Goal: Task Accomplishment & Management: Use online tool/utility

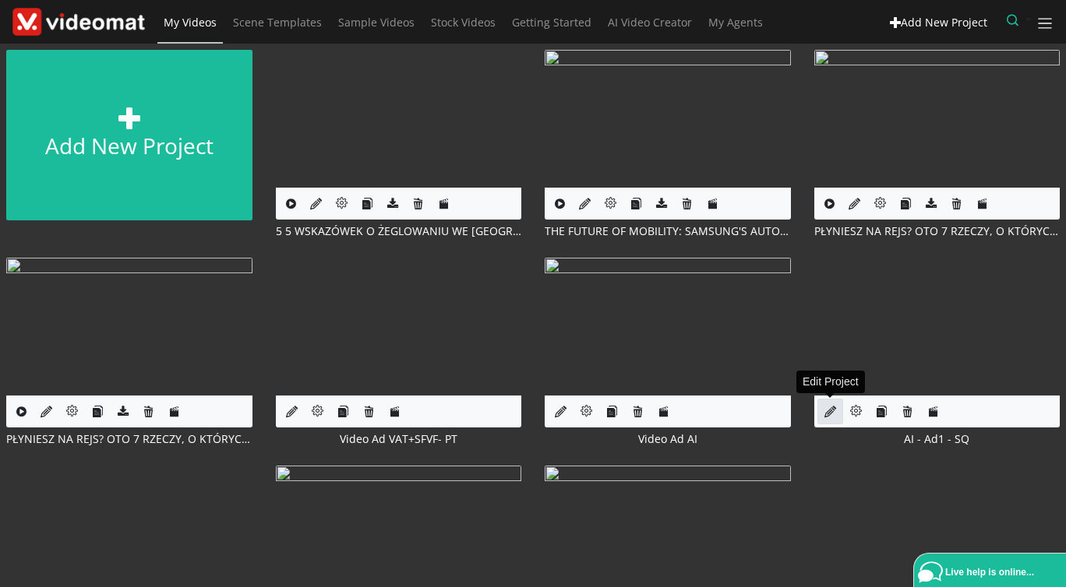
click at [827, 413] on icon at bounding box center [830, 412] width 12 height 12
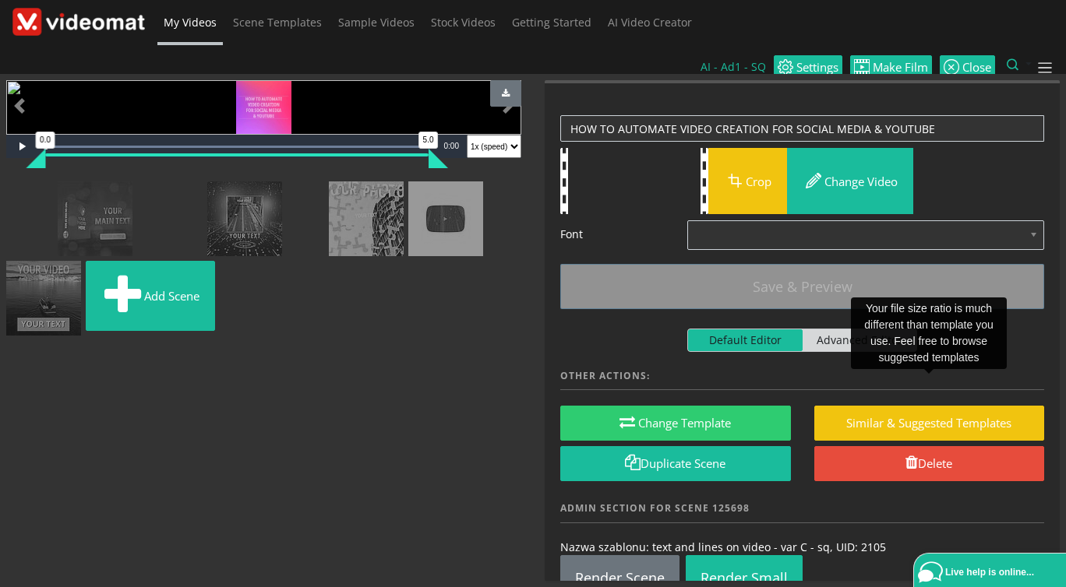
click at [16, 191] on img at bounding box center [16, 191] width 0 height 0
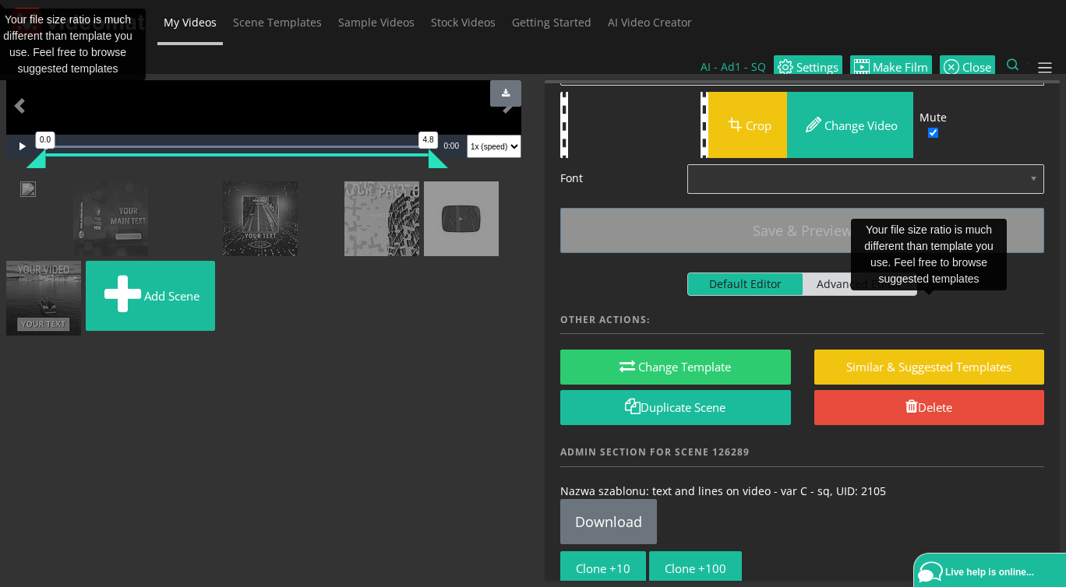
scroll to position [78, 0]
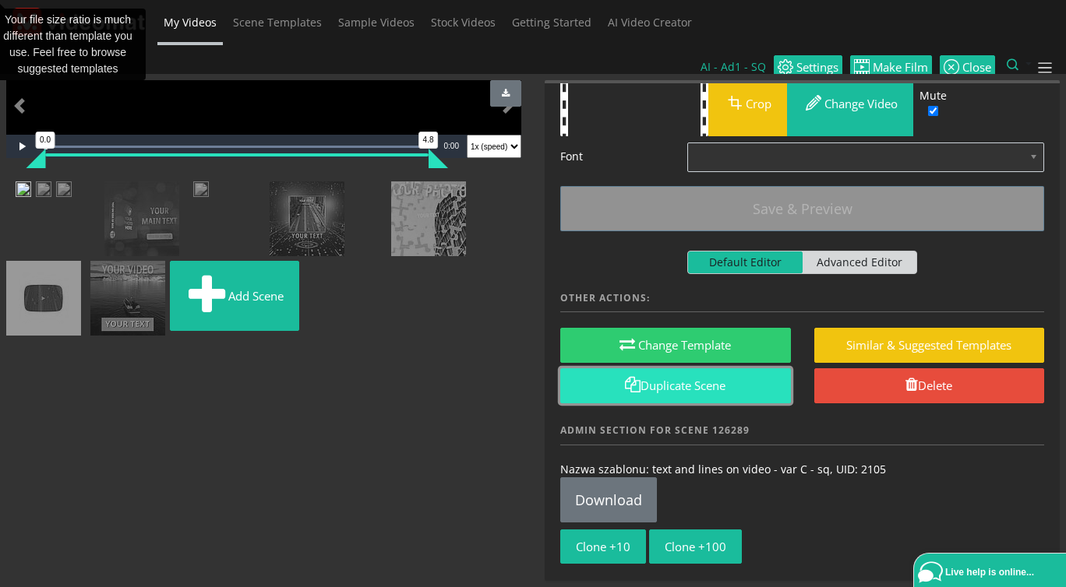
click at [706, 368] on link "Duplicate Scene" at bounding box center [675, 385] width 231 height 35
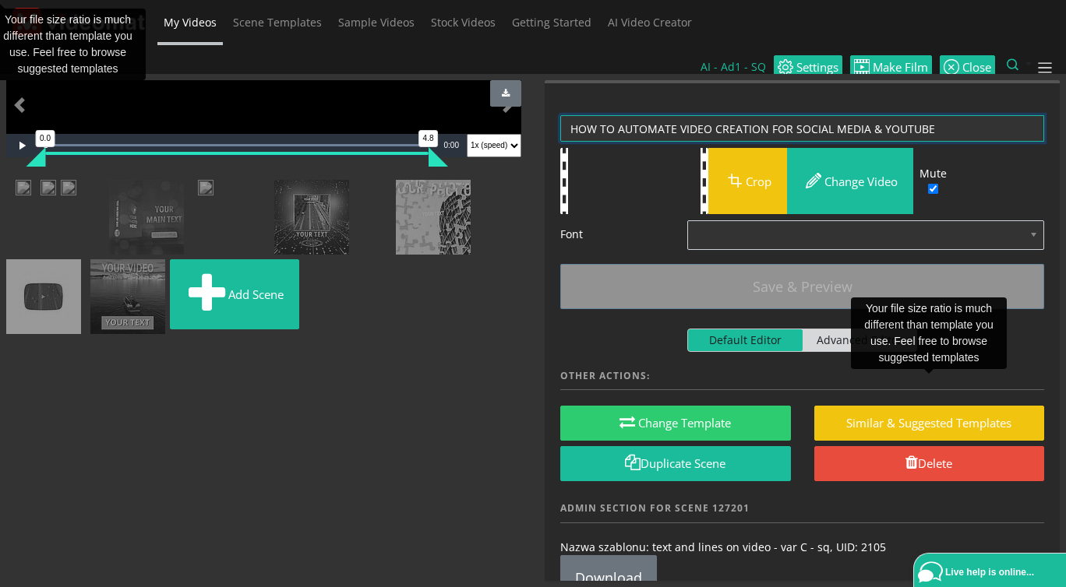
drag, startPoint x: 678, startPoint y: 95, endPoint x: 709, endPoint y: 92, distance: 31.3
click at [709, 115] on textarea "HOW TO AUTOMATE VIDEO CREATION FOR SOCIAL MEDIA & YOUTUBE" at bounding box center [802, 128] width 484 height 27
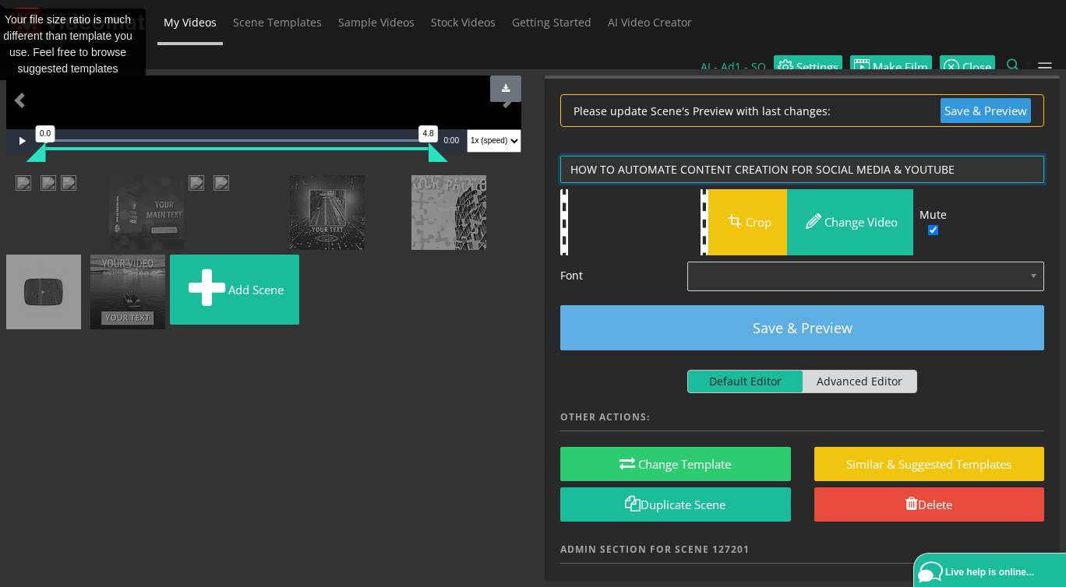
type textarea "HOW TO AUTOMATE CONTENT CREATION FOR SOCIAL MEDIA & YOUTUBE"
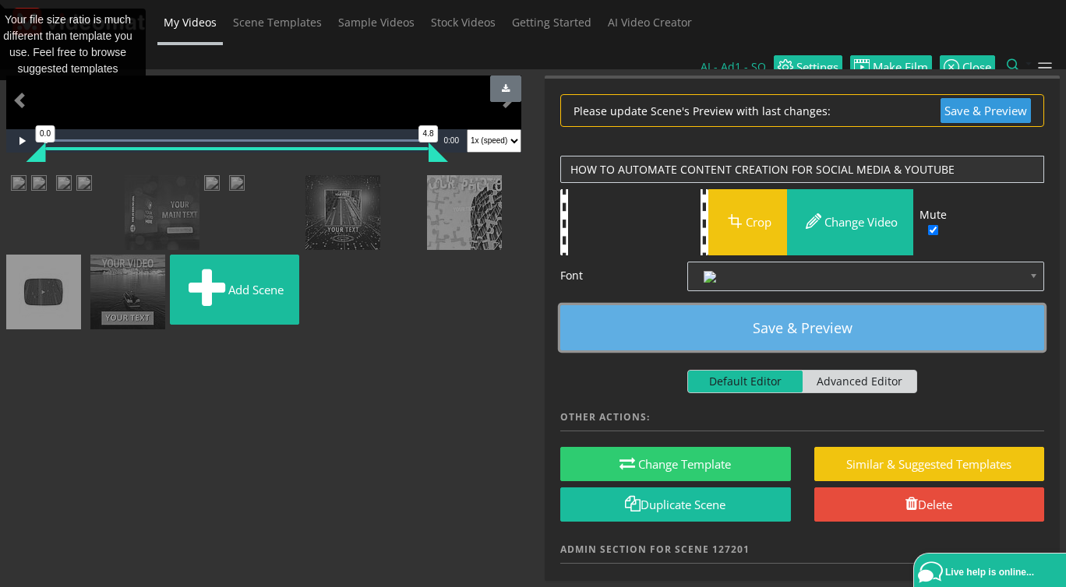
click at [850, 305] on button "Save & Preview" at bounding box center [802, 327] width 484 height 45
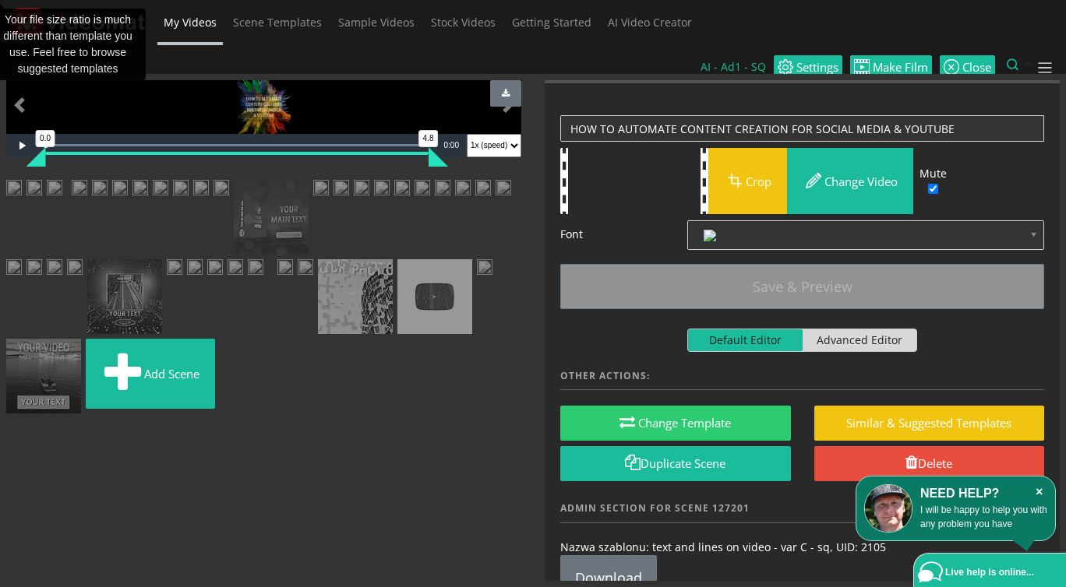
click at [1037, 491] on icon "×" at bounding box center [1039, 492] width 16 height 16
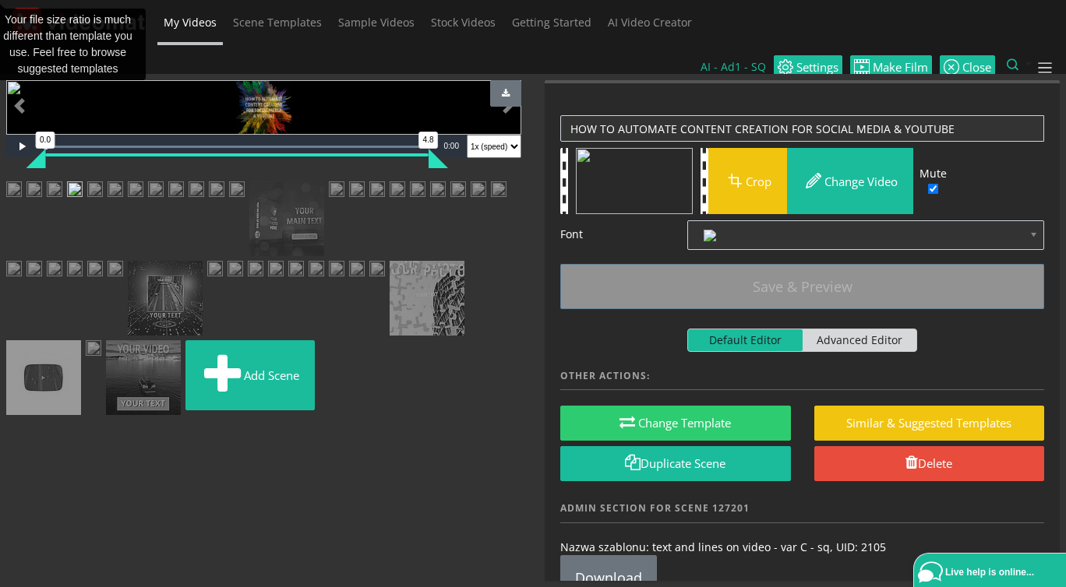
click at [42, 201] on img at bounding box center [34, 190] width 16 height 19
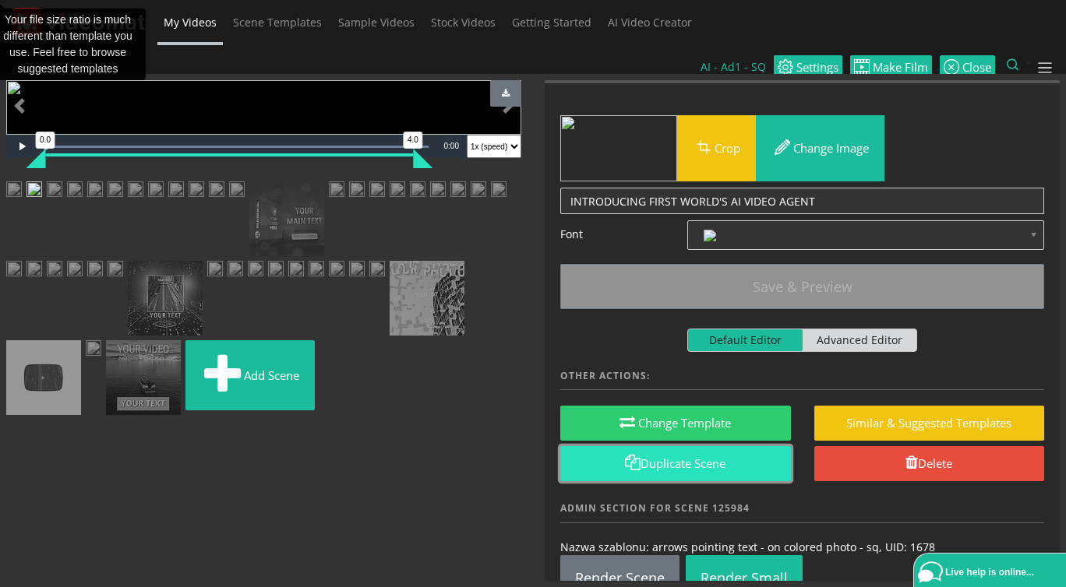
click at [715, 446] on link "Duplicate Scene" at bounding box center [675, 463] width 231 height 35
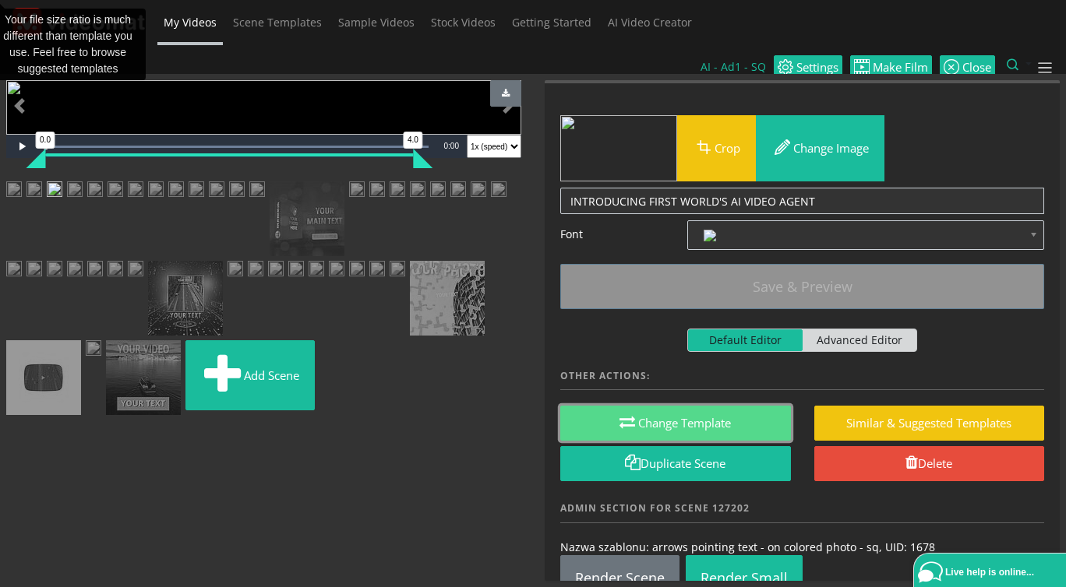
click at [690, 406] on button "Change Template" at bounding box center [675, 423] width 231 height 35
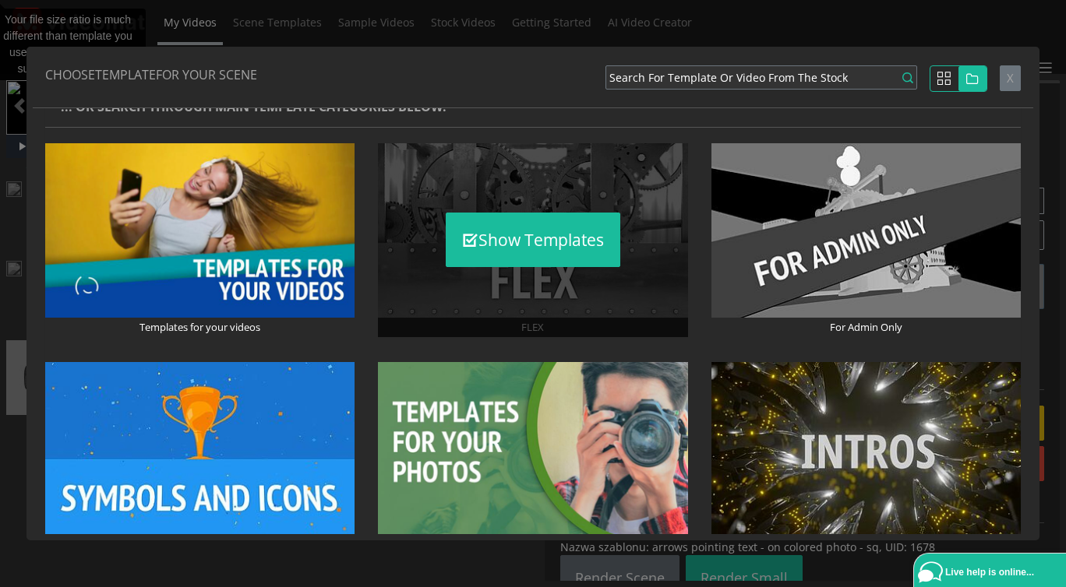
scroll to position [179, 0]
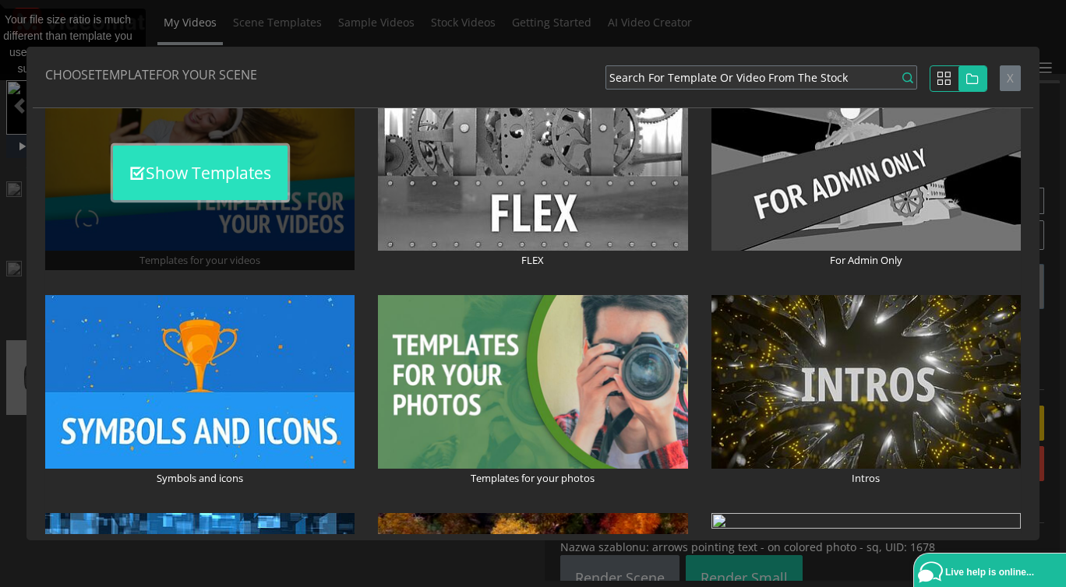
click at [179, 181] on button "Show Templates" at bounding box center [200, 173] width 174 height 55
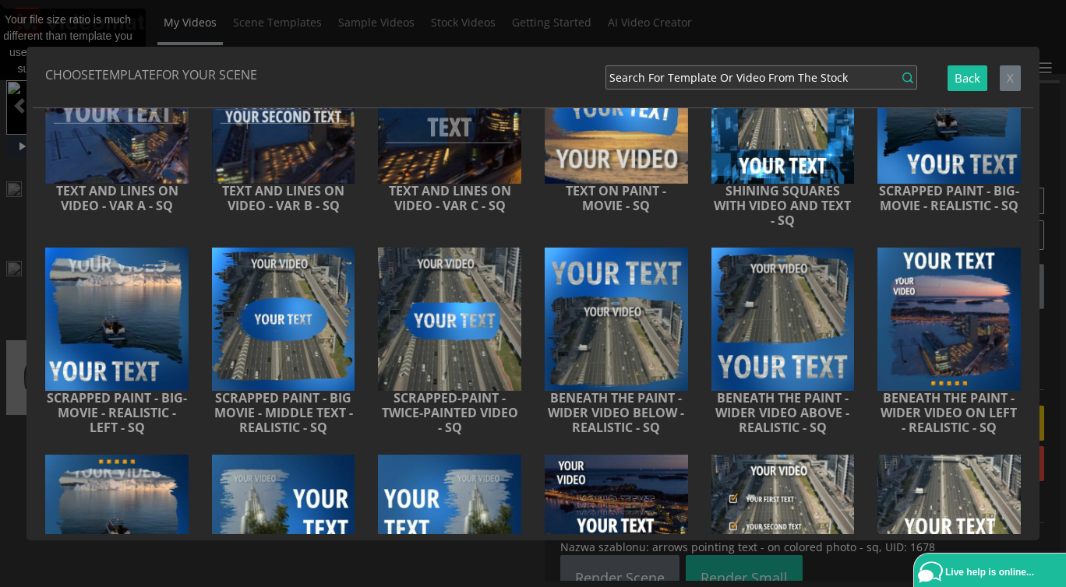
scroll to position [0, 0]
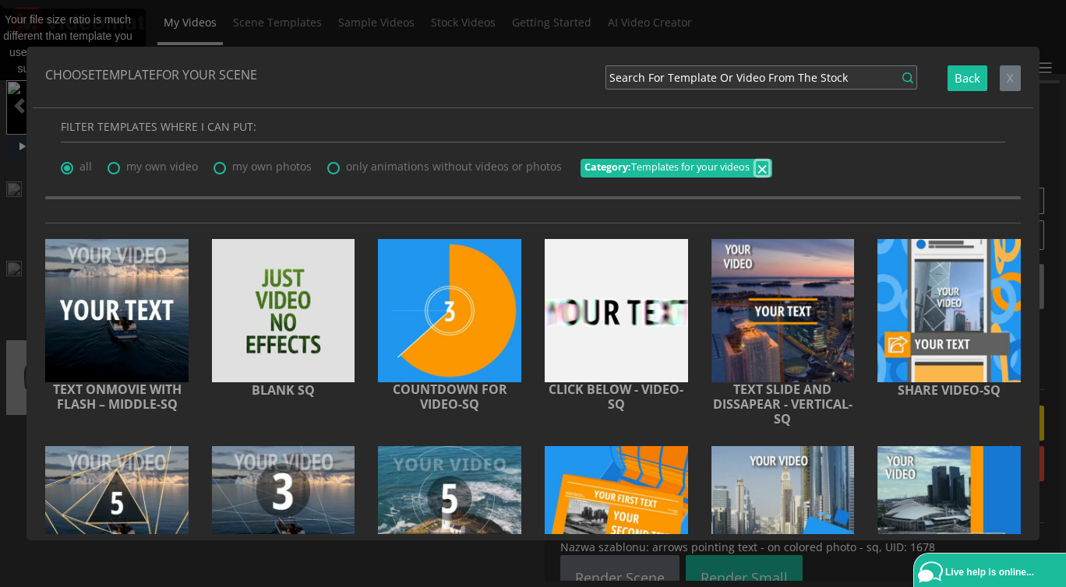
click at [757, 165] on span "×" at bounding box center [761, 168] width 11 height 26
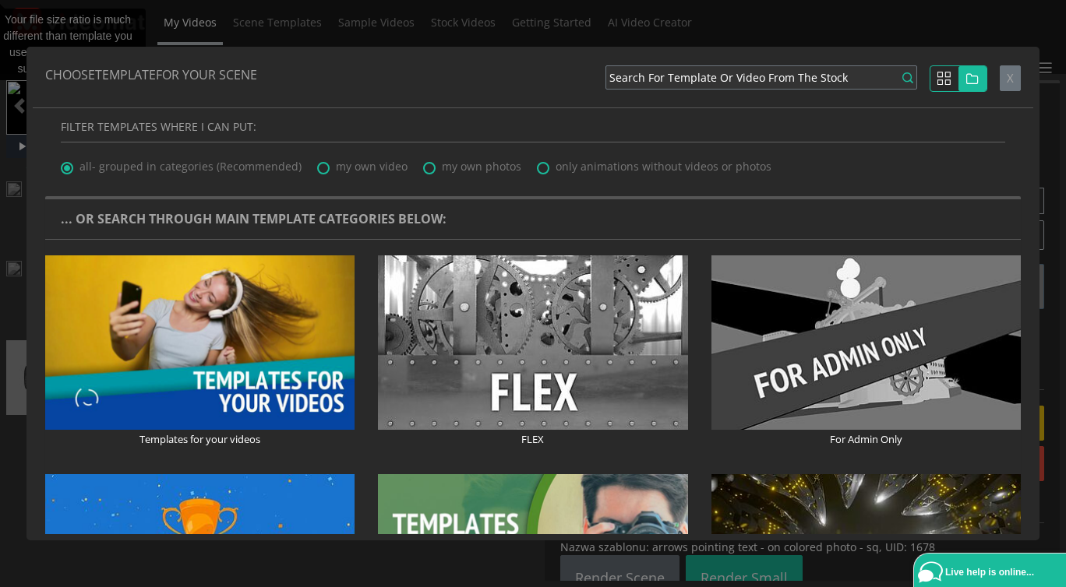
click at [326, 167] on label "my own video" at bounding box center [362, 166] width 90 height 16
click at [326, 167] on input "my own video" at bounding box center [322, 163] width 10 height 10
radio input "true"
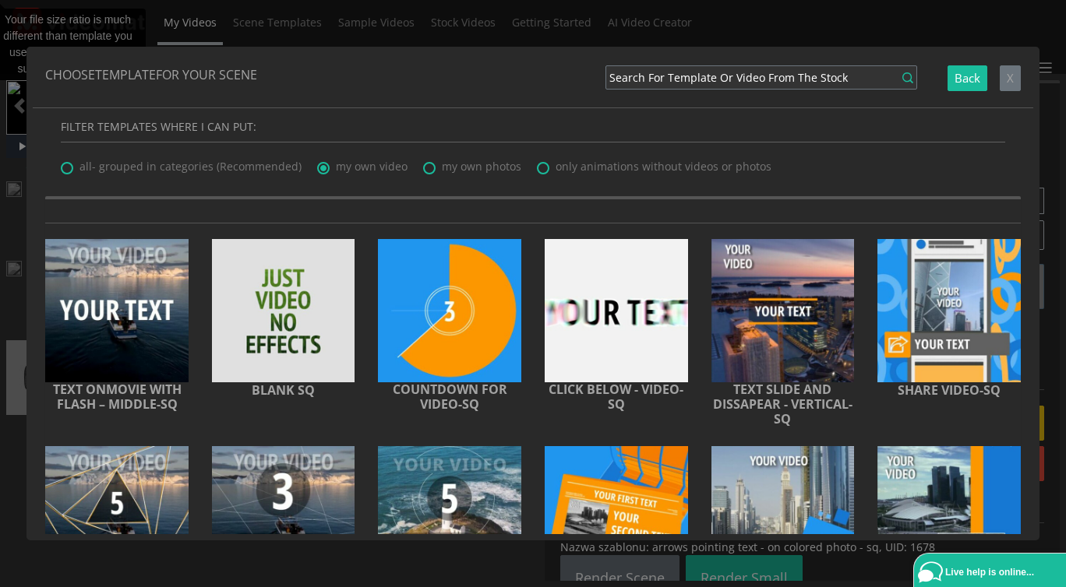
click at [446, 167] on span "my own photos" at bounding box center [481, 166] width 79 height 15
click at [433, 167] on input "my own photos" at bounding box center [428, 163] width 10 height 10
radio input "true"
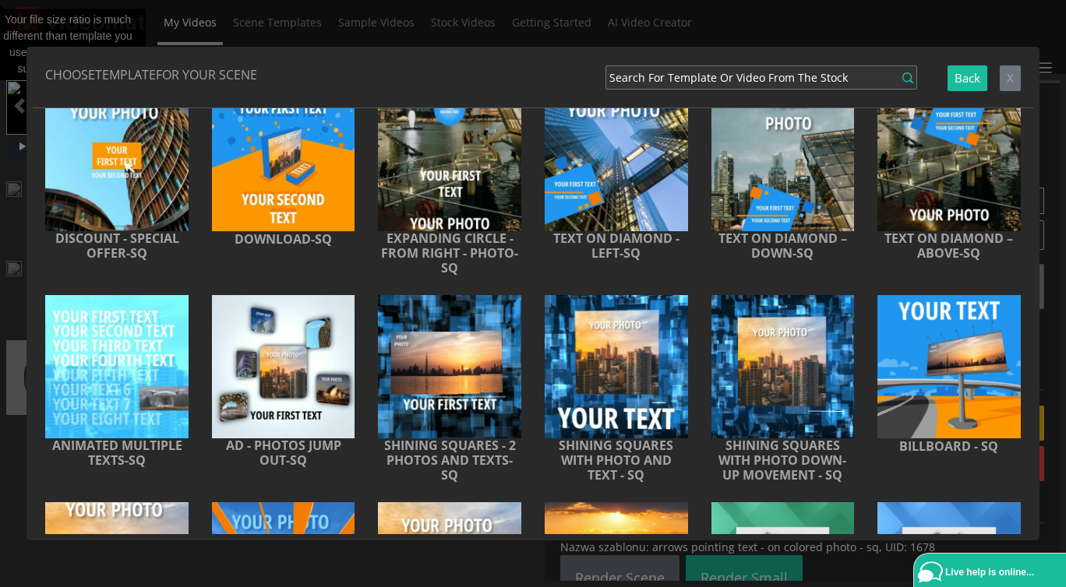
scroll to position [897, 0]
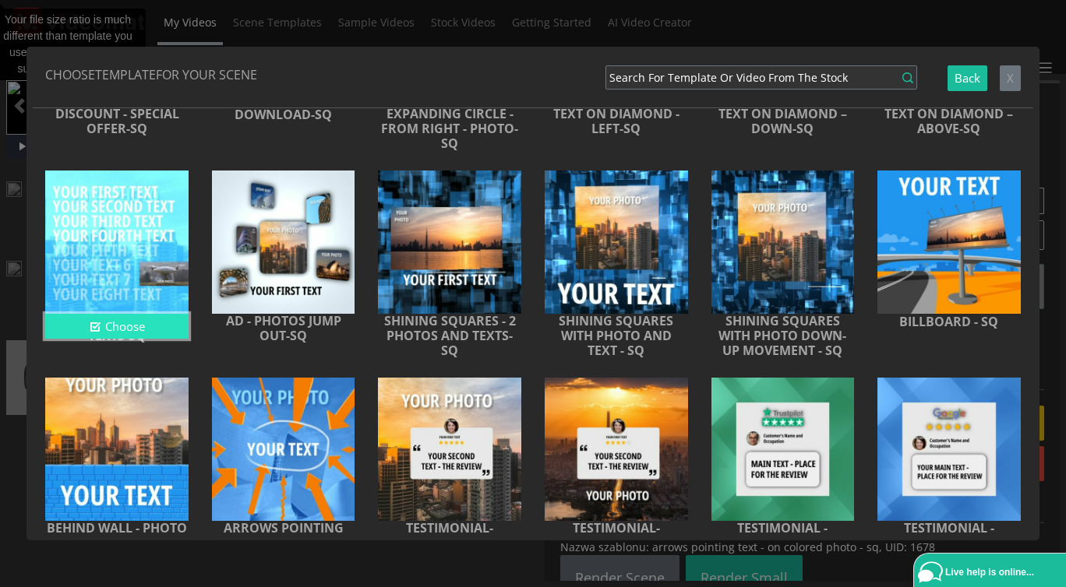
click at [157, 324] on button "Choose" at bounding box center [116, 327] width 143 height 26
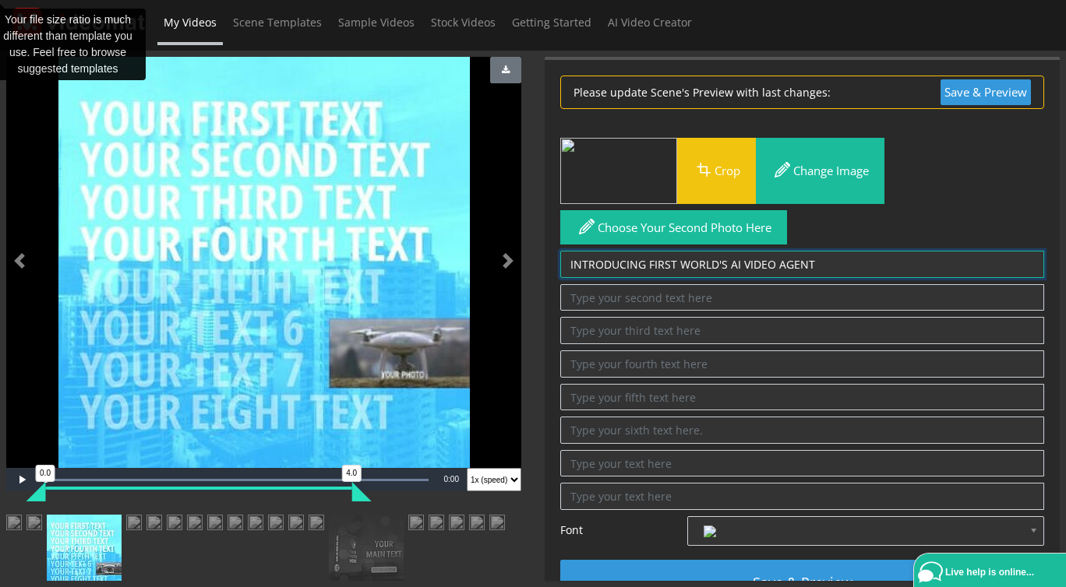
drag, startPoint x: 678, startPoint y: 254, endPoint x: 722, endPoint y: 259, distance: 44.6
click at [722, 259] on textarea "INTRODUCING FIRST WORLD'S AI VIDEO AGENT" at bounding box center [802, 264] width 484 height 27
type textarea "INTRODUCING FIRST AI VIDEO AGENT"
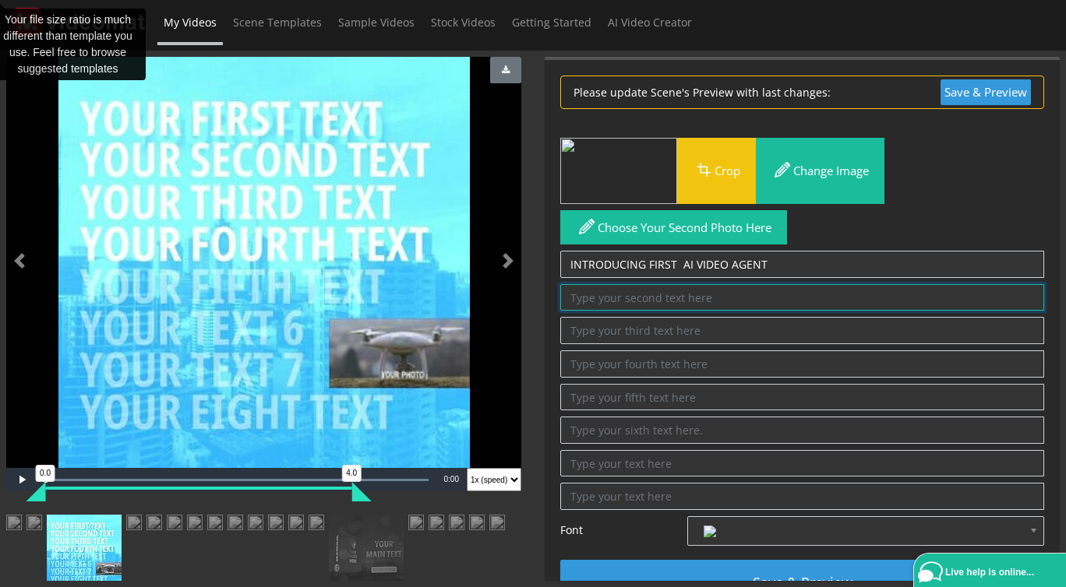
click at [653, 284] on textarea at bounding box center [802, 297] width 484 height 27
paste textarea "WORLD'S"
type textarea "WORLD'S"
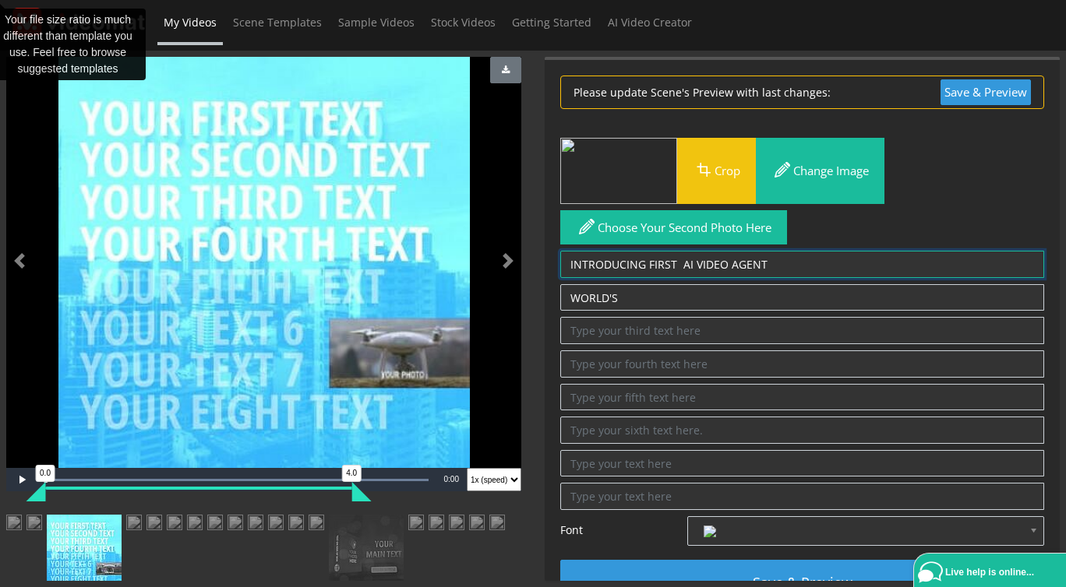
drag, startPoint x: 647, startPoint y: 257, endPoint x: 675, endPoint y: 259, distance: 27.3
click at [675, 259] on textarea "INTRODUCING FIRST WORLD'S AI VIDEO AGENT" at bounding box center [802, 264] width 484 height 27
type textarea "INTRODUCING AI VIDEO AGENT"
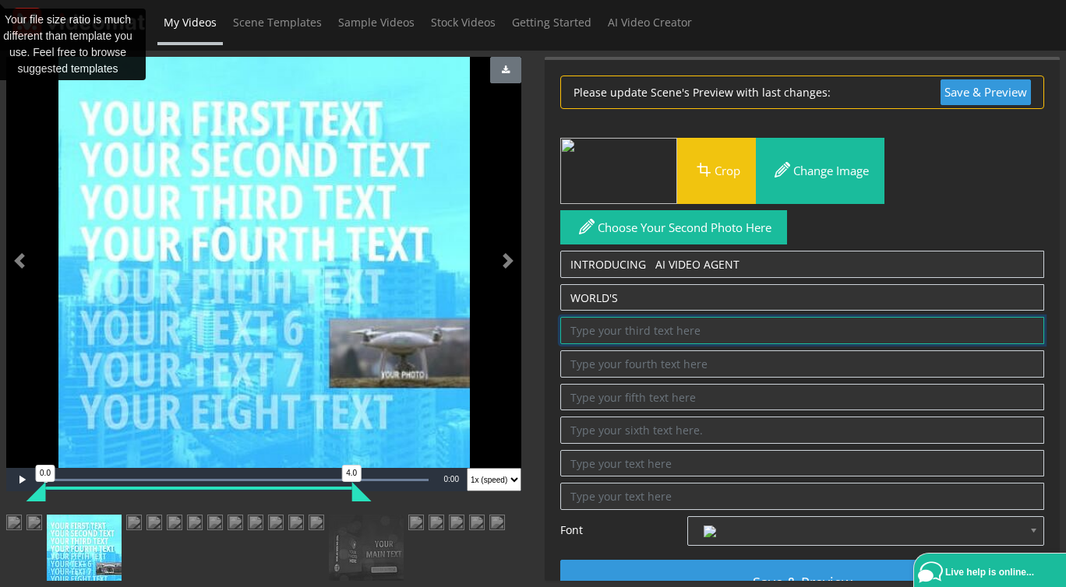
click at [615, 329] on textarea at bounding box center [802, 330] width 484 height 27
paste textarea "FIRST"
type textarea "FIRST"
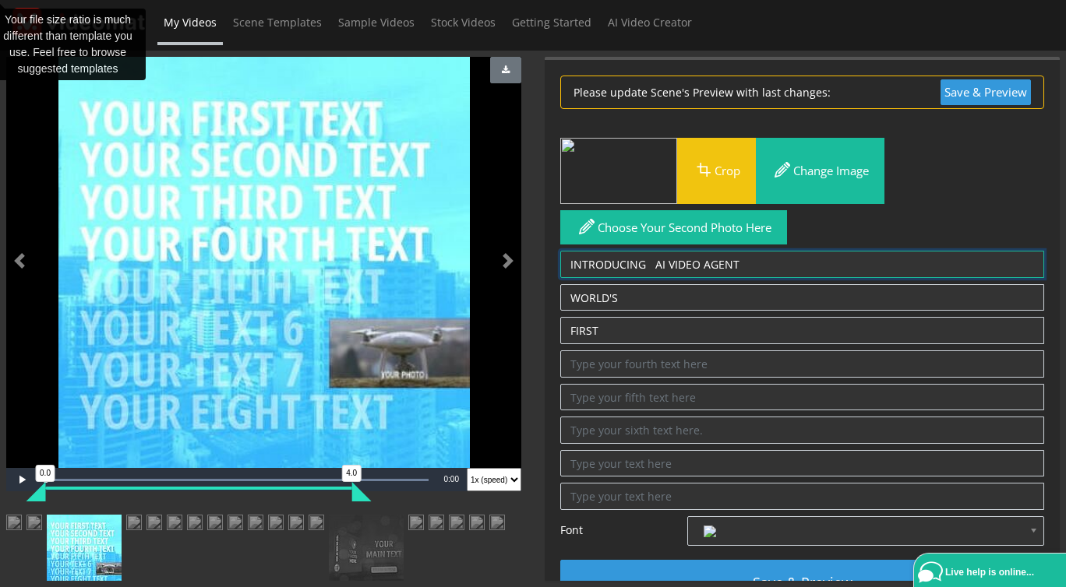
drag, startPoint x: 653, startPoint y: 258, endPoint x: 696, endPoint y: 257, distance: 43.6
click at [696, 257] on textarea "INTRODUCING FIRST WORLD'S AI VIDEO AGENT" at bounding box center [802, 264] width 484 height 27
click at [668, 258] on textarea "INTRODUCING FIRST WORLD'S AI VIDEO AGENT" at bounding box center [802, 264] width 484 height 27
drag, startPoint x: 665, startPoint y: 258, endPoint x: 654, endPoint y: 259, distance: 11.7
click at [654, 259] on textarea "INTRODUCING FIRST WORLD'S AI VIDEO AGENT" at bounding box center [802, 264] width 484 height 27
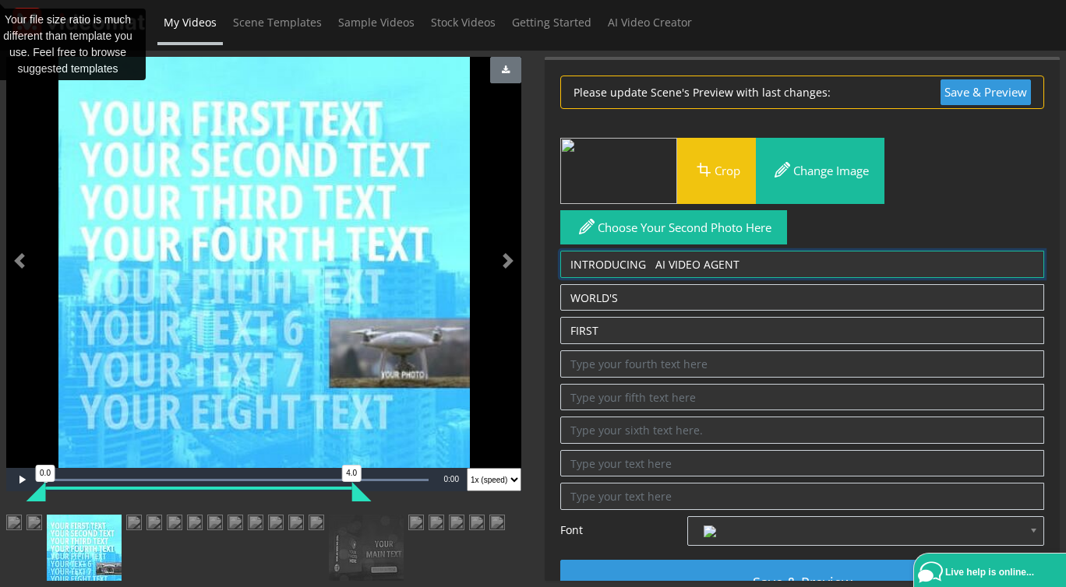
click at [651, 255] on textarea "INTRODUCING FIRST WORLD'S AI VIDEO AGENT" at bounding box center [802, 264] width 484 height 27
drag, startPoint x: 653, startPoint y: 254, endPoint x: 662, endPoint y: 255, distance: 9.5
click at [662, 255] on textarea "INTRODUCING FIRST WORLD'S AI VIDEO AGENT" at bounding box center [802, 264] width 484 height 27
type textarea "INTRODUCING VIDEO AGENT"
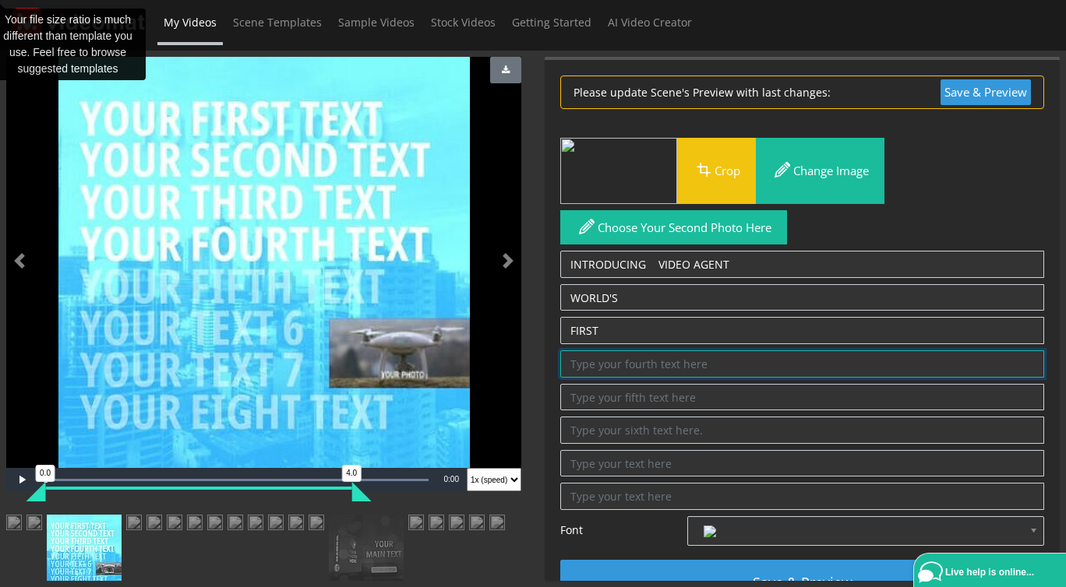
click at [601, 351] on textarea at bounding box center [802, 364] width 484 height 27
paste textarea "AI"
type textarea "AI"
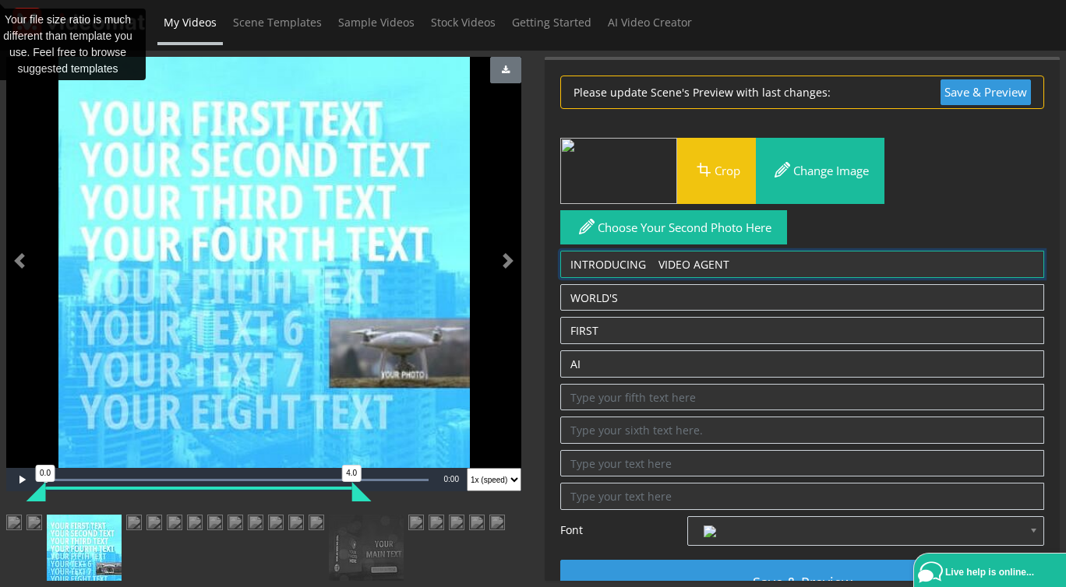
drag, startPoint x: 654, startPoint y: 254, endPoint x: 690, endPoint y: 260, distance: 37.1
click at [690, 260] on textarea "INTRODUCING FIRST WORLD'S AI VIDEO AGENT" at bounding box center [802, 264] width 484 height 27
click at [682, 255] on textarea "INTRODUCING FIRST WORLD'S AI VIDEO AGENT" at bounding box center [802, 264] width 484 height 27
drag, startPoint x: 686, startPoint y: 255, endPoint x: 656, endPoint y: 257, distance: 30.5
click at [656, 257] on textarea "INTRODUCING FIRST WORLD'S AI VIDEO AGENT" at bounding box center [802, 264] width 484 height 27
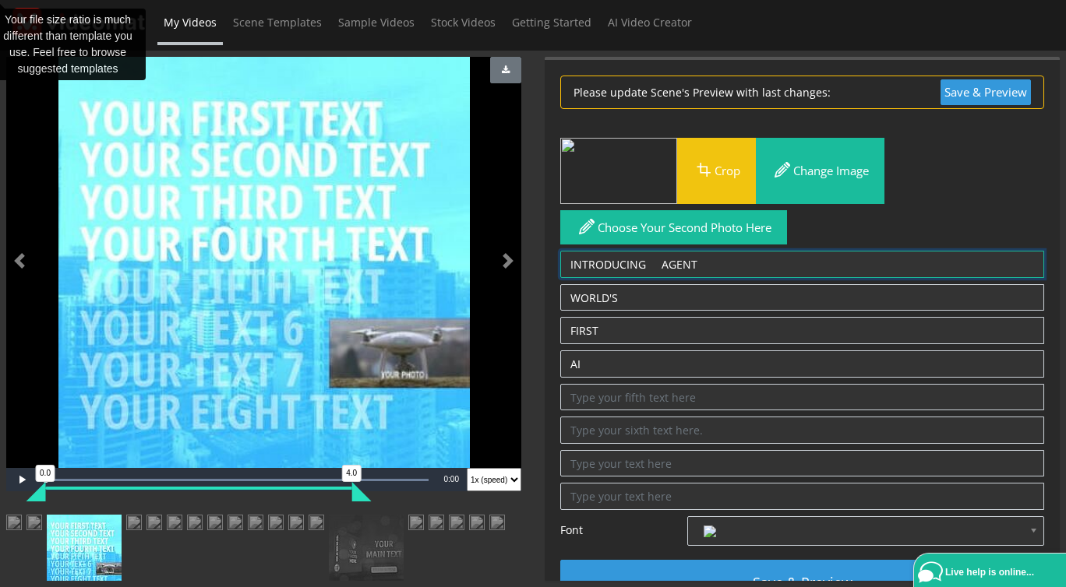
type textarea "INTRODUCING AGENT"
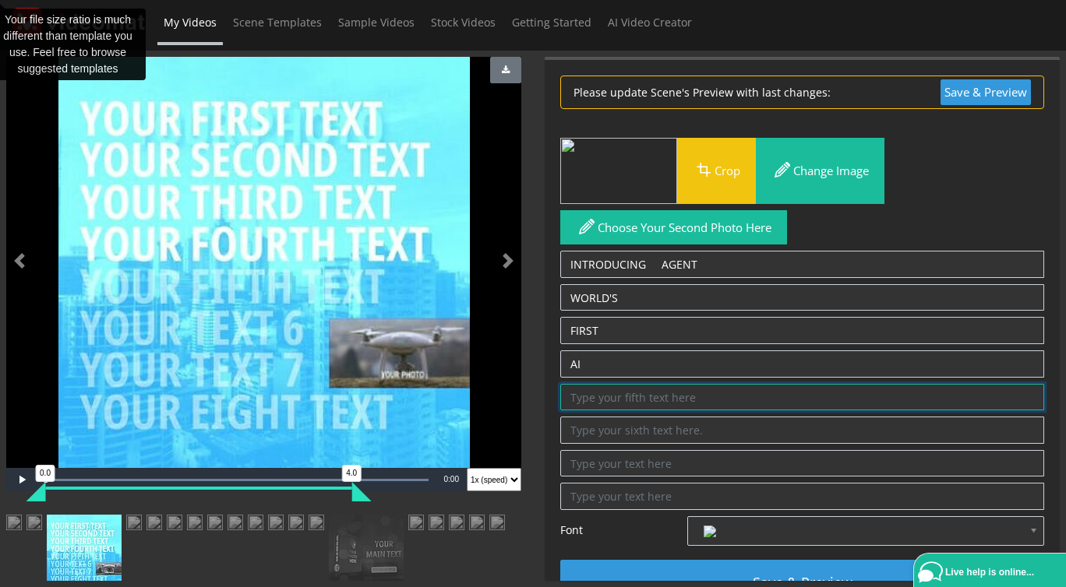
click at [628, 390] on textarea at bounding box center [802, 397] width 484 height 27
paste textarea "VIDEO"
type textarea "VIDEO"
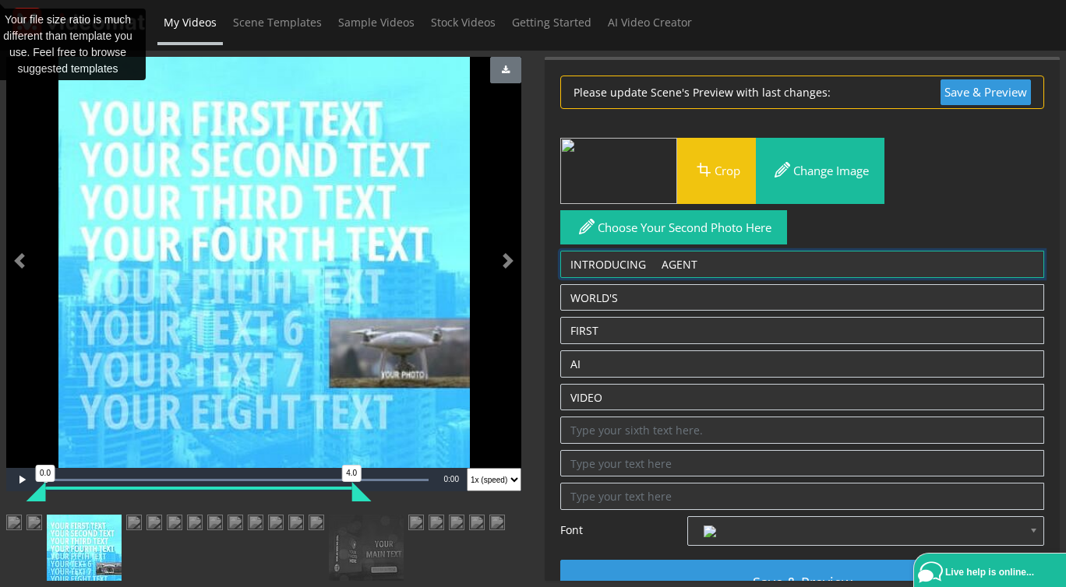
drag, startPoint x: 693, startPoint y: 248, endPoint x: 661, endPoint y: 256, distance: 33.6
click at [661, 256] on textarea "INTRODUCING FIRST WORLD'S AI VIDEO AGENT" at bounding box center [802, 264] width 484 height 27
type textarea "INTRODUCING"
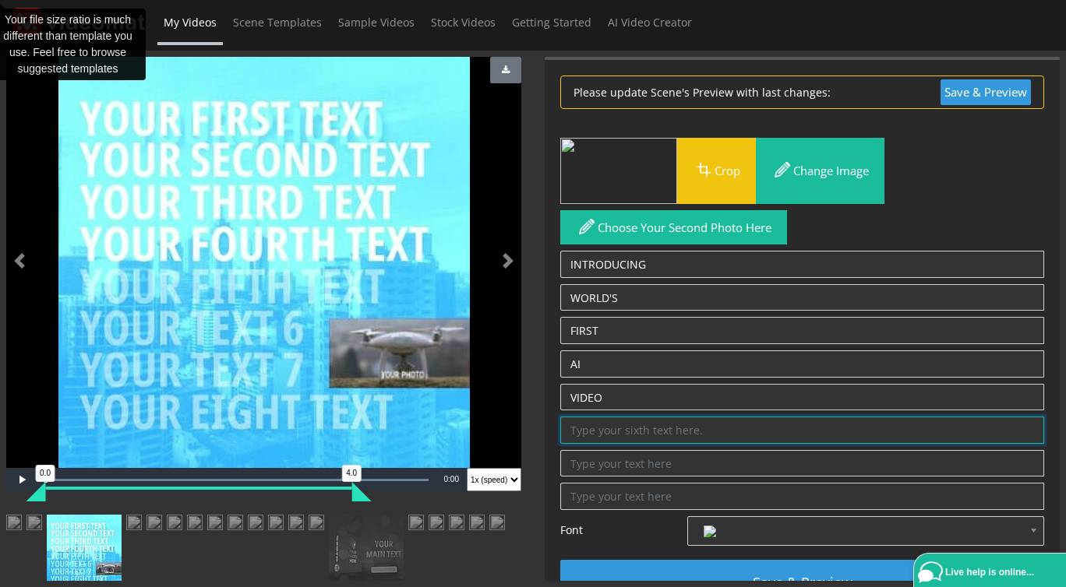
click at [639, 424] on textarea at bounding box center [802, 430] width 484 height 27
paste textarea "AGENT"
type textarea "AGENT"
click at [643, 455] on textarea at bounding box center [802, 463] width 484 height 27
type textarea "."
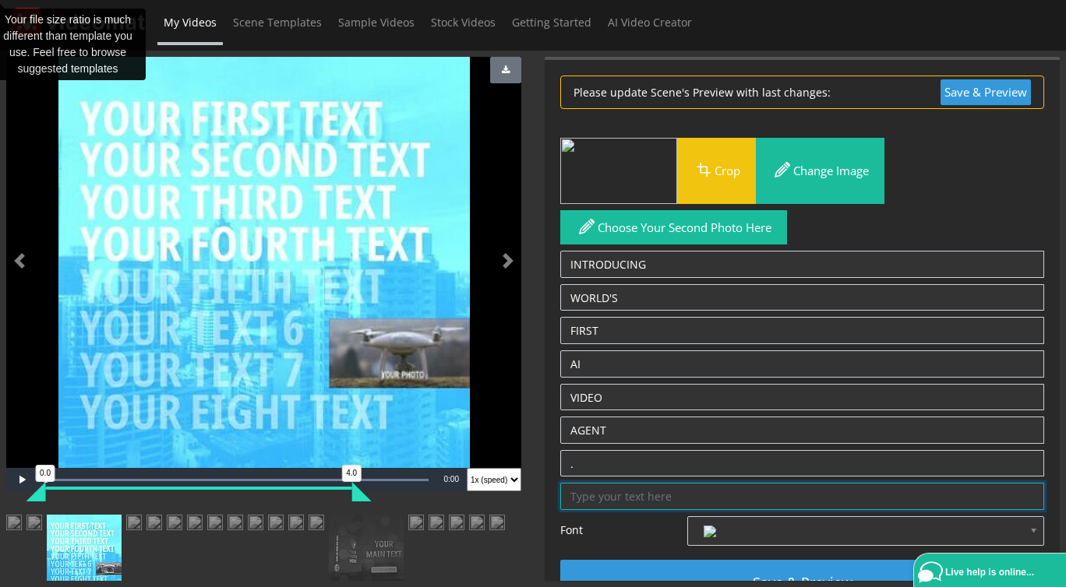
click at [640, 488] on textarea at bounding box center [802, 496] width 484 height 27
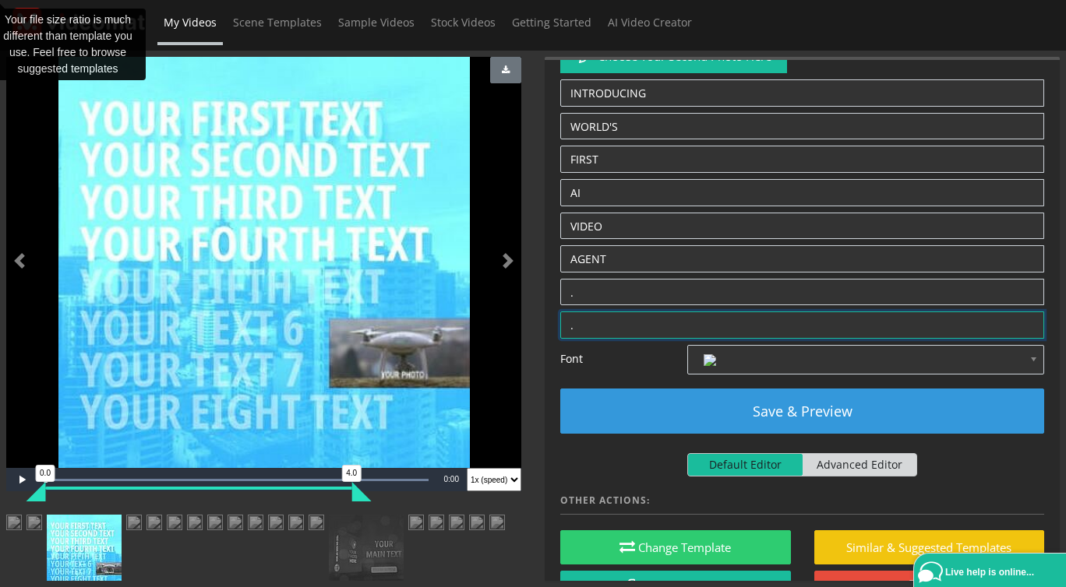
scroll to position [179, 0]
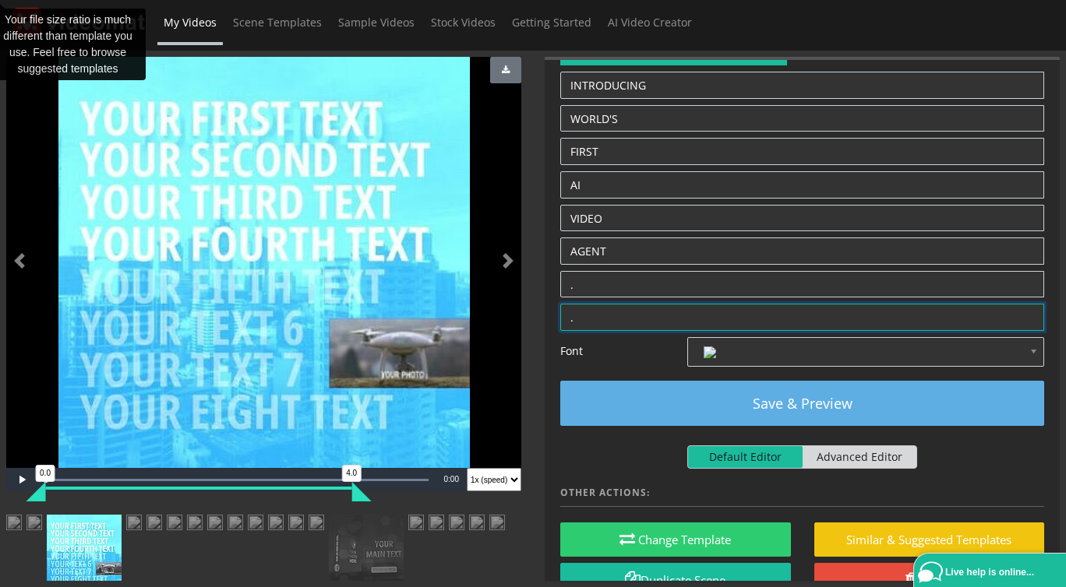
type textarea "."
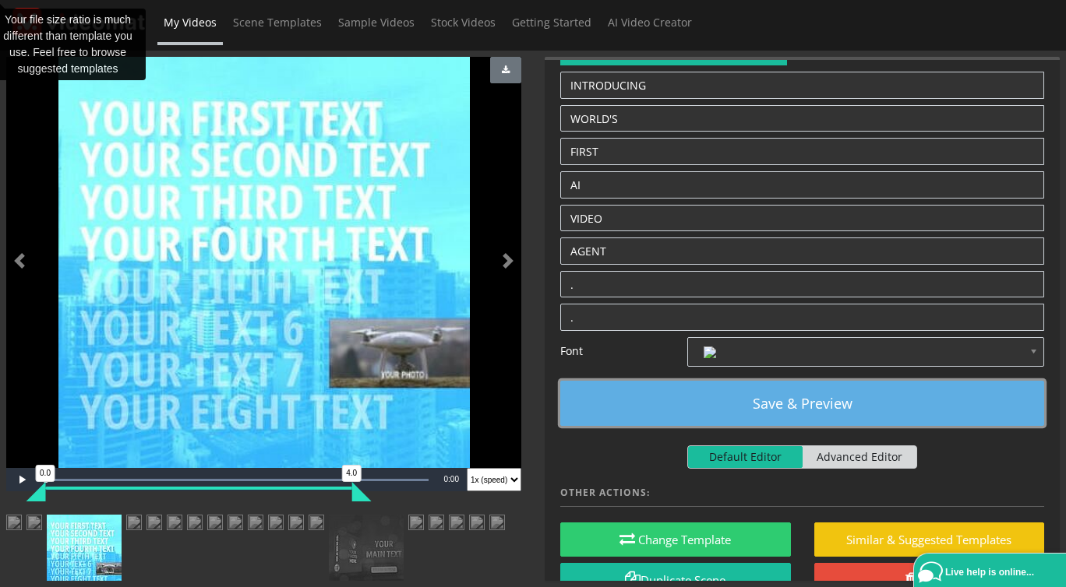
click at [752, 403] on button "Save & Preview" at bounding box center [802, 403] width 484 height 45
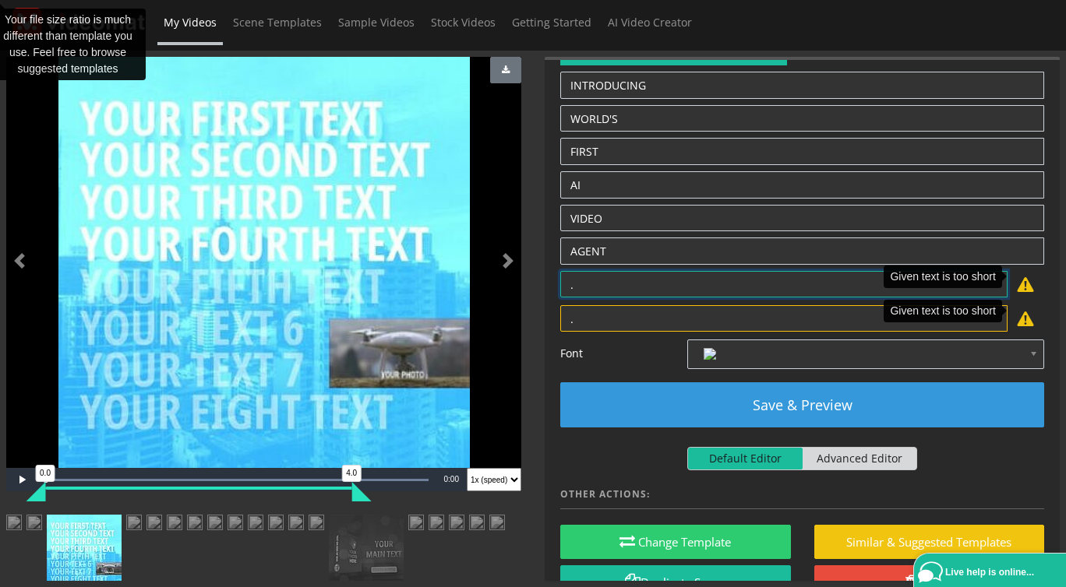
click at [594, 276] on textarea "." at bounding box center [783, 284] width 447 height 27
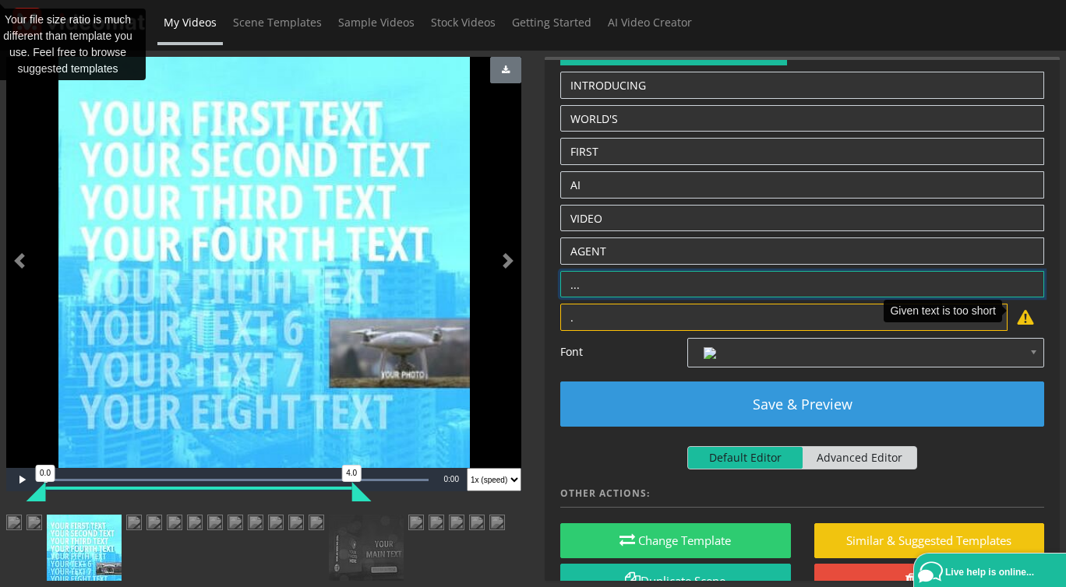
type textarea "..."
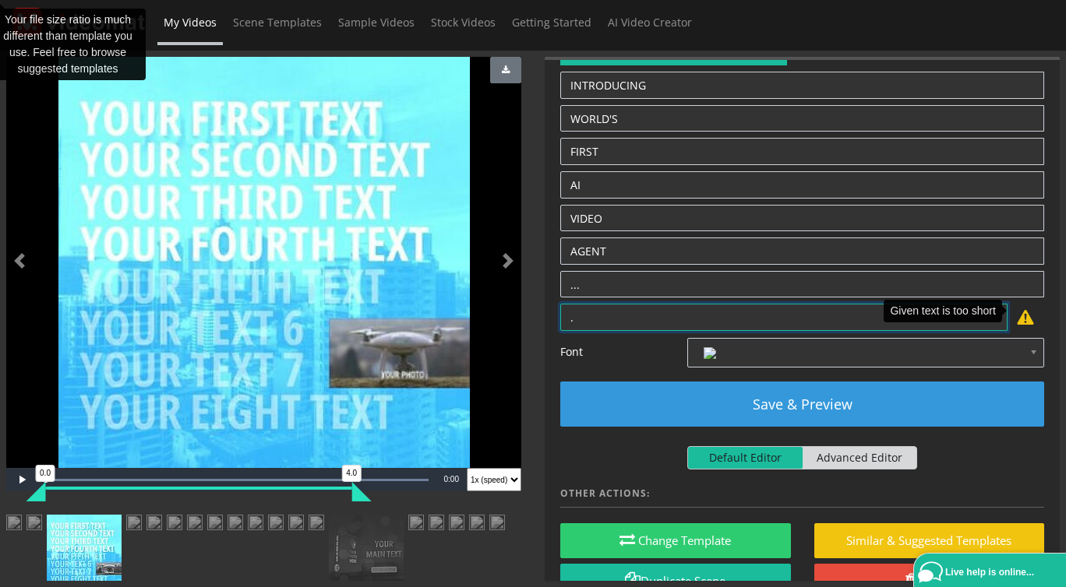
click at [600, 315] on textarea "." at bounding box center [783, 317] width 447 height 27
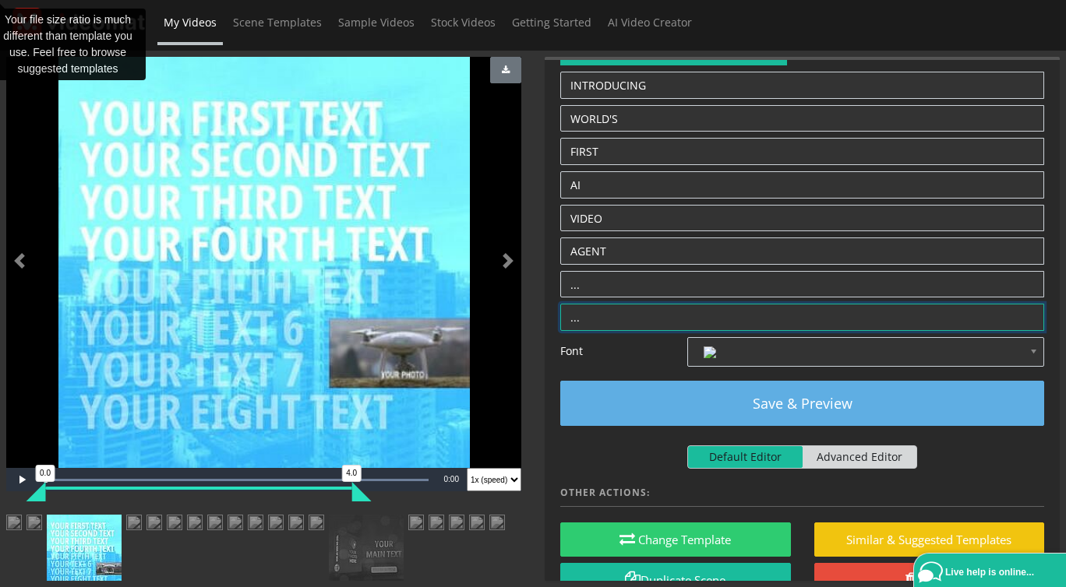
type textarea "..."
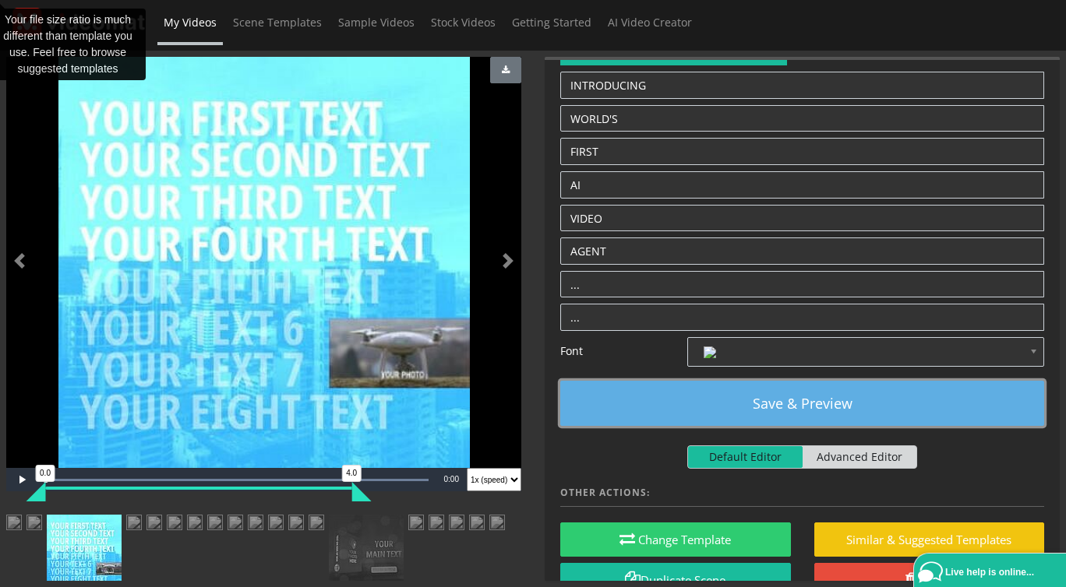
click at [770, 393] on button "Save & Preview" at bounding box center [802, 403] width 484 height 45
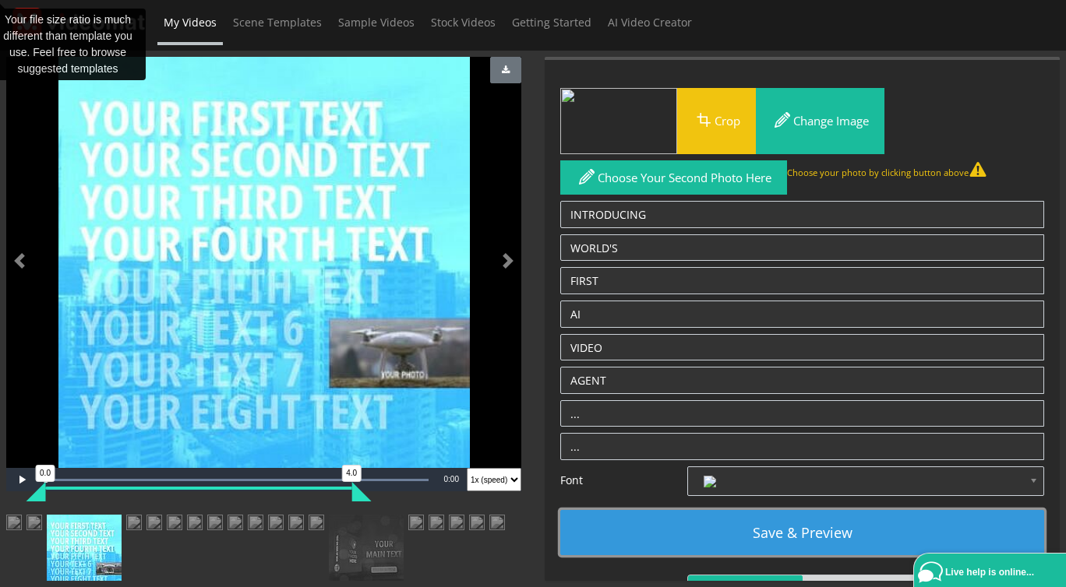
scroll to position [0, 0]
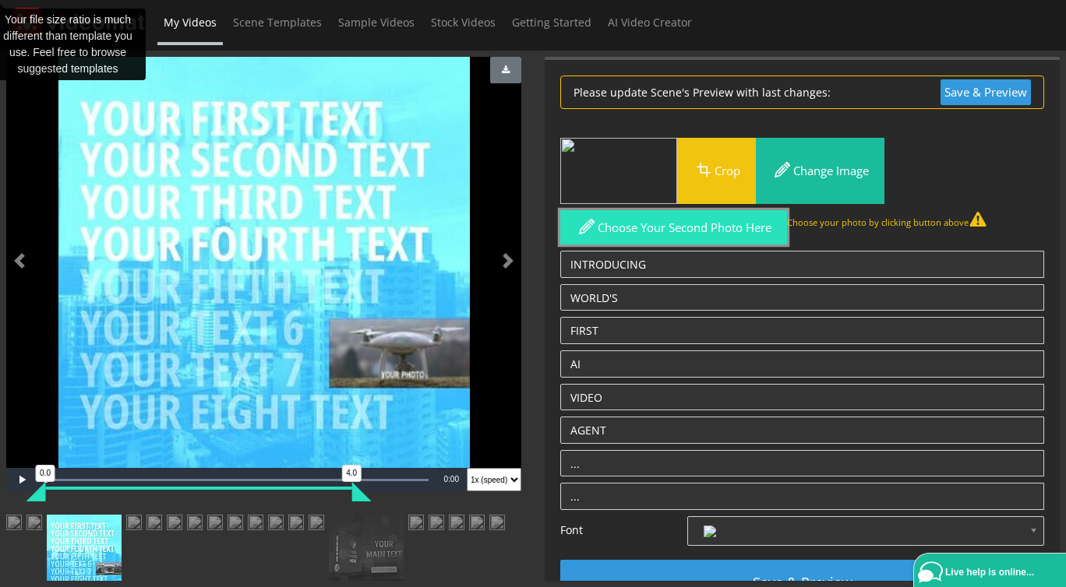
click at [709, 229] on button "Choose your second photo here" at bounding box center [673, 227] width 227 height 35
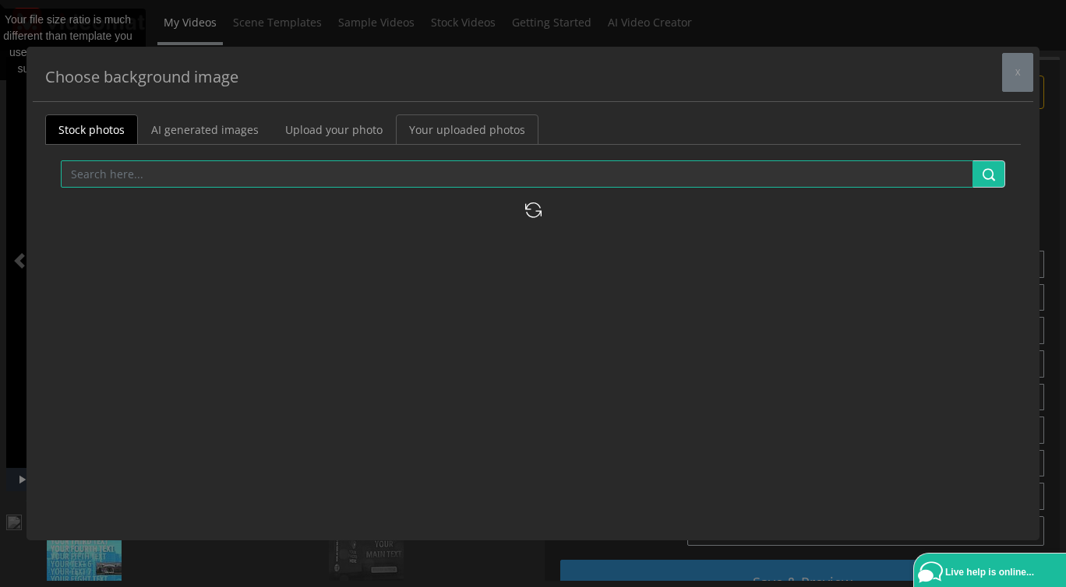
click at [500, 130] on link "Your uploaded photos" at bounding box center [467, 130] width 143 height 30
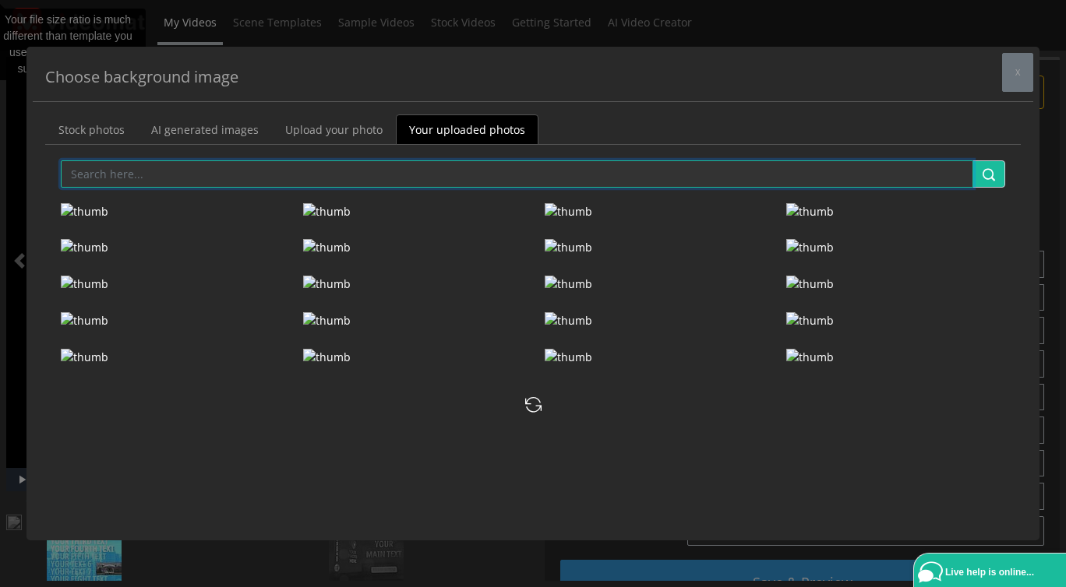
click at [359, 170] on input "text" at bounding box center [517, 173] width 912 height 27
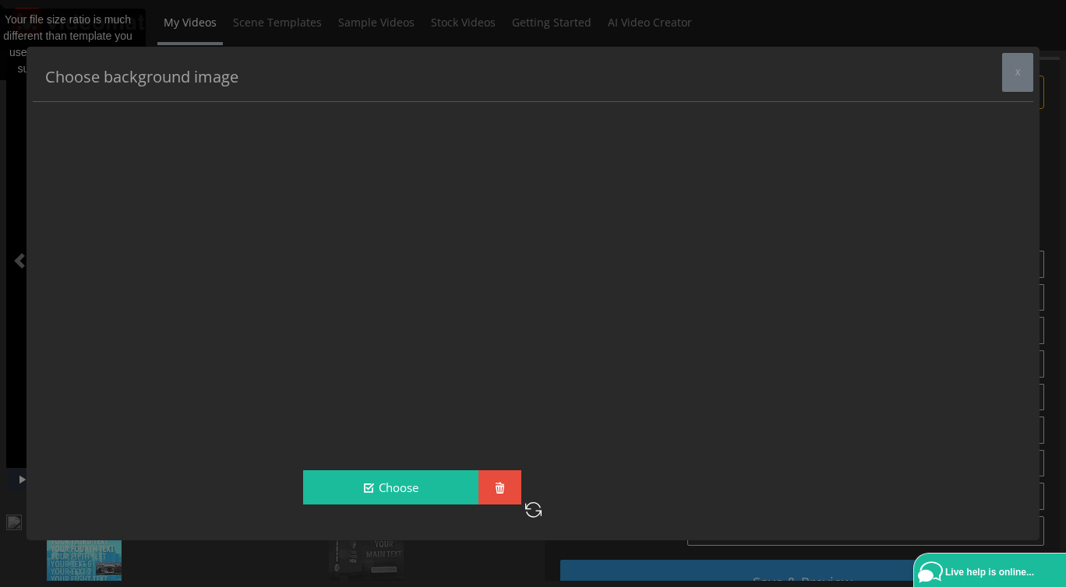
scroll to position [1148, 0]
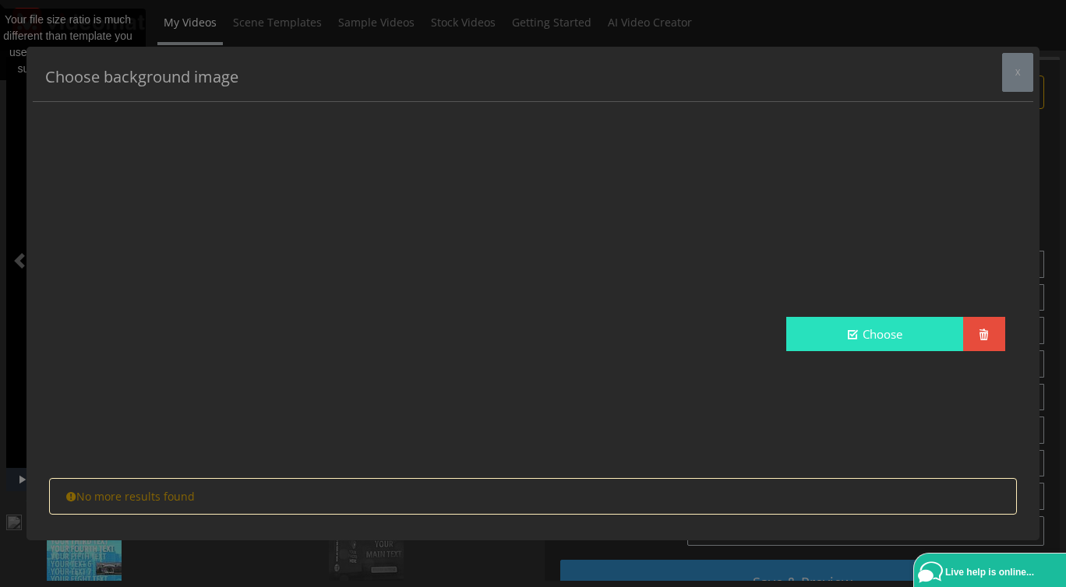
type input "logo"
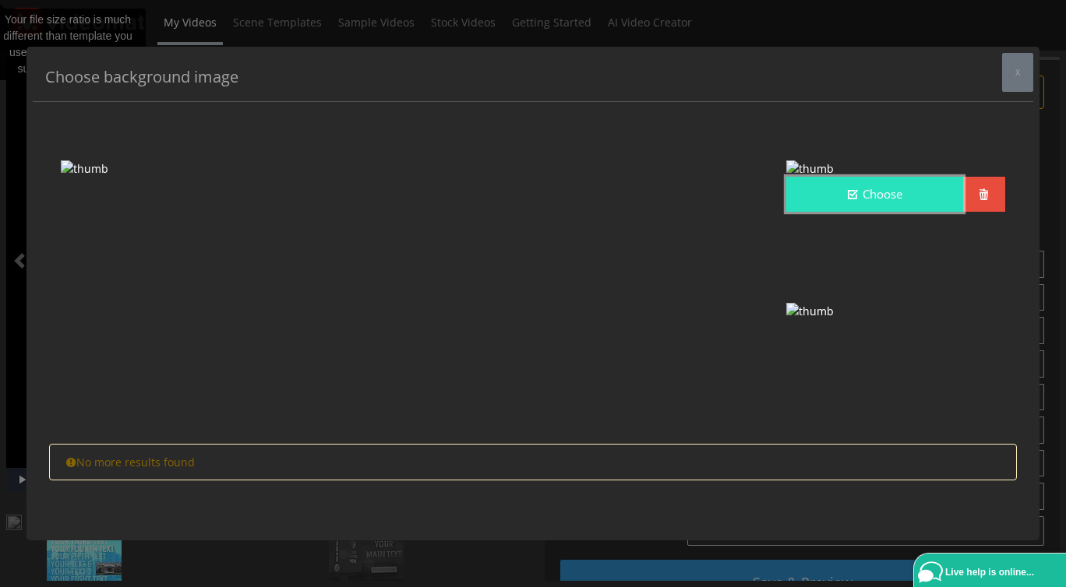
click at [849, 212] on button "Choose" at bounding box center [874, 194] width 176 height 35
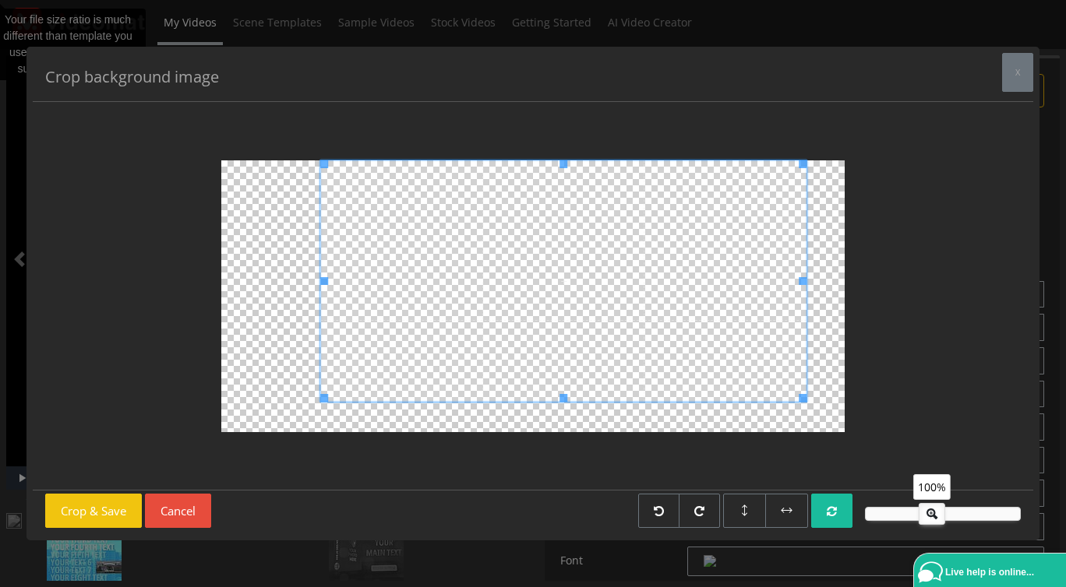
click at [326, 326] on div at bounding box center [563, 280] width 486 height 241
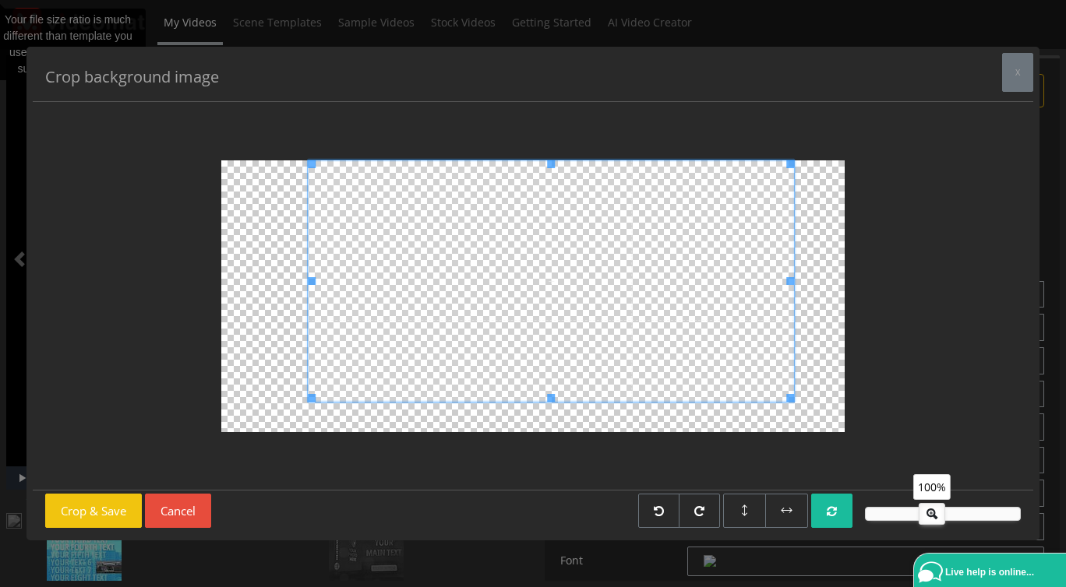
click at [358, 319] on span at bounding box center [551, 280] width 486 height 241
click at [114, 506] on button "Crop & Save" at bounding box center [93, 511] width 97 height 35
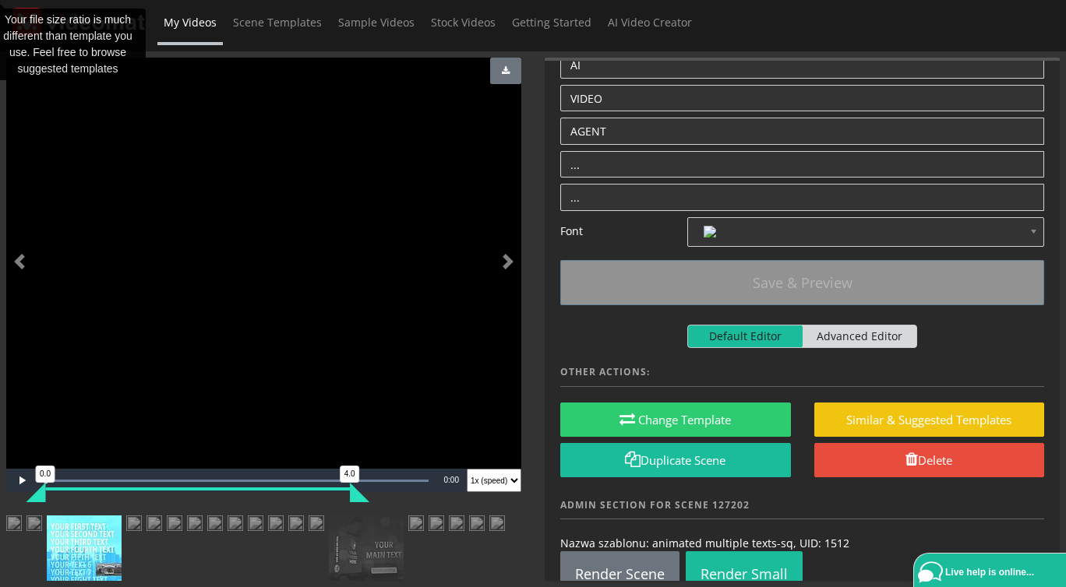
scroll to position [358, 0]
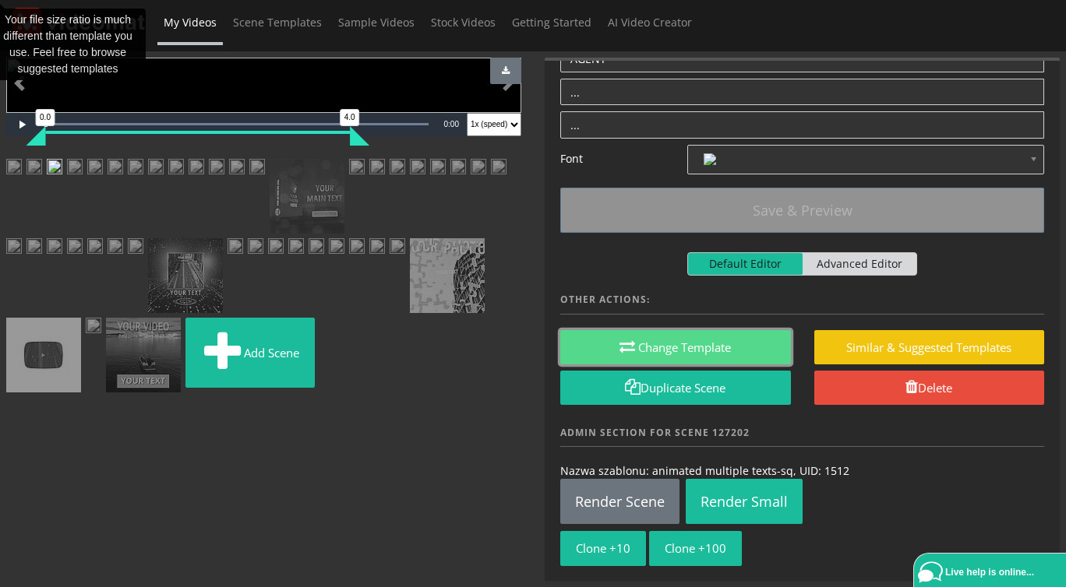
click at [689, 340] on button "Change Template" at bounding box center [675, 347] width 231 height 35
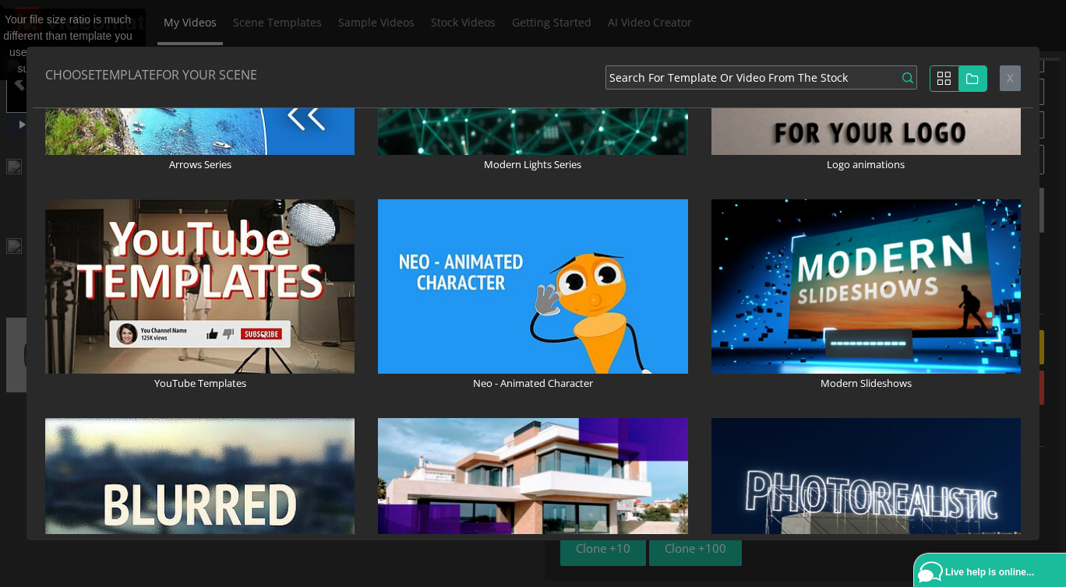
radio input "true"
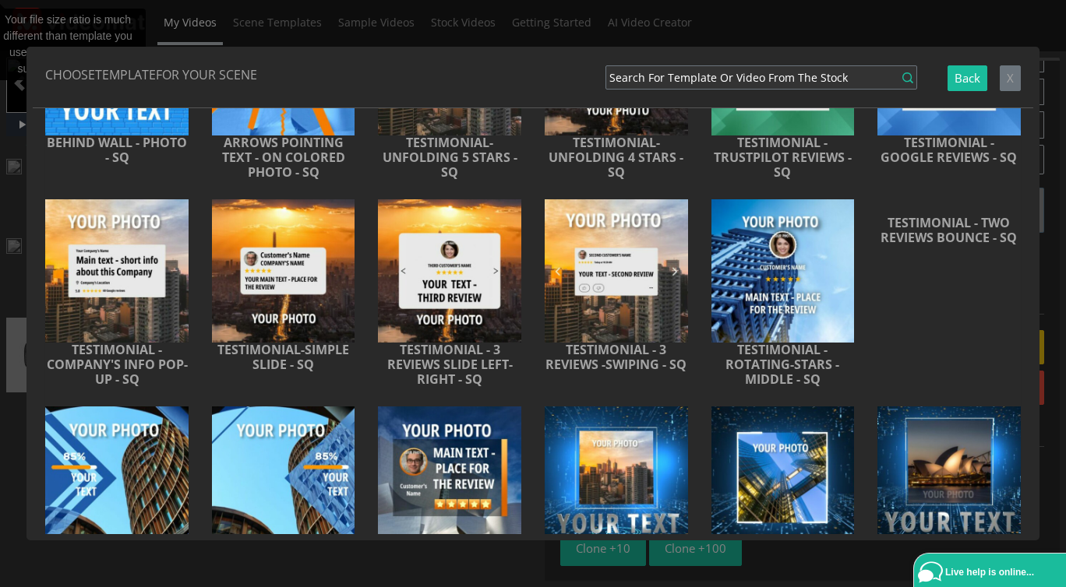
scroll to position [0, 0]
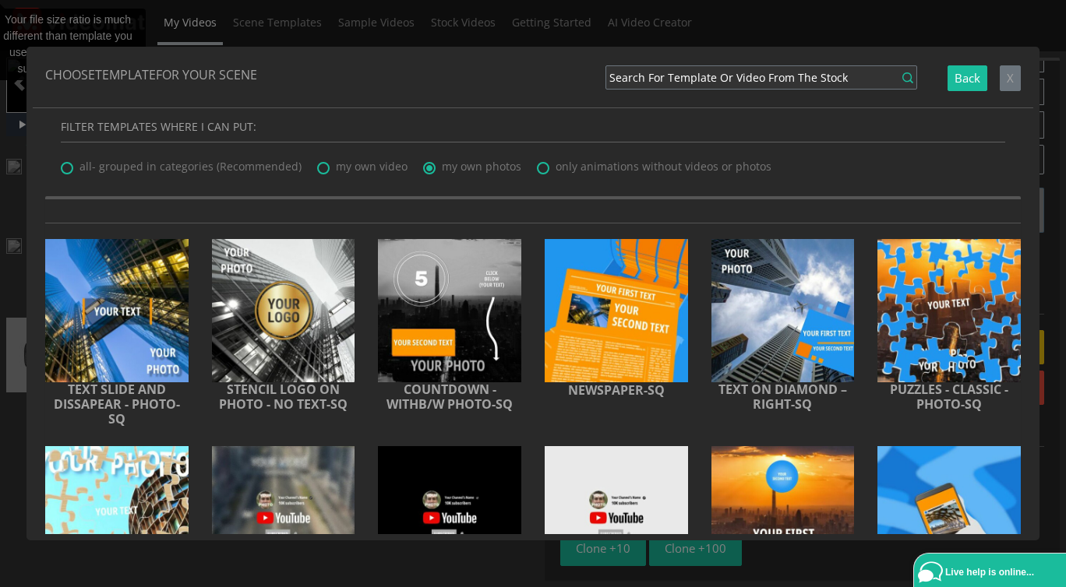
click at [378, 167] on span "my own video" at bounding box center [372, 166] width 72 height 15
click at [327, 167] on input "my own video" at bounding box center [322, 163] width 10 height 10
radio input "true"
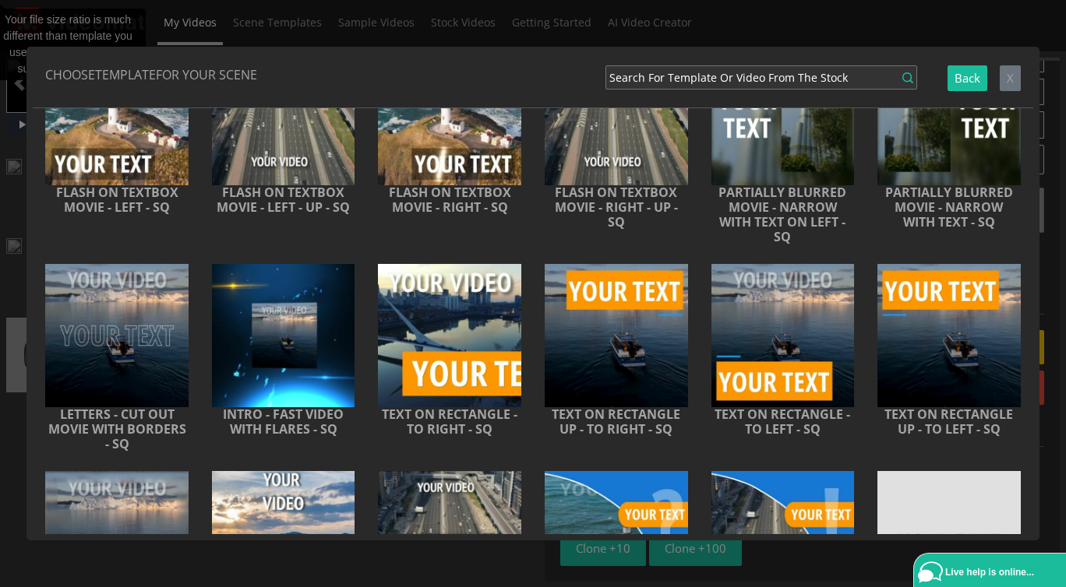
scroll to position [3510, 0]
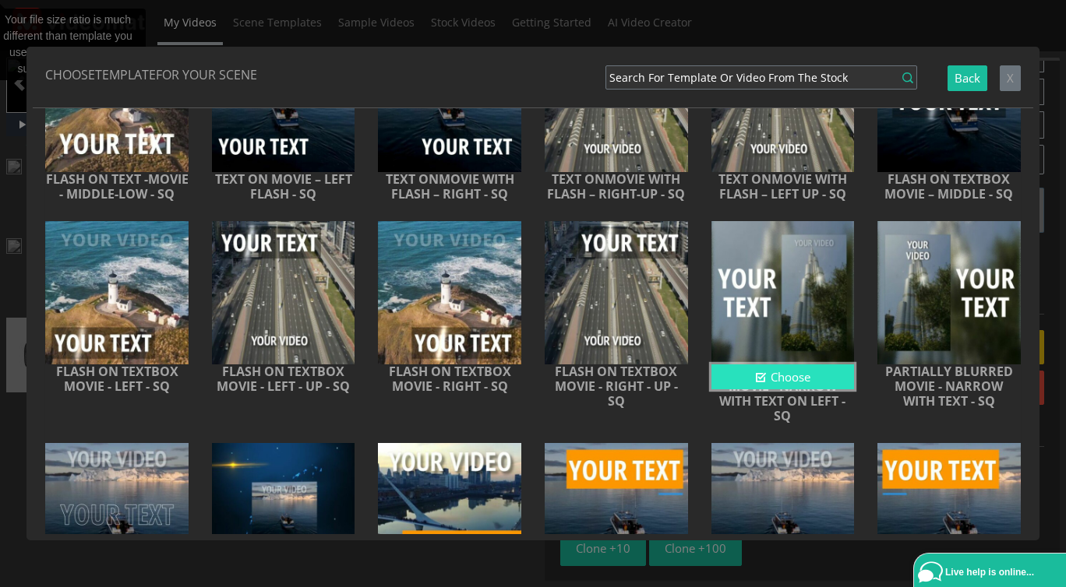
click at [777, 390] on button "Choose" at bounding box center [782, 378] width 143 height 26
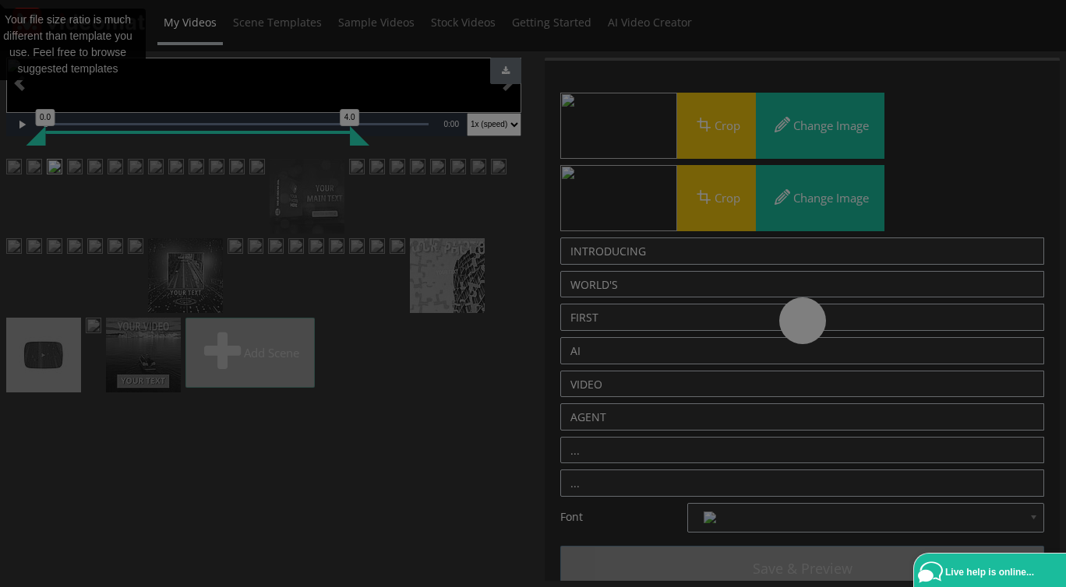
scroll to position [0, 0]
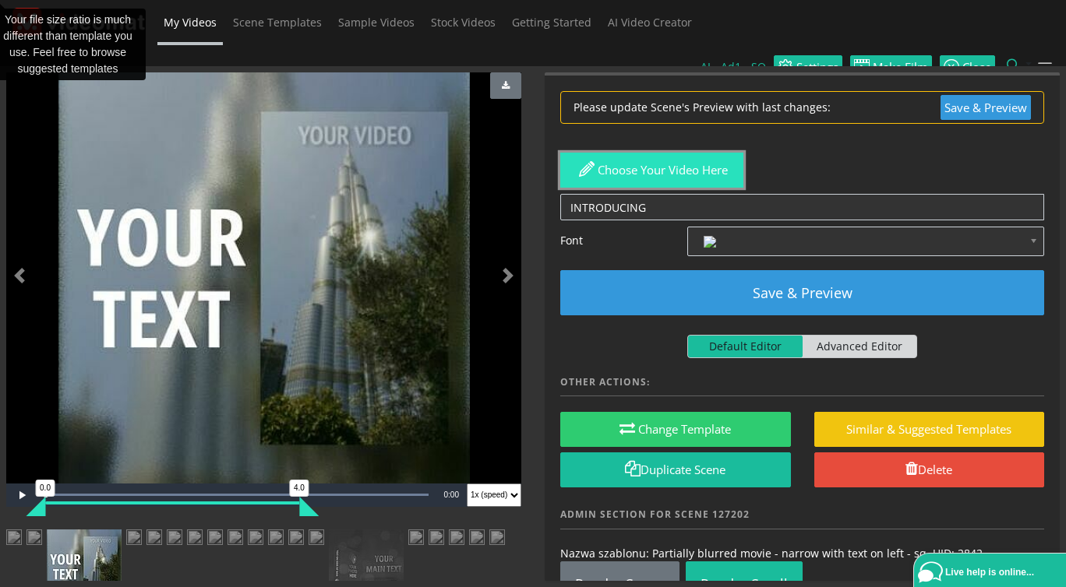
click at [684, 158] on button "Choose your video here" at bounding box center [651, 170] width 183 height 35
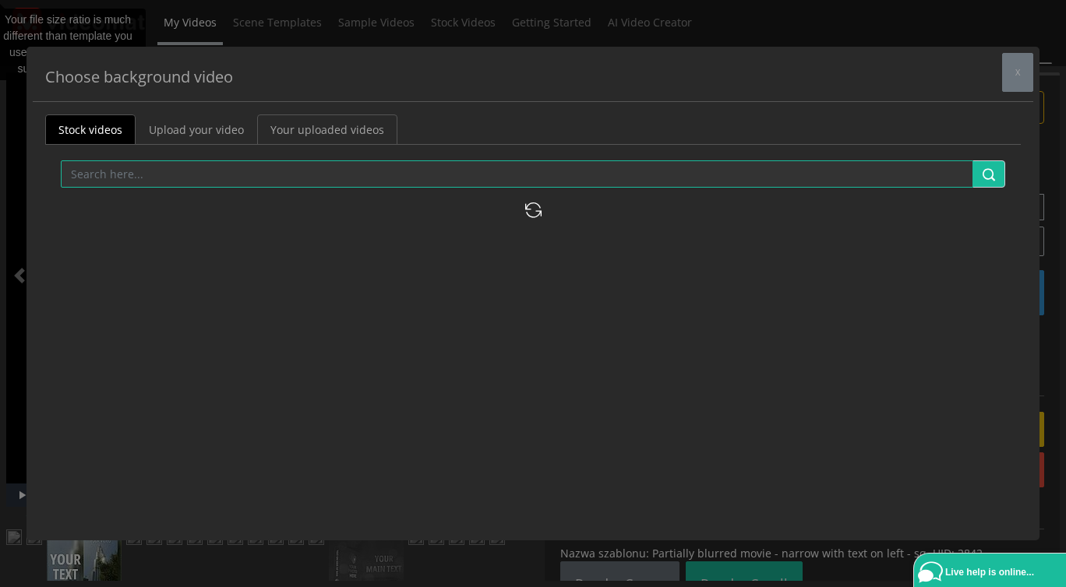
click at [347, 129] on link "Your uploaded videos" at bounding box center [327, 130] width 140 height 30
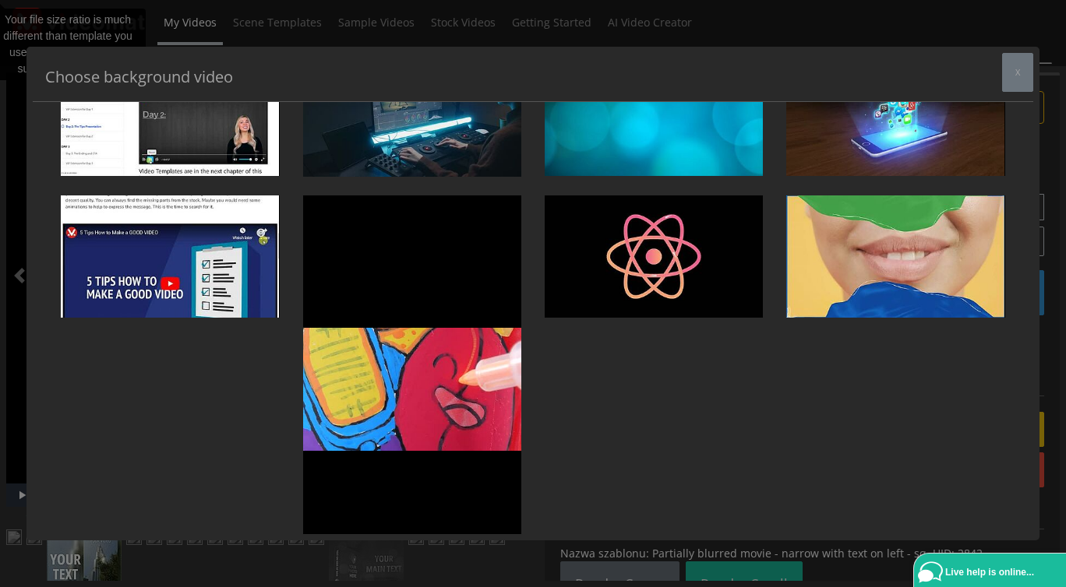
scroll to position [1774, 0]
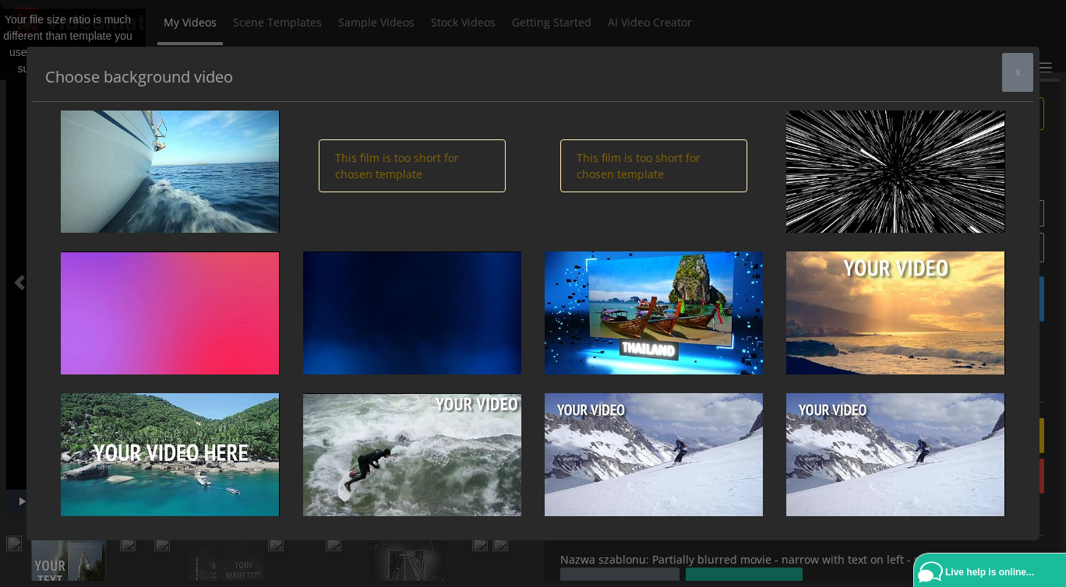
scroll to position [55, 0]
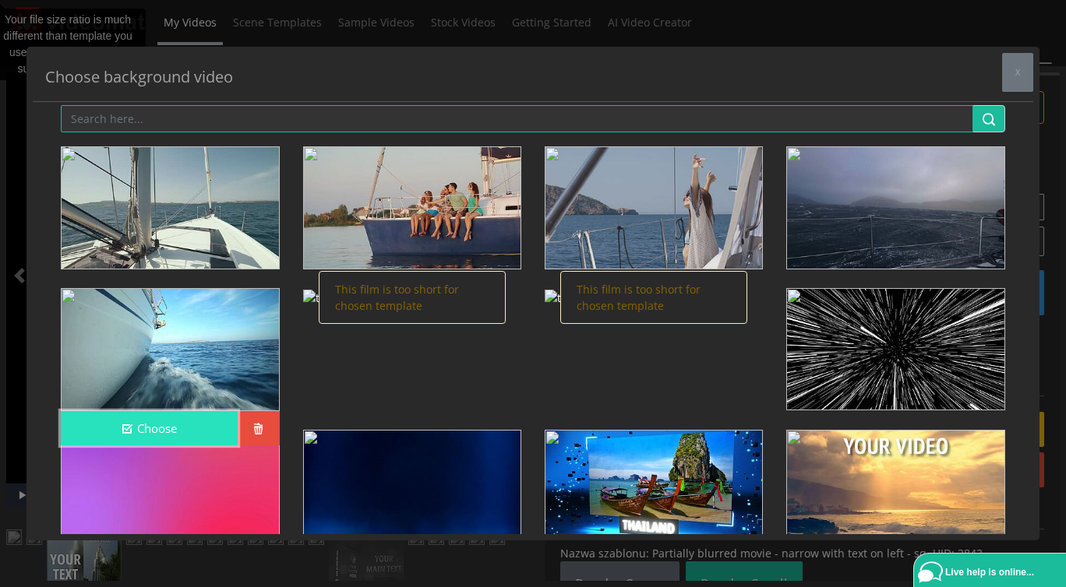
click at [197, 434] on button "Choose" at bounding box center [149, 428] width 176 height 35
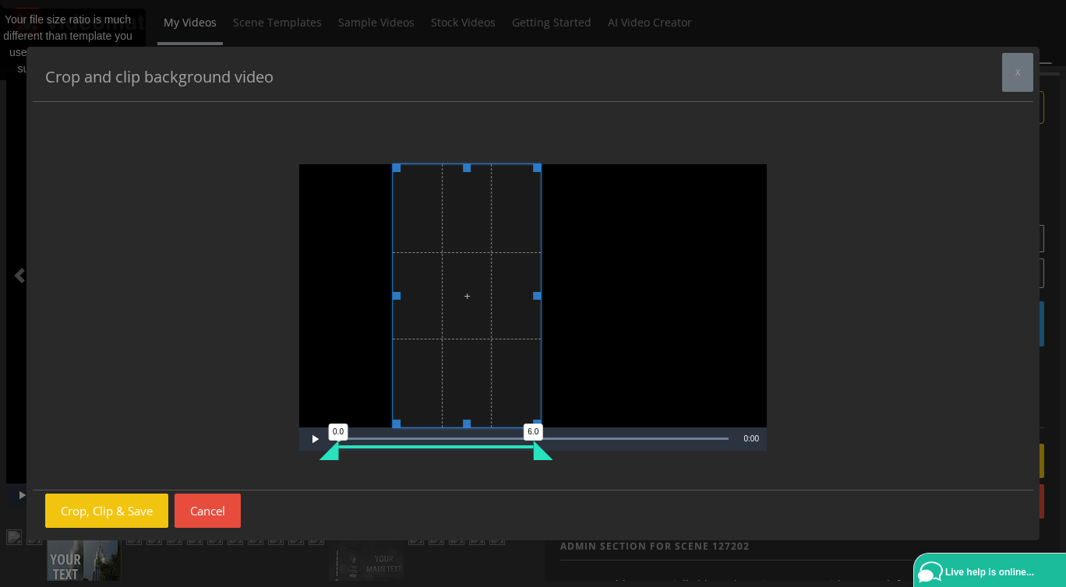
click at [438, 371] on span "Video Player" at bounding box center [467, 295] width 148 height 263
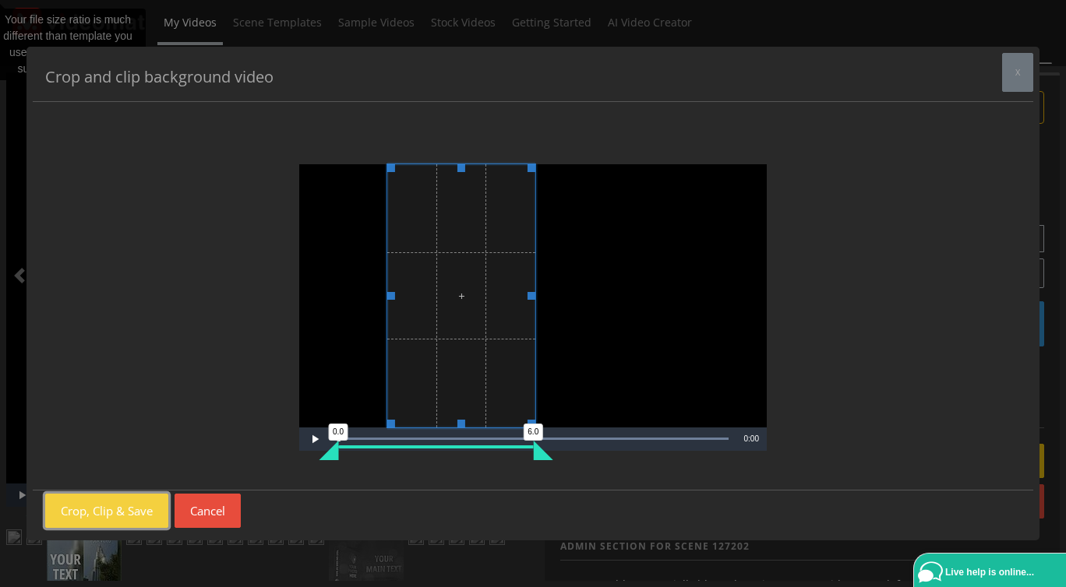
click at [123, 506] on button "Crop, Clip & Save" at bounding box center [106, 511] width 123 height 35
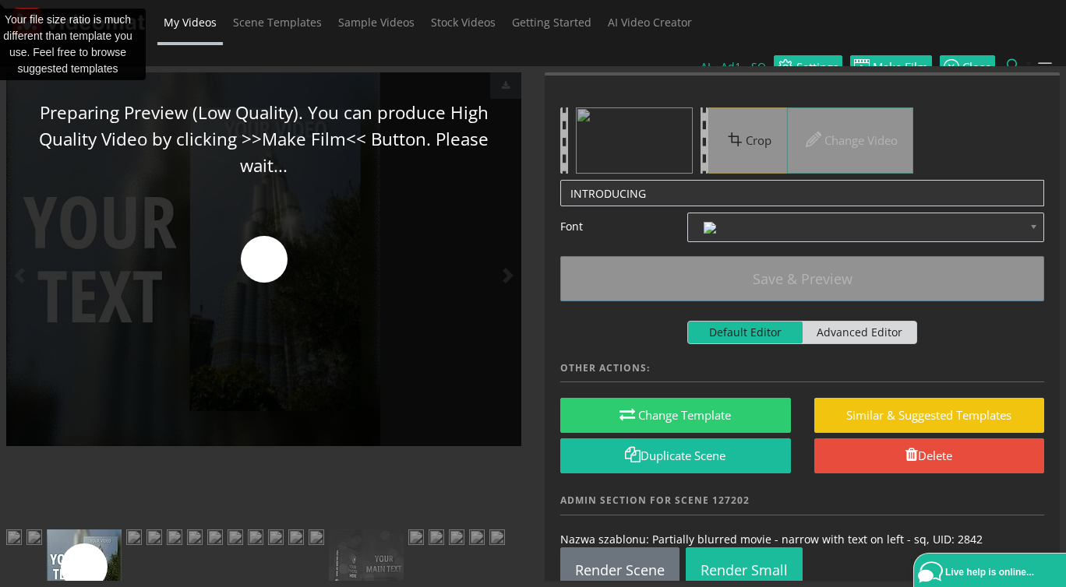
click at [142, 547] on img at bounding box center [134, 539] width 16 height 19
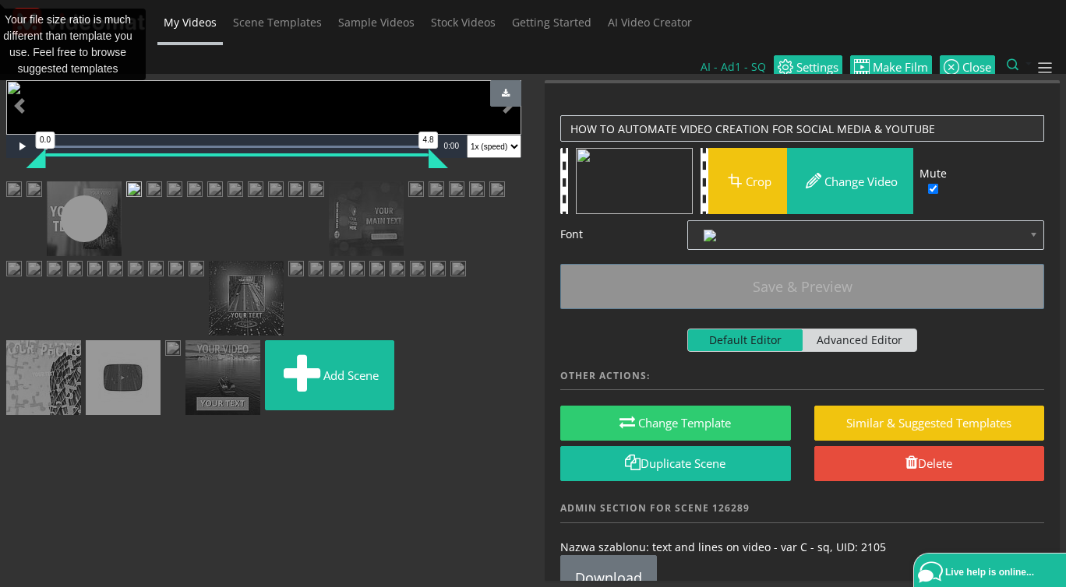
click at [42, 201] on img at bounding box center [34, 190] width 16 height 19
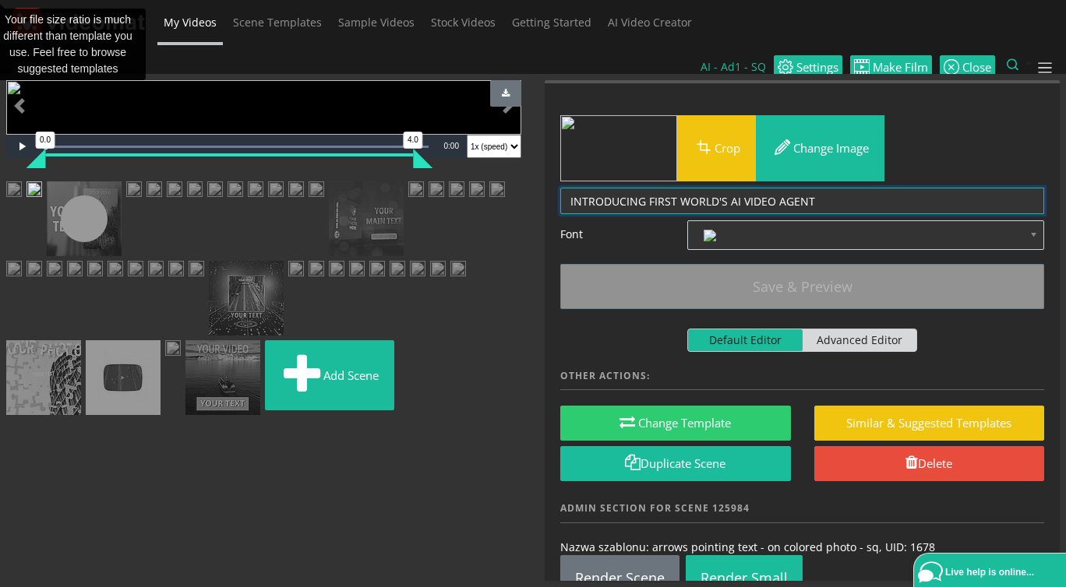
drag, startPoint x: 826, startPoint y: 167, endPoint x: 494, endPoint y: 154, distance: 332.8
click at [560, 188] on textarea "INTRODUCING FIRST WORLD'S AI VIDEO AGENT" at bounding box center [802, 201] width 484 height 27
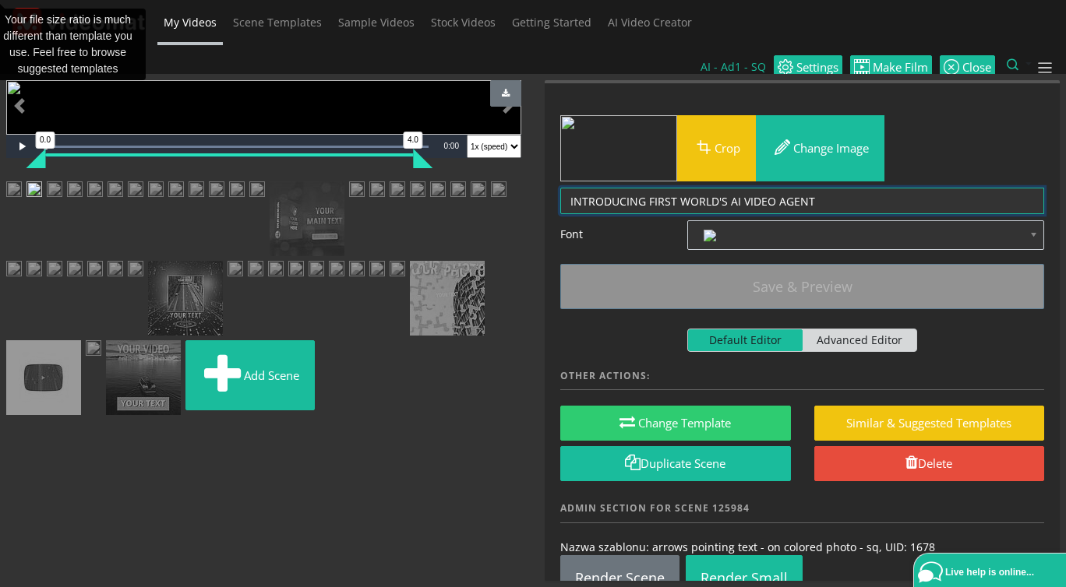
click at [62, 201] on img at bounding box center [55, 190] width 16 height 19
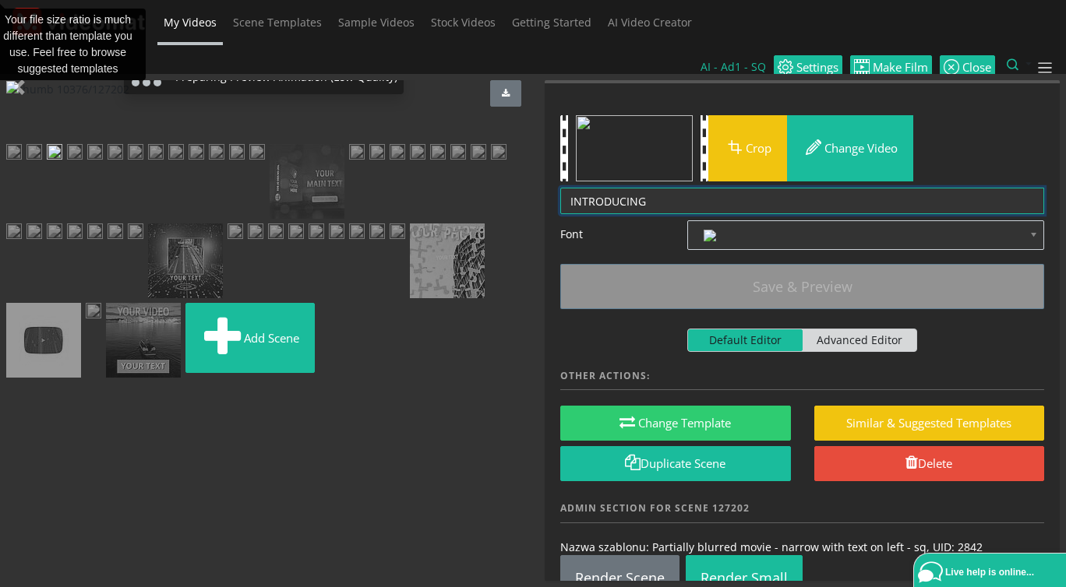
drag, startPoint x: 679, startPoint y: 168, endPoint x: 541, endPoint y: 155, distance: 139.3
click at [560, 188] on textarea "INTRODUCING" at bounding box center [802, 201] width 484 height 27
paste textarea "FIRST WORLD'S AI VIDEO AGENT"
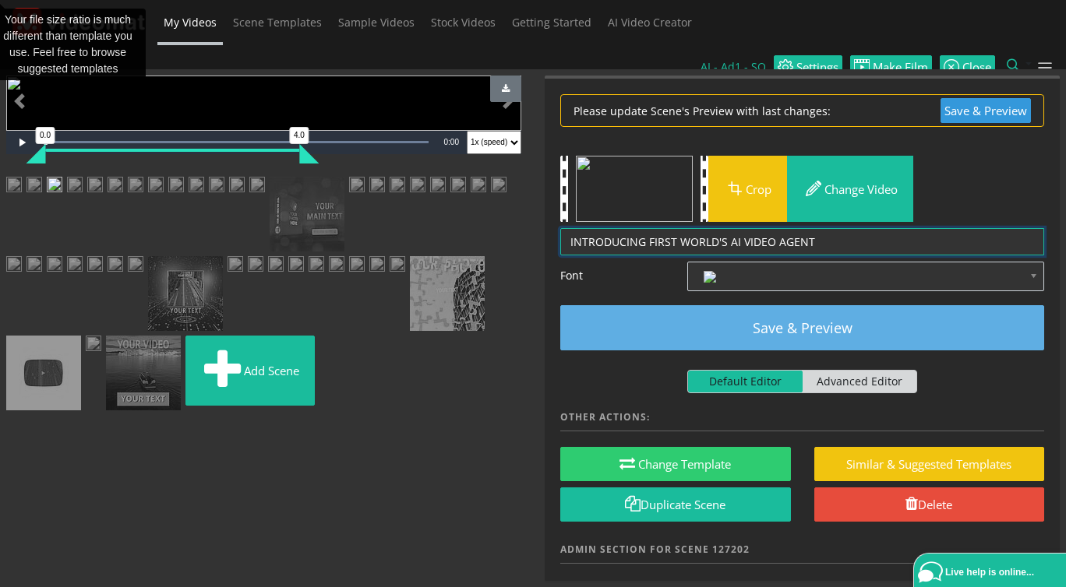
type textarea "INTRODUCING FIRST WORLD'S AI VIDEO AGENT"
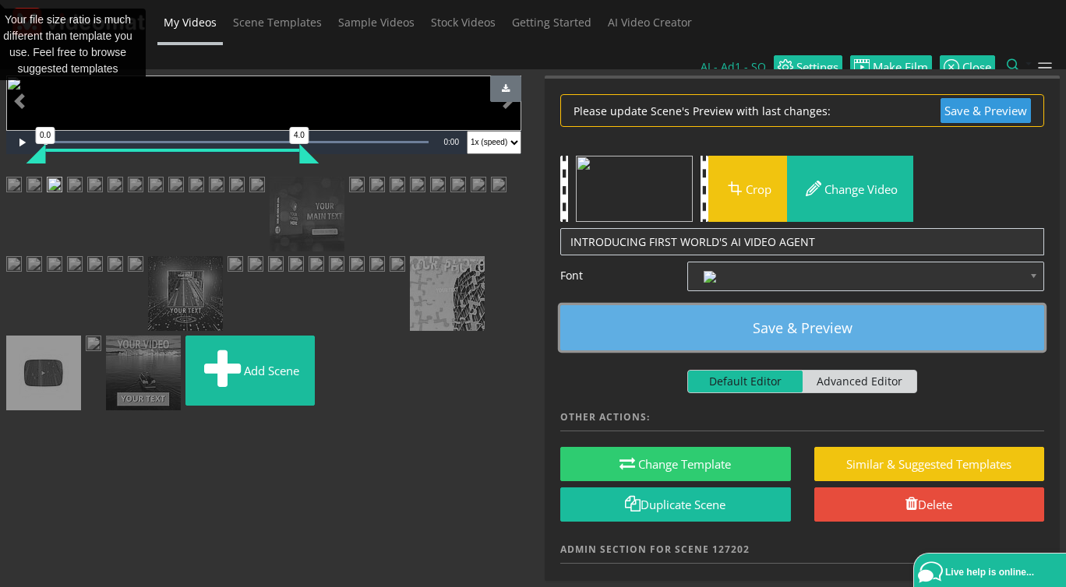
click at [733, 312] on button "Save & Preview" at bounding box center [802, 327] width 484 height 45
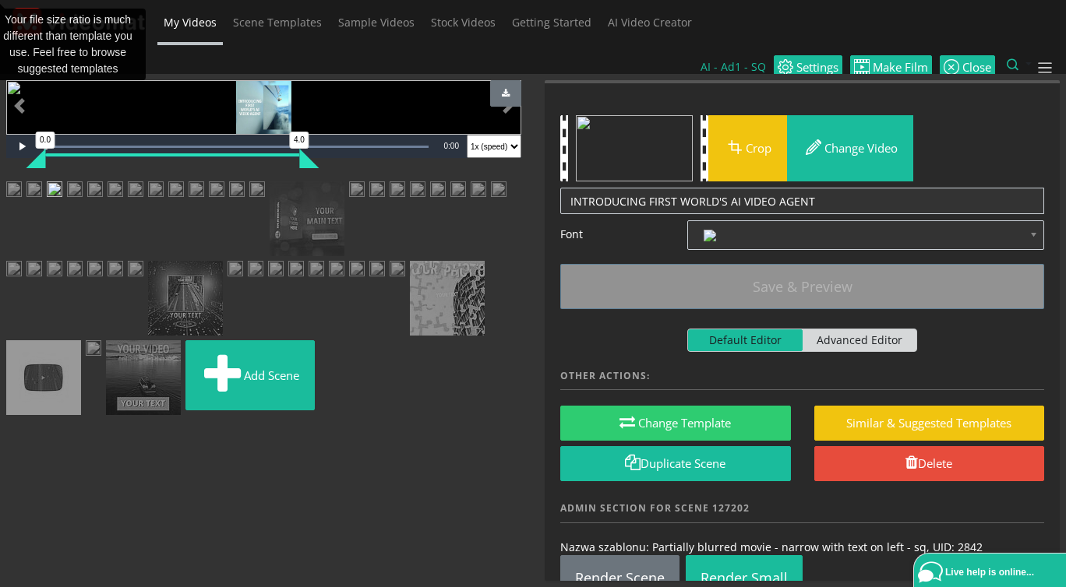
click at [83, 201] on img at bounding box center [75, 190] width 16 height 19
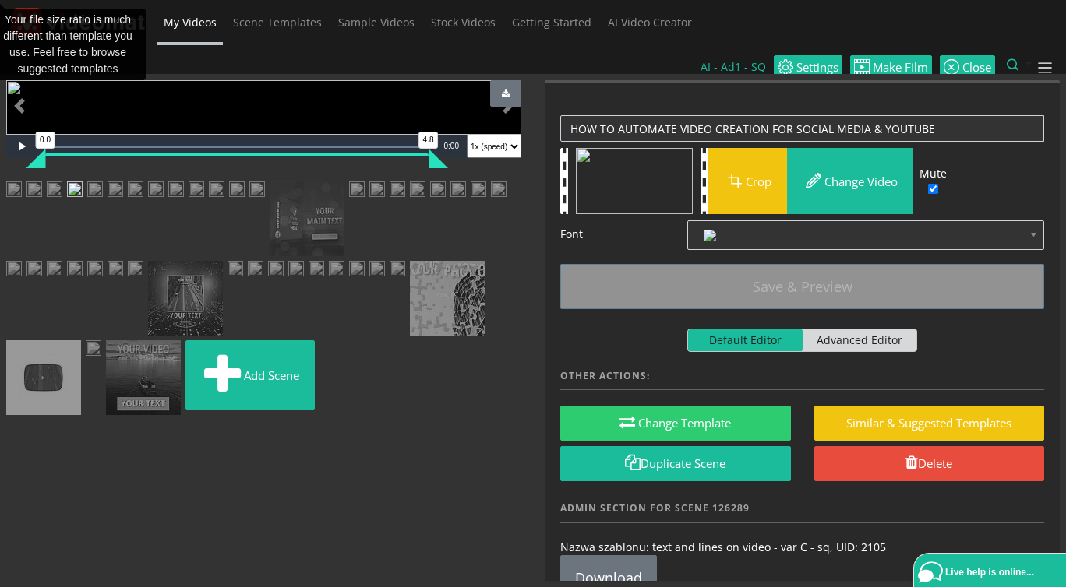
click at [42, 201] on img at bounding box center [34, 190] width 16 height 19
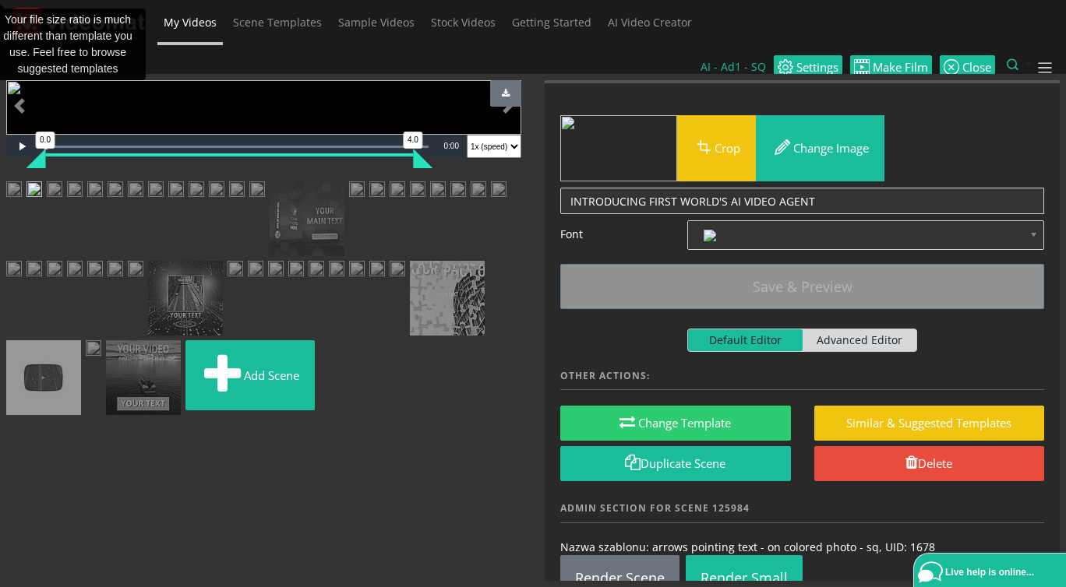
click at [42, 201] on img at bounding box center [34, 190] width 16 height 19
click at [62, 201] on img at bounding box center [55, 190] width 16 height 19
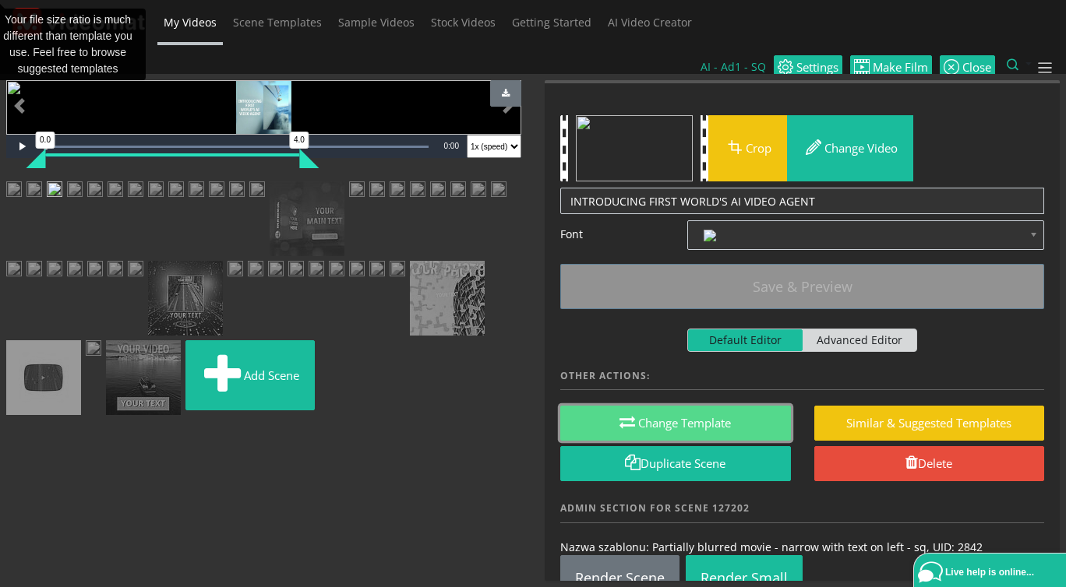
click at [720, 406] on button "Change Template" at bounding box center [675, 423] width 231 height 35
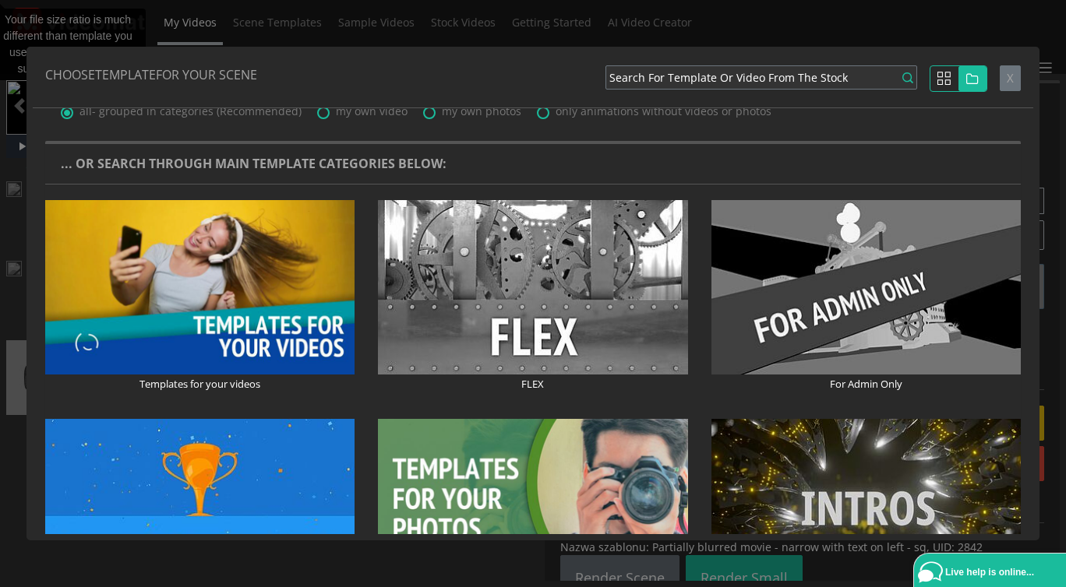
click at [375, 118] on span "my own video" at bounding box center [372, 111] width 72 height 15
click at [327, 113] on input "my own video" at bounding box center [322, 108] width 10 height 10
radio input "true"
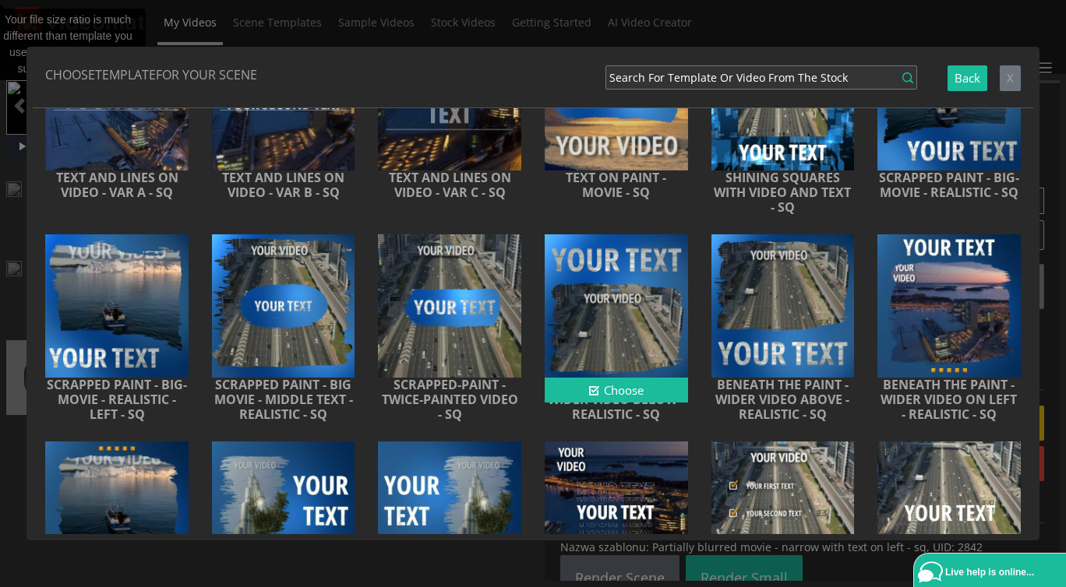
scroll to position [0, 0]
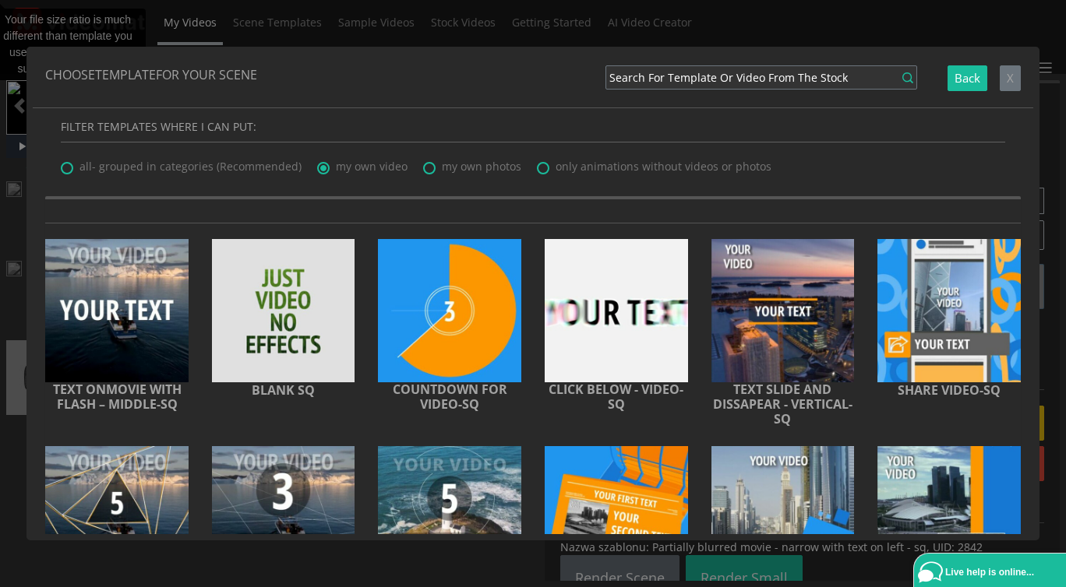
click at [472, 164] on span "my own photos" at bounding box center [481, 166] width 79 height 15
click at [433, 164] on input "my own photos" at bounding box center [428, 163] width 10 height 10
radio input "true"
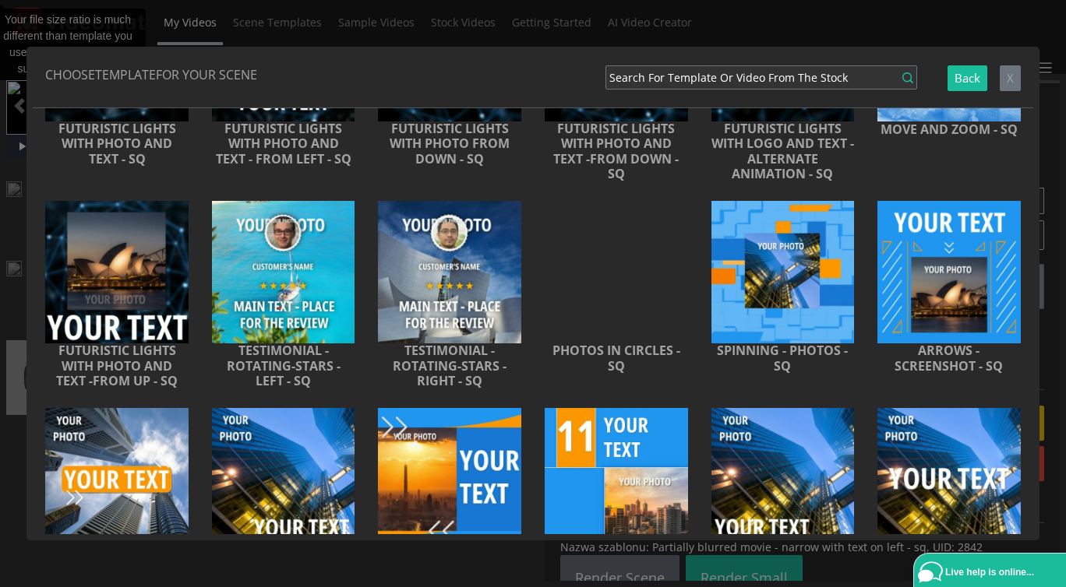
scroll to position [3839, 0]
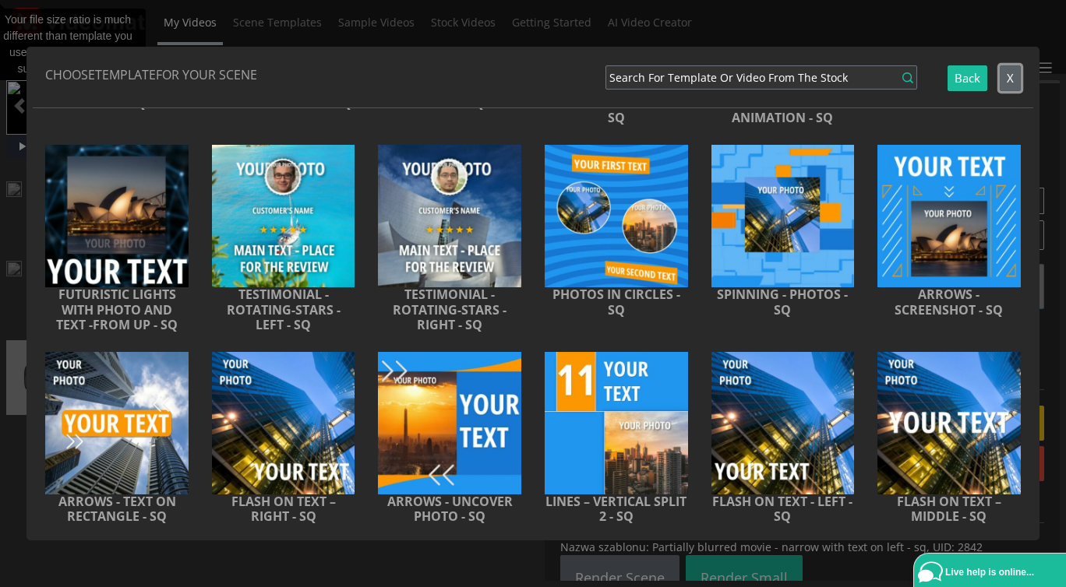
click at [1002, 73] on button "X" at bounding box center [1009, 78] width 21 height 26
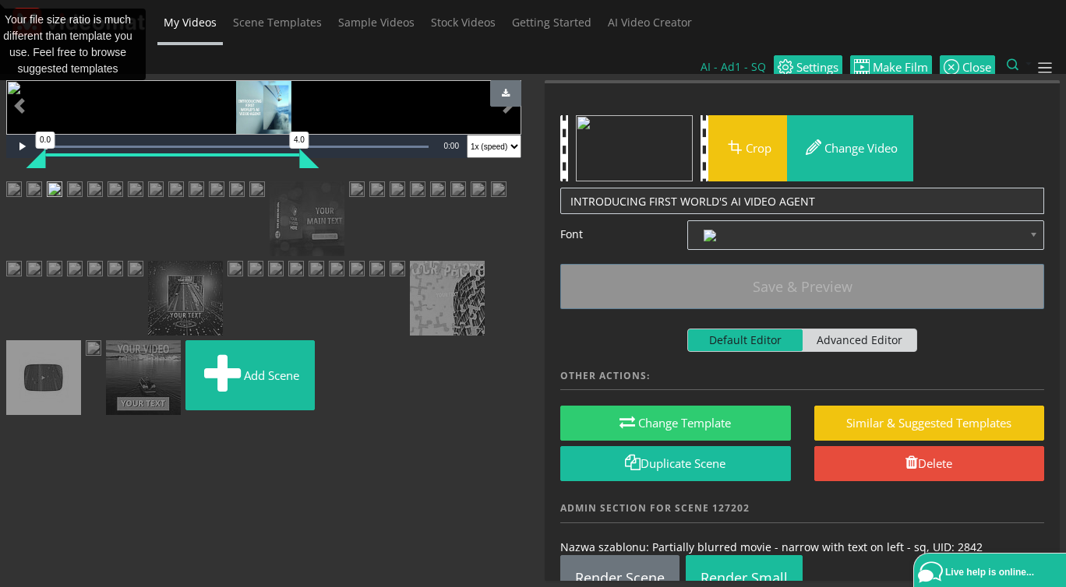
scroll to position [538, 0]
click at [205, 26] on span "My Videos" at bounding box center [190, 22] width 53 height 15
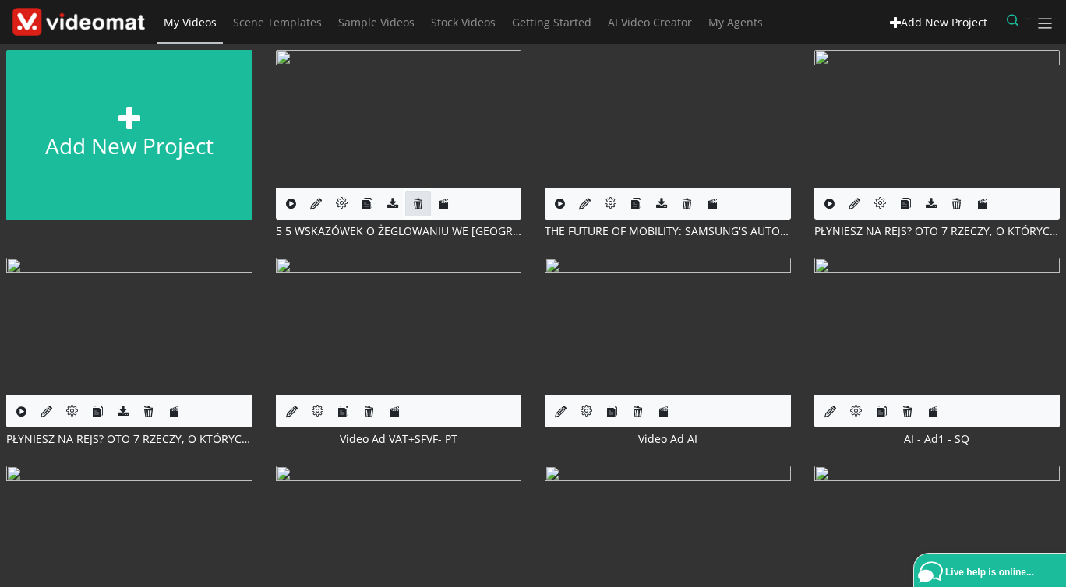
click at [410, 210] on link at bounding box center [418, 204] width 26 height 26
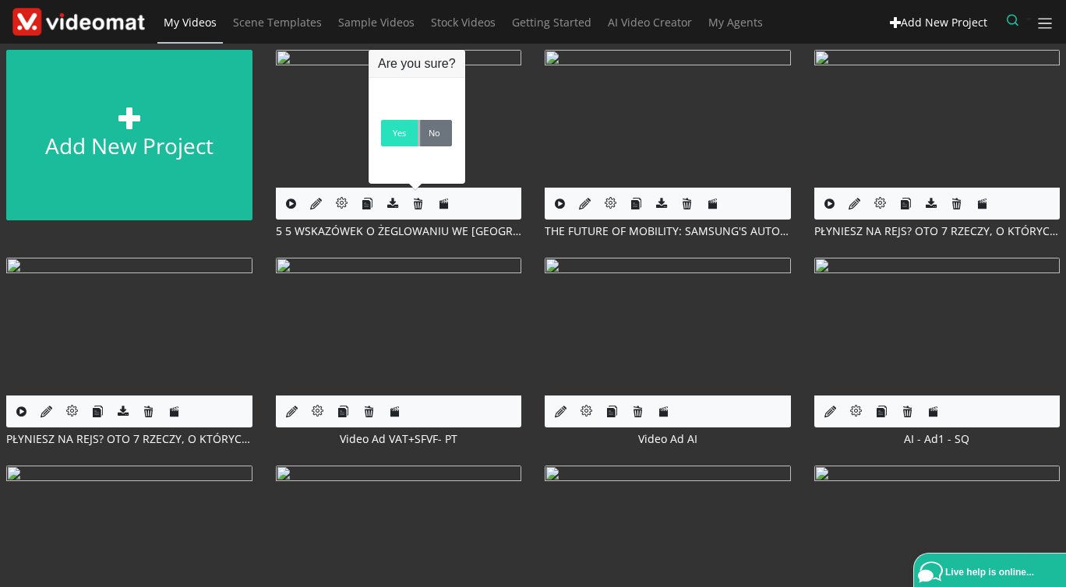
click at [386, 130] on link "Yes" at bounding box center [399, 133] width 37 height 26
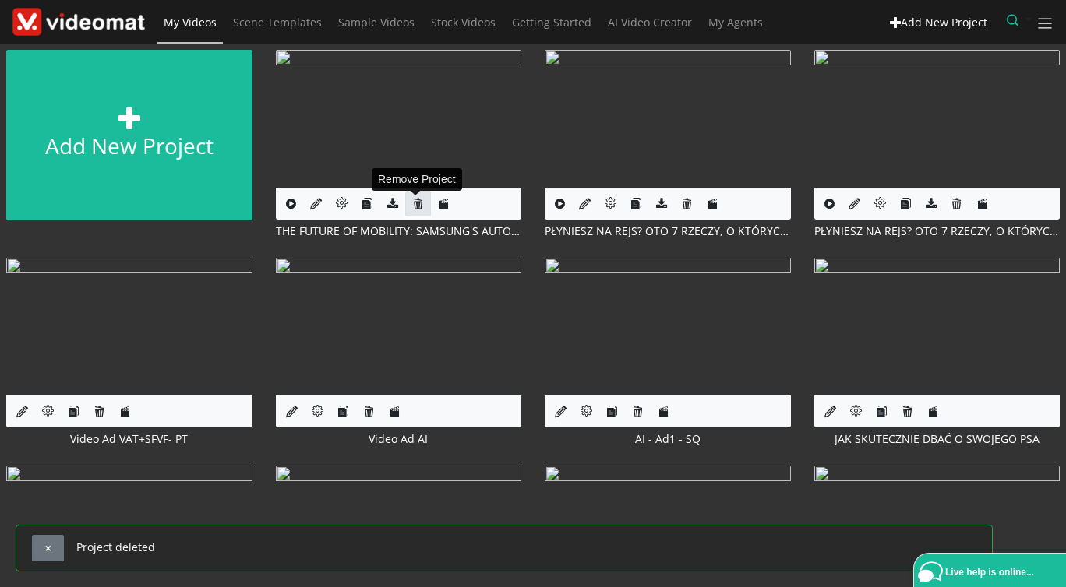
click at [416, 210] on icon at bounding box center [418, 204] width 12 height 12
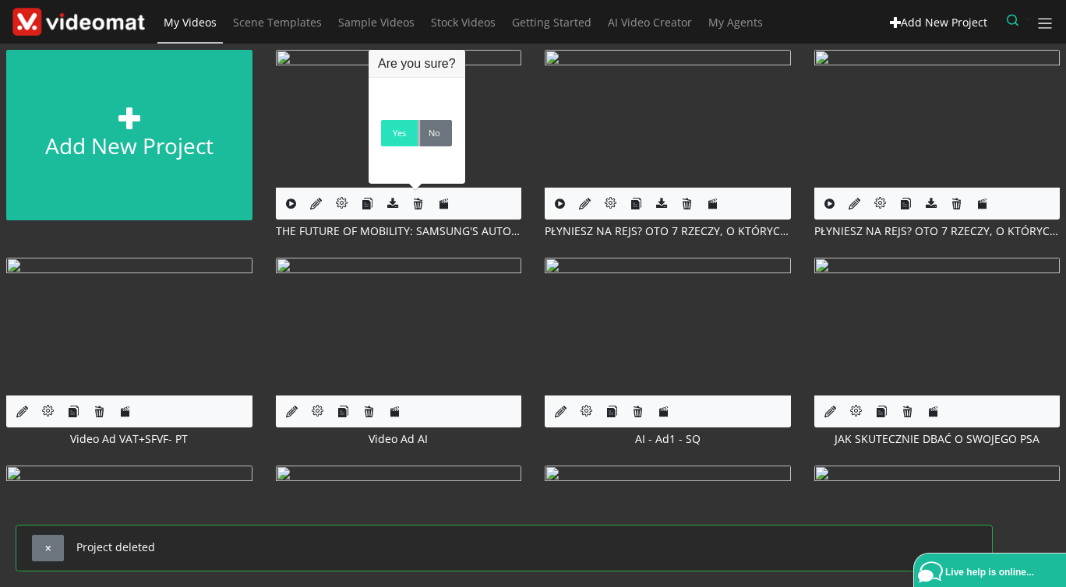
click at [400, 145] on link "Yes" at bounding box center [399, 133] width 37 height 26
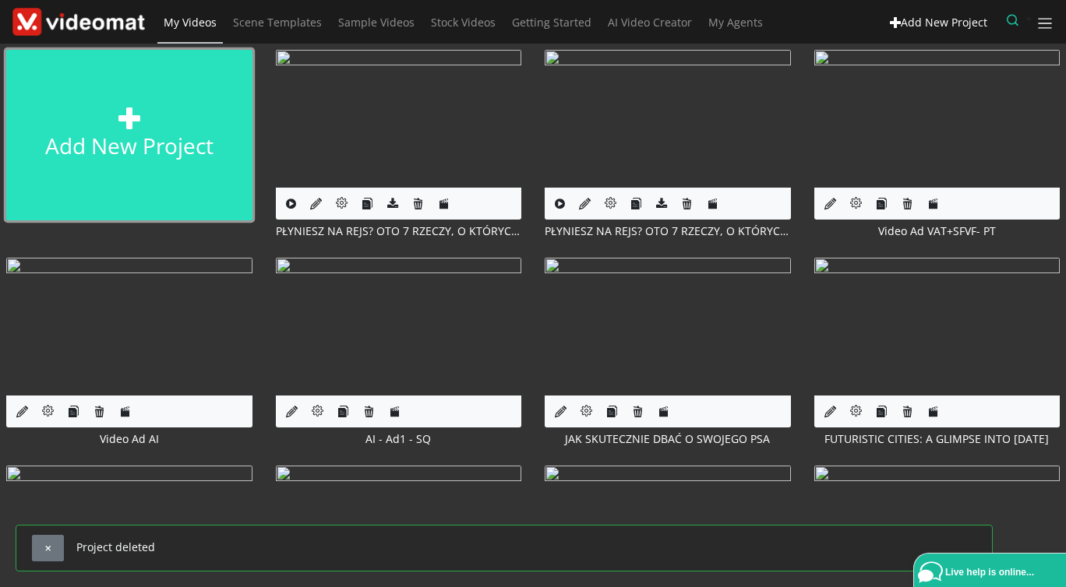
click at [117, 132] on link "Add new project" at bounding box center [129, 135] width 246 height 171
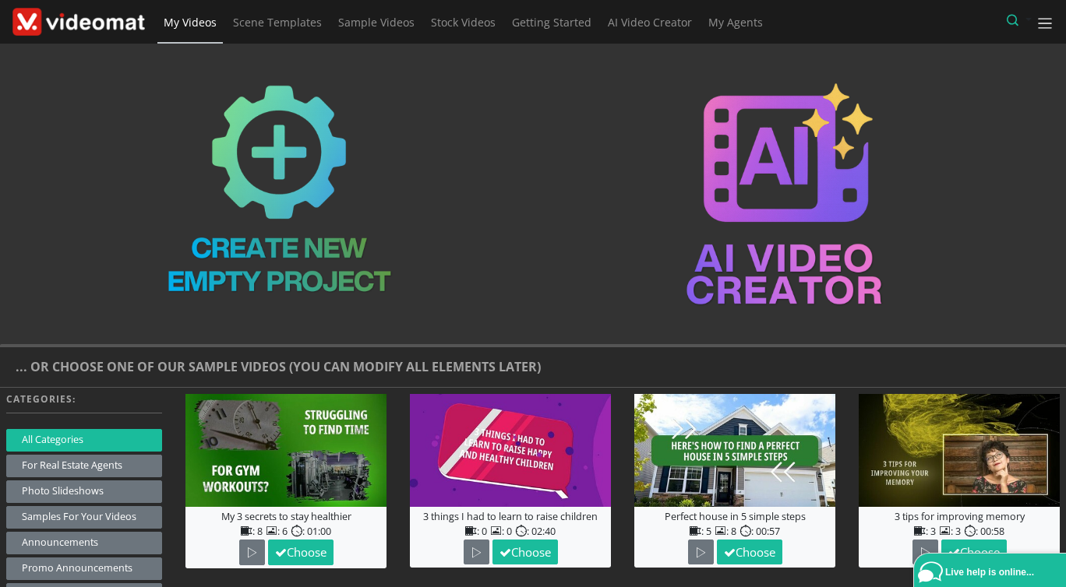
scroll to position [179, 0]
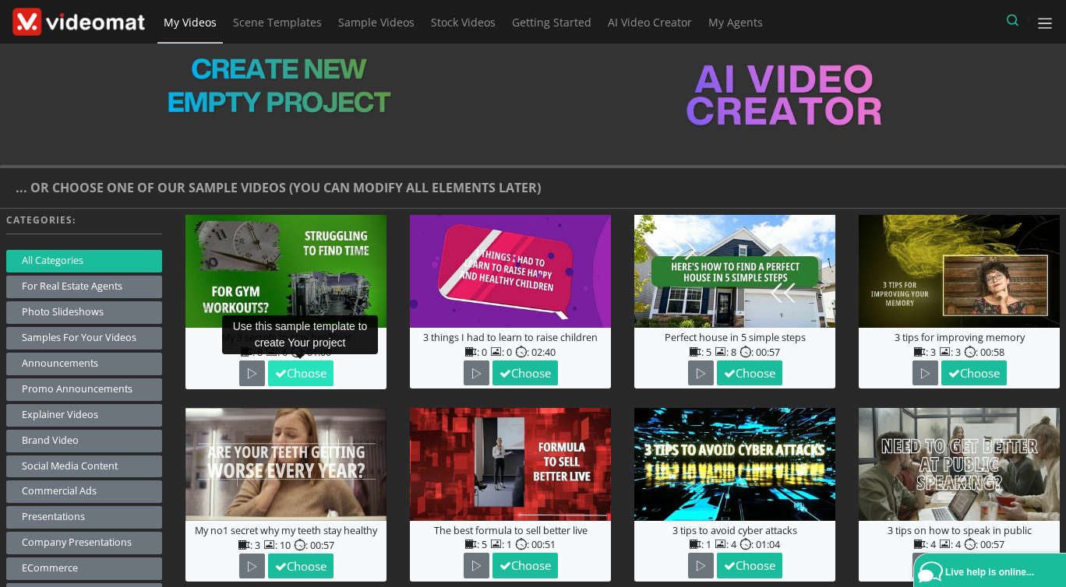
click at [287, 378] on button "Choose" at bounding box center [300, 374] width 65 height 26
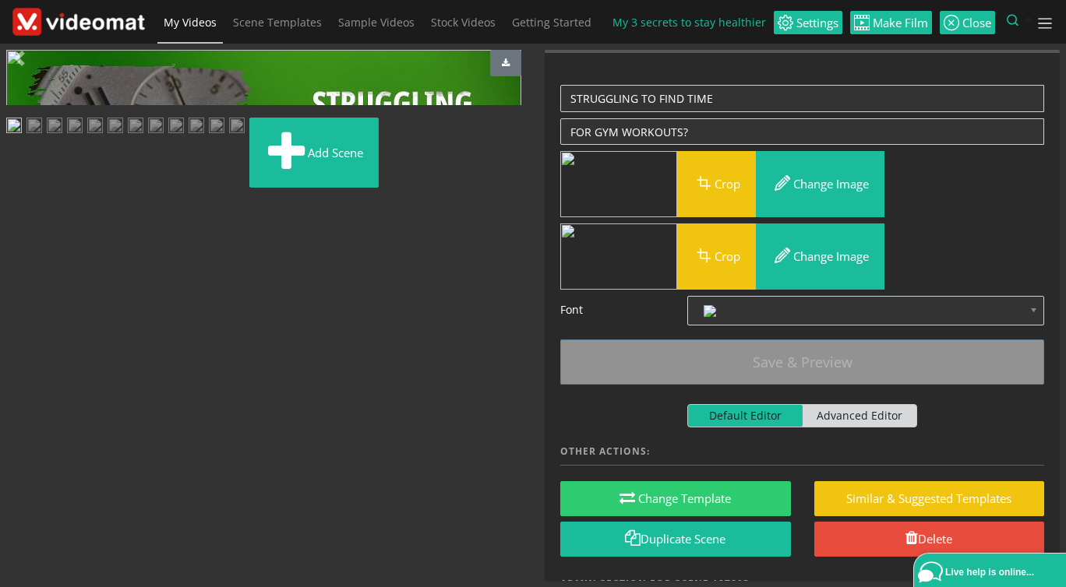
click at [128, 26] on img at bounding box center [78, 22] width 132 height 29
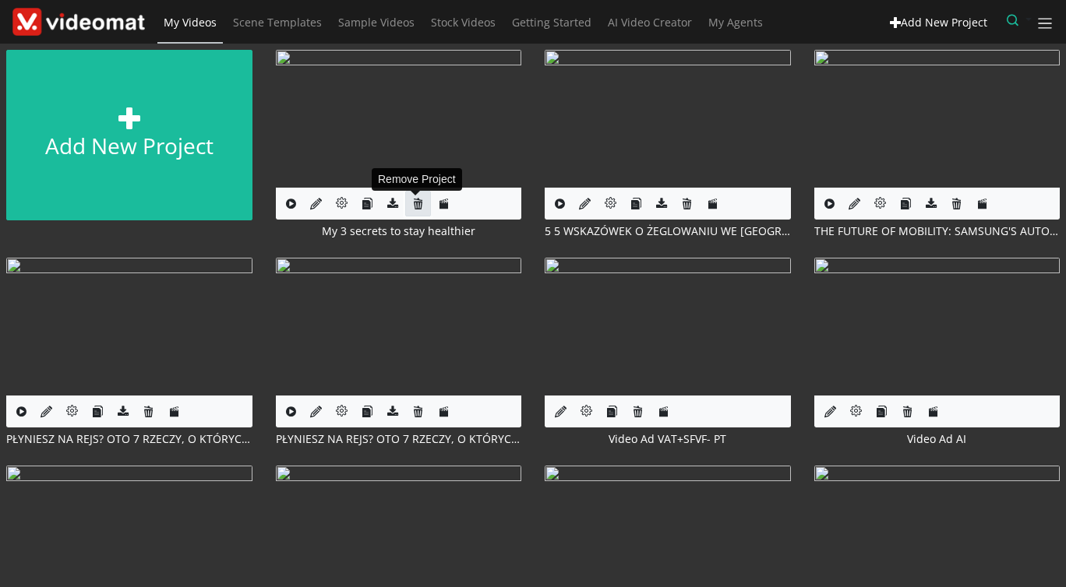
click at [412, 204] on icon at bounding box center [418, 204] width 12 height 12
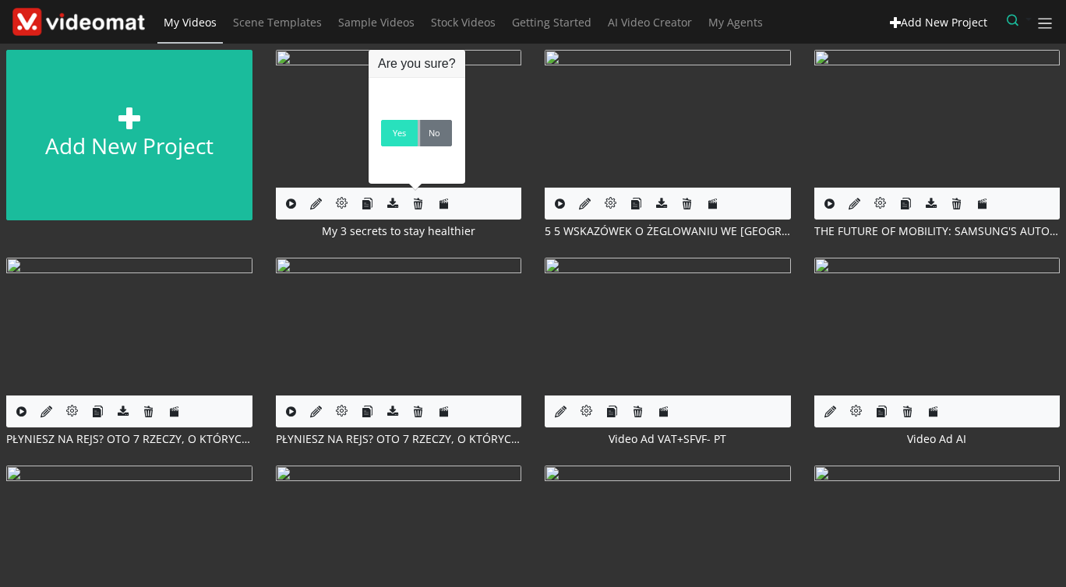
click at [398, 143] on link "Yes" at bounding box center [399, 133] width 37 height 26
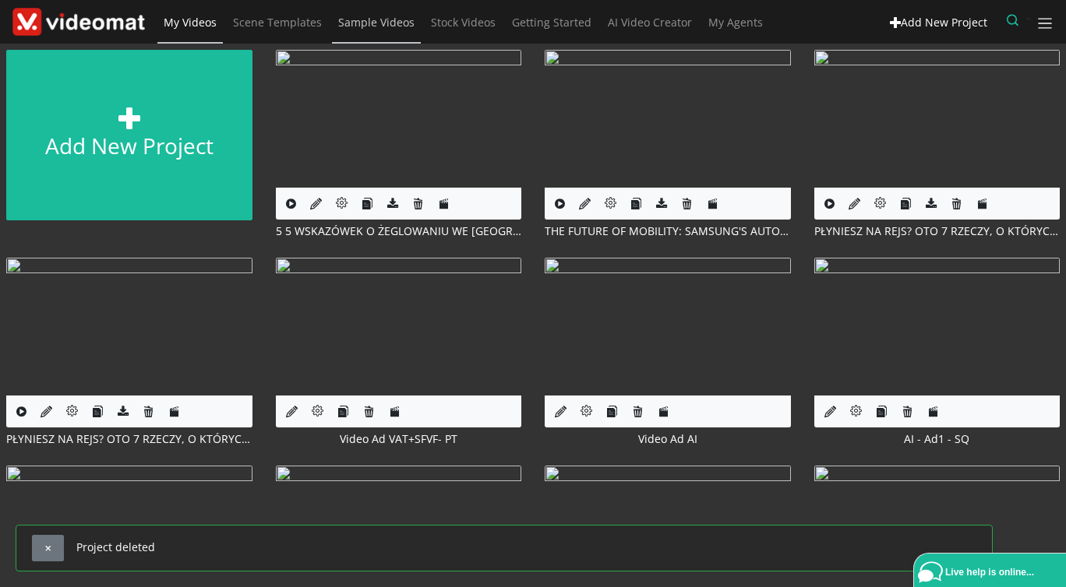
click at [351, 21] on span "Sample Videos" at bounding box center [376, 22] width 76 height 15
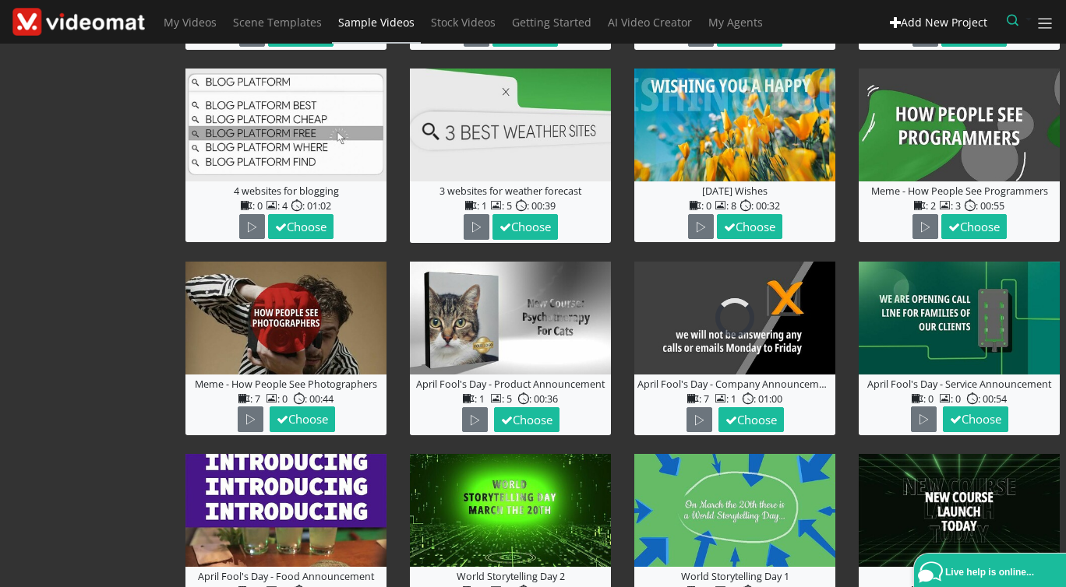
scroll to position [806, 0]
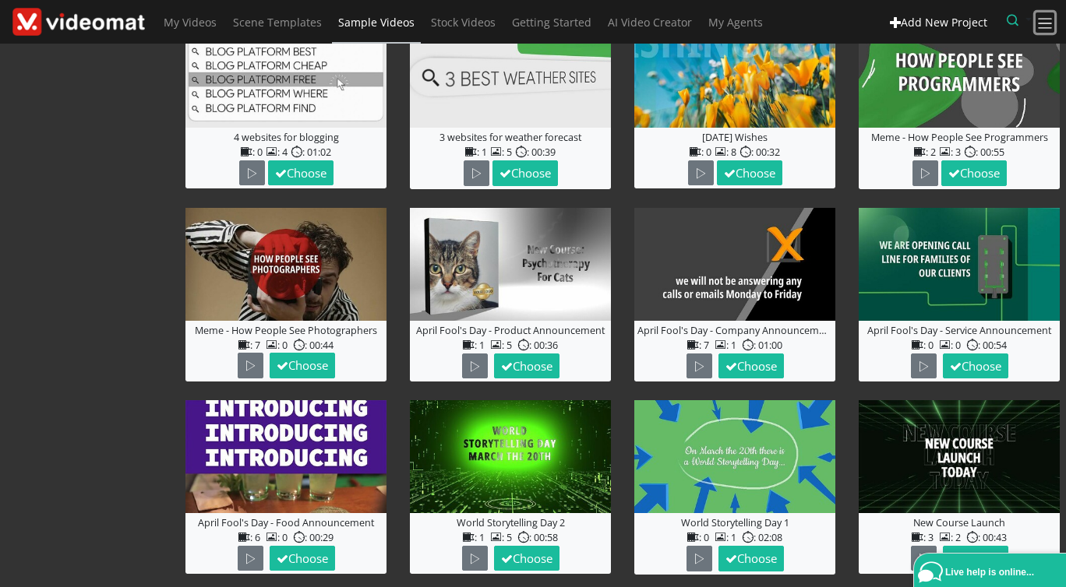
click at [1046, 21] on span at bounding box center [1045, 24] width 18 height 18
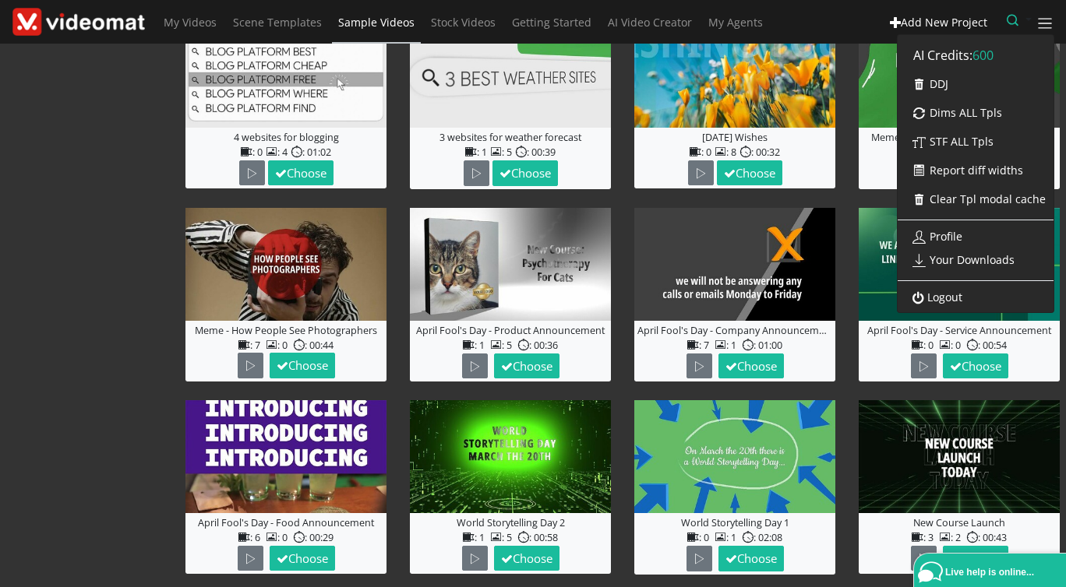
click at [976, 298] on div "AI Credits: 600 DDJ Dims ALL Tpls STF ALL Tpls Report diff widths Clear Tpl mod…" at bounding box center [975, 173] width 157 height 279
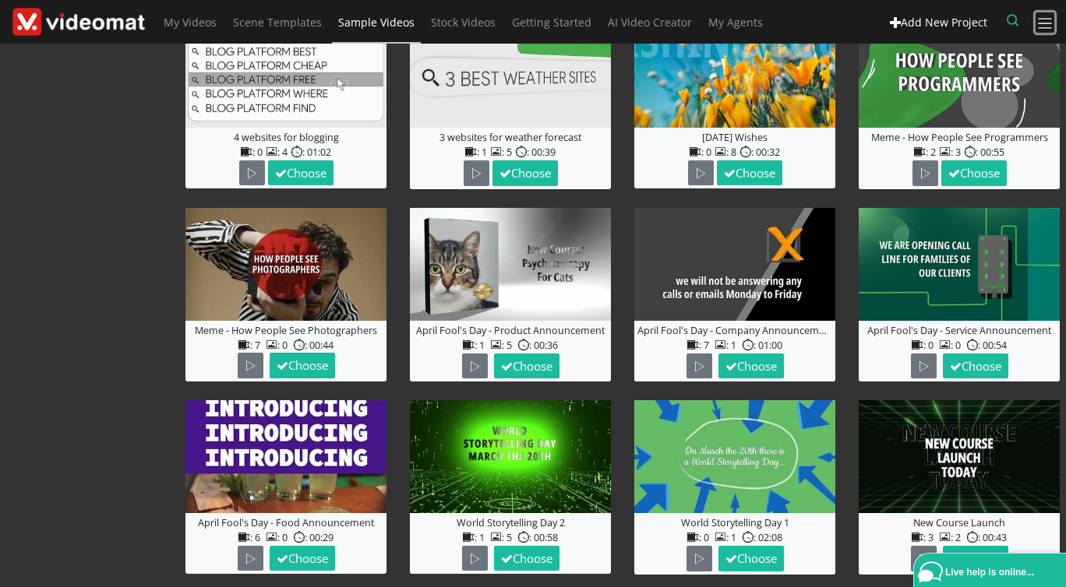
click at [1039, 24] on span at bounding box center [1045, 24] width 18 height 18
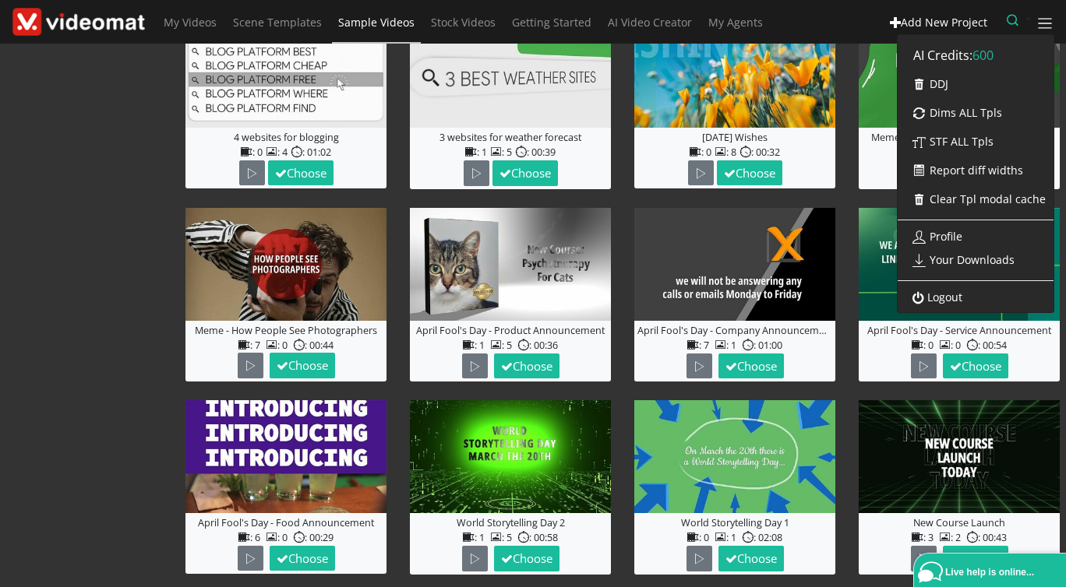
click at [936, 301] on link "Logout" at bounding box center [933, 297] width 72 height 27
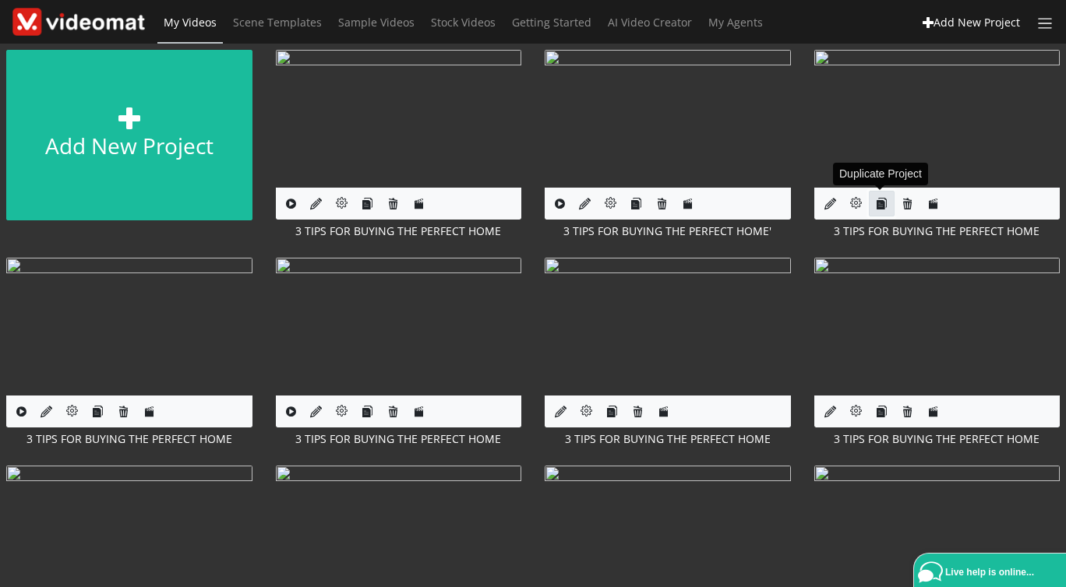
click at [883, 210] on icon "button" at bounding box center [882, 204] width 12 height 12
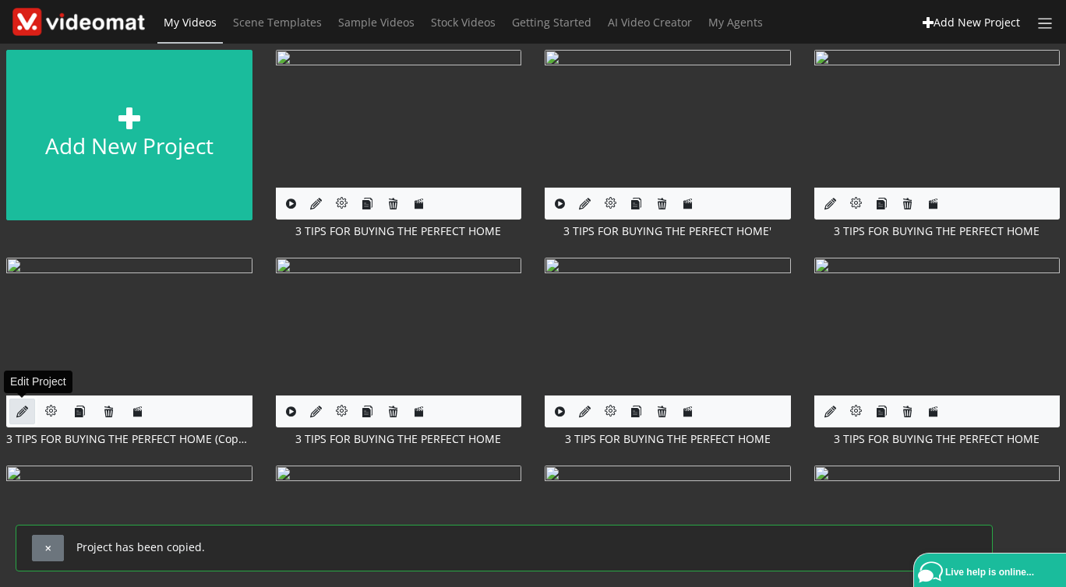
click at [19, 414] on icon at bounding box center [22, 412] width 12 height 12
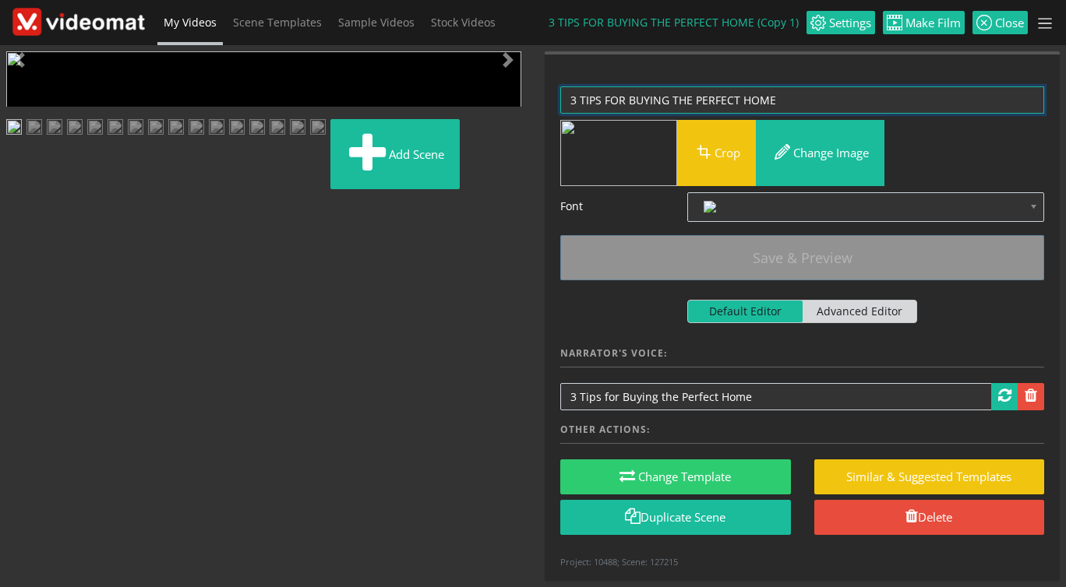
drag, startPoint x: 0, startPoint y: 0, endPoint x: 478, endPoint y: 47, distance: 480.5
click at [560, 86] on textarea "3 TIPS FOR BUYING THE PERFECT HOME" at bounding box center [802, 99] width 484 height 27
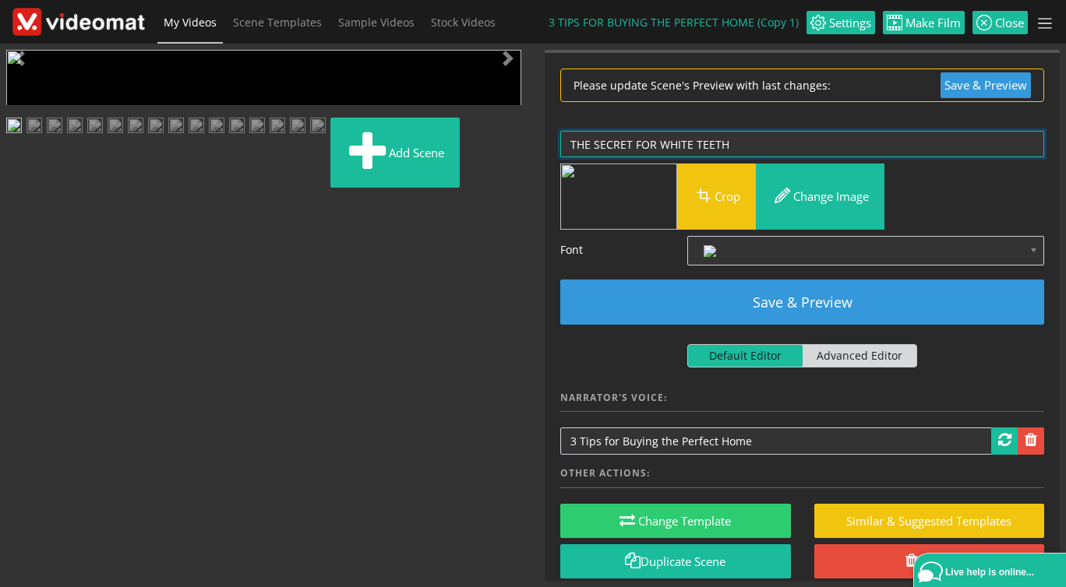
drag, startPoint x: 635, startPoint y: 145, endPoint x: 816, endPoint y: 173, distance: 182.9
click at [816, 158] on textarea "3 TIPS FOR BUYING THE PERFECT HOME" at bounding box center [802, 144] width 484 height 27
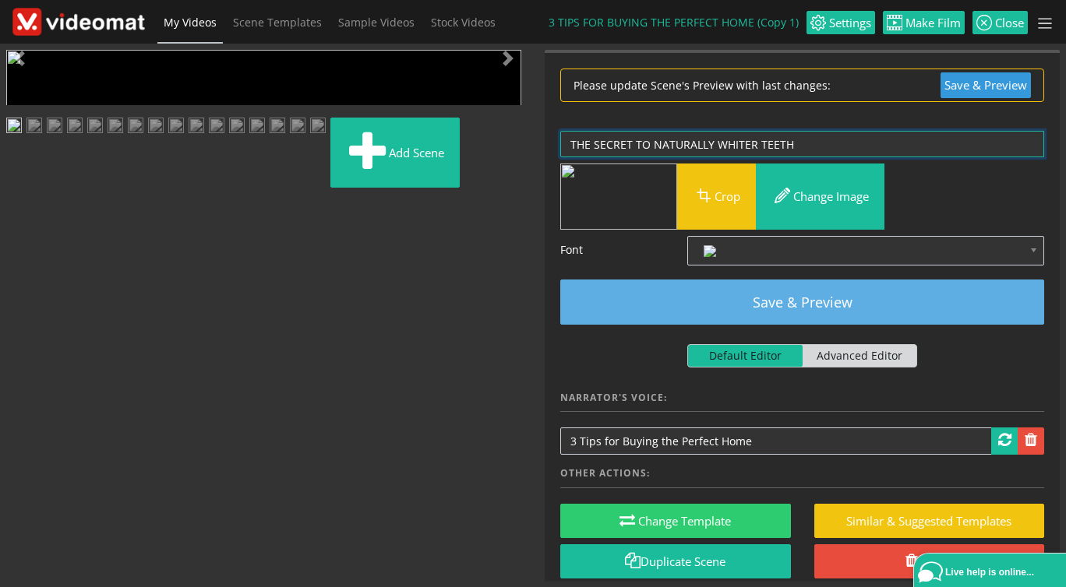
type textarea "THE SECRET TO NATURALLY WHITER TEETH"
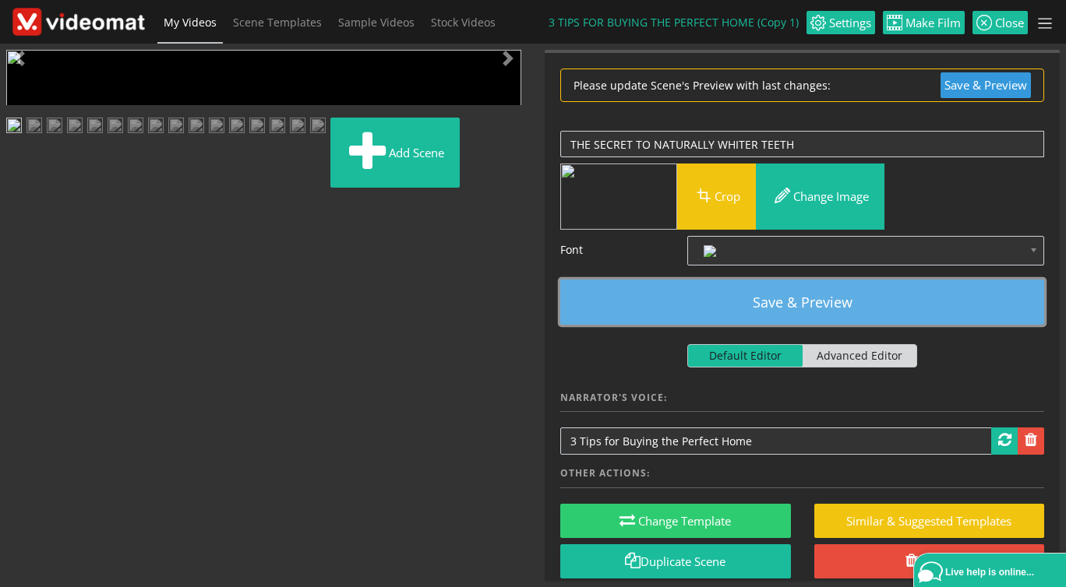
click at [789, 304] on button "Save & Preview" at bounding box center [802, 302] width 484 height 45
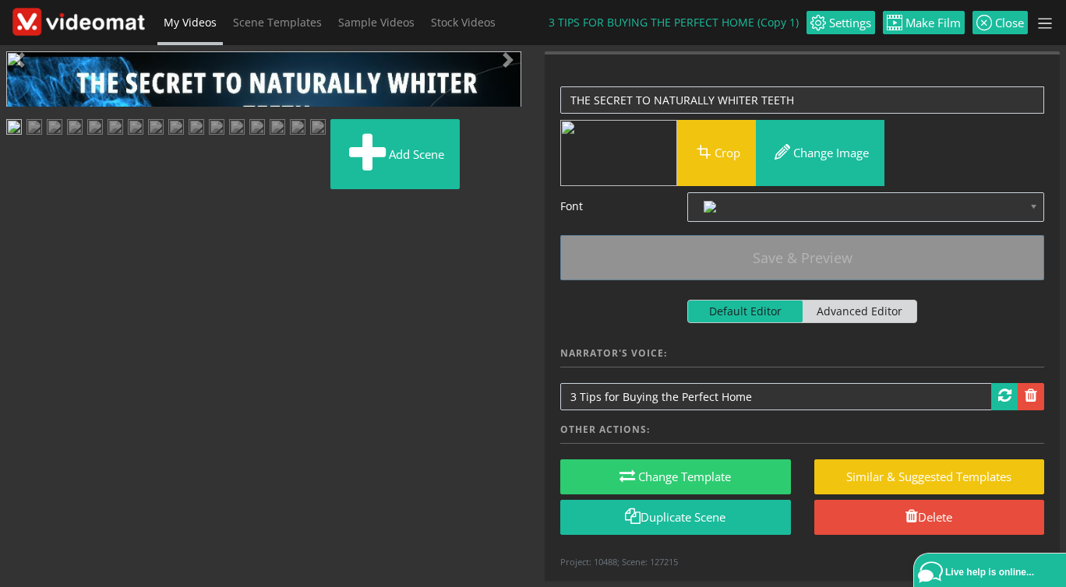
click at [62, 139] on img at bounding box center [55, 128] width 16 height 19
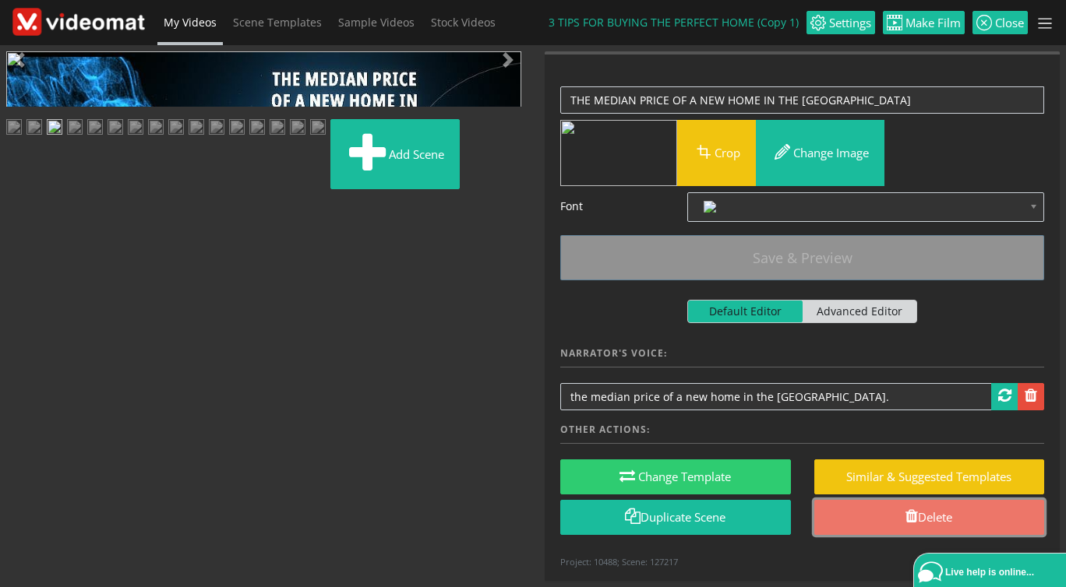
click at [880, 514] on link "Delete" at bounding box center [929, 517] width 231 height 35
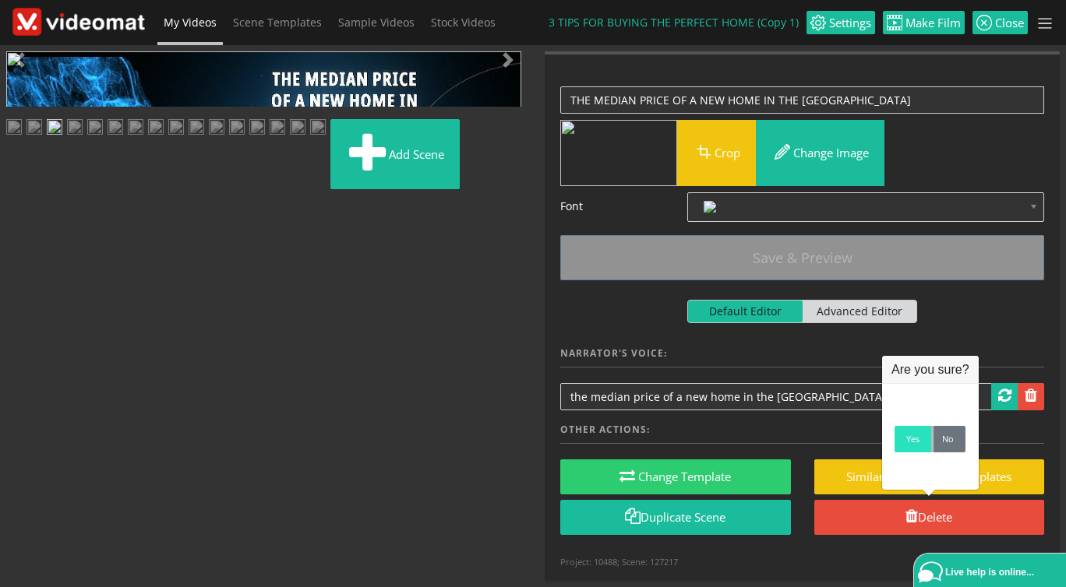
click at [912, 450] on link "Yes" at bounding box center [912, 439] width 37 height 26
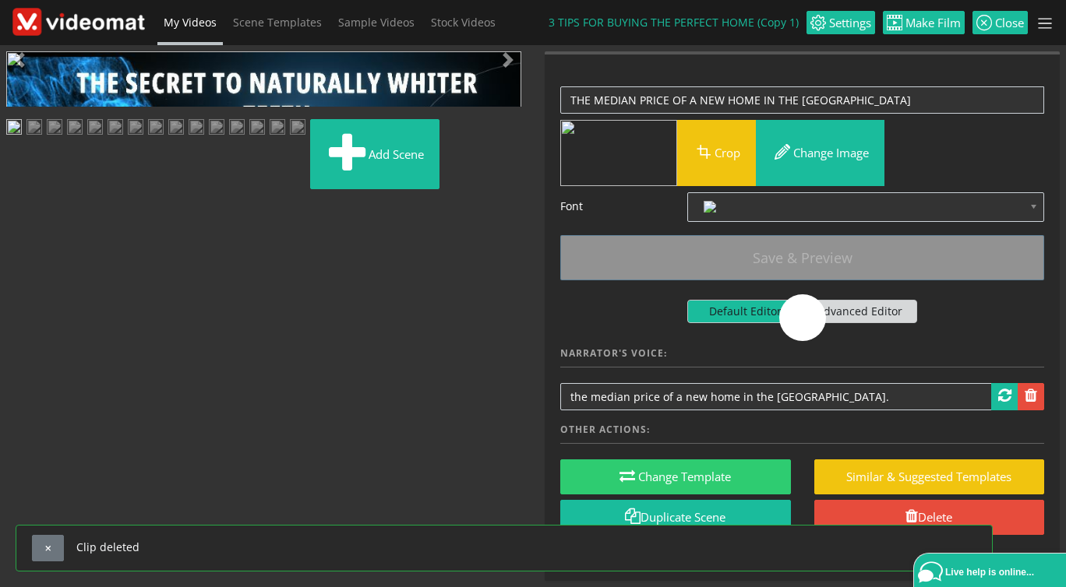
click at [62, 139] on img at bounding box center [55, 128] width 16 height 19
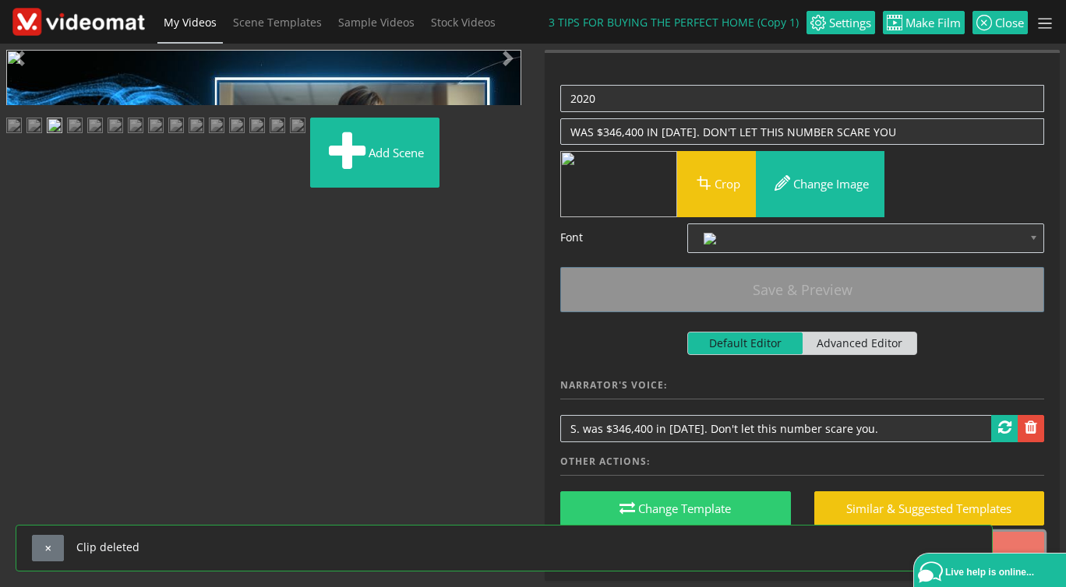
click at [1016, 537] on link "Delete" at bounding box center [929, 549] width 231 height 35
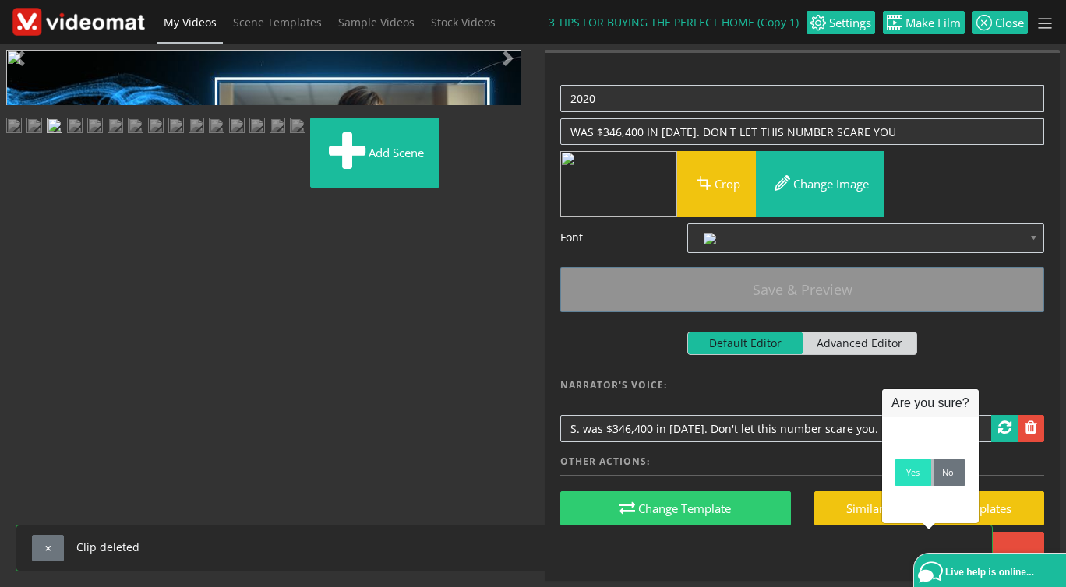
click at [907, 472] on link "Yes" at bounding box center [912, 473] width 37 height 26
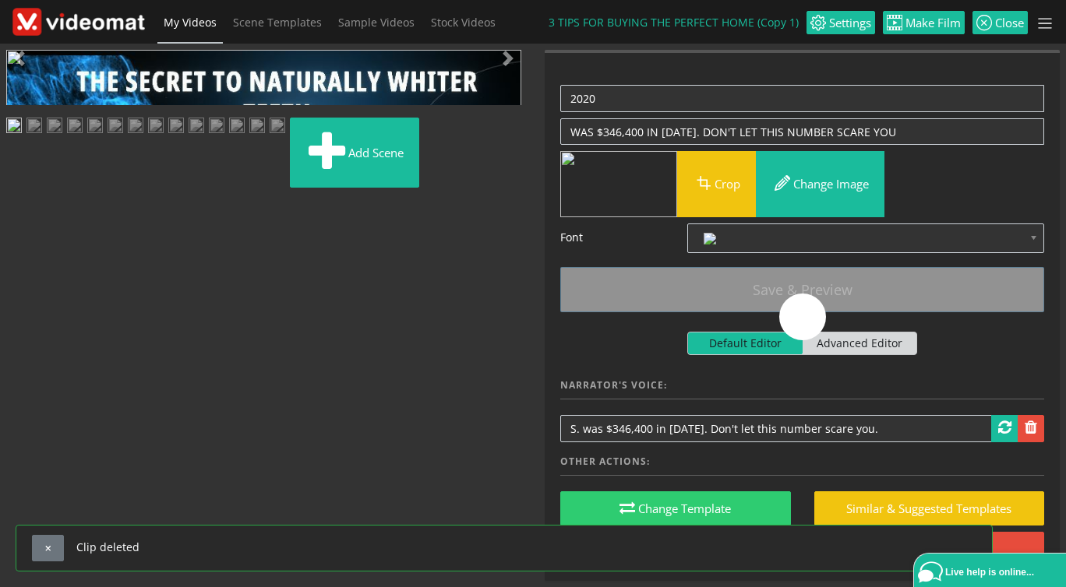
click at [62, 137] on img at bounding box center [55, 127] width 16 height 19
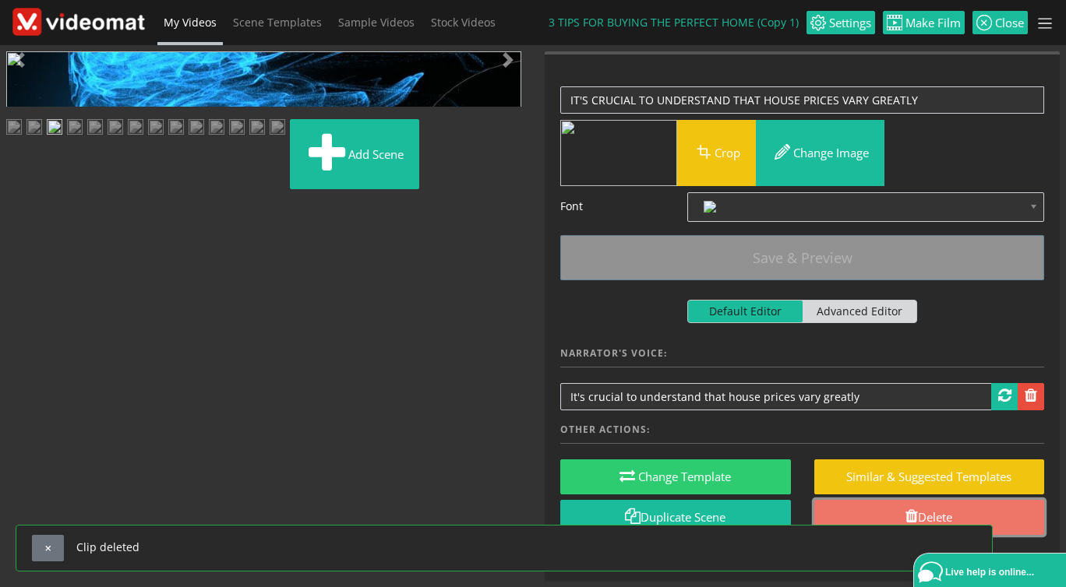
click at [918, 513] on link "Delete" at bounding box center [929, 517] width 231 height 35
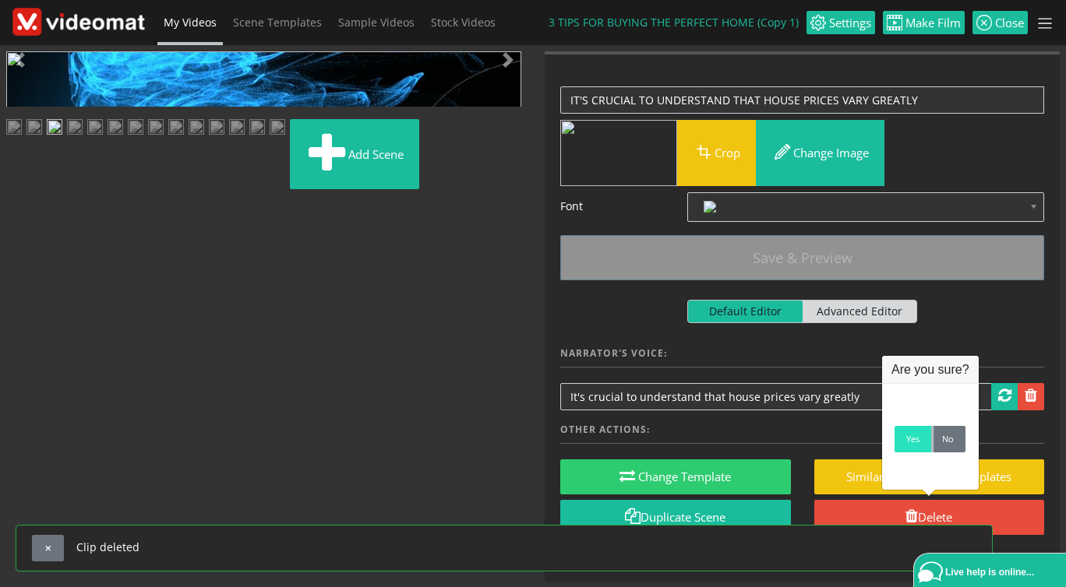
click at [911, 447] on link "Yes" at bounding box center [912, 439] width 37 height 26
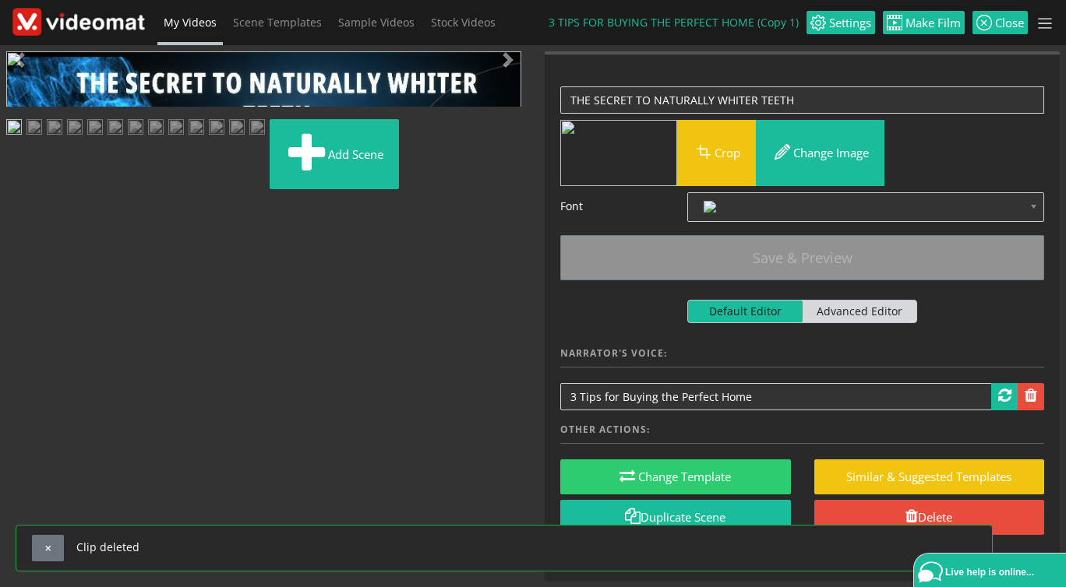
click at [62, 139] on img at bounding box center [55, 128] width 16 height 19
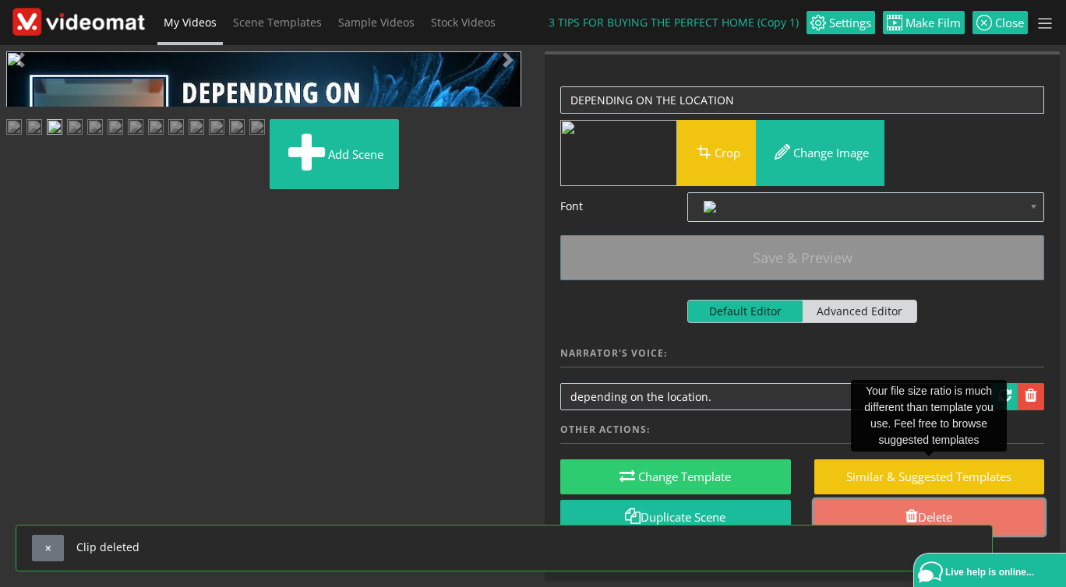
click at [903, 506] on link "Delete" at bounding box center [929, 517] width 231 height 35
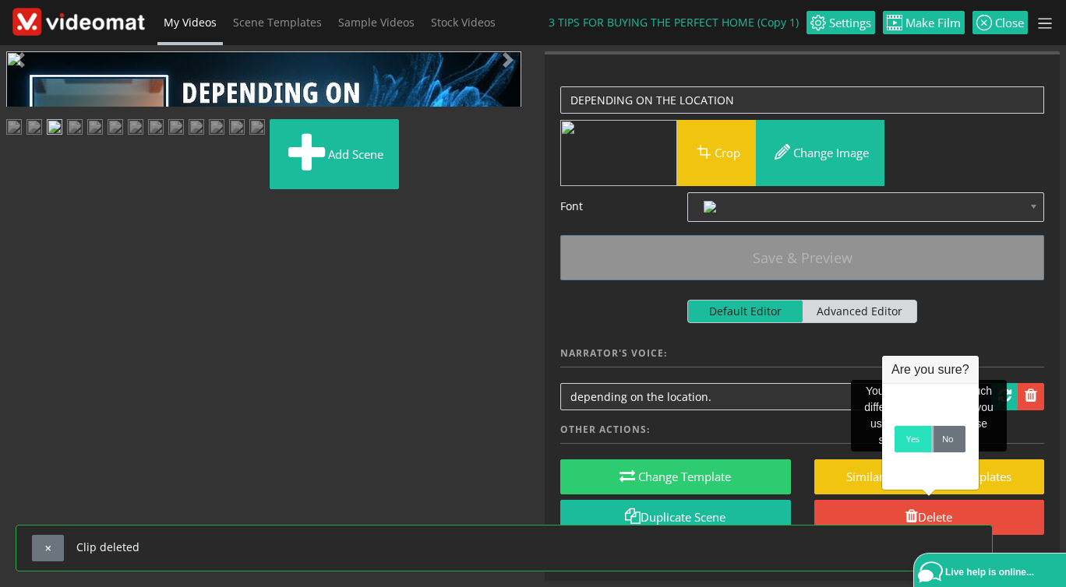
click at [903, 448] on link "Yes" at bounding box center [912, 439] width 37 height 26
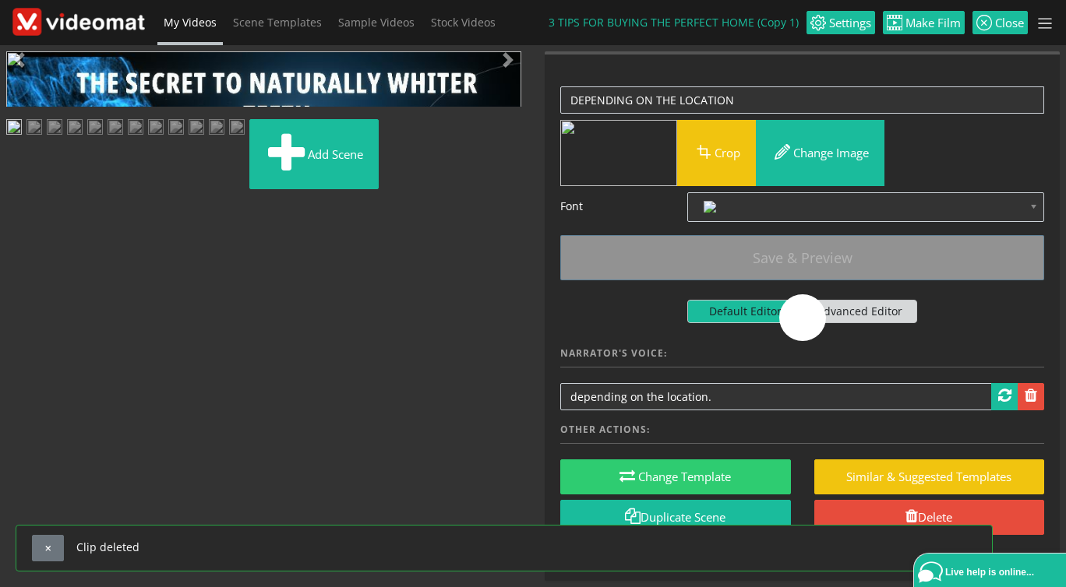
click at [62, 139] on img at bounding box center [55, 128] width 16 height 19
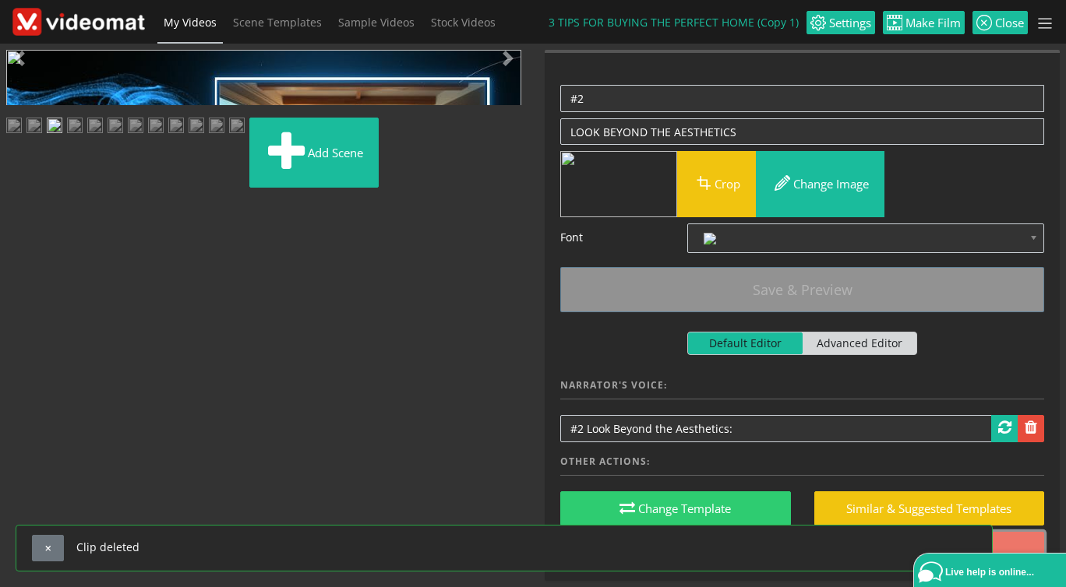
click at [1002, 544] on link "Delete" at bounding box center [929, 549] width 231 height 35
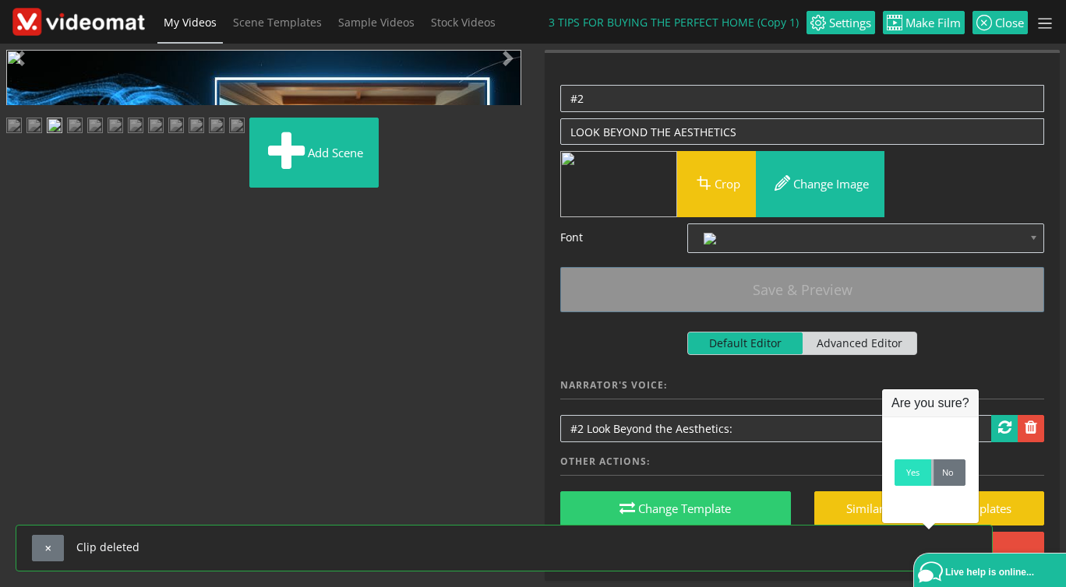
click at [914, 478] on link "Yes" at bounding box center [912, 473] width 37 height 26
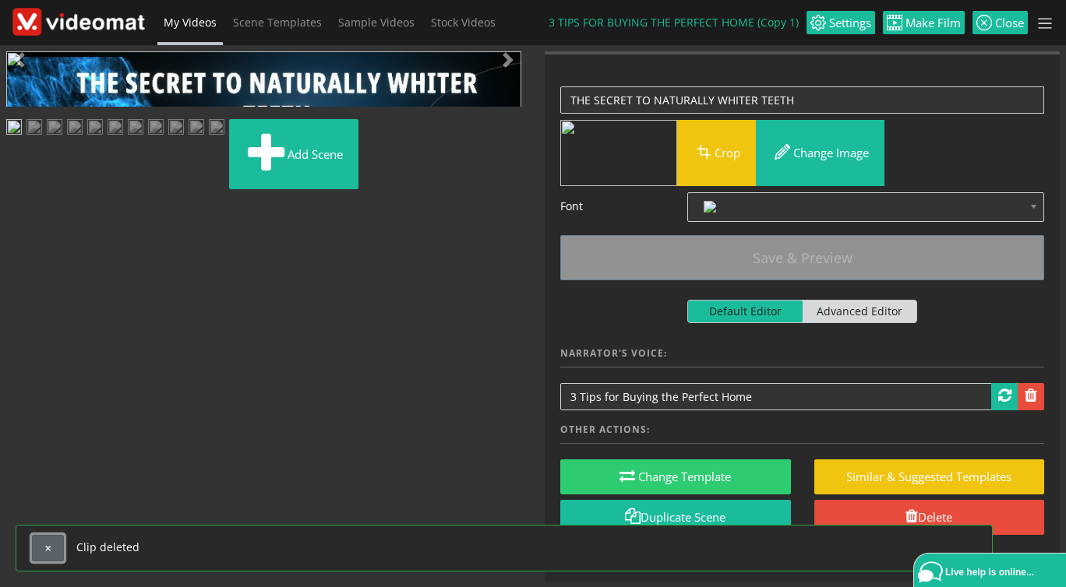
click at [37, 549] on button "button" at bounding box center [48, 548] width 32 height 26
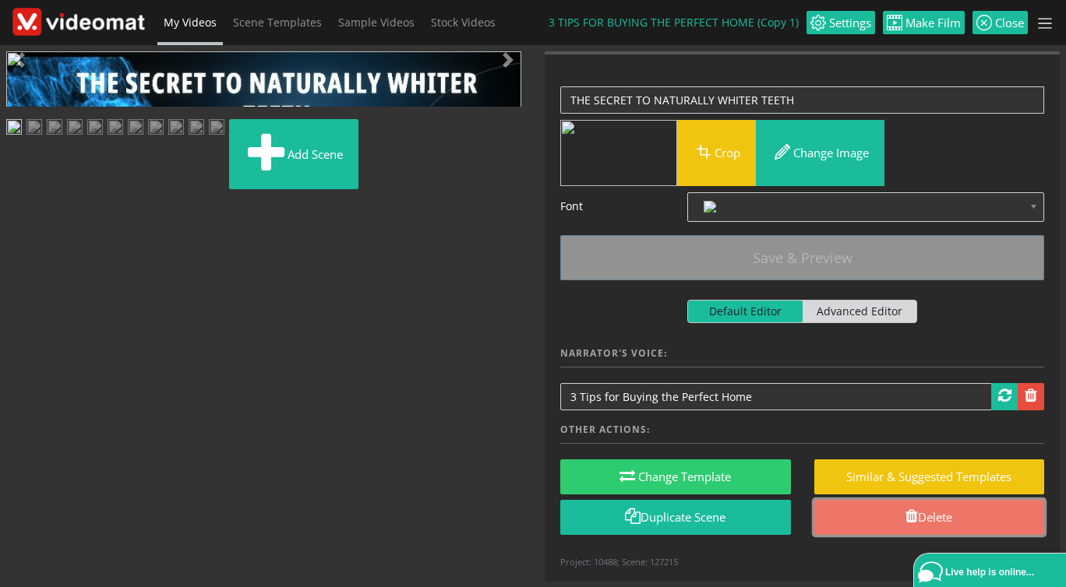
click at [881, 509] on link "Delete" at bounding box center [929, 517] width 231 height 35
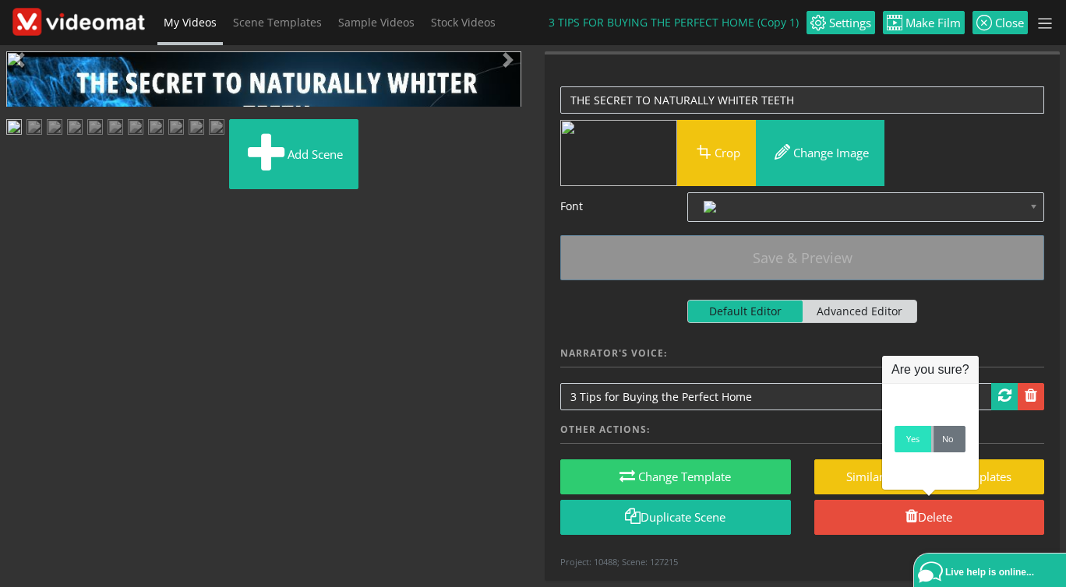
click at [909, 446] on link "Yes" at bounding box center [912, 439] width 37 height 26
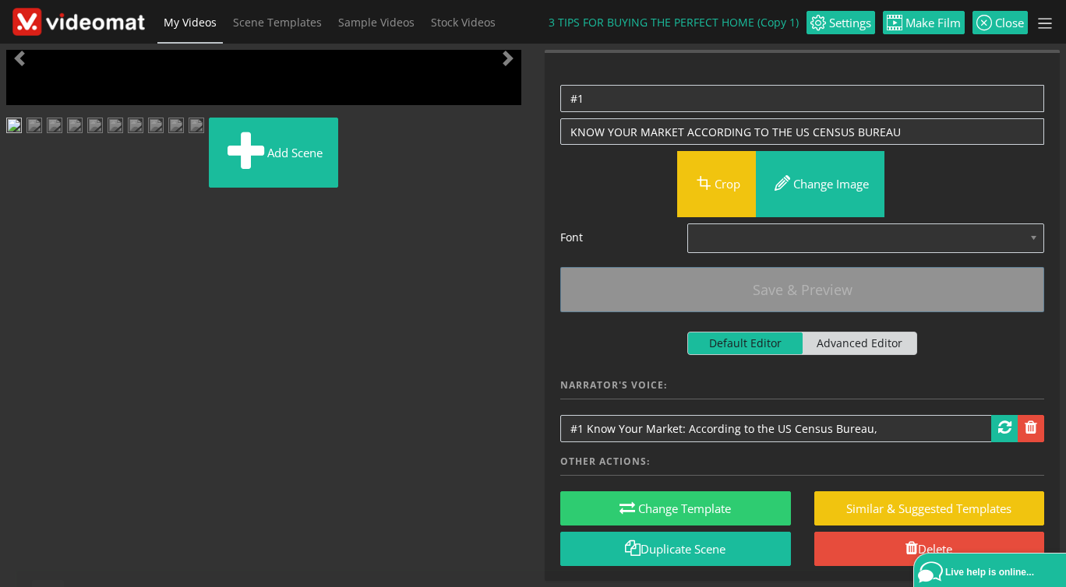
click at [42, 137] on img at bounding box center [34, 127] width 16 height 19
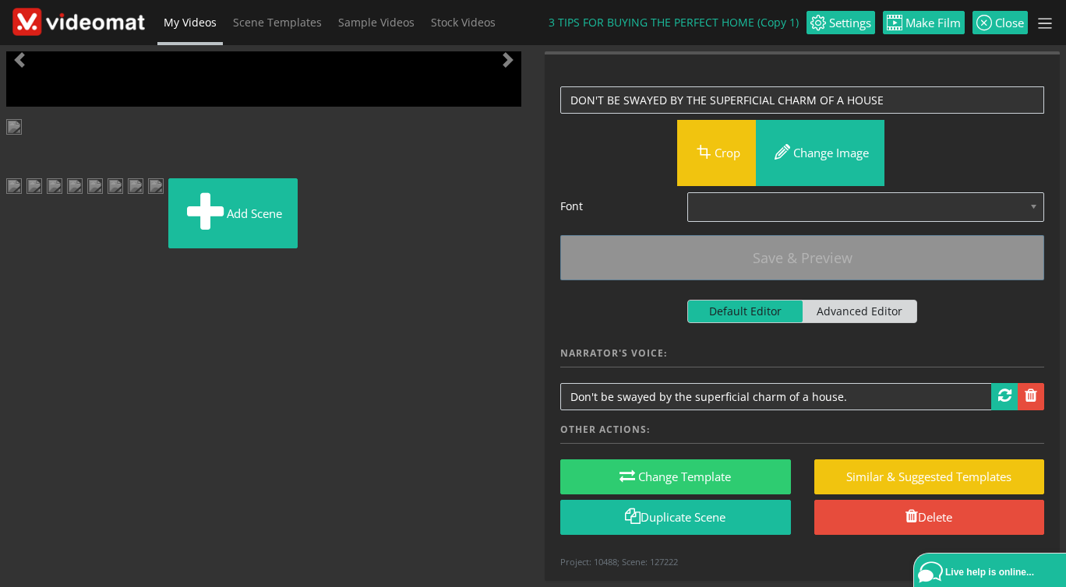
drag, startPoint x: 227, startPoint y: 438, endPoint x: 45, endPoint y: 436, distance: 181.5
click at [45, 255] on ul "Add scene" at bounding box center [263, 187] width 515 height 136
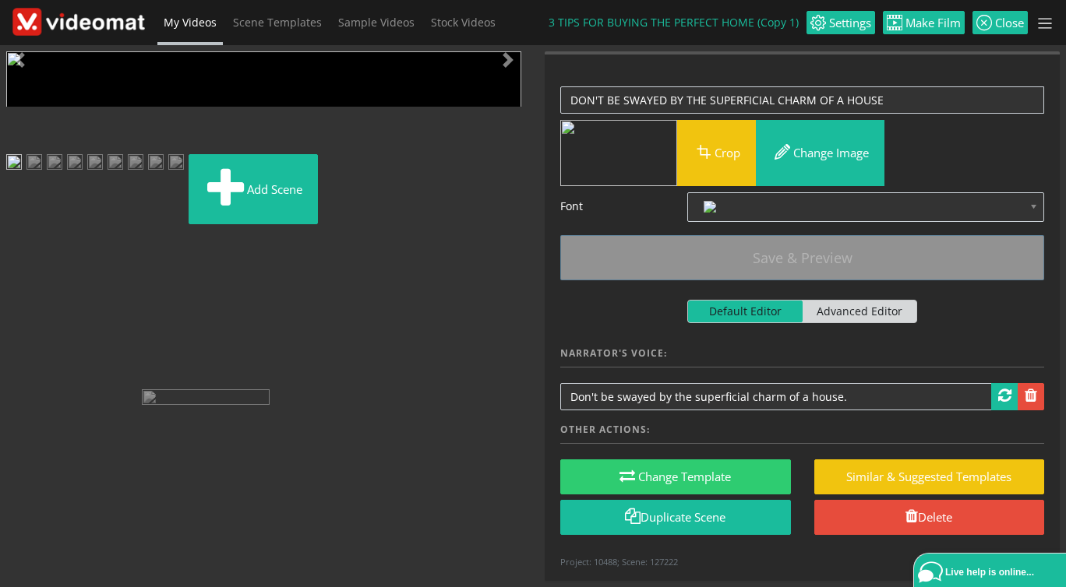
drag, startPoint x: 88, startPoint y: 440, endPoint x: 98, endPoint y: 441, distance: 10.2
click at [224, 231] on ul "Add scene" at bounding box center [263, 174] width 515 height 111
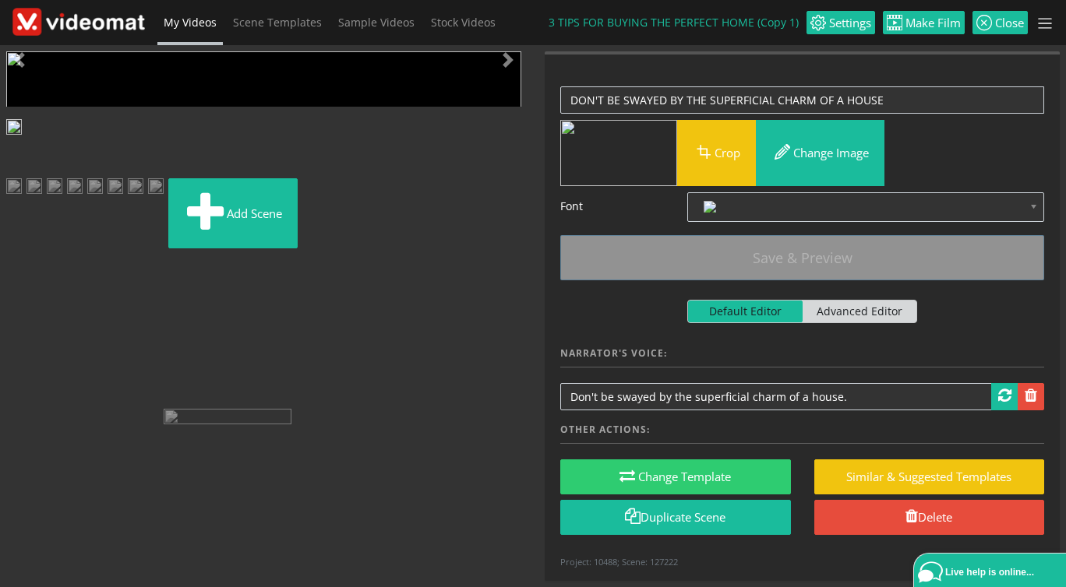
drag, startPoint x: 100, startPoint y: 430, endPoint x: 257, endPoint y: 448, distance: 158.4
click at [257, 255] on ul "Add scene" at bounding box center [263, 187] width 515 height 136
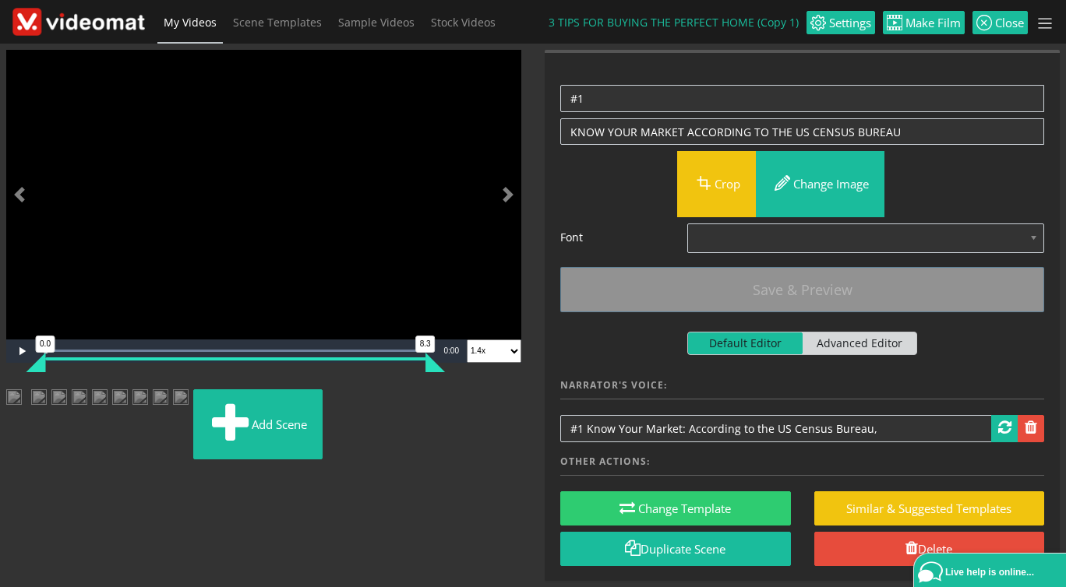
click at [22, 409] on img at bounding box center [14, 398] width 16 height 19
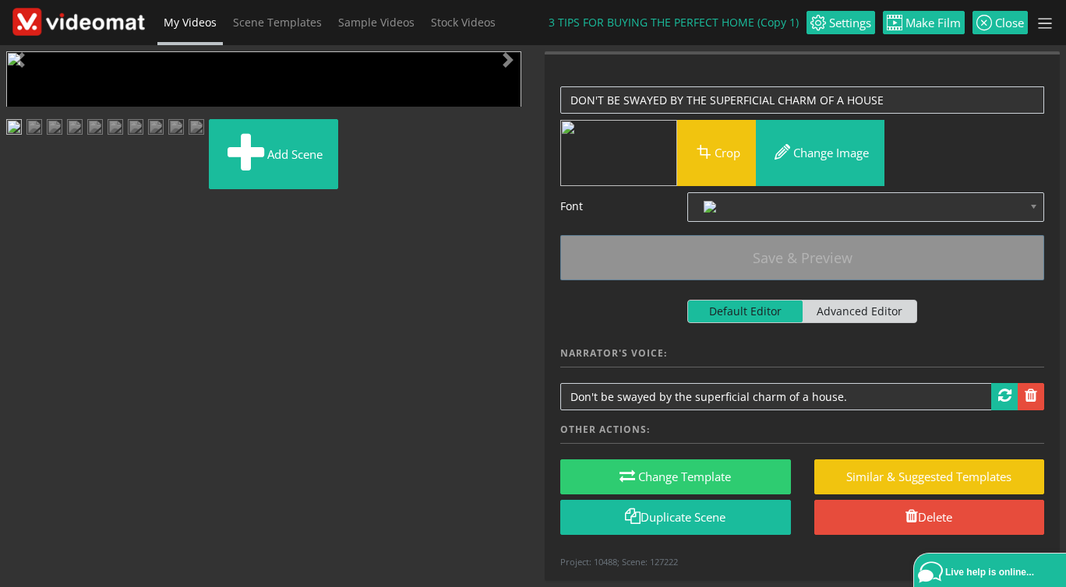
click at [20, 353] on span "Video Player" at bounding box center [21, 353] width 31 height 0
click at [19, 353] on span "Video Player" at bounding box center [21, 353] width 31 height 0
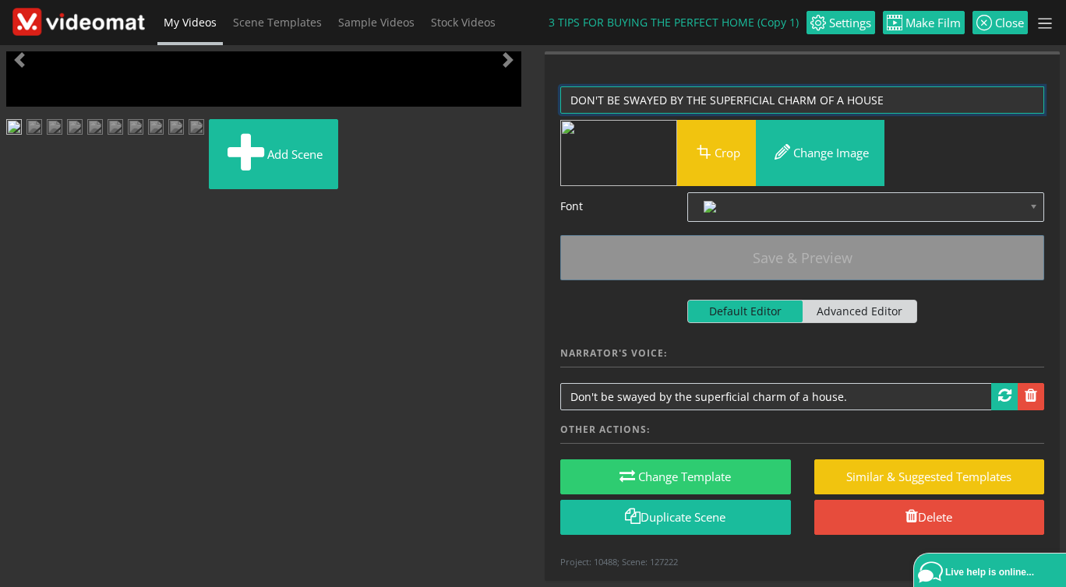
drag, startPoint x: 899, startPoint y: 109, endPoint x: 466, endPoint y: 97, distance: 433.3
click at [560, 97] on textarea "DON'T BE SWAYED BY THE SUPERFICIAL CHARM OF A HOUSE" at bounding box center [802, 99] width 484 height 27
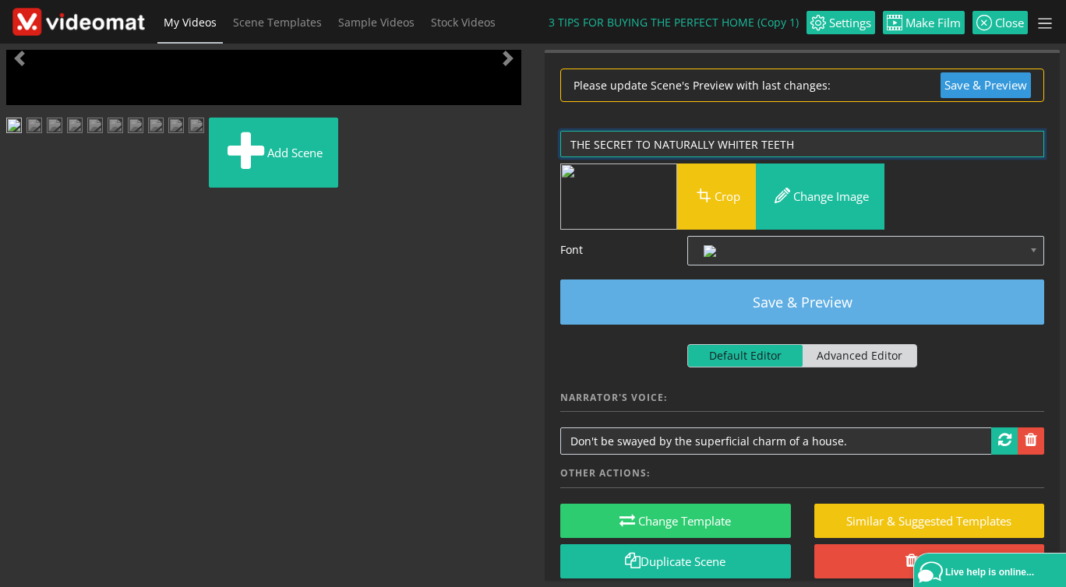
type textarea "THE SECRET TO NATURALLY WHITER TEETH"
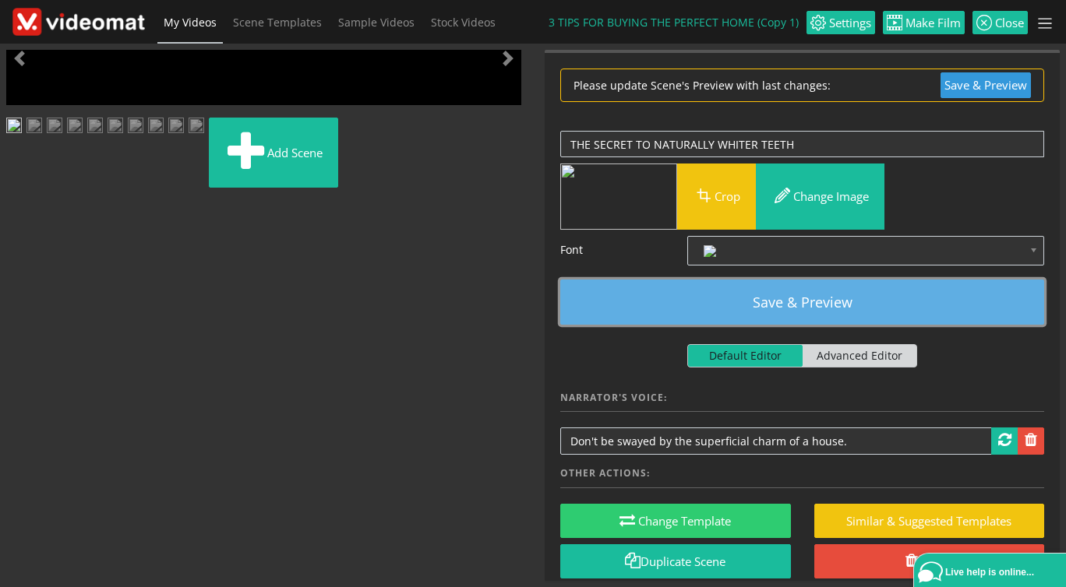
click at [809, 307] on button "Save & Preview" at bounding box center [802, 302] width 484 height 45
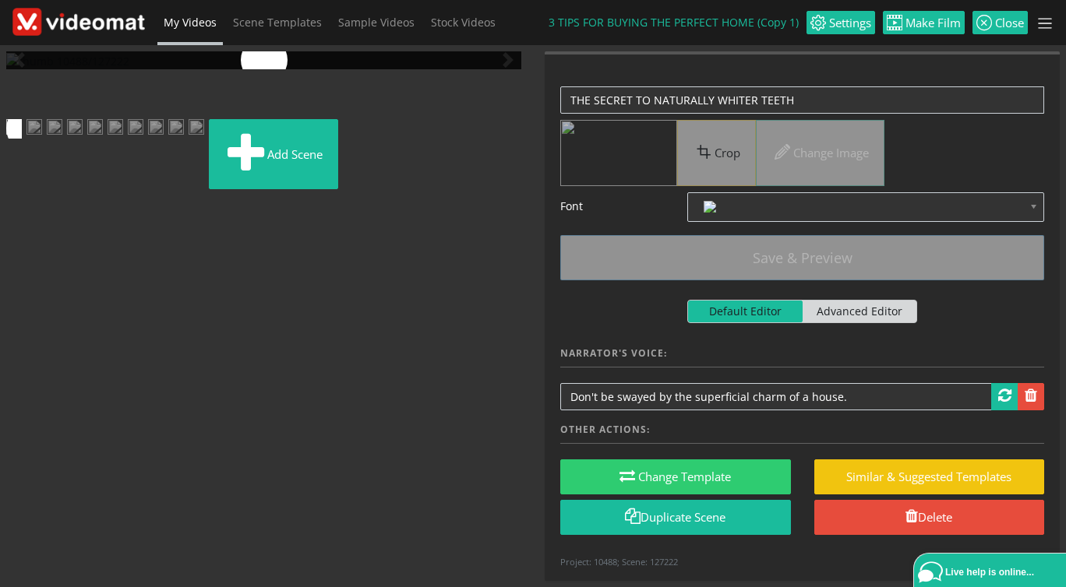
click at [62, 139] on img at bounding box center [55, 128] width 16 height 19
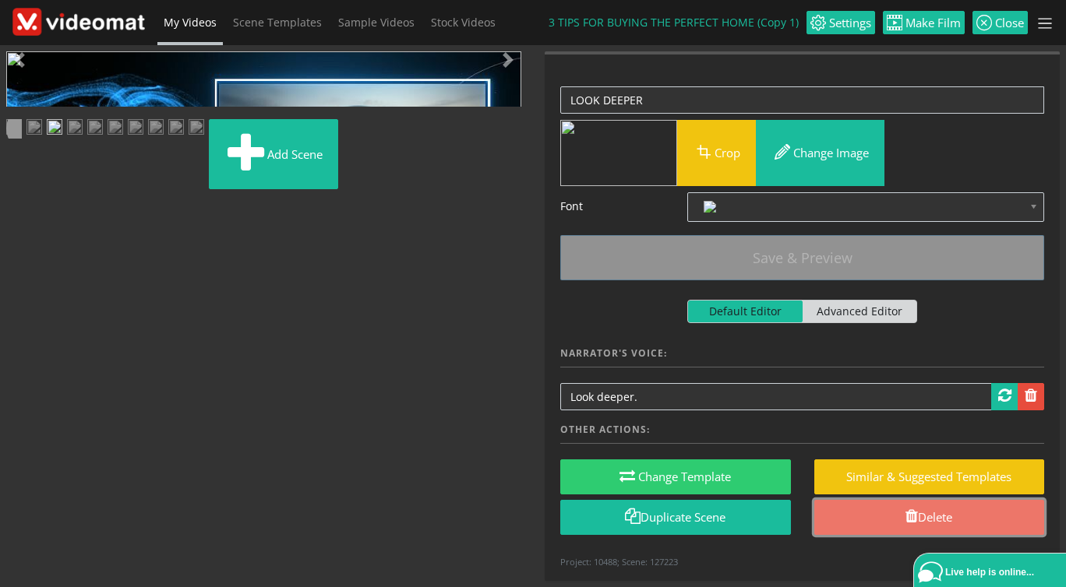
click at [915, 516] on span at bounding box center [911, 517] width 12 height 16
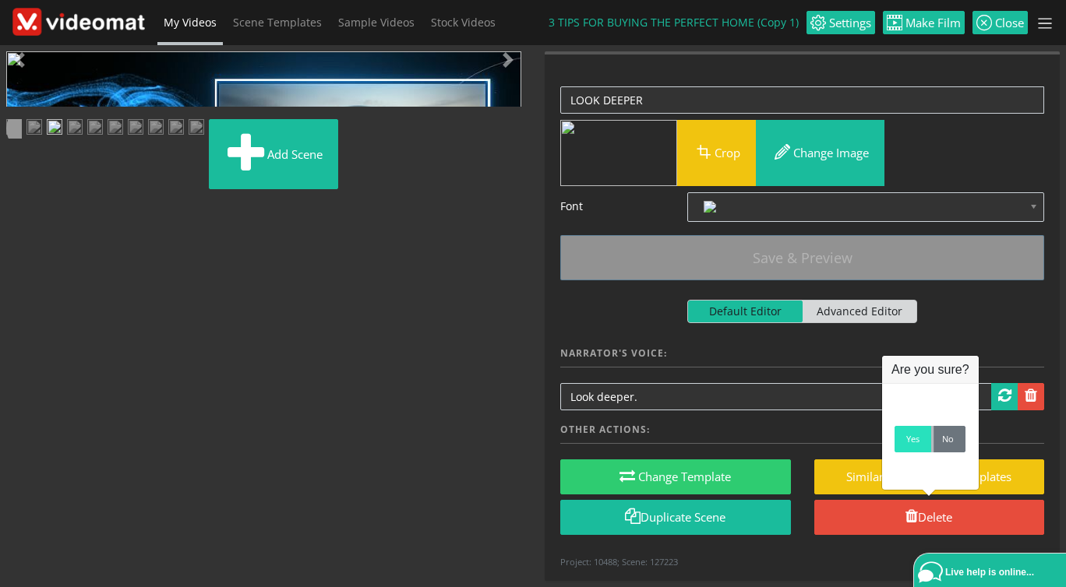
click at [917, 442] on link "Yes" at bounding box center [912, 439] width 37 height 26
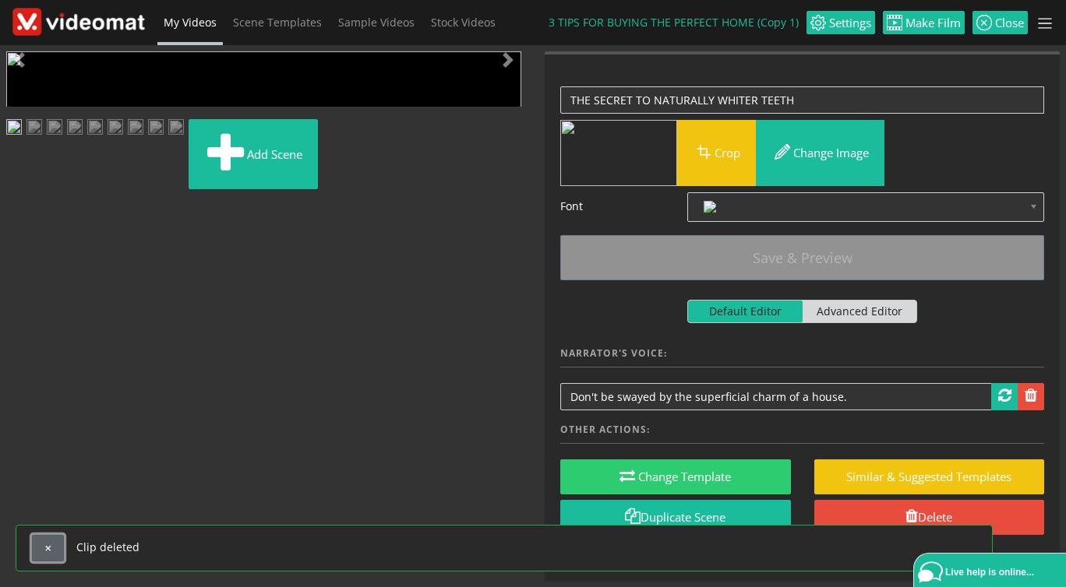
click at [50, 550] on span "button" at bounding box center [48, 548] width 9 height 9
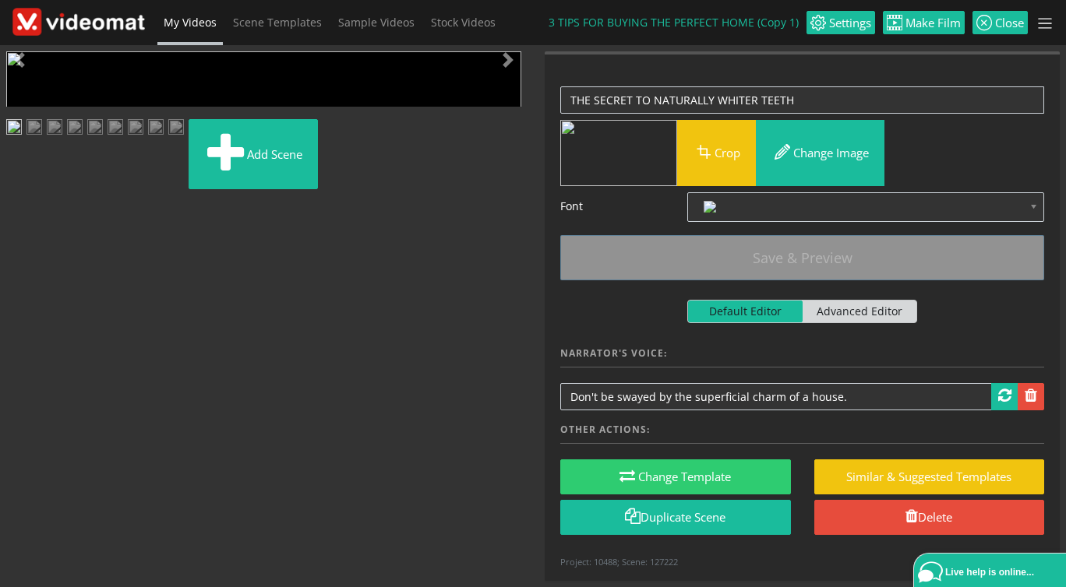
click at [62, 139] on img at bounding box center [55, 128] width 16 height 19
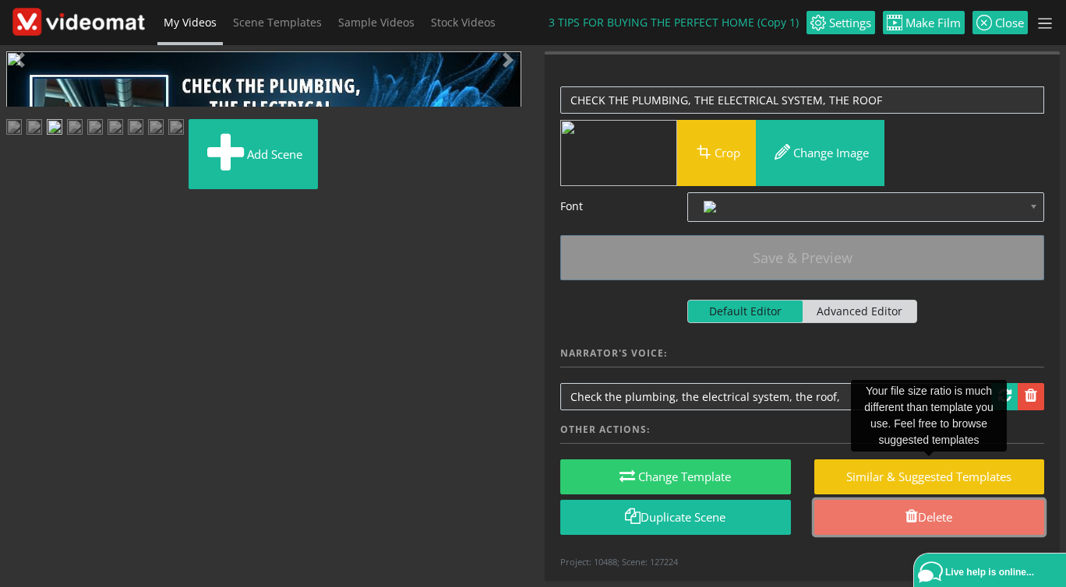
click at [915, 520] on span at bounding box center [911, 517] width 12 height 16
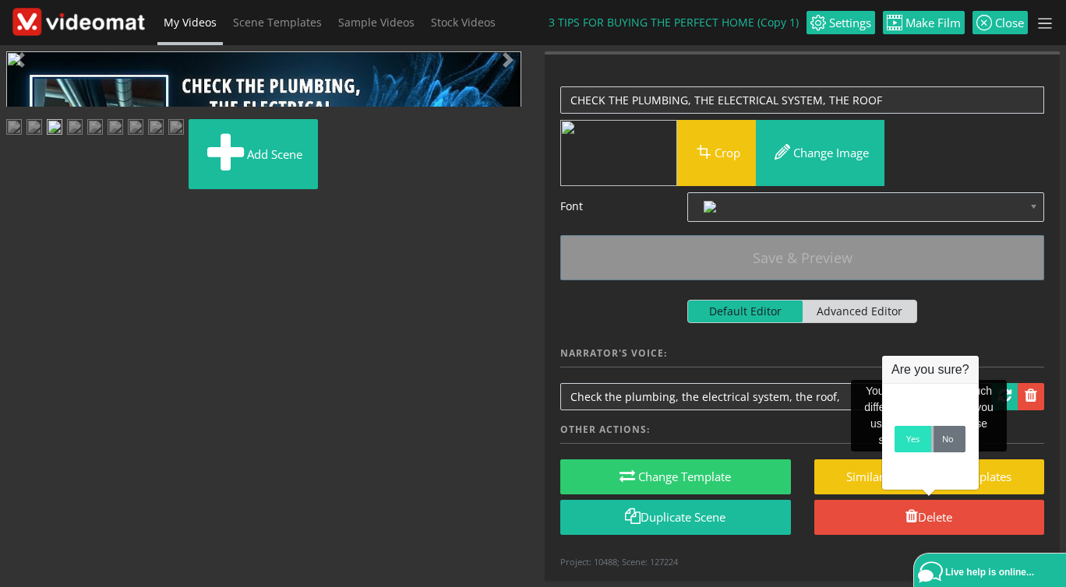
click at [907, 439] on link "Yes" at bounding box center [912, 439] width 37 height 26
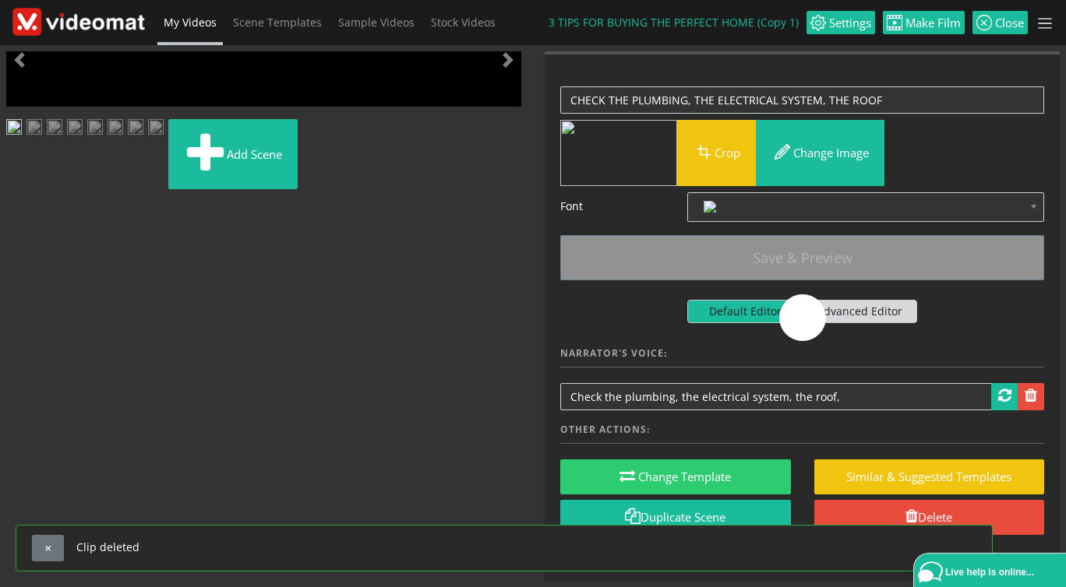
scroll to position [39, 0]
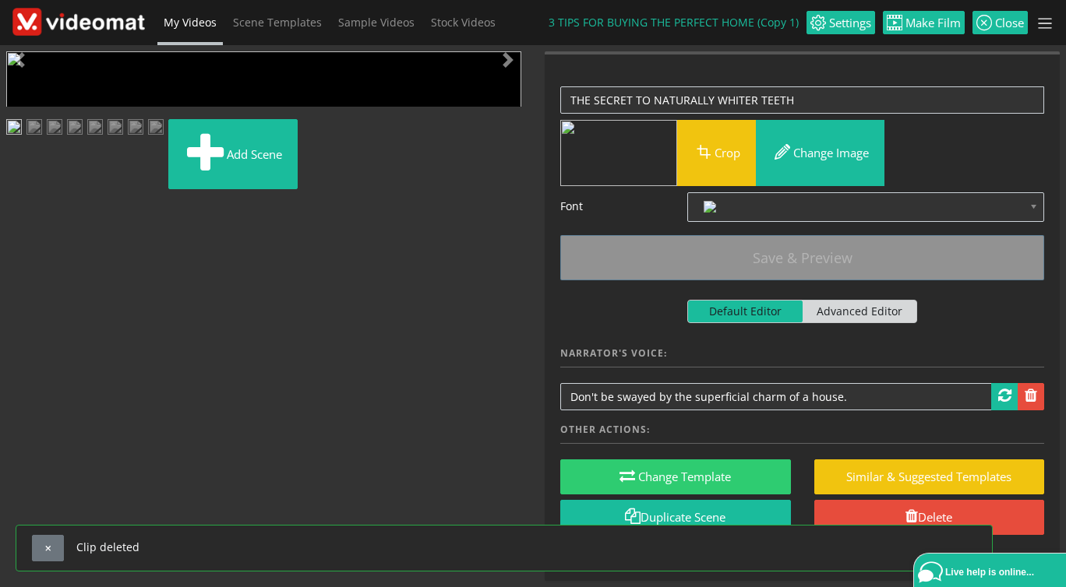
click at [62, 139] on img at bounding box center [55, 128] width 16 height 19
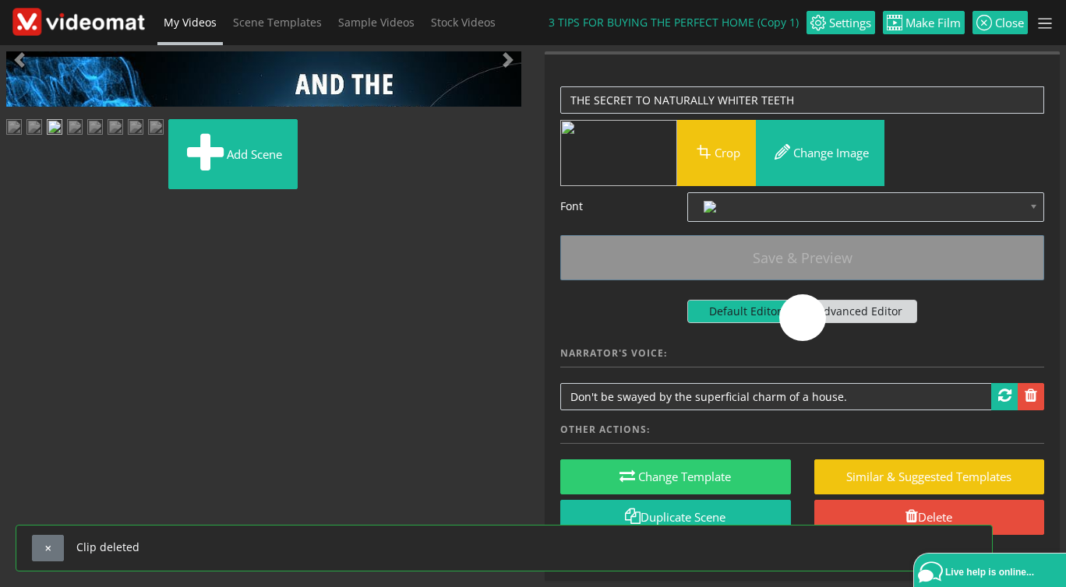
scroll to position [3, 0]
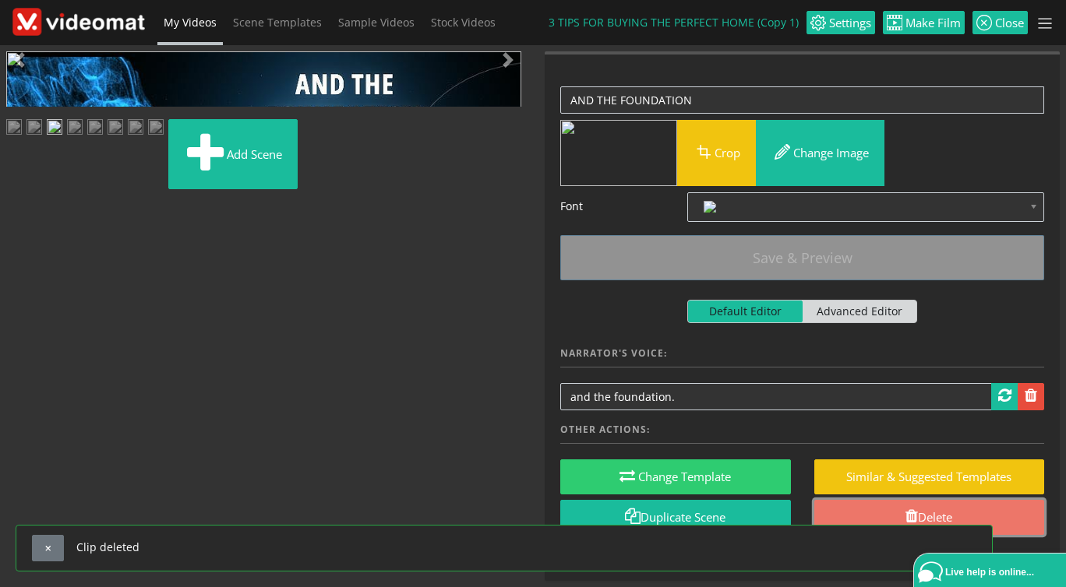
click at [907, 512] on span at bounding box center [911, 517] width 12 height 16
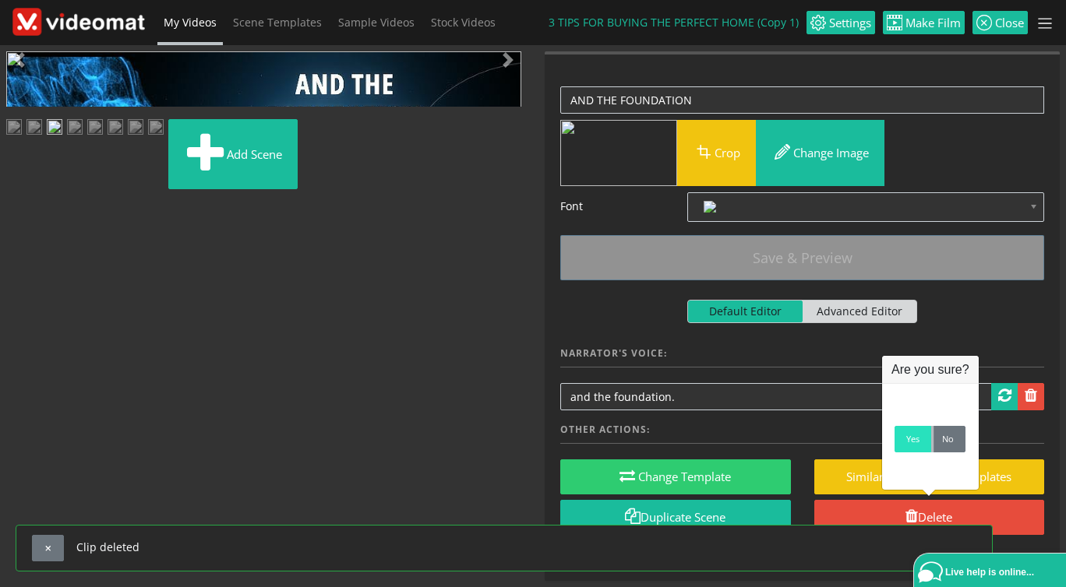
click at [908, 447] on link "Yes" at bounding box center [912, 439] width 37 height 26
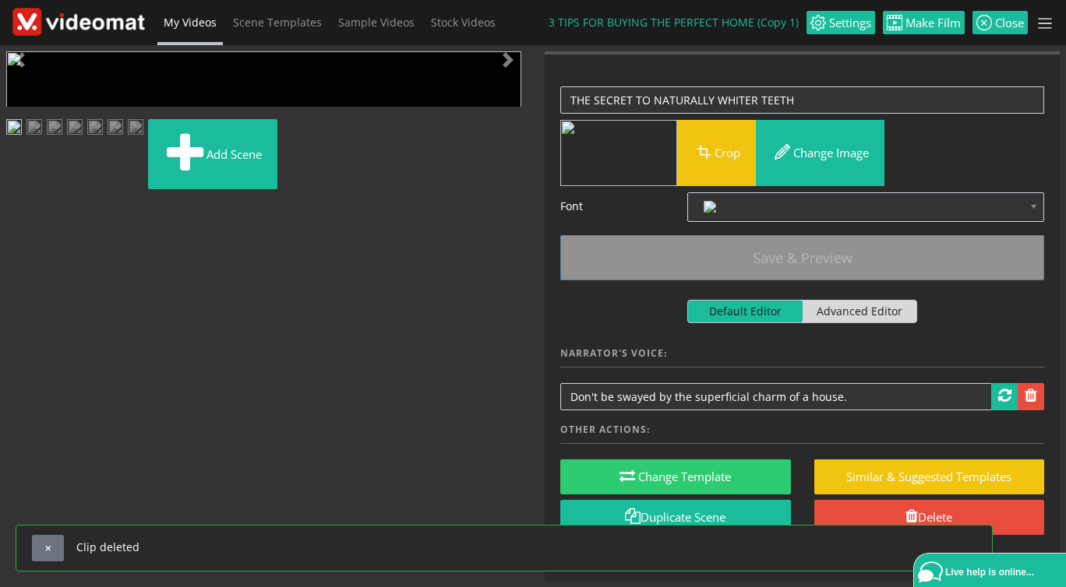
click at [62, 139] on img at bounding box center [55, 128] width 16 height 19
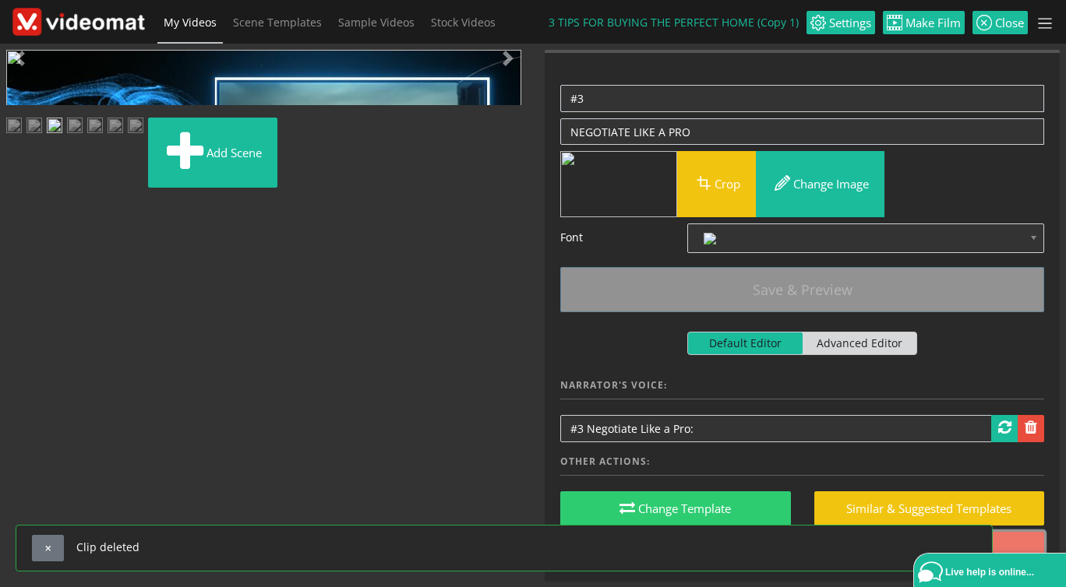
click at [1021, 544] on link "Delete" at bounding box center [929, 549] width 231 height 35
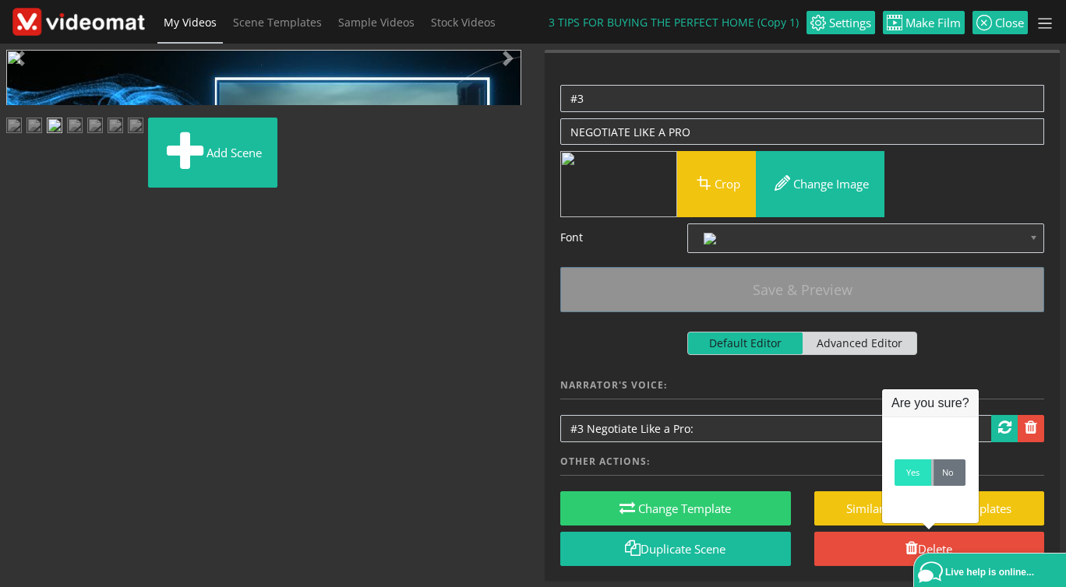
click at [910, 478] on link "Yes" at bounding box center [912, 473] width 37 height 26
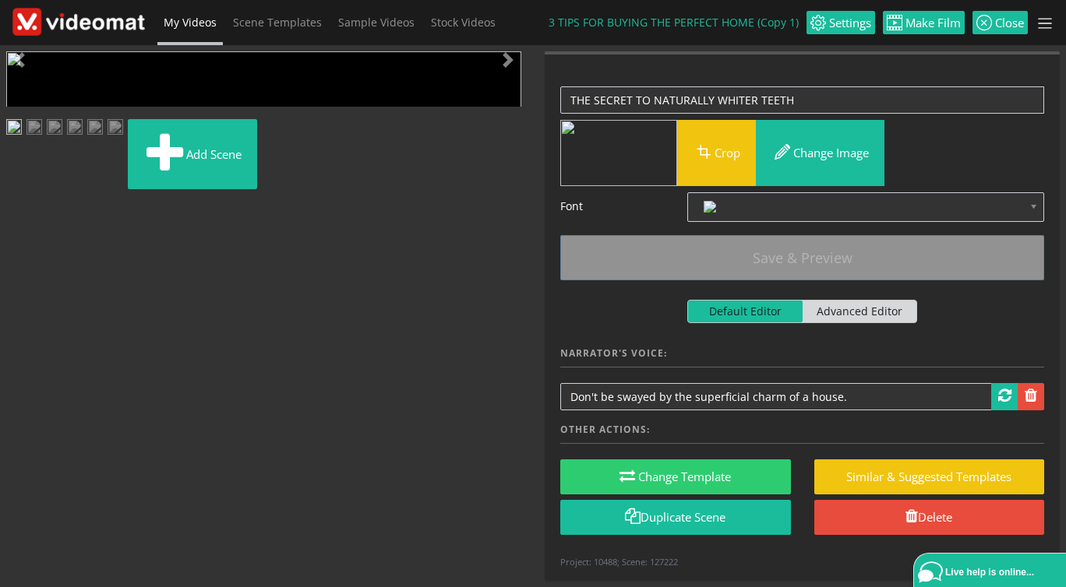
click at [22, 139] on img at bounding box center [14, 128] width 16 height 19
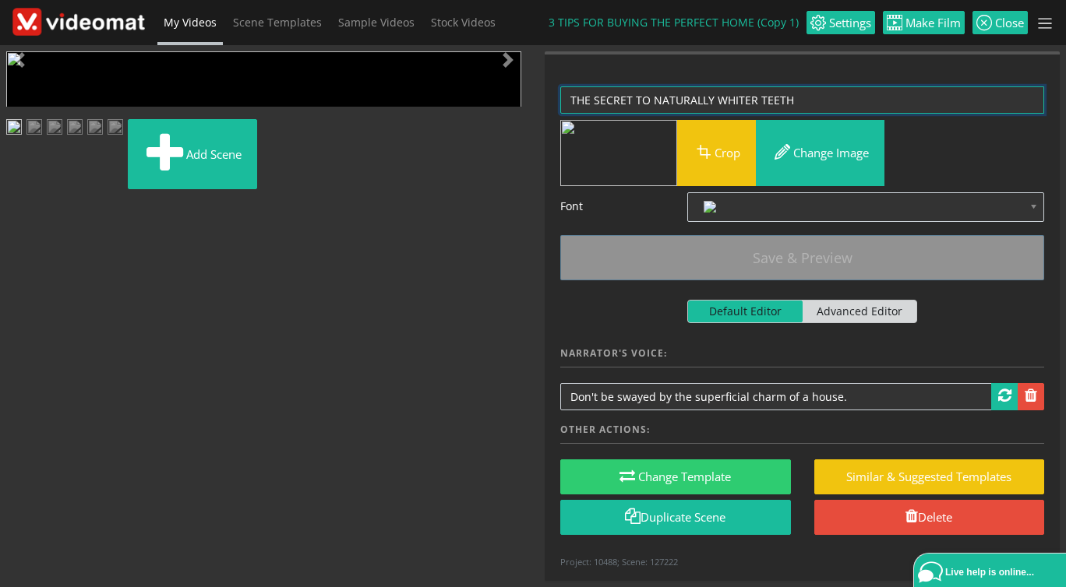
drag, startPoint x: 714, startPoint y: 100, endPoint x: 650, endPoint y: 104, distance: 64.0
click at [650, 104] on textarea "THE SECRET TO NATURALLY WHITER TEETH" at bounding box center [802, 99] width 484 height 27
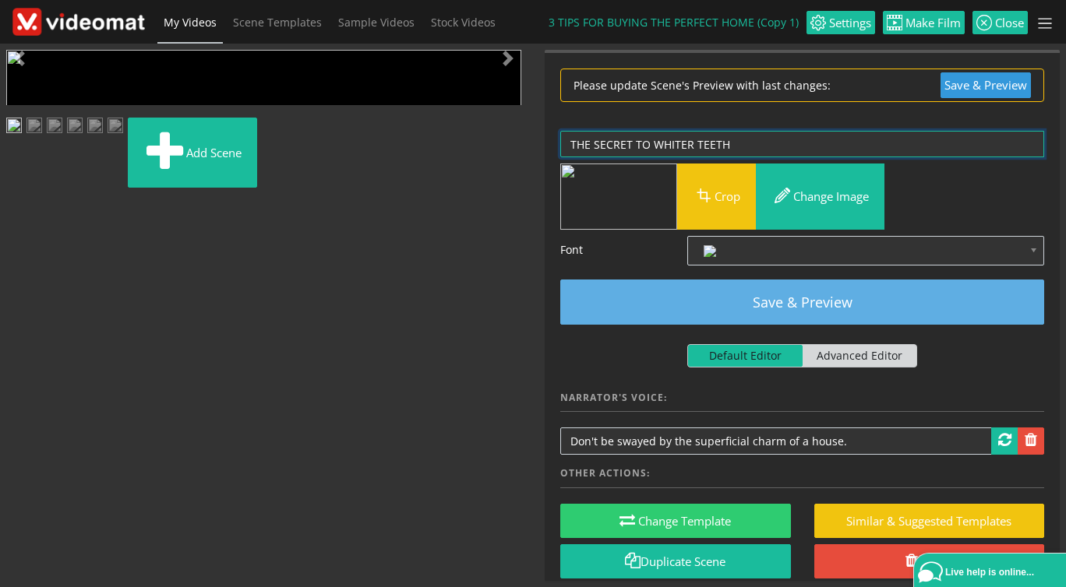
type textarea "THE SECRET TO WHITER TEETH"
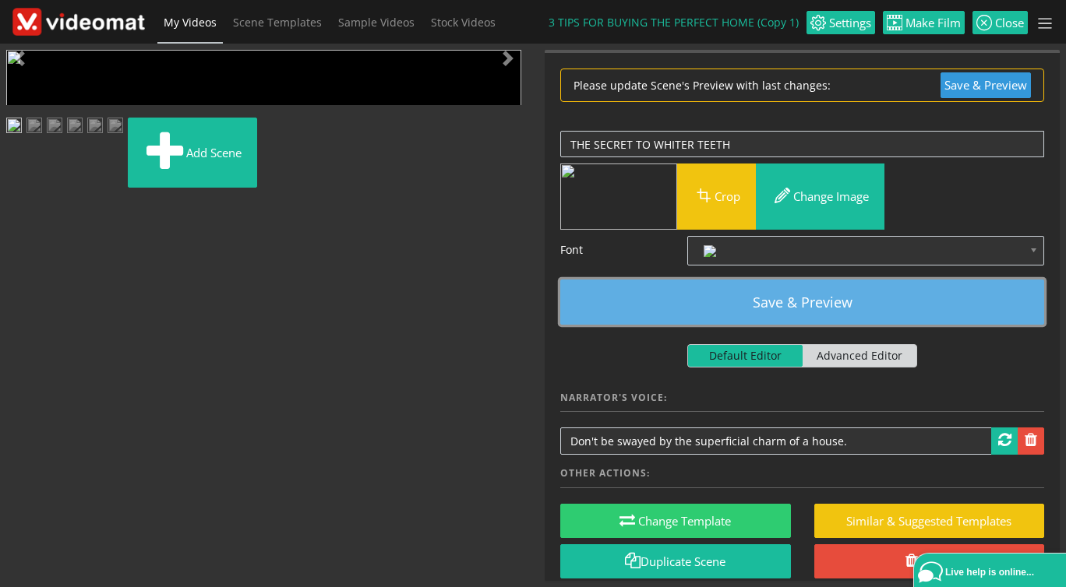
click at [752, 288] on button "Save & Preview" at bounding box center [802, 302] width 484 height 45
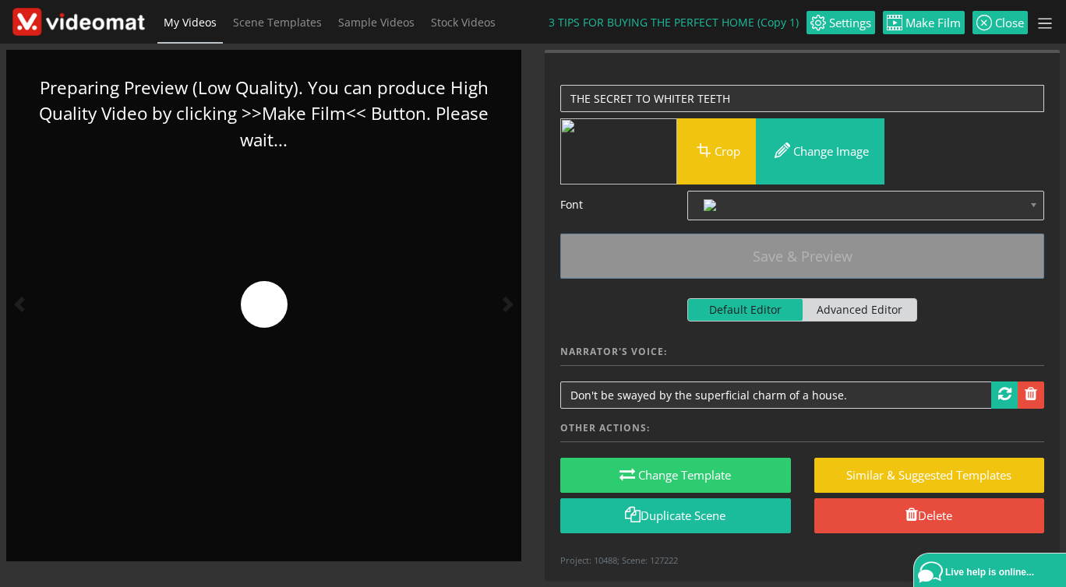
scroll to position [2, 0]
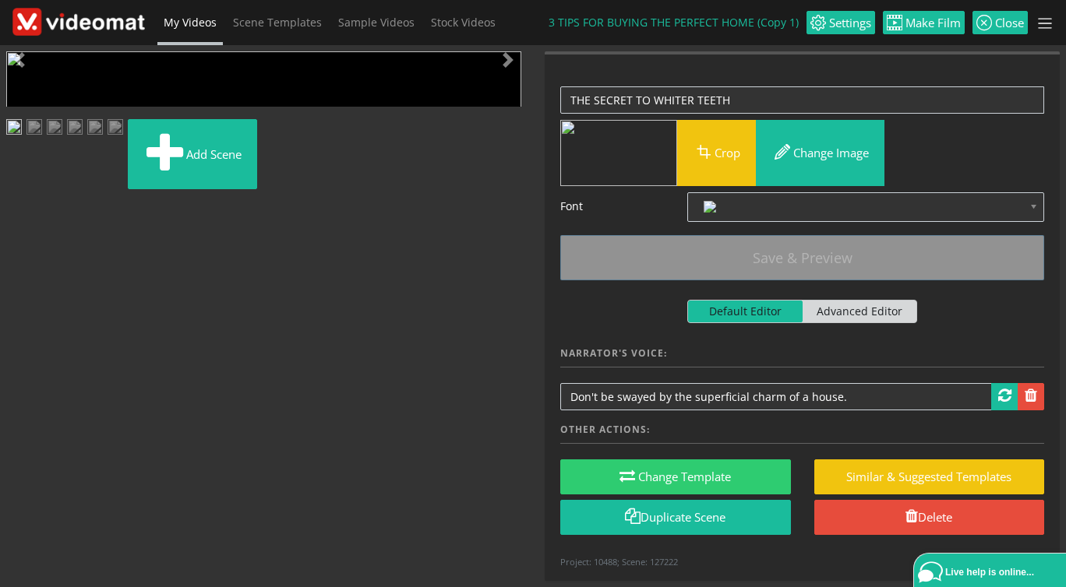
click at [62, 139] on img at bounding box center [55, 128] width 16 height 19
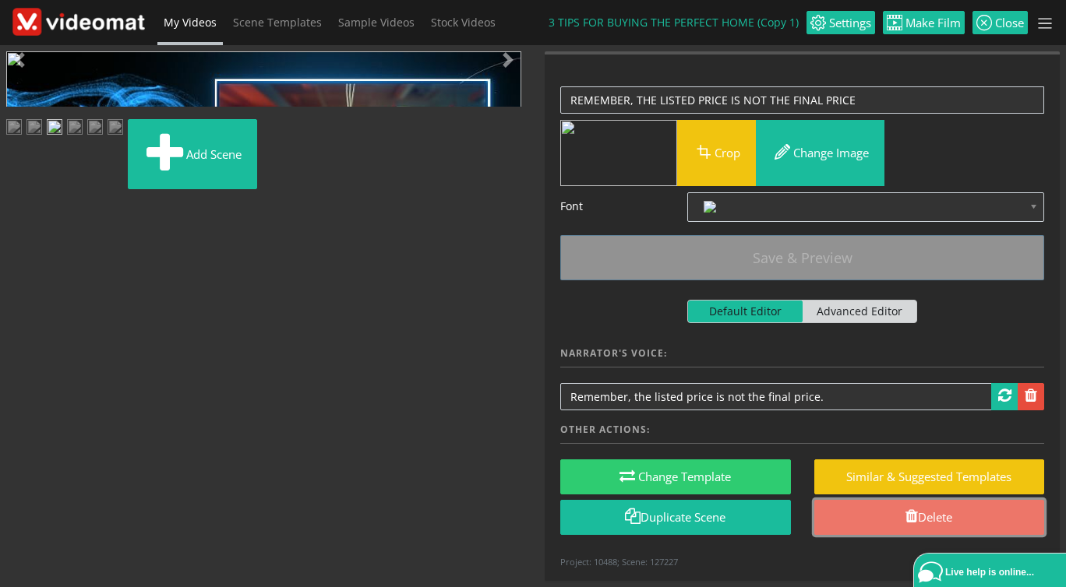
click at [873, 512] on link "Delete" at bounding box center [929, 517] width 231 height 35
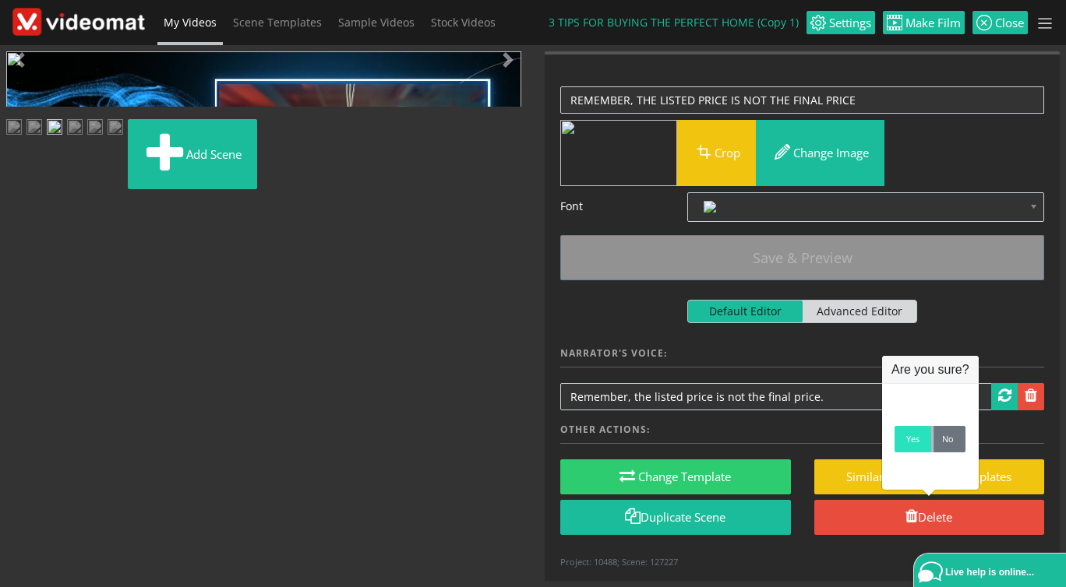
click at [914, 439] on link "Yes" at bounding box center [912, 439] width 37 height 26
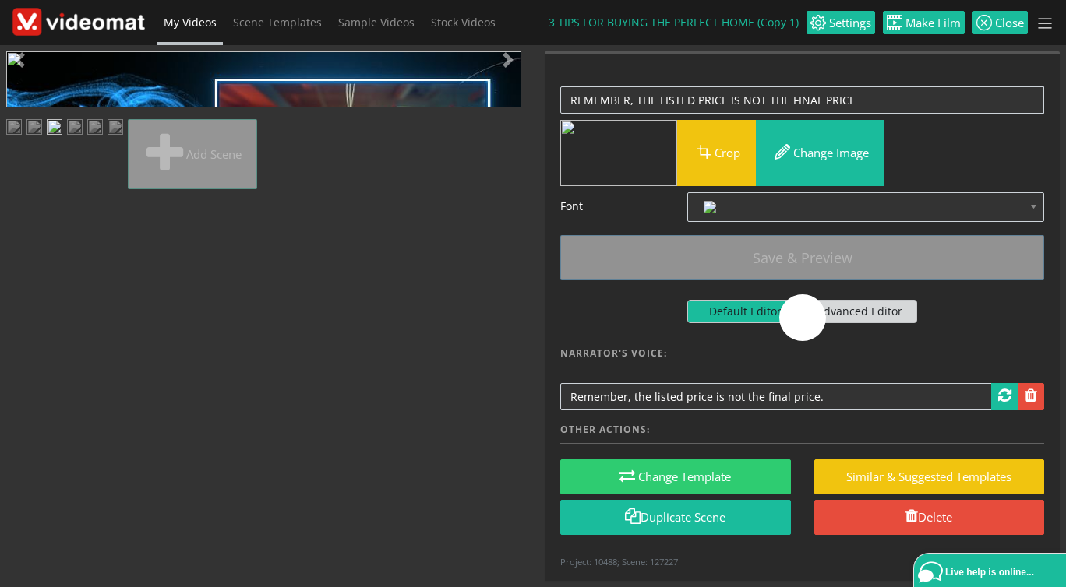
scroll to position [0, 0]
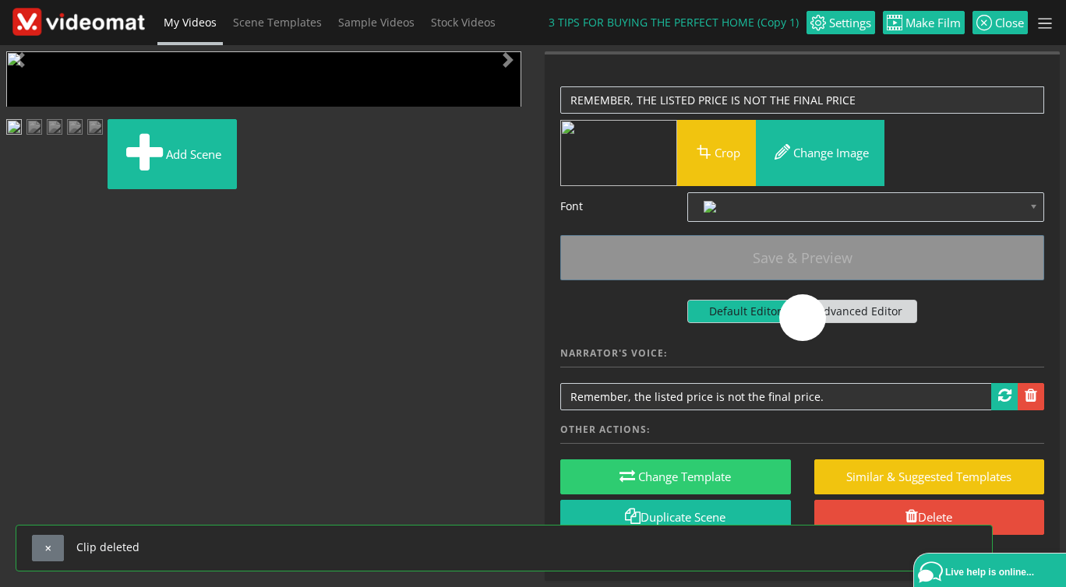
click at [62, 139] on img at bounding box center [55, 128] width 16 height 19
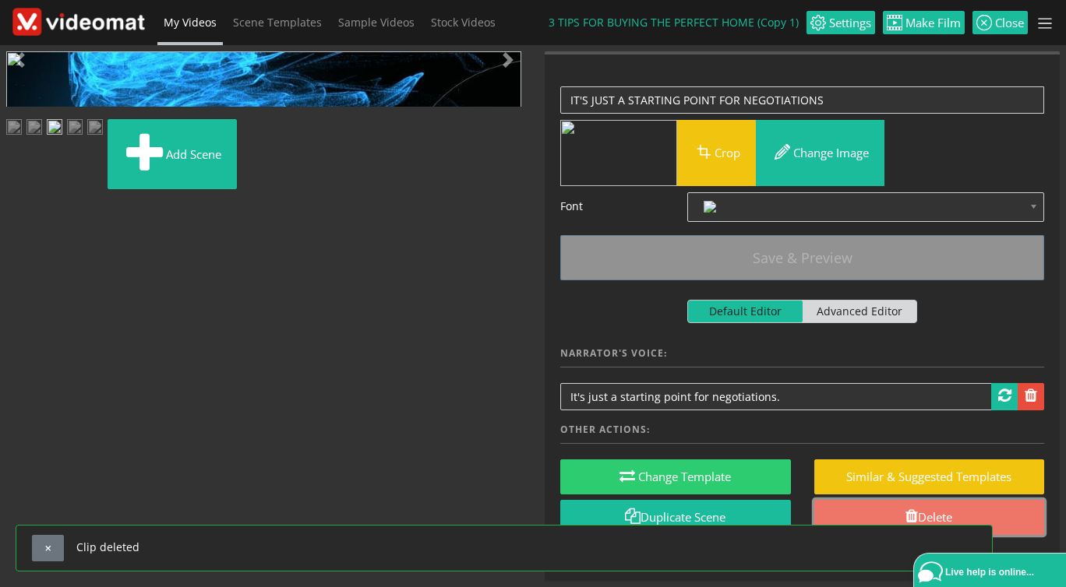
click at [932, 513] on link "Delete" at bounding box center [929, 517] width 231 height 35
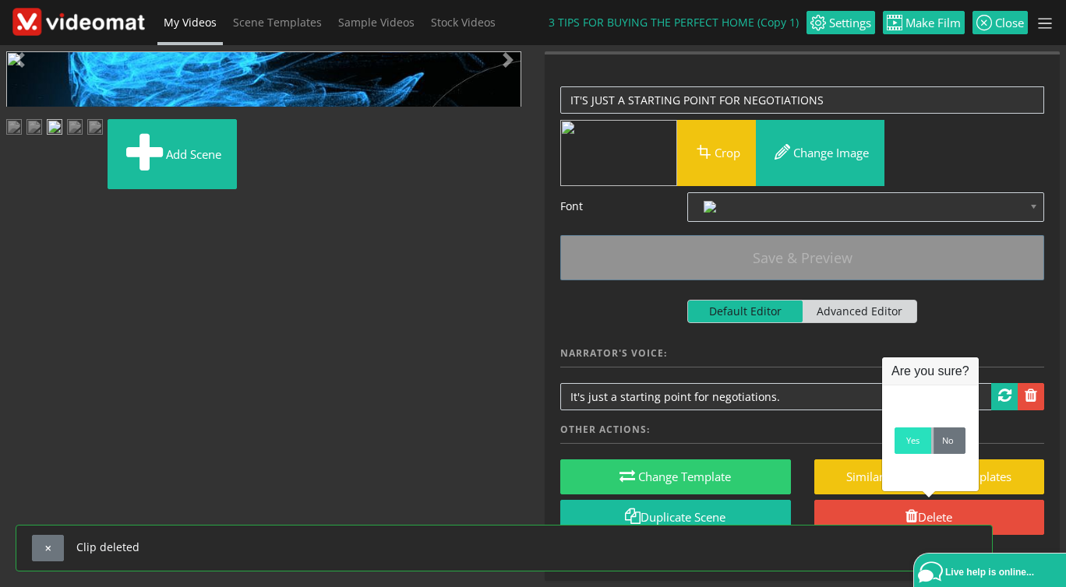
click at [911, 444] on link "Yes" at bounding box center [912, 441] width 37 height 26
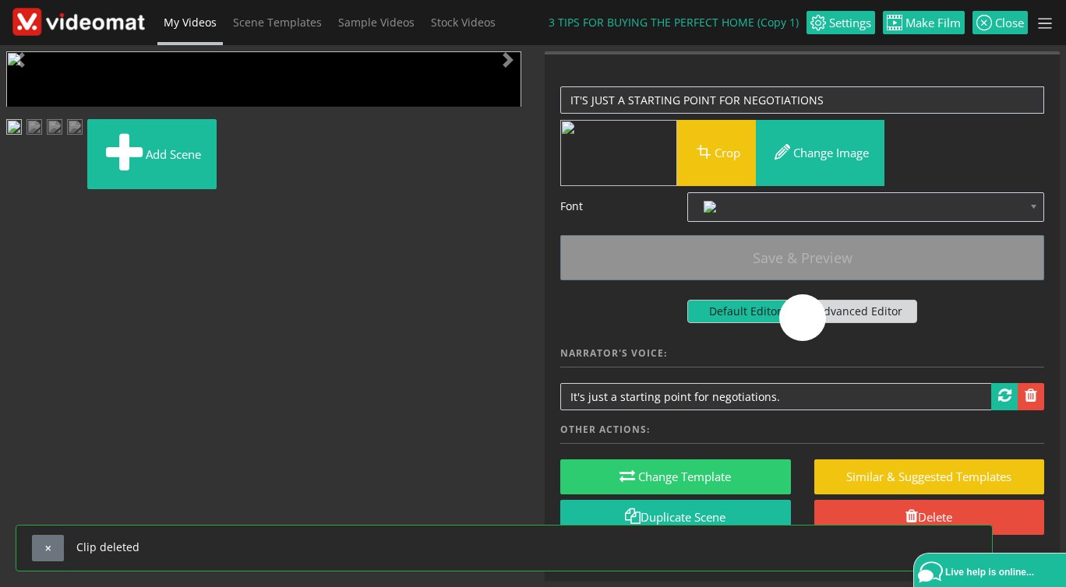
click at [62, 139] on img at bounding box center [55, 128] width 16 height 19
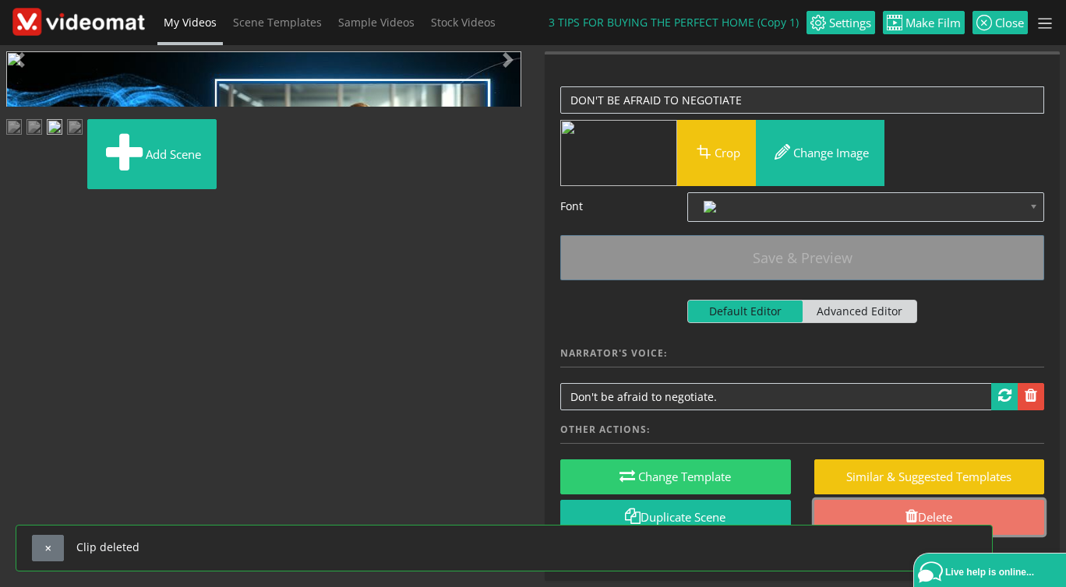
click at [951, 516] on link "Delete" at bounding box center [929, 517] width 231 height 35
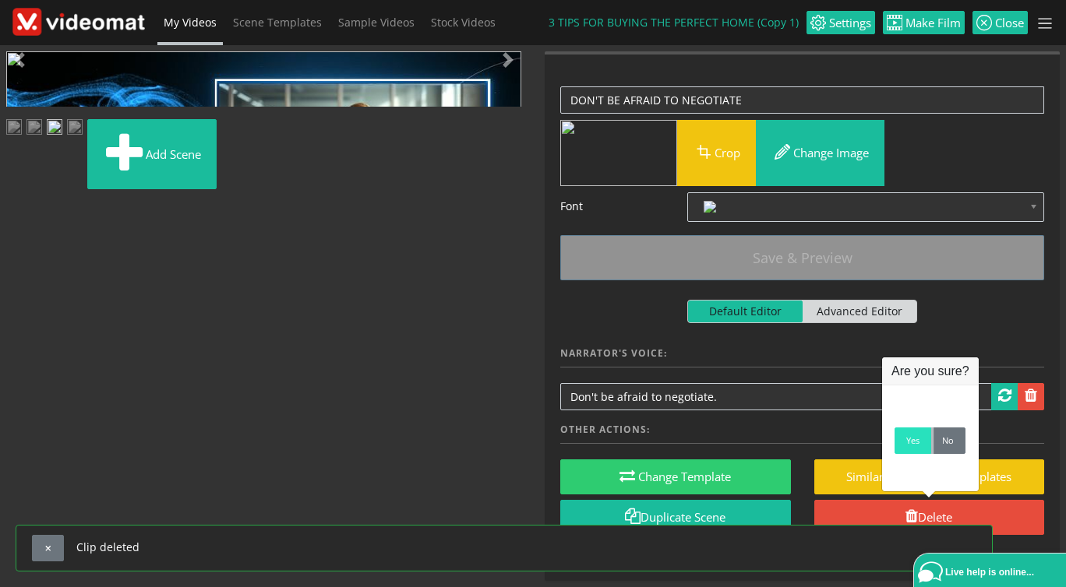
click at [907, 451] on link "Yes" at bounding box center [912, 441] width 37 height 26
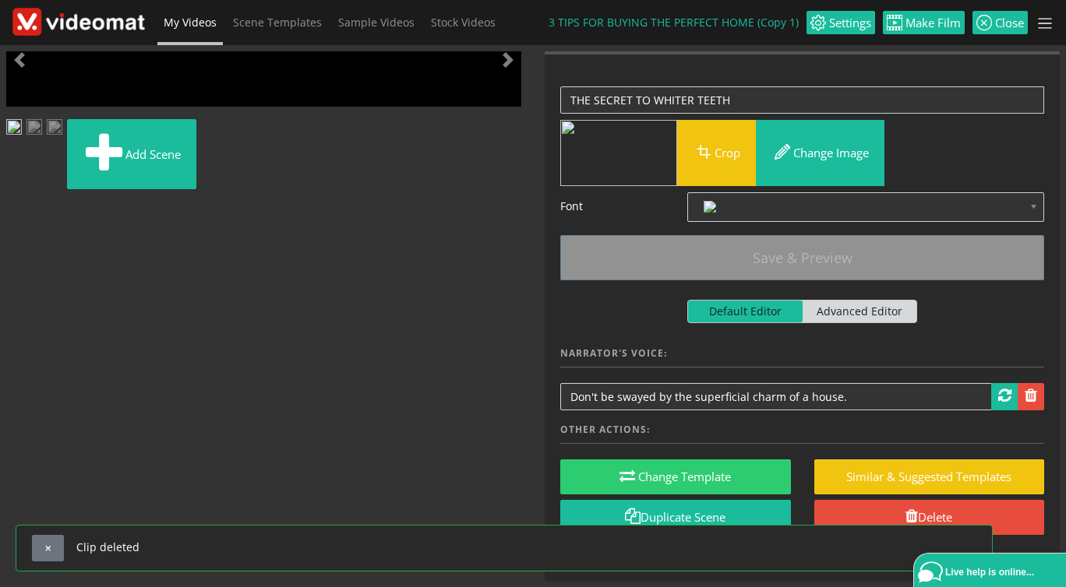
click at [62, 139] on img at bounding box center [55, 128] width 16 height 19
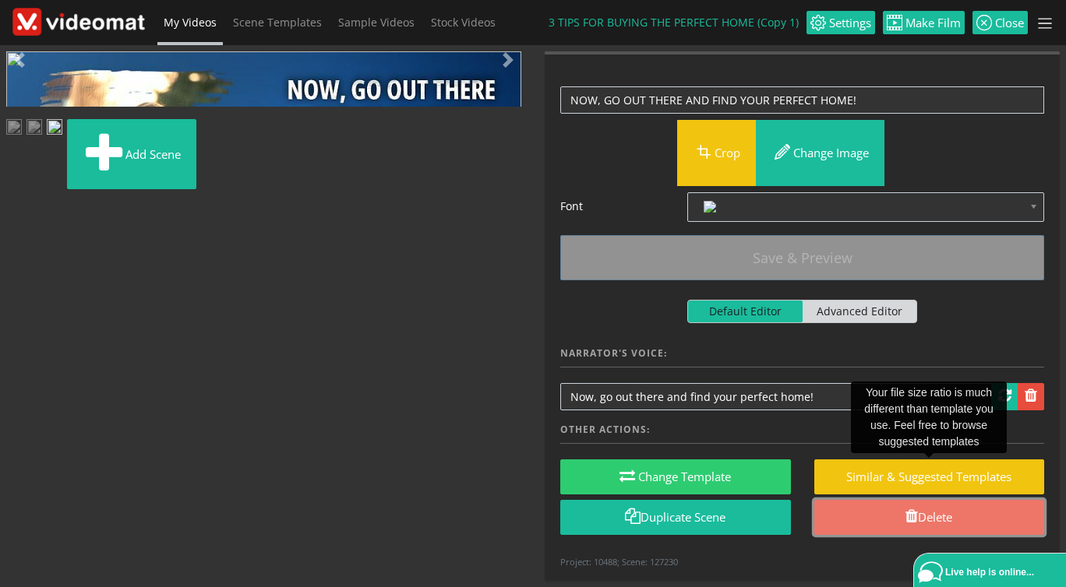
click at [941, 518] on link "Delete" at bounding box center [929, 517] width 231 height 35
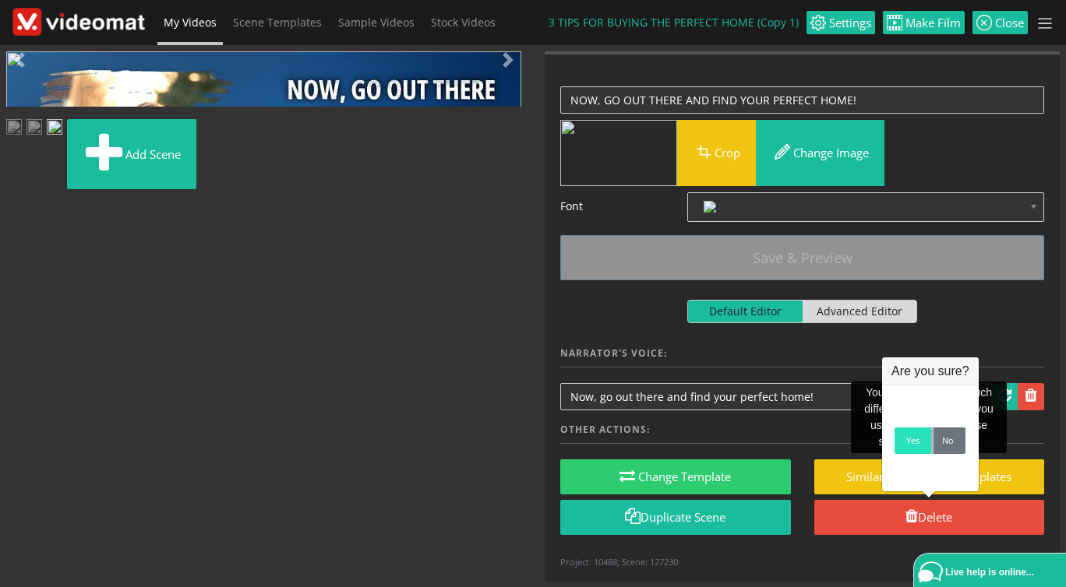
click at [909, 447] on link "Yes" at bounding box center [912, 441] width 37 height 26
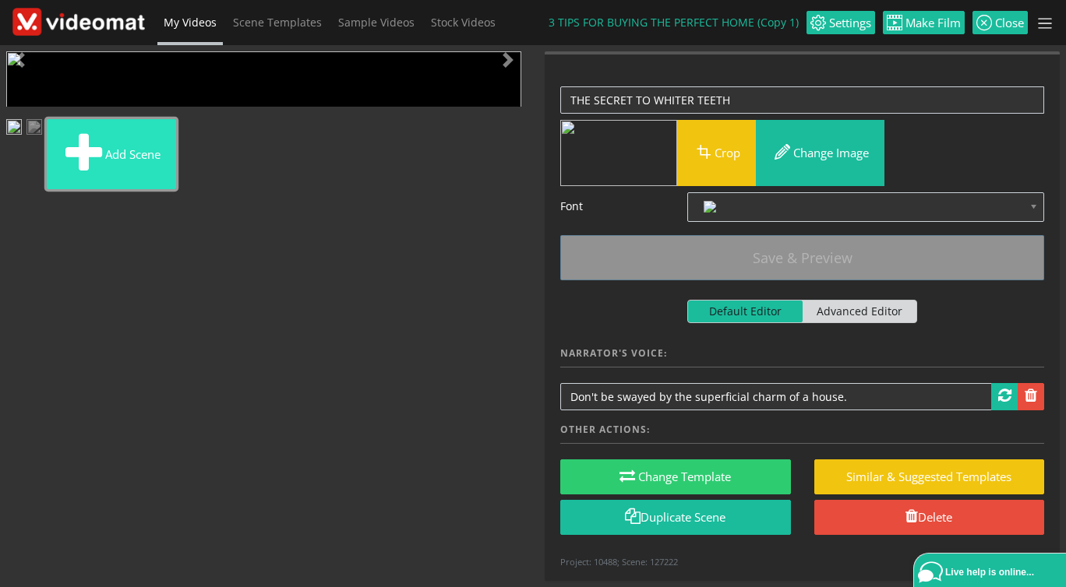
click at [176, 189] on button "Add scene" at bounding box center [111, 154] width 129 height 70
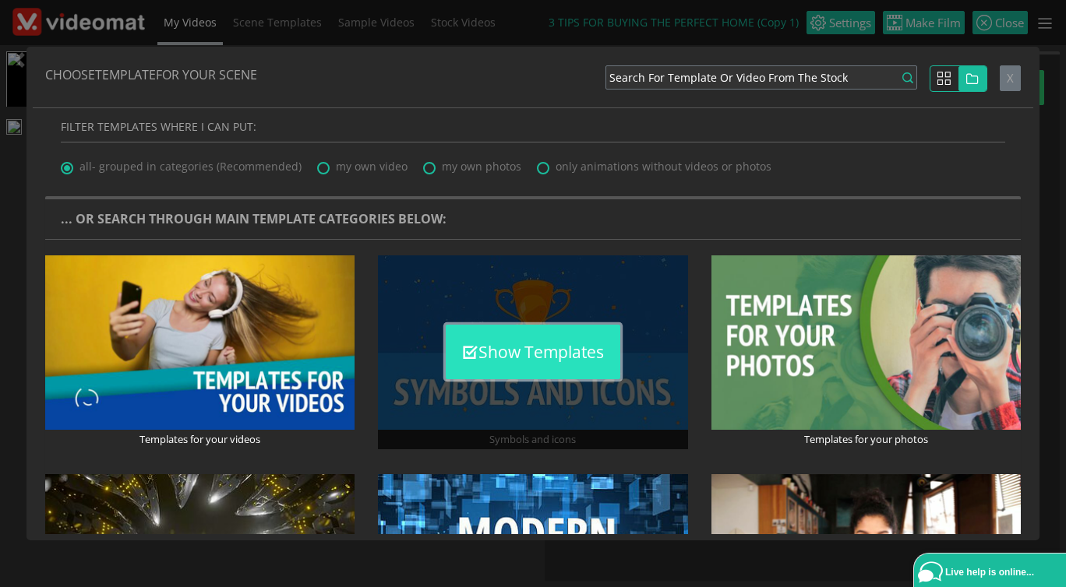
click at [558, 338] on button "Show Templates" at bounding box center [533, 352] width 174 height 55
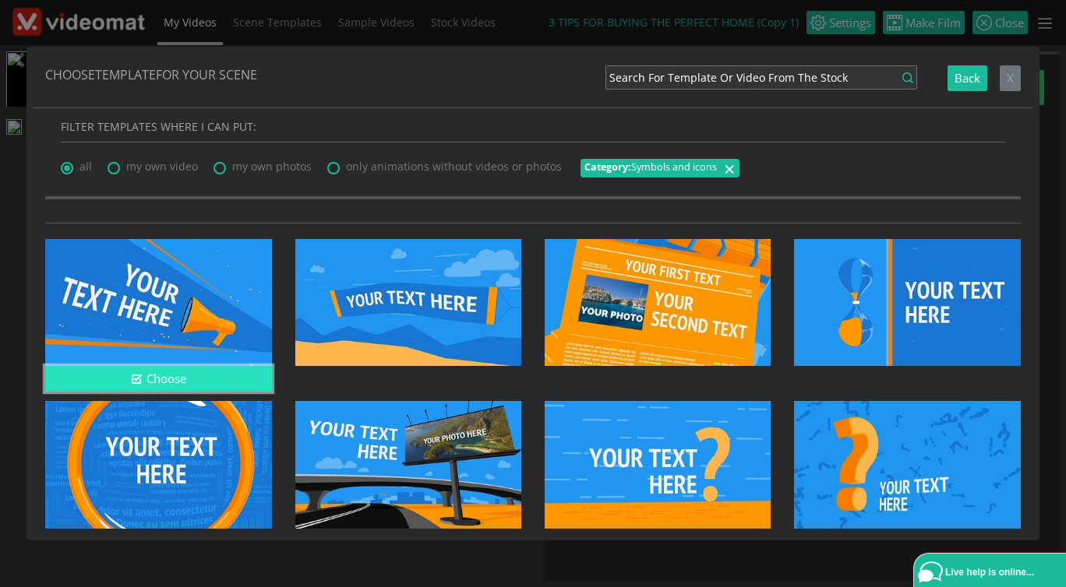
click at [241, 382] on button "Choose" at bounding box center [158, 379] width 226 height 26
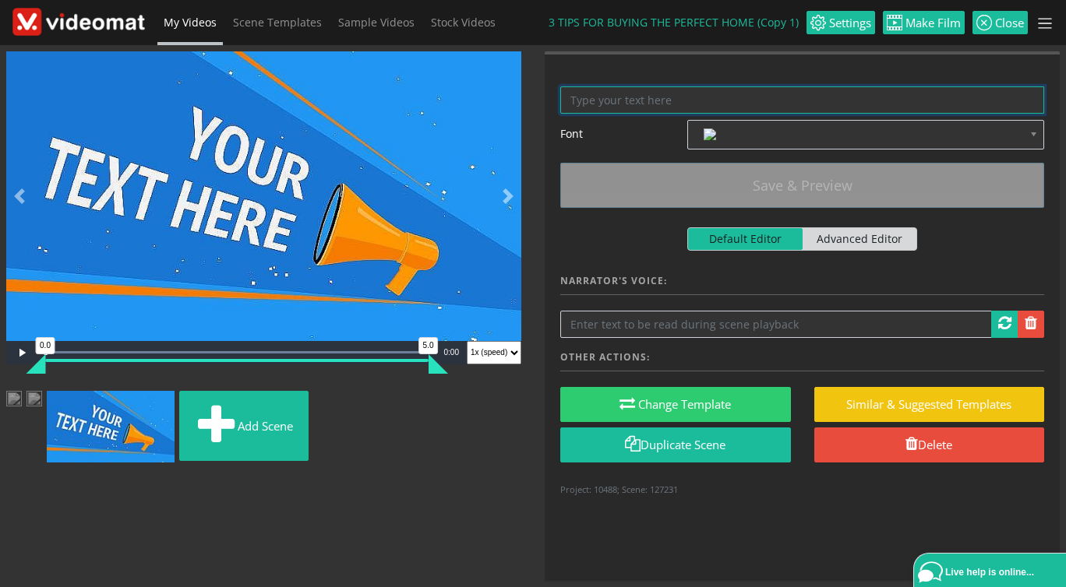
click at [647, 98] on textarea at bounding box center [802, 99] width 484 height 27
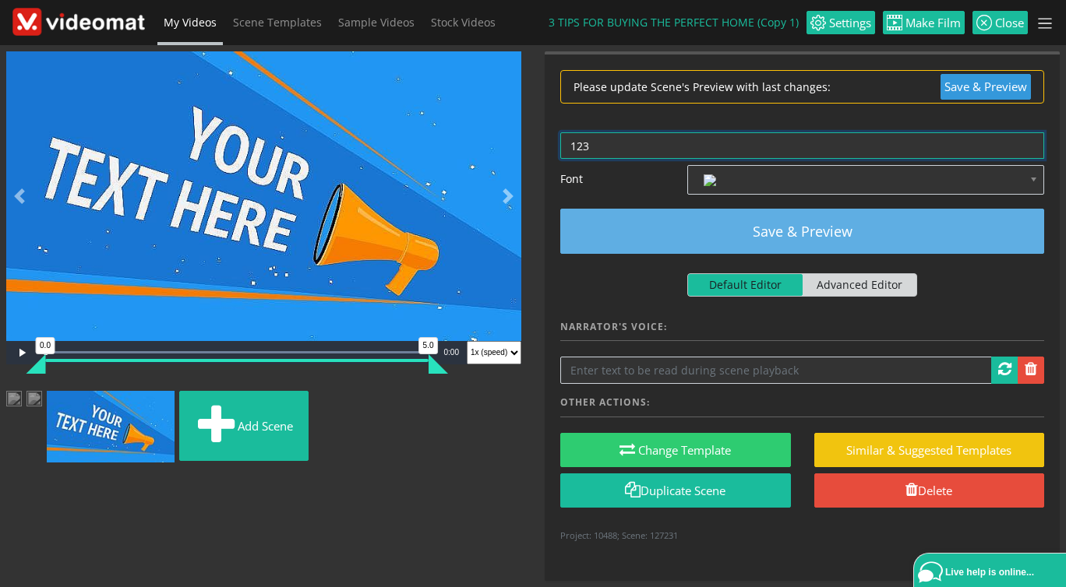
type textarea "123"
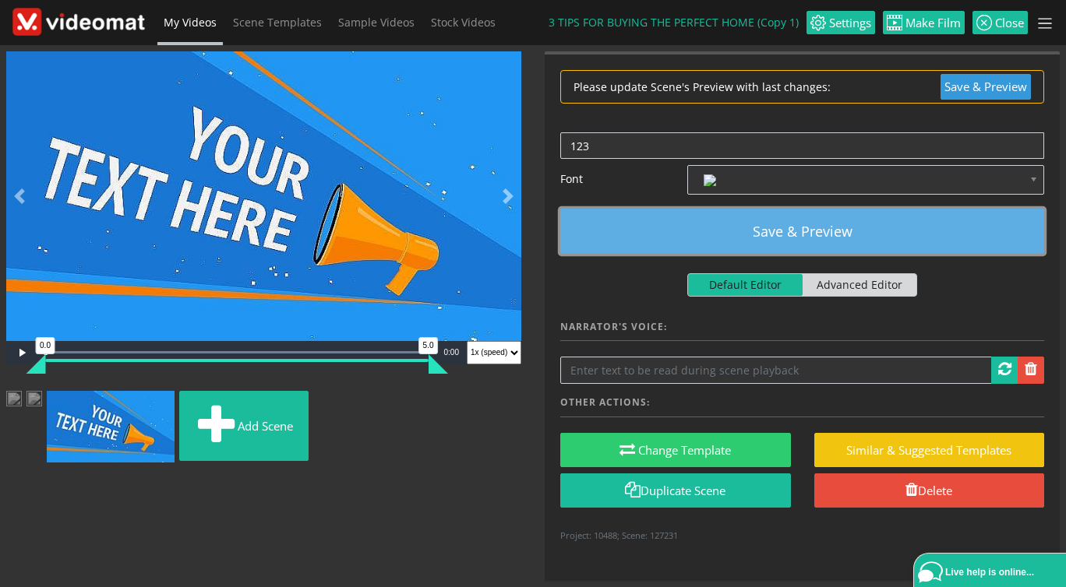
click at [721, 237] on button "Save & Preview" at bounding box center [802, 231] width 484 height 45
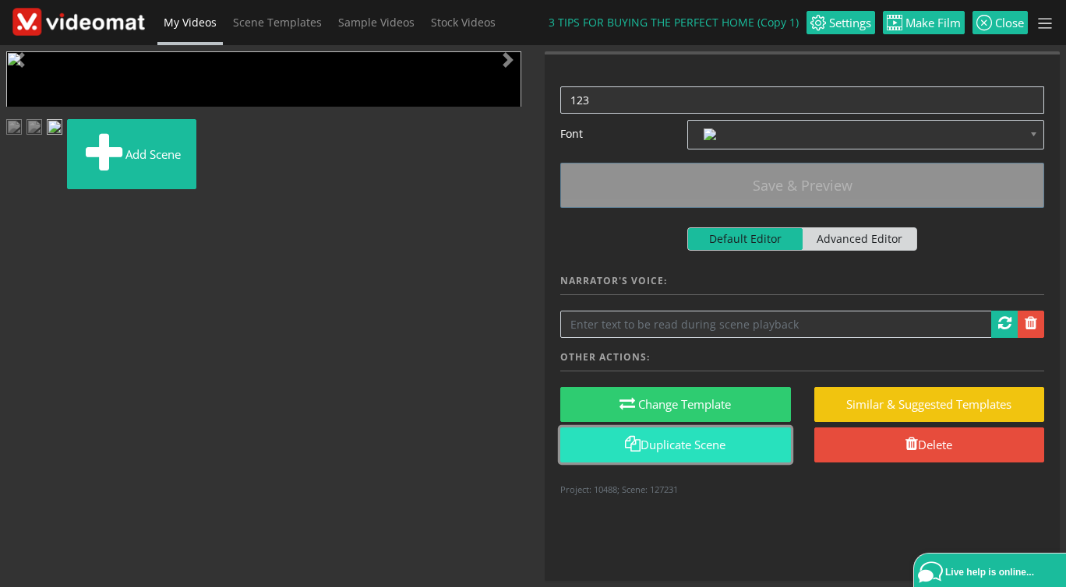
click at [742, 441] on link "Duplicate Scene" at bounding box center [675, 445] width 231 height 35
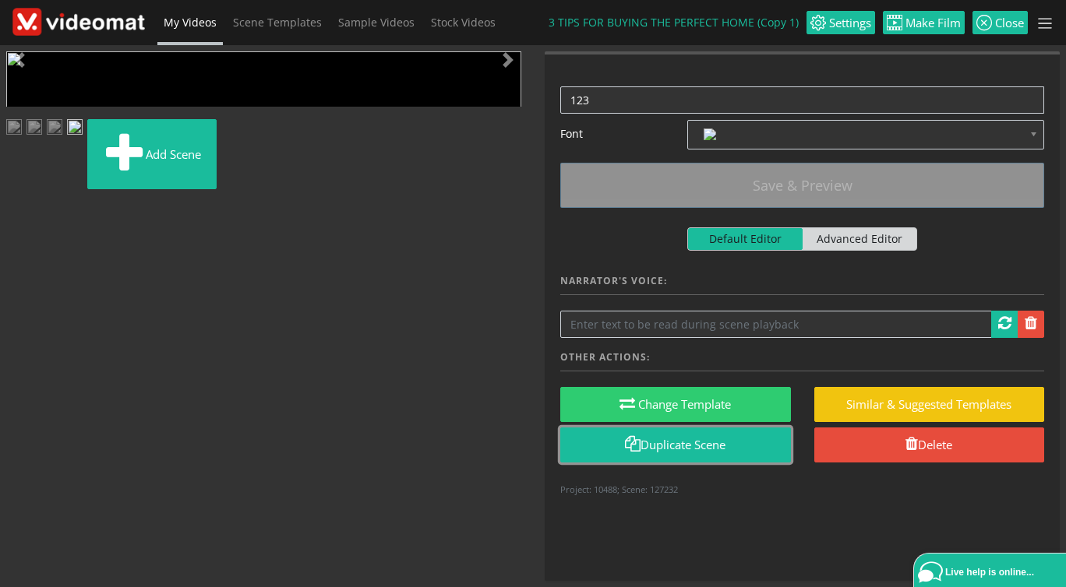
click at [742, 441] on link "Duplicate Scene" at bounding box center [675, 445] width 231 height 35
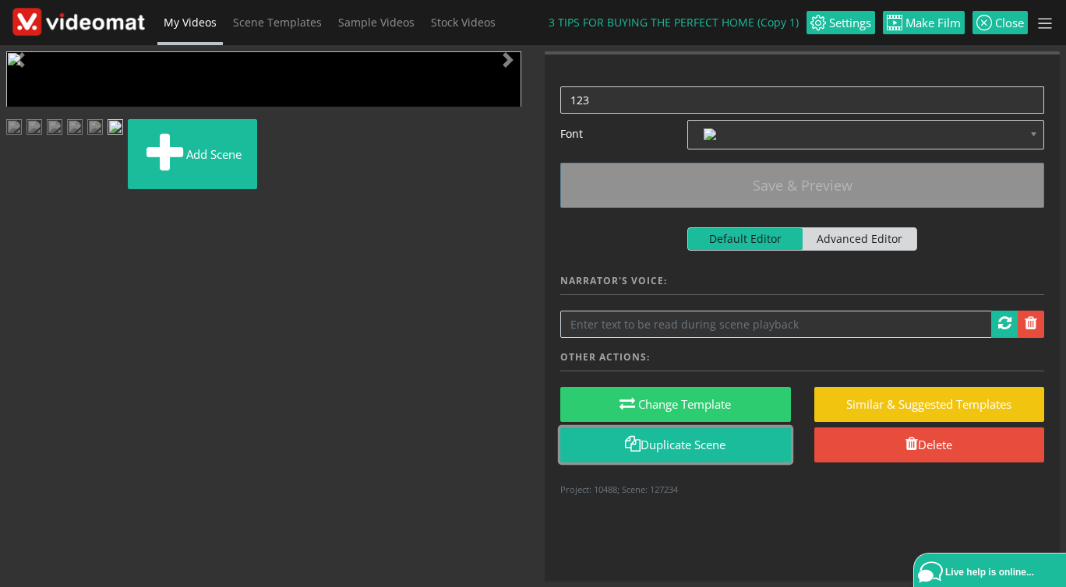
click at [742, 441] on link "Duplicate Scene" at bounding box center [675, 445] width 231 height 35
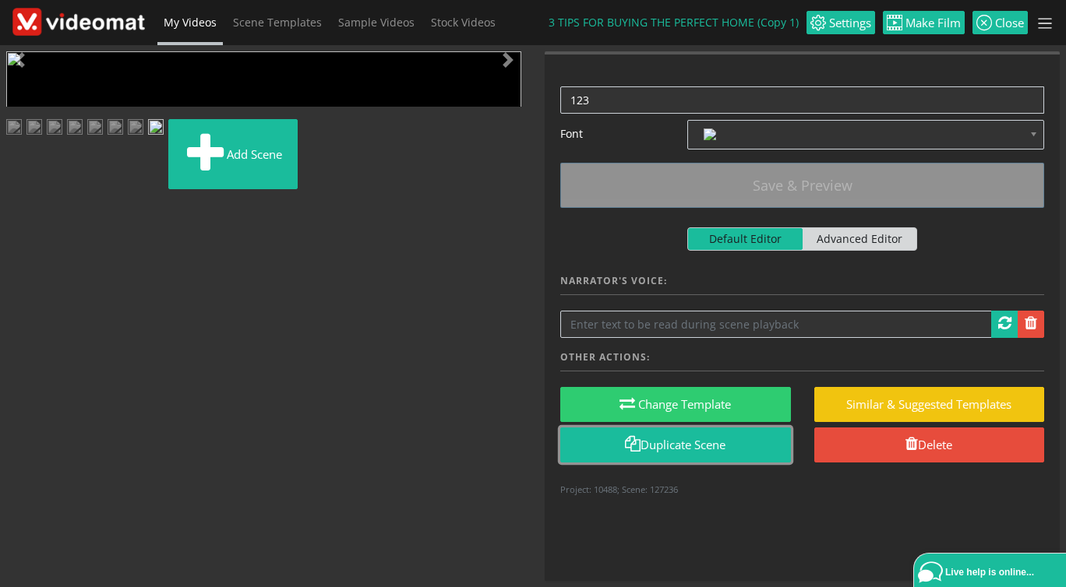
click at [742, 441] on link "Duplicate Scene" at bounding box center [675, 445] width 231 height 35
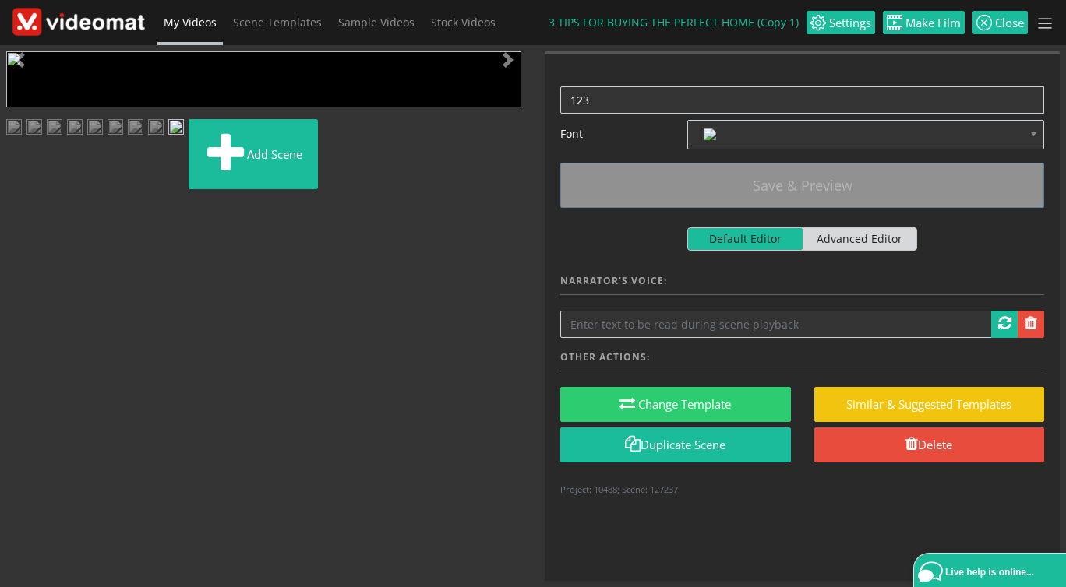
click at [22, 139] on img at bounding box center [14, 128] width 16 height 19
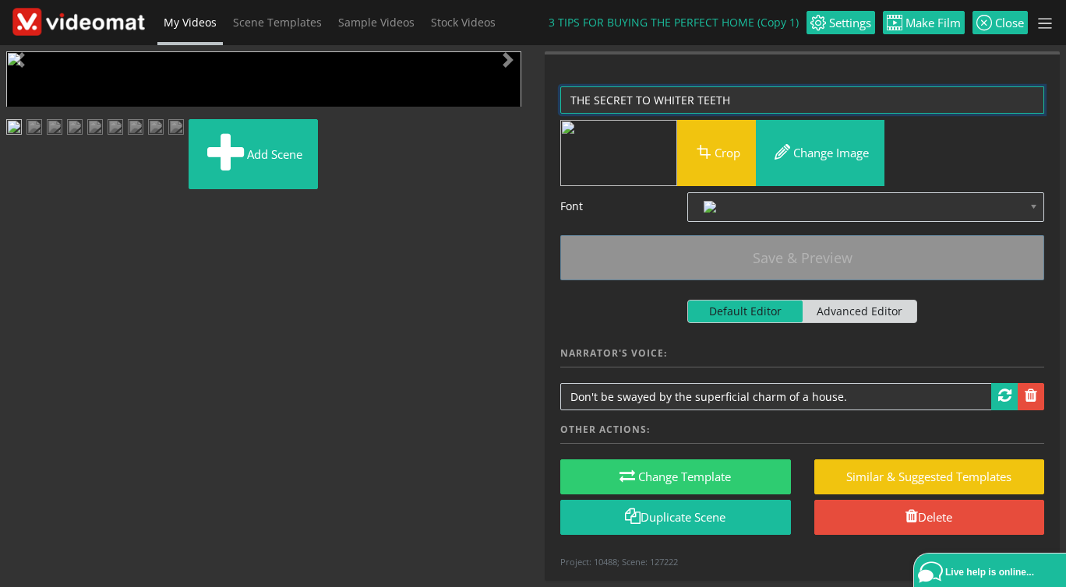
drag, startPoint x: 744, startPoint y: 101, endPoint x: 471, endPoint y: 86, distance: 273.1
click at [560, 86] on textarea "THE SECRET TO WHITER TEETH" at bounding box center [802, 99] width 484 height 27
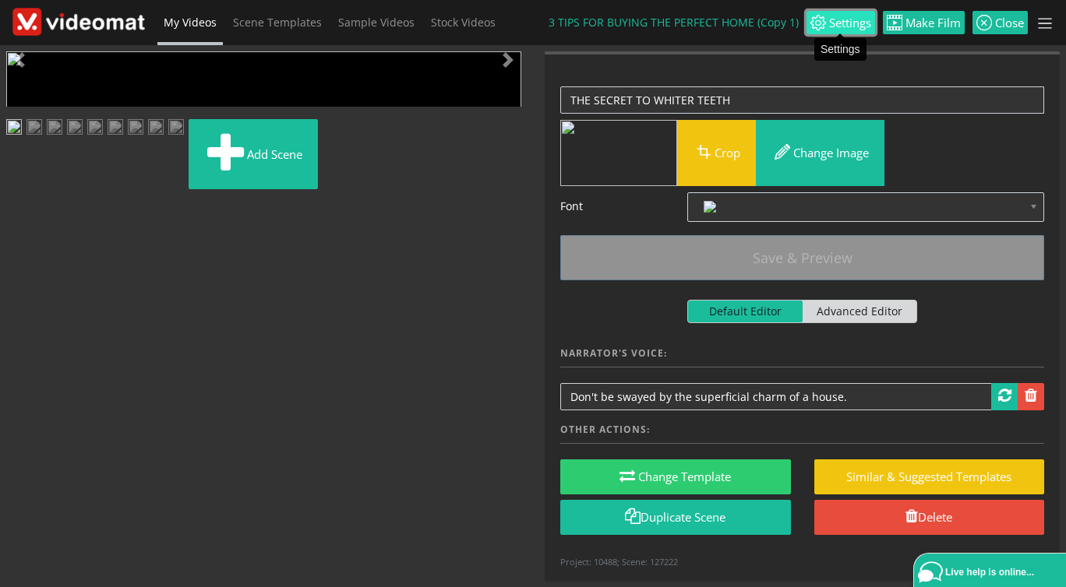
click at [855, 17] on span "Settings" at bounding box center [848, 23] width 45 height 12
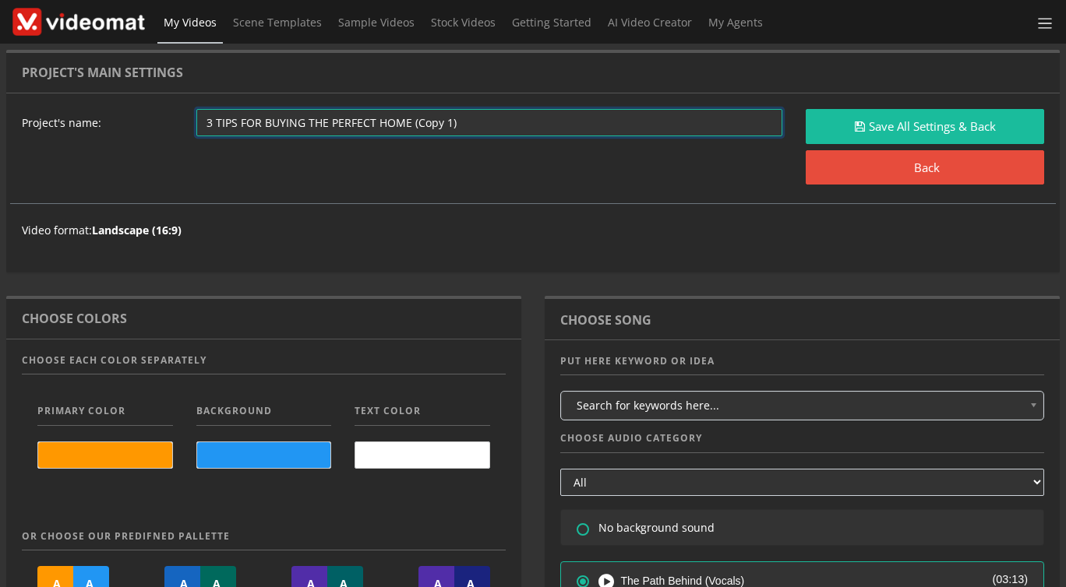
drag, startPoint x: 481, startPoint y: 120, endPoint x: 145, endPoint y: 98, distance: 336.4
click at [196, 109] on input "3 TIPS FOR BUYING THE PERFECT HOME (Copy 1)" at bounding box center [489, 122] width 587 height 27
paste input "THE SECRET TO WHITER TEETH"
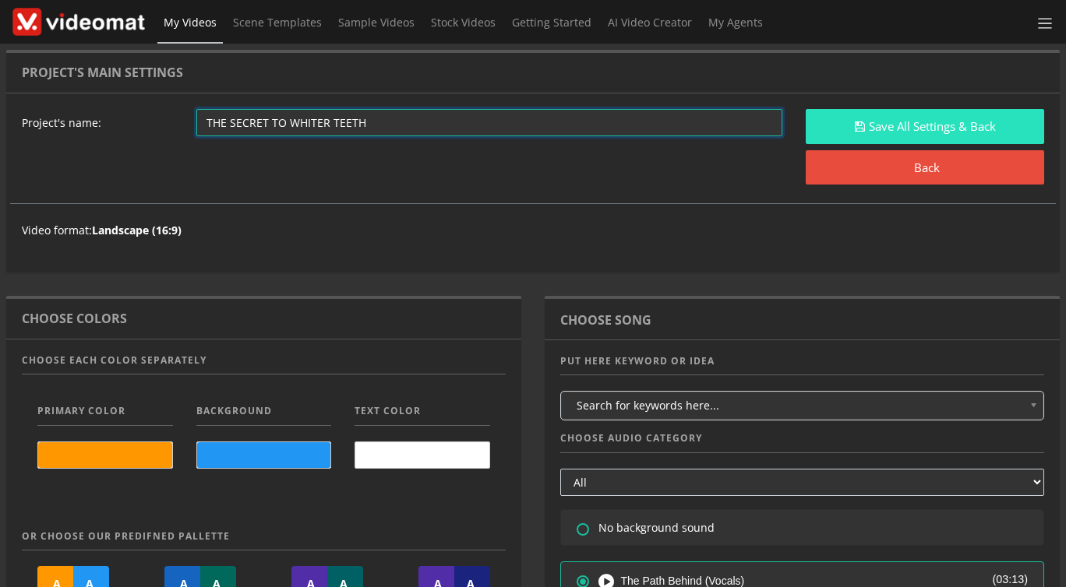
type input "THE SECRET TO WHITER TEETH"
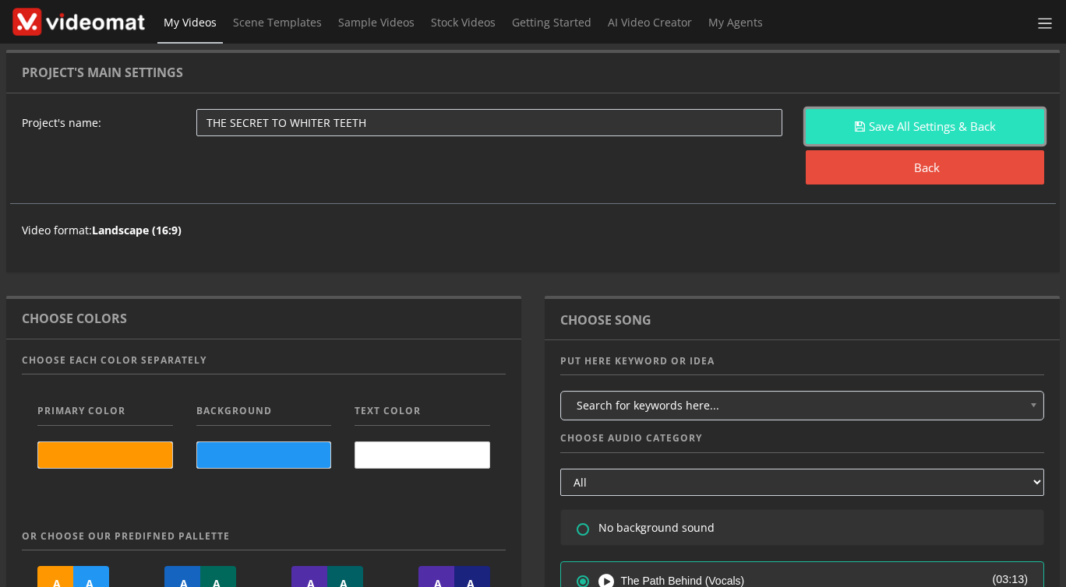
click at [858, 129] on icon "submit" at bounding box center [859, 127] width 10 height 12
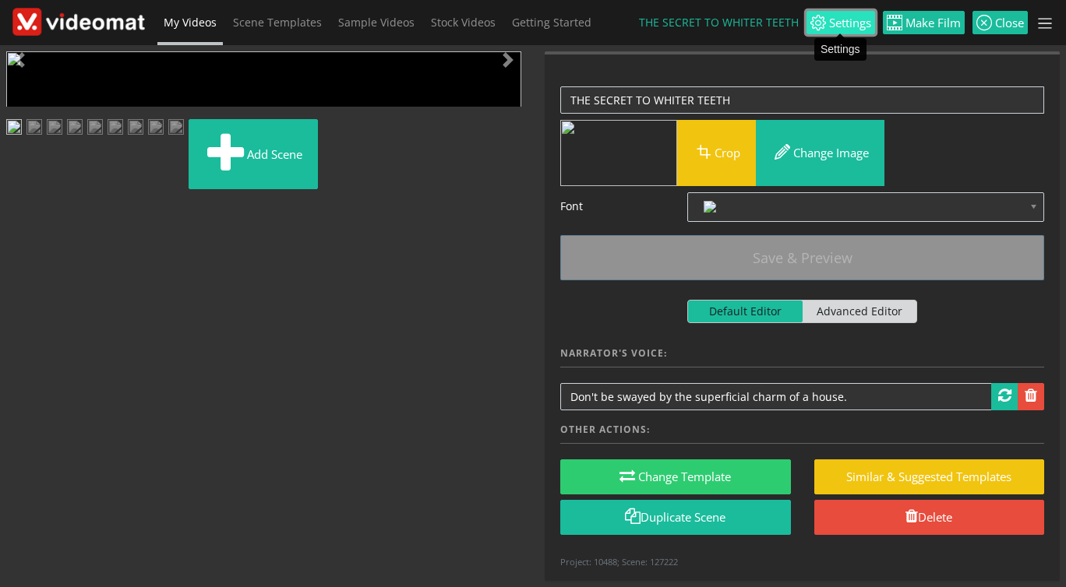
click at [865, 24] on span "Settings" at bounding box center [848, 23] width 45 height 12
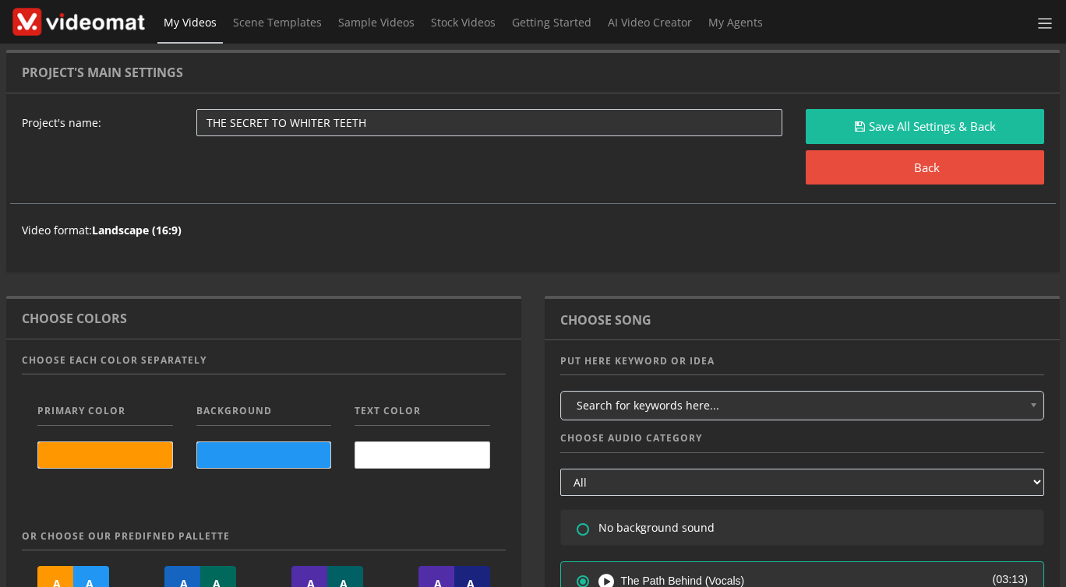
click at [622, 534] on li "No background sound" at bounding box center [802, 527] width 484 height 37
click at [573, 518] on icon at bounding box center [573, 518] width 0 height 0
click at [580, 530] on input"] "radio" at bounding box center [581, 525] width 10 height 10
radio input"] "true"
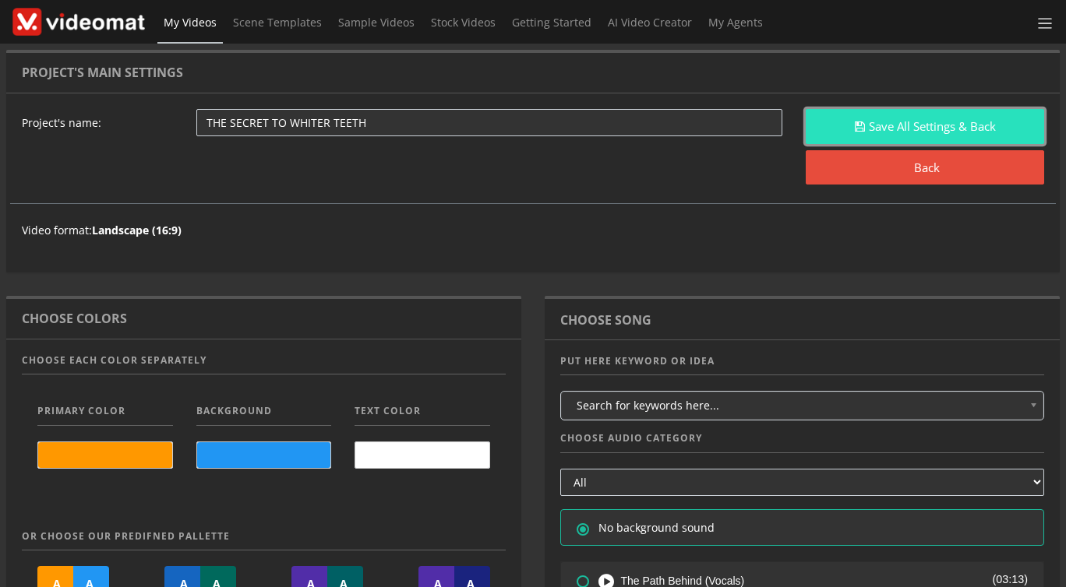
click at [900, 118] on button "Save All Settings & Back" at bounding box center [924, 126] width 238 height 35
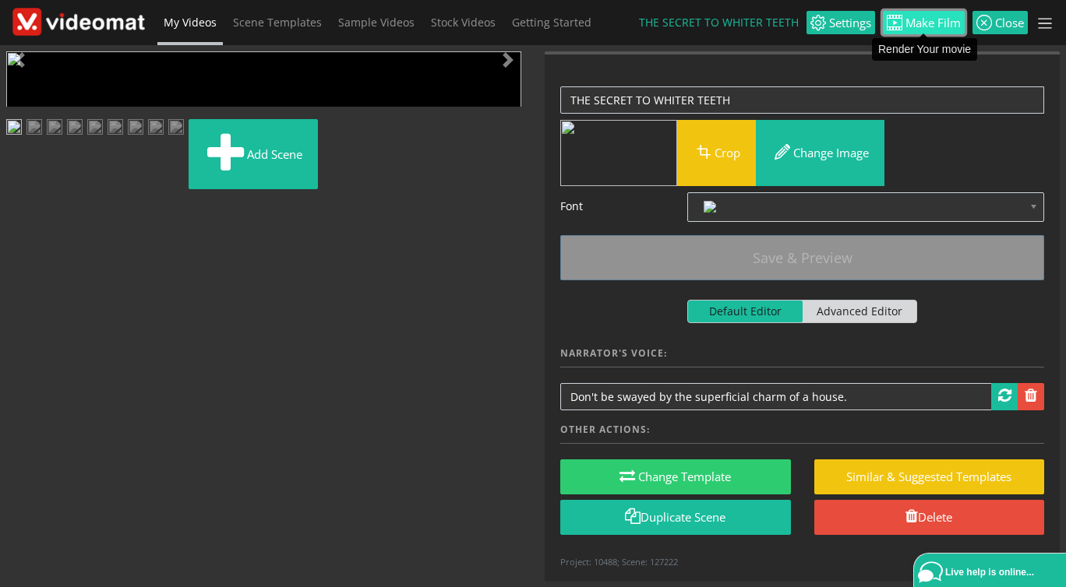
click at [921, 26] on span "Make Film" at bounding box center [931, 23] width 58 height 12
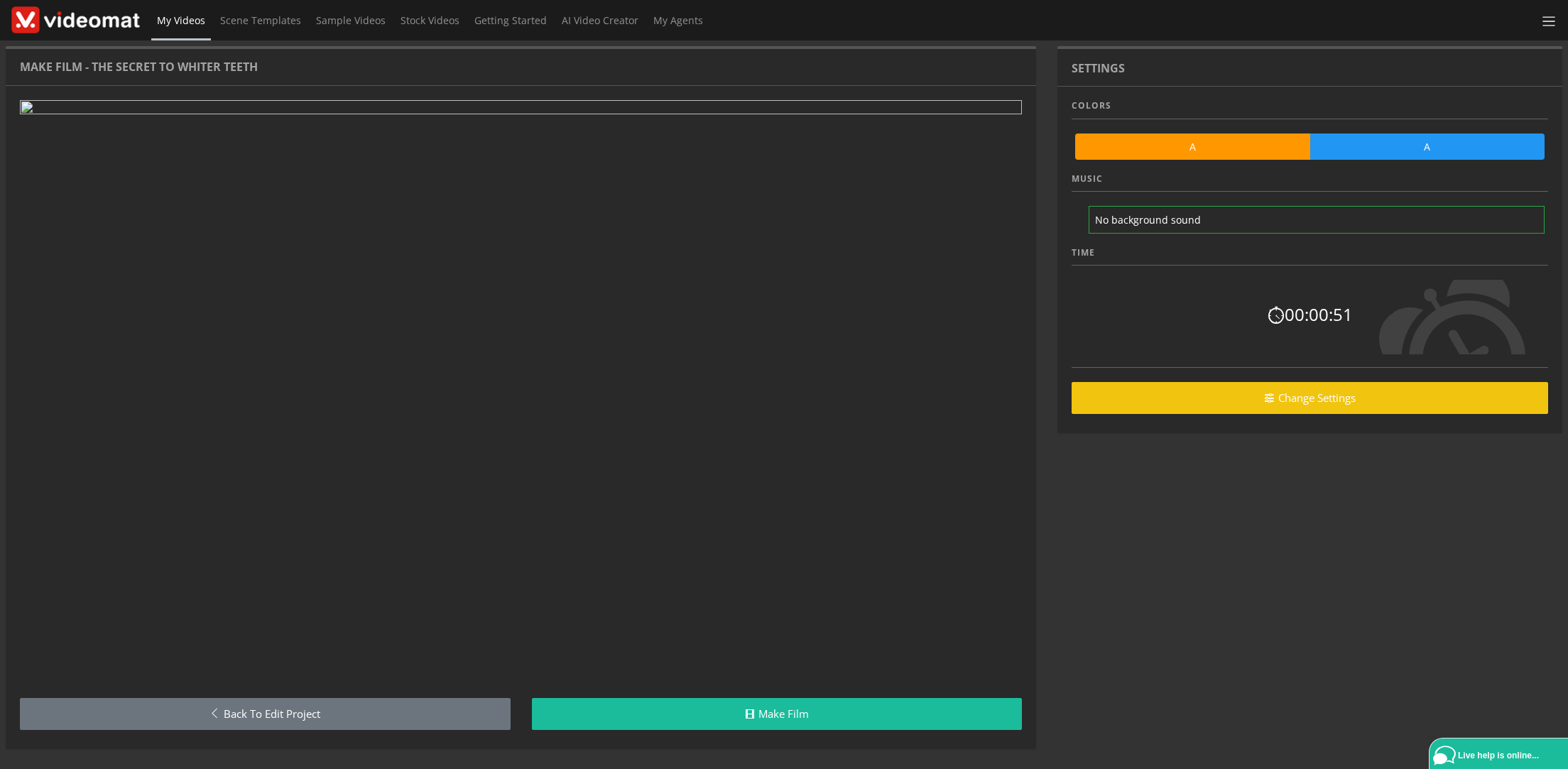
click at [971, 512] on div "Settings Colors A A Music No background sound Time 00:00:51 Change Settings" at bounding box center [1309, 408] width 526 height 724
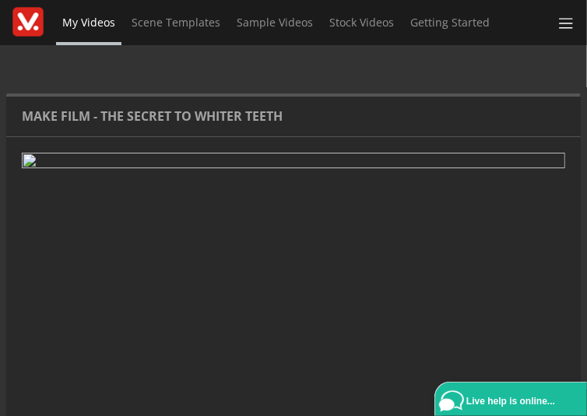
click at [300, 123] on div "Make Film - THE SECRET TO WHITER TEETH" at bounding box center [293, 117] width 575 height 41
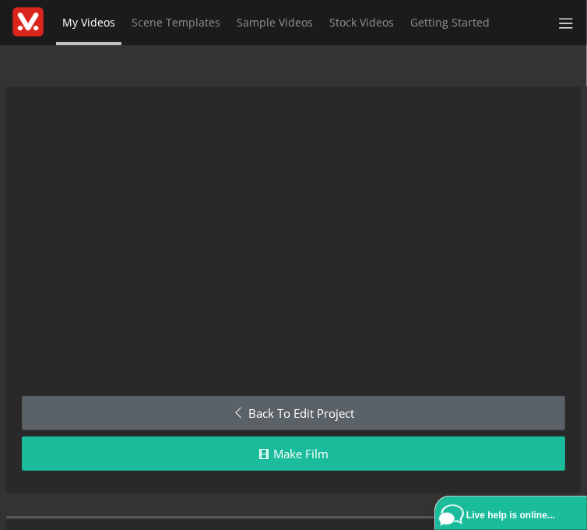
scroll to position [174, 0]
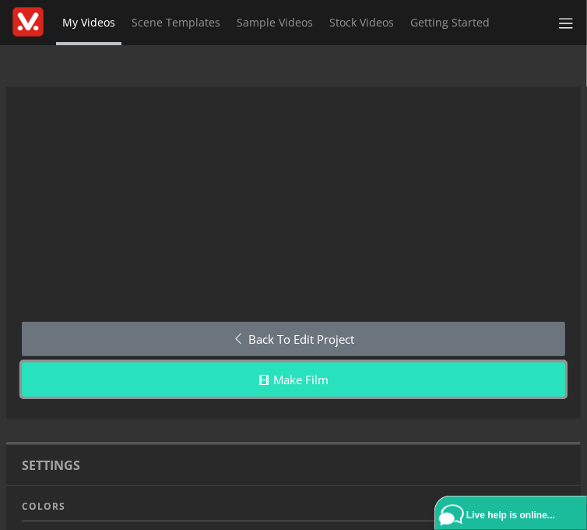
click at [322, 386] on link "Make Film" at bounding box center [294, 379] width 544 height 35
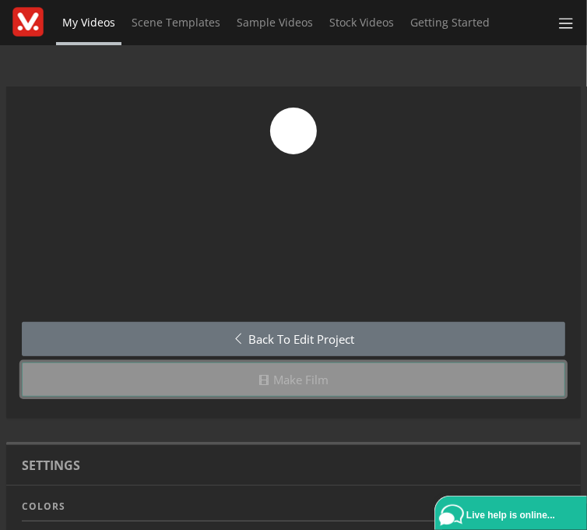
scroll to position [0, 0]
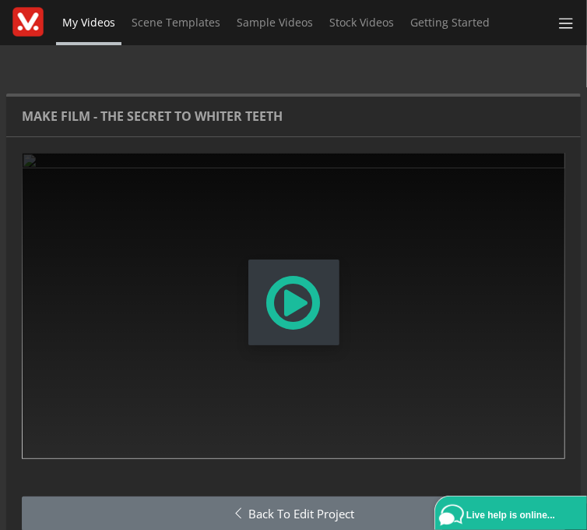
click at [316, 318] on span "Modal Window" at bounding box center [294, 302] width 60 height 69
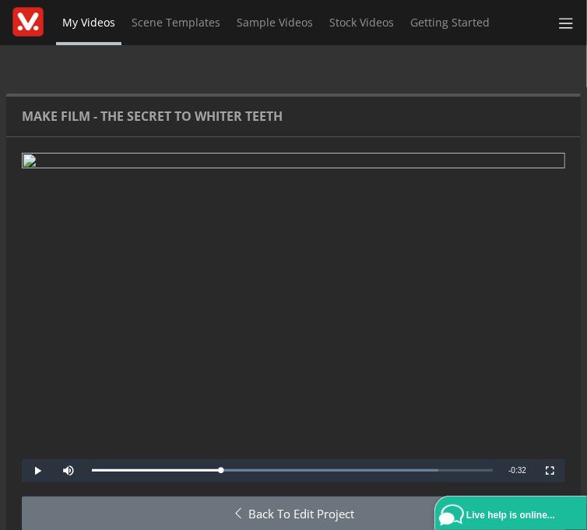
click at [469, 72] on div "My Videos Scene Templates Sample Videos Stock Videos Getting Started AI Video C…" at bounding box center [293, 265] width 587 height 530
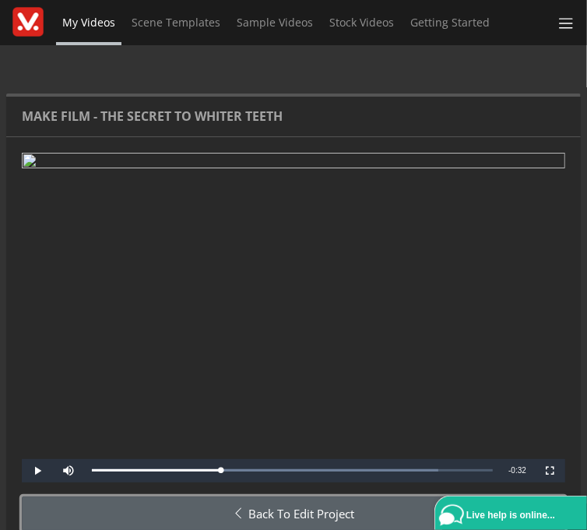
click at [329, 509] on link "Back to Edit Project" at bounding box center [294, 513] width 544 height 35
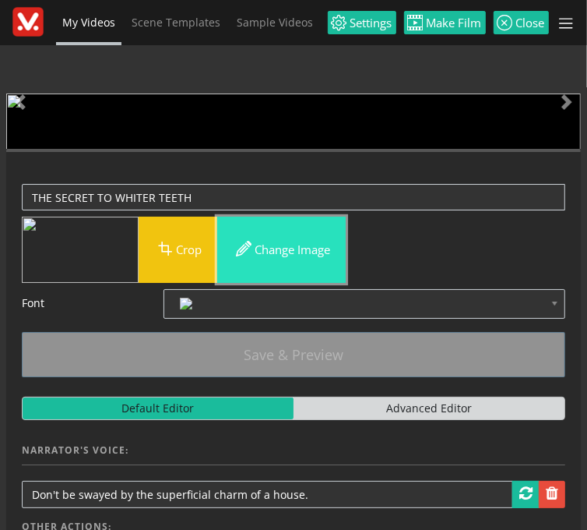
click at [272, 283] on button "Change image" at bounding box center [281, 250] width 129 height 66
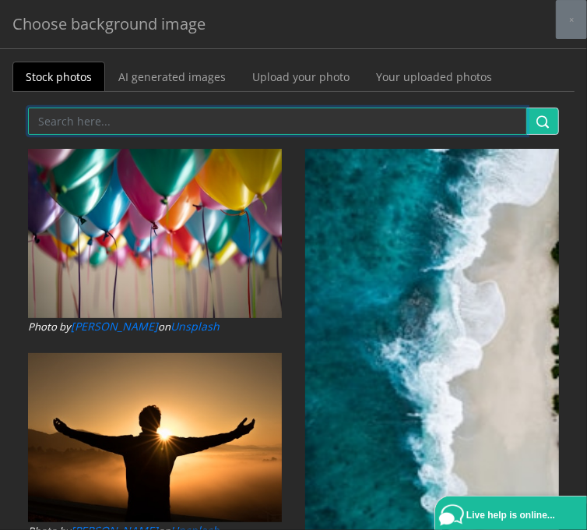
click at [110, 123] on input "text" at bounding box center [277, 120] width 499 height 27
type input "W"
type input "SMILE"
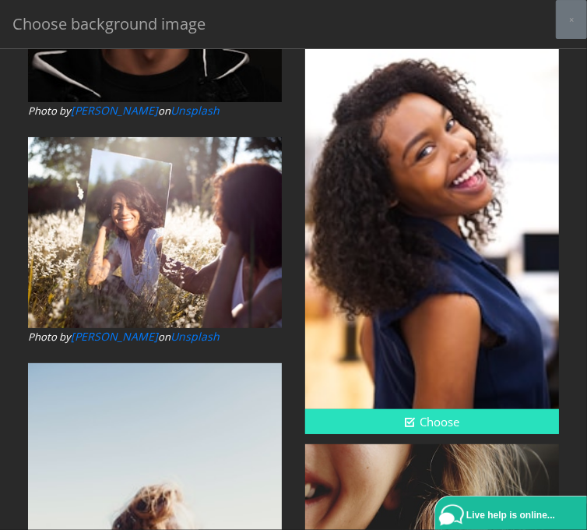
scroll to position [2796, 0]
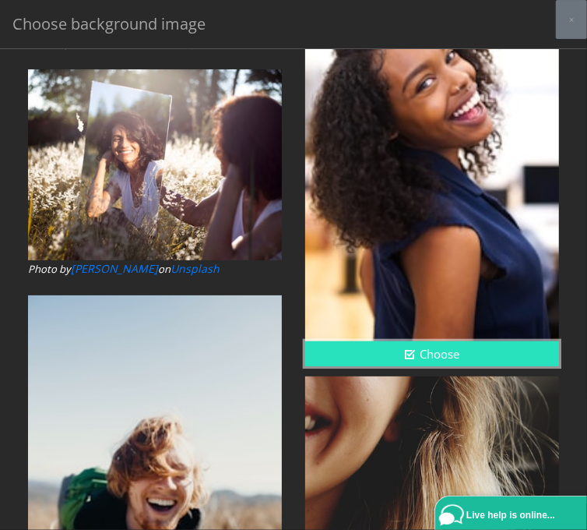
click at [396, 348] on button "Choose" at bounding box center [432, 354] width 254 height 26
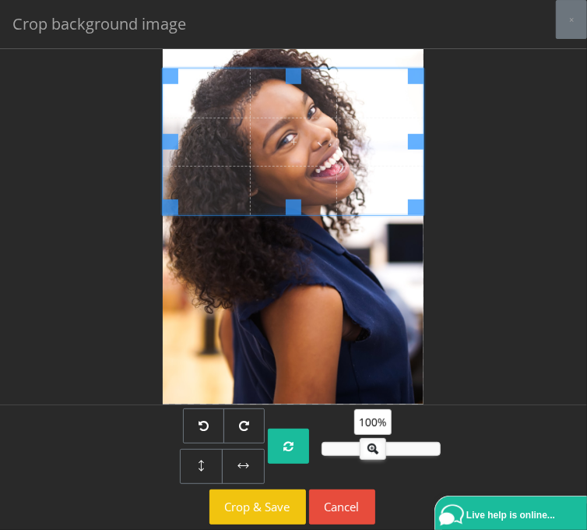
click at [315, 215] on span at bounding box center [293, 142] width 261 height 146
click at [322, 216] on span at bounding box center [293, 142] width 261 height 146
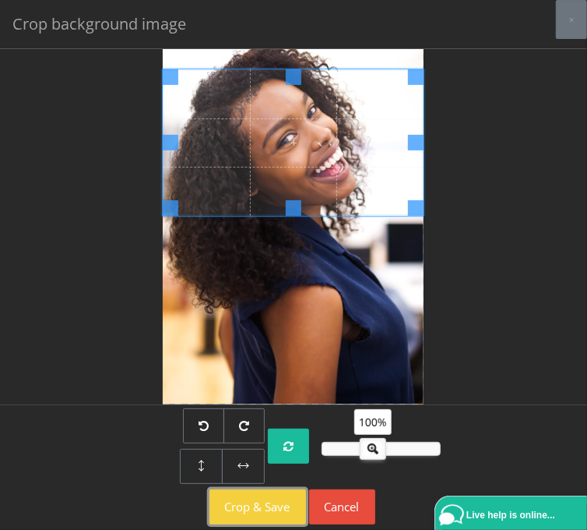
click at [265, 507] on button "Crop & Save" at bounding box center [258, 506] width 97 height 35
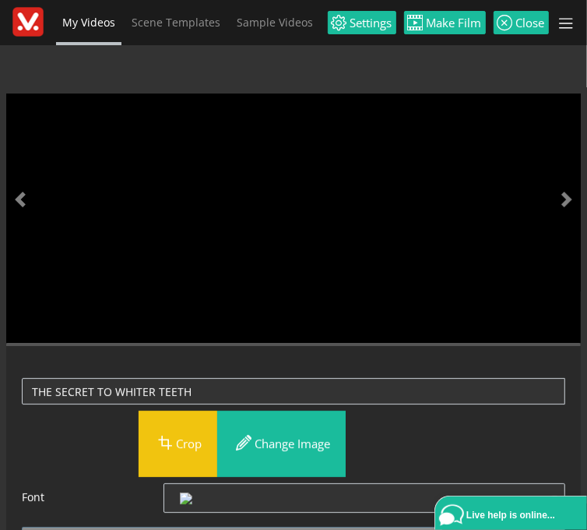
scroll to position [174, 0]
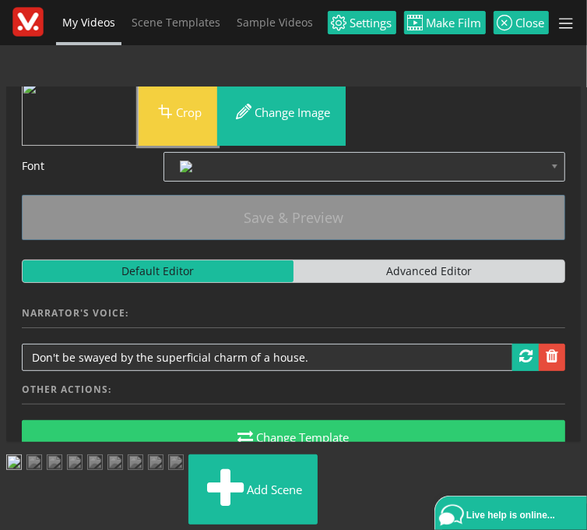
click at [188, 146] on button "Crop" at bounding box center [178, 112] width 79 height 66
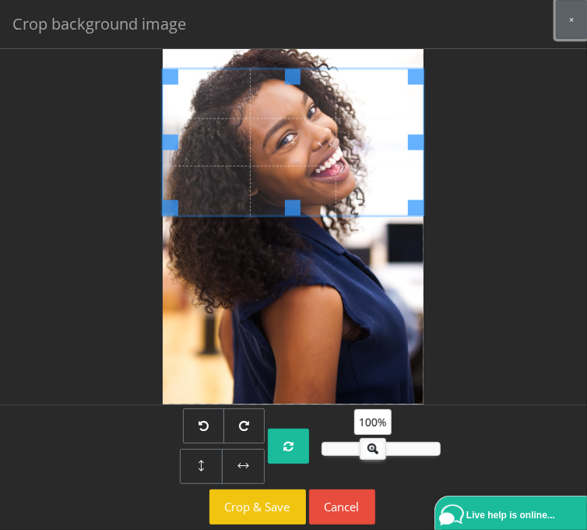
click at [569, 26] on button "×" at bounding box center [571, 19] width 31 height 39
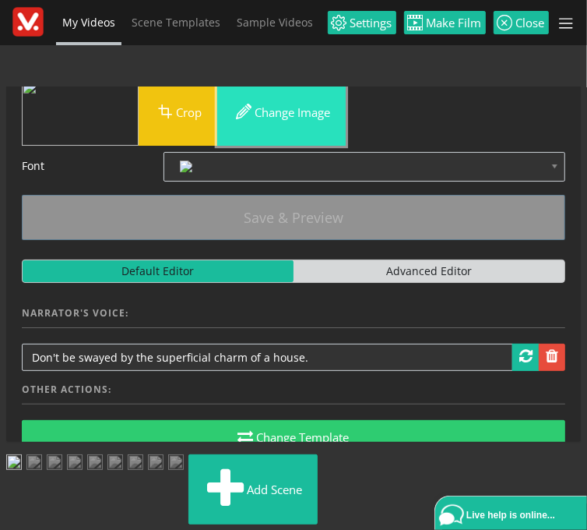
click at [305, 146] on button "Change image" at bounding box center [281, 112] width 129 height 66
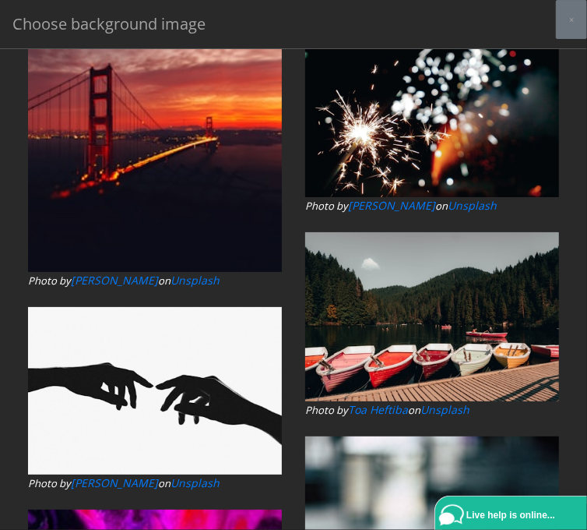
type input "smile"
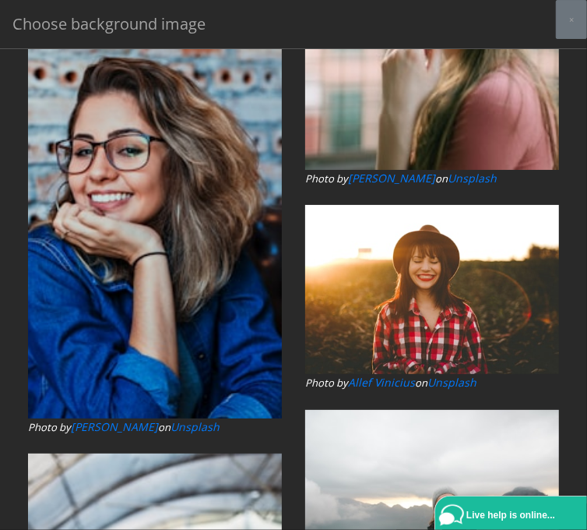
scroll to position [5470, 0]
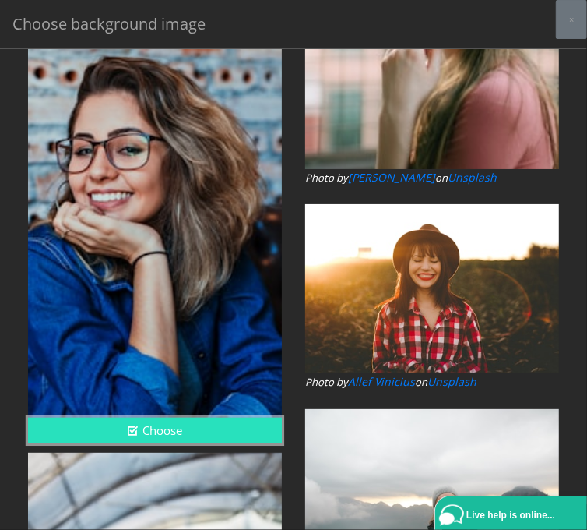
click at [174, 426] on button "Choose" at bounding box center [155, 431] width 254 height 26
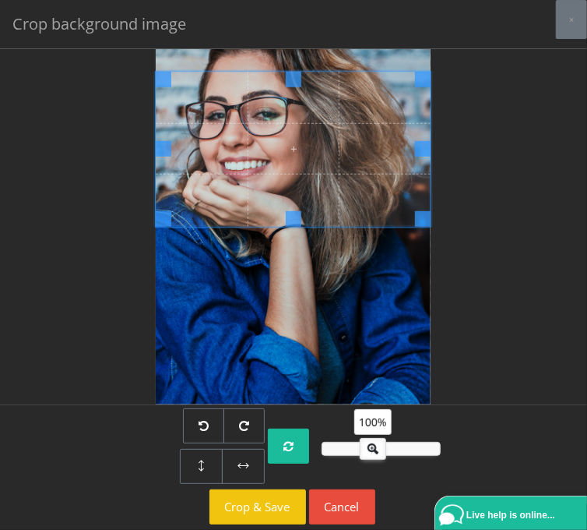
click at [267, 225] on span at bounding box center [293, 149] width 275 height 155
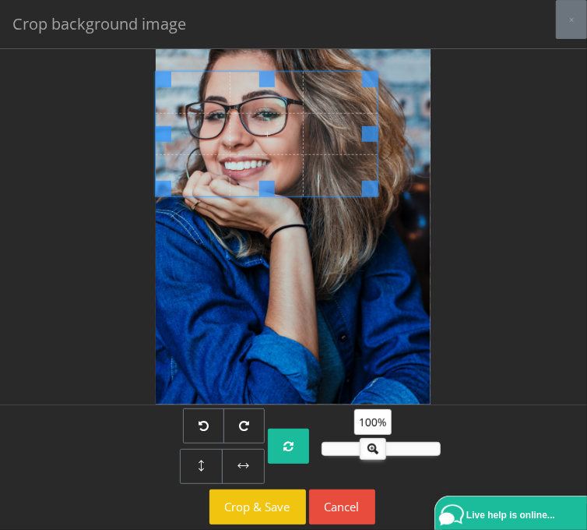
click at [368, 243] on div at bounding box center [293, 197] width 275 height 413
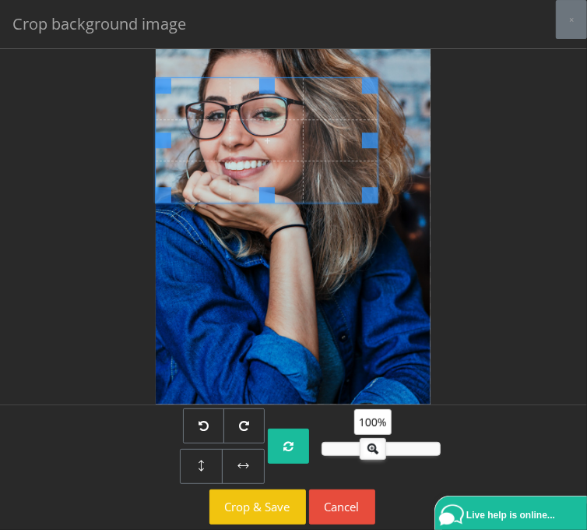
click at [326, 203] on span at bounding box center [266, 140] width 221 height 125
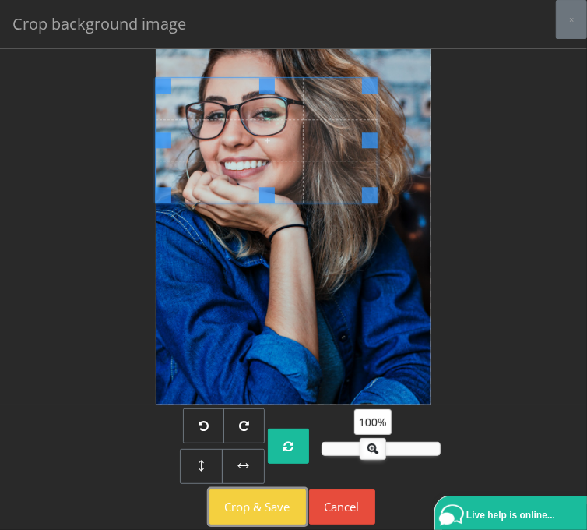
click at [236, 511] on button "Crop & Save" at bounding box center [258, 506] width 97 height 35
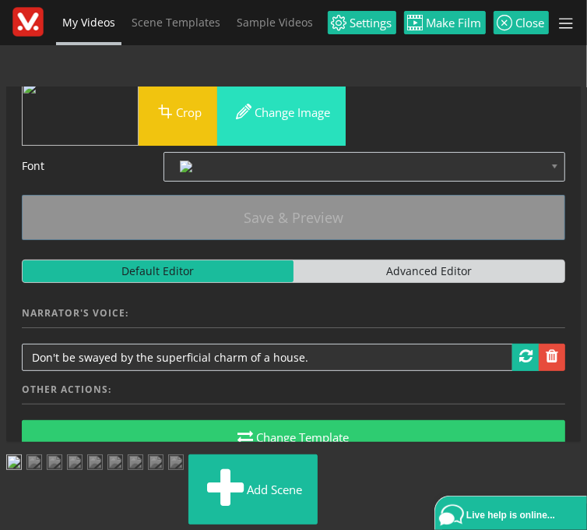
scroll to position [0, 0]
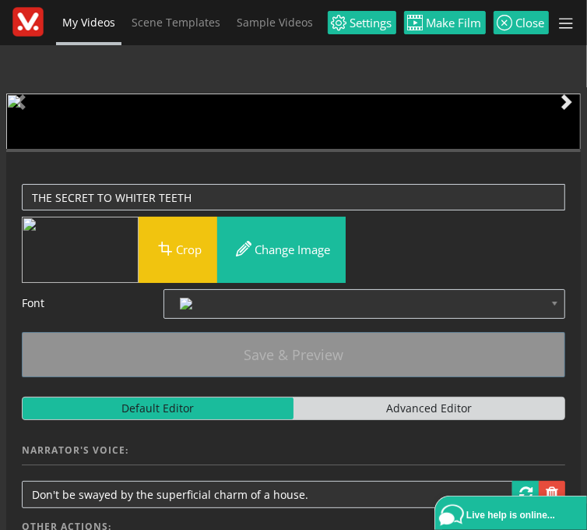
click at [567, 110] on span at bounding box center [567, 102] width 16 height 16
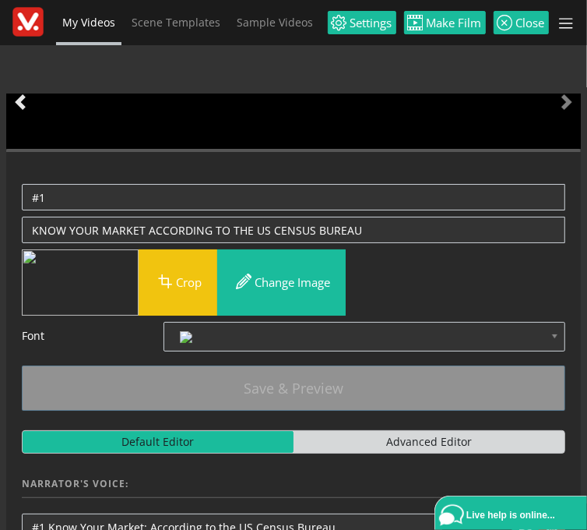
click at [21, 110] on span at bounding box center [20, 102] width 16 height 16
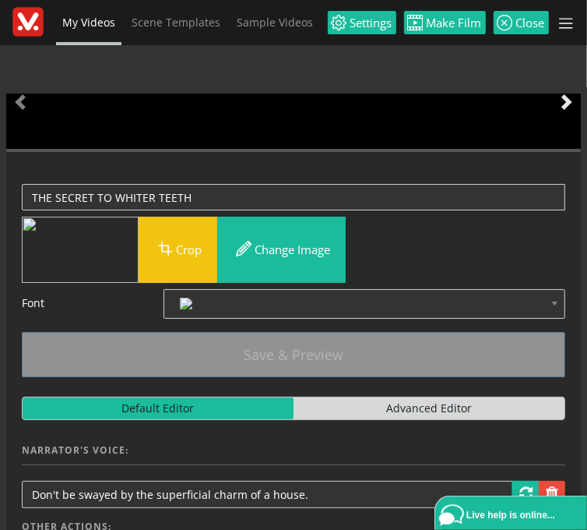
click at [565, 110] on span at bounding box center [567, 102] width 16 height 16
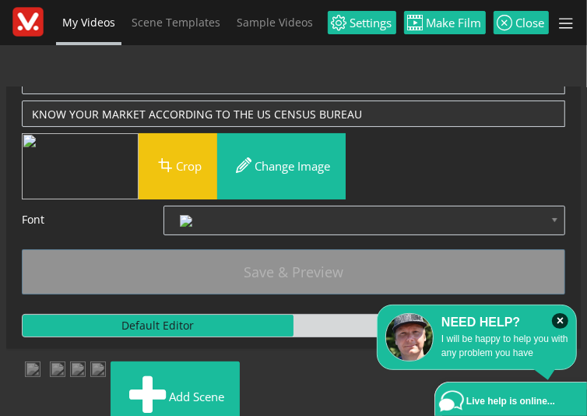
scroll to position [174, 0]
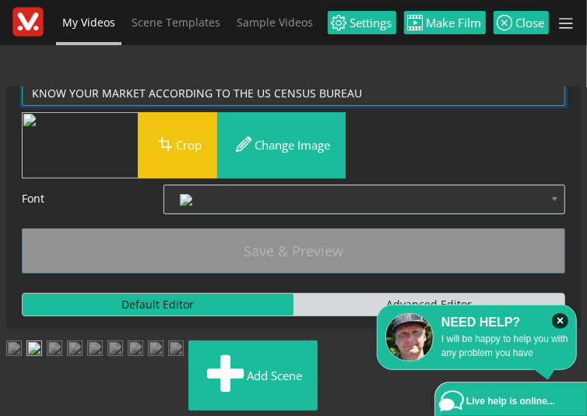
click at [439, 106] on textarea "KNOW YOUR MARKET ACCORDING TO THE US CENSUS BUREAU" at bounding box center [294, 92] width 544 height 26
drag, startPoint x: 395, startPoint y: 199, endPoint x: 16, endPoint y: 195, distance: 379.4
click at [22, 106] on textarea "KNOW YOUR MARKET ACCORDING TO THE US CENSUS BUREAU" at bounding box center [294, 92] width 544 height 26
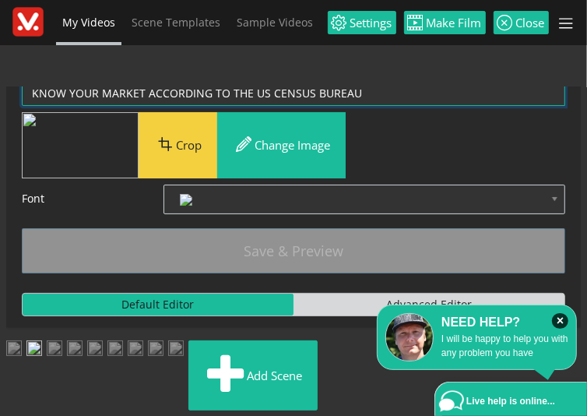
paste textarea "LIMIT COFFEE, TEA, RED WINE"
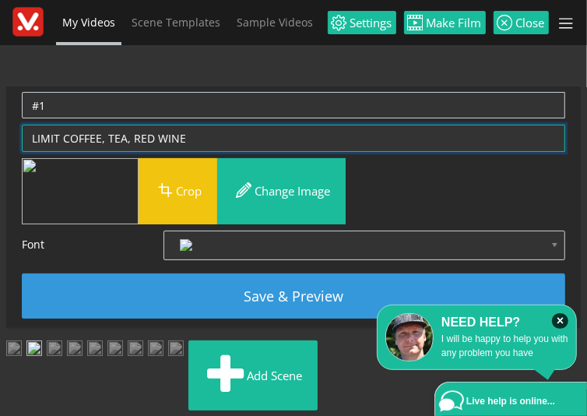
click at [126, 151] on textarea "KNOW YOUR MARKET ACCORDING TO THE US CENSUS BUREAU" at bounding box center [294, 138] width 544 height 26
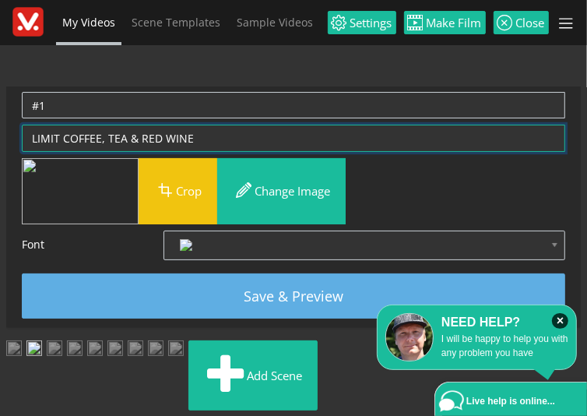
type textarea "LIMIT COFFEE, TEA & RED WINE"
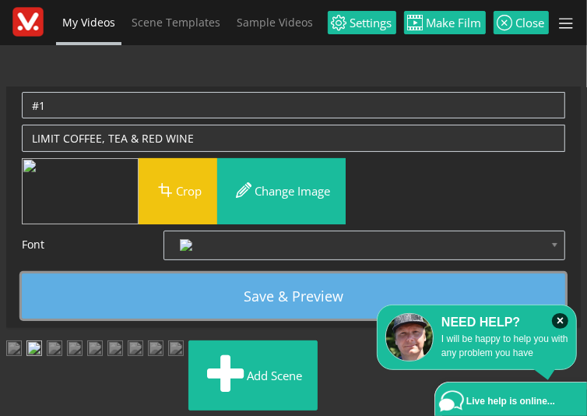
click at [270, 319] on button "Save & Preview" at bounding box center [294, 295] width 544 height 45
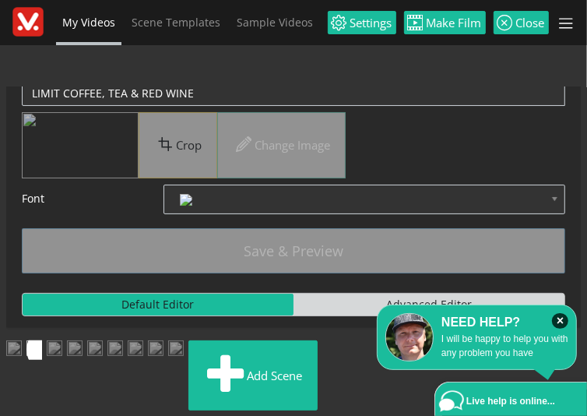
scroll to position [0, 0]
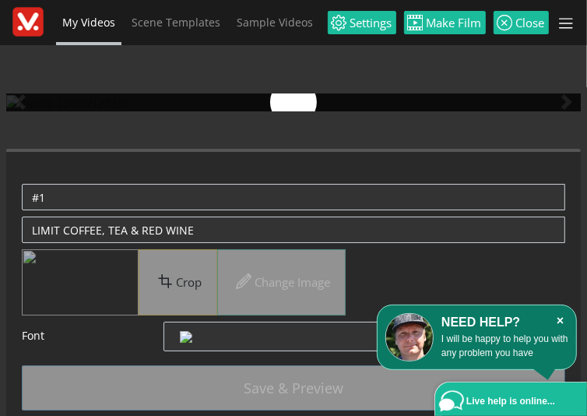
click at [559, 319] on icon "×" at bounding box center [560, 321] width 16 height 16
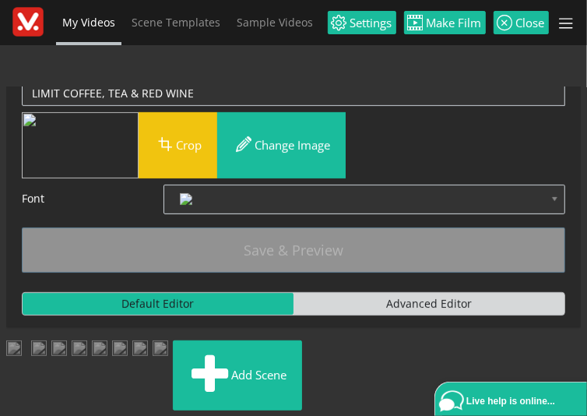
scroll to position [174, 0]
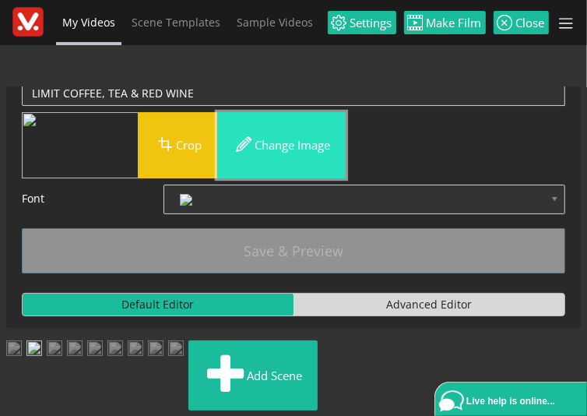
click at [269, 178] on button "Change image" at bounding box center [281, 145] width 129 height 66
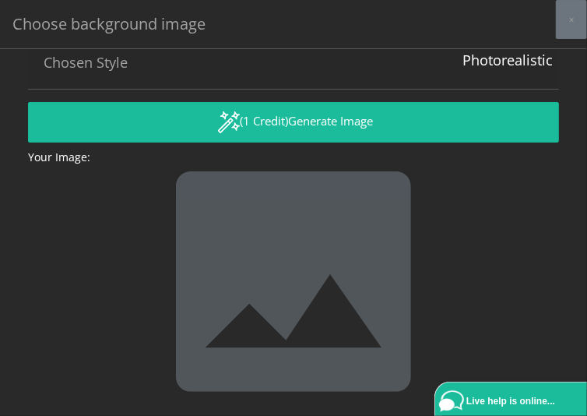
scroll to position [0, 0]
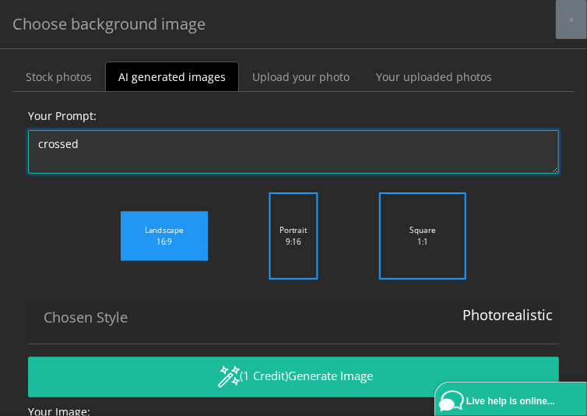
paste textarea "LIMIT COFFEE, TEA, RED WINE…"
drag, startPoint x: 111, startPoint y: 143, endPoint x: 82, endPoint y: 144, distance: 28.9
click at [82, 144] on textarea "crossed LIMIT COFFEE, TEA, RED WINE" at bounding box center [293, 152] width 531 height 44
click at [229, 145] on textarea "crossed COFFEE, TEA, RED WINE" at bounding box center [293, 152] width 531 height 44
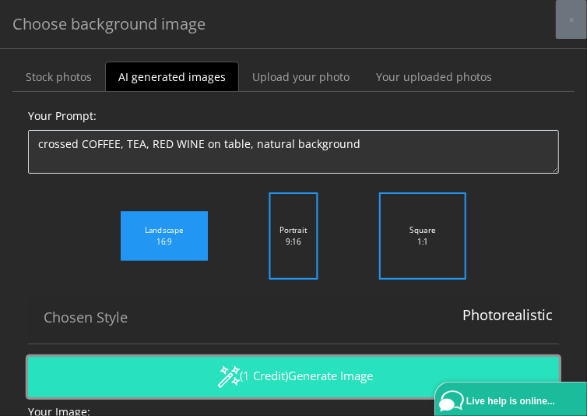
click at [231, 372] on img "button" at bounding box center [228, 376] width 23 height 23
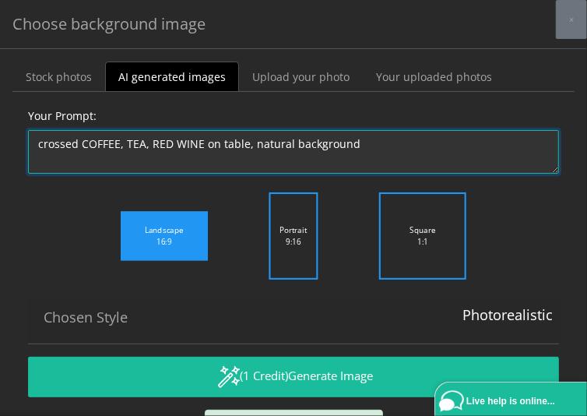
click at [80, 143] on textarea "crossed COFFEE, TEA, RED WINE on table, natural background" at bounding box center [293, 152] width 531 height 44
drag, startPoint x: 206, startPoint y: 145, endPoint x: 353, endPoint y: 145, distance: 147.2
click at [353, 145] on textarea "crossed COFFEE, TEA, RED WINE on table, natural background" at bounding box center [293, 152] width 531 height 44
drag, startPoint x: 80, startPoint y: 143, endPoint x: -6, endPoint y: 127, distance: 87.9
click at [28, 130] on textarea "crossed COFFEE, TEA, RED WINE" at bounding box center [293, 152] width 531 height 44
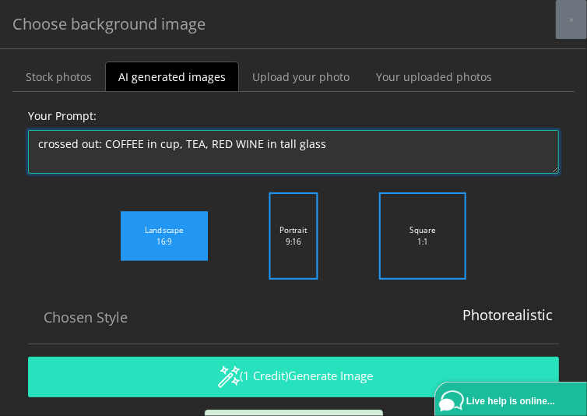
type textarea "crossed out: COFFEE in cup, TEA, RED WINE in tall glass"
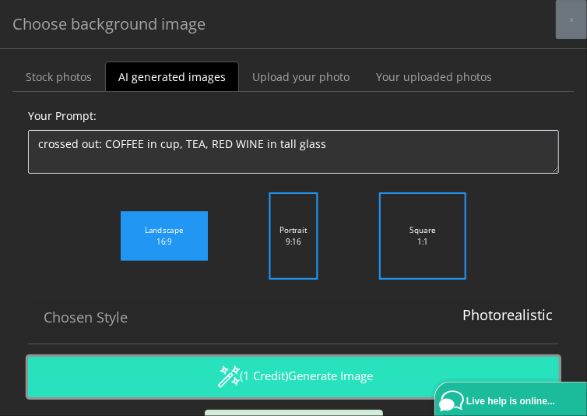
click at [267, 369] on button "(1 Credit) Generate Image" at bounding box center [293, 377] width 531 height 41
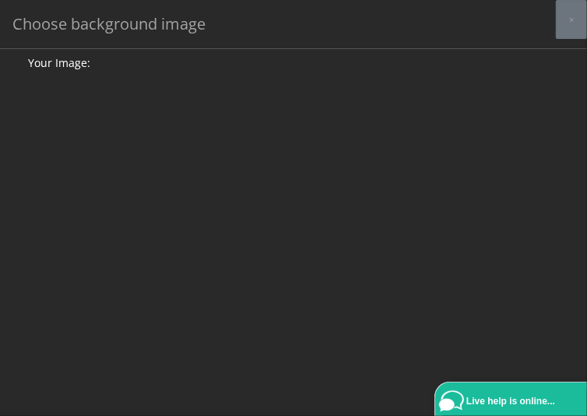
scroll to position [415, 0]
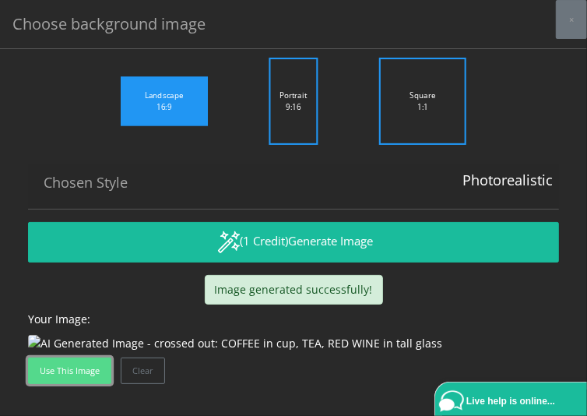
click at [89, 372] on button "Use this image" at bounding box center [69, 371] width 83 height 26
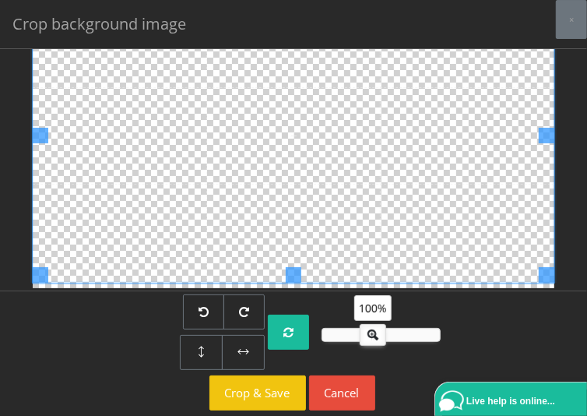
click at [298, 119] on span at bounding box center [294, 136] width 522 height 294
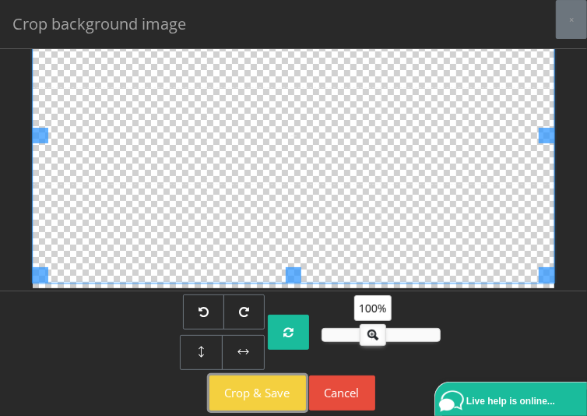
click at [256, 393] on button "Crop & Save" at bounding box center [258, 392] width 97 height 35
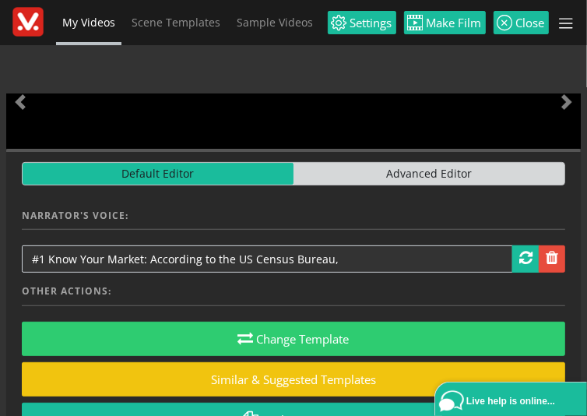
scroll to position [326, 0]
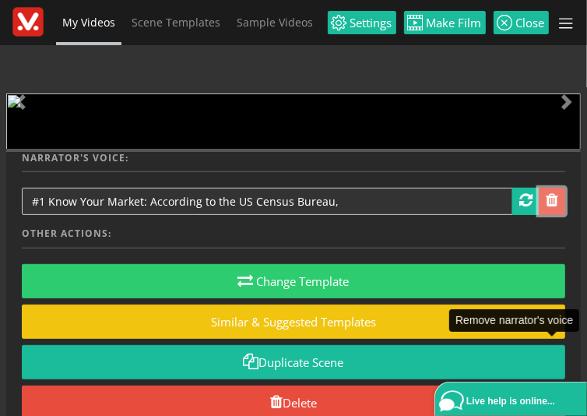
click at [551, 208] on span at bounding box center [552, 200] width 12 height 16
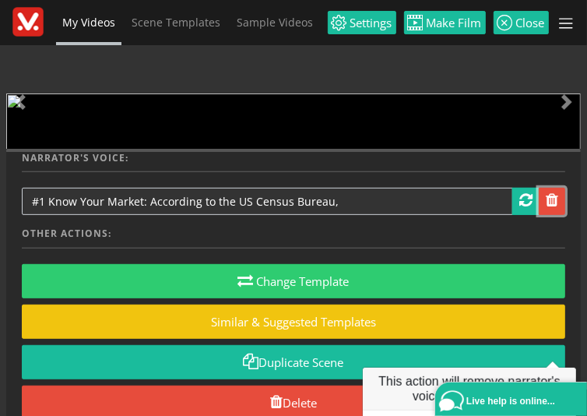
scroll to position [174, 0]
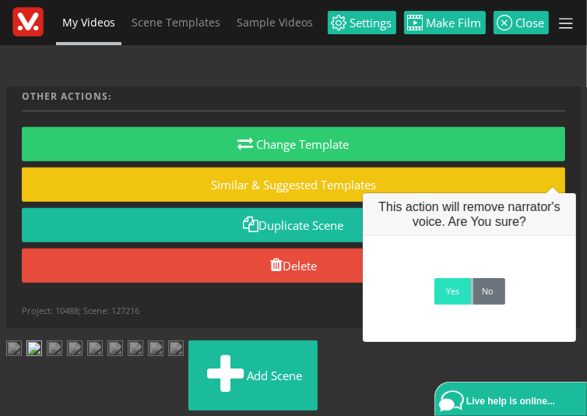
click at [442, 300] on link "Yes" at bounding box center [453, 291] width 37 height 26
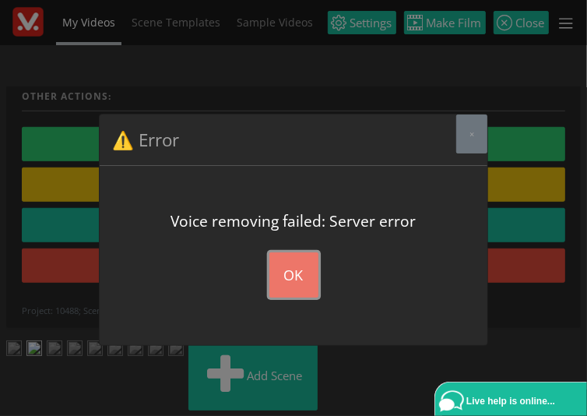
click at [300, 272] on button "OK" at bounding box center [294, 274] width 49 height 45
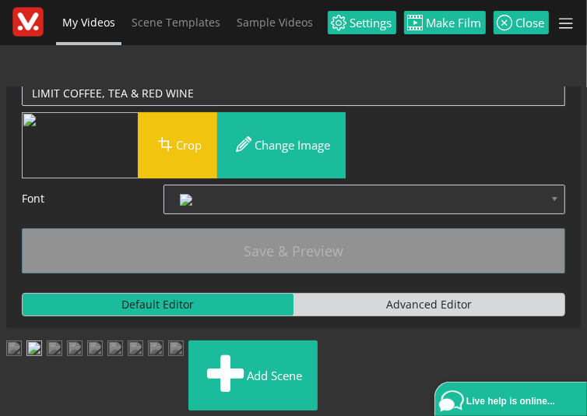
scroll to position [440, 0]
click at [62, 340] on img at bounding box center [55, 349] width 16 height 19
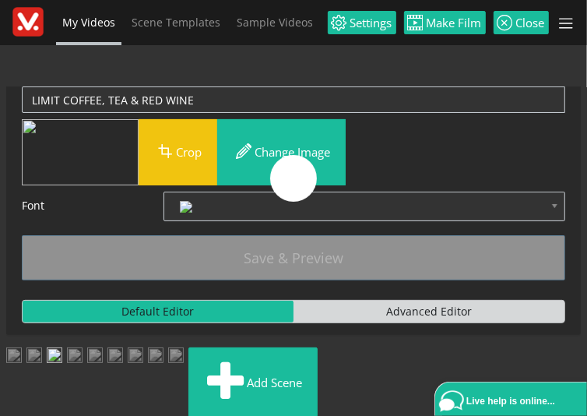
scroll to position [90, 0]
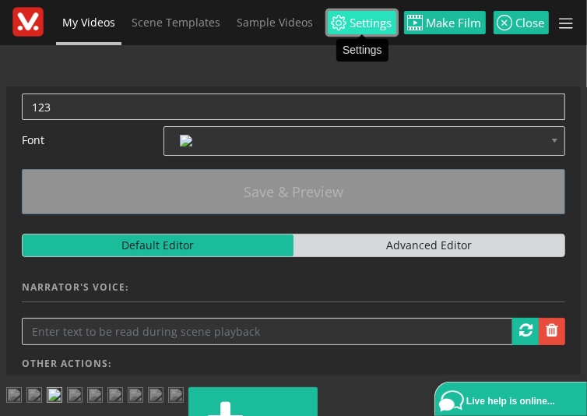
click at [372, 31] on link "Settings" at bounding box center [362, 22] width 69 height 23
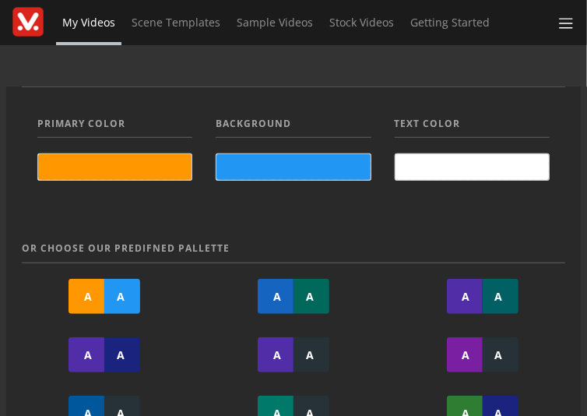
scroll to position [349, 0]
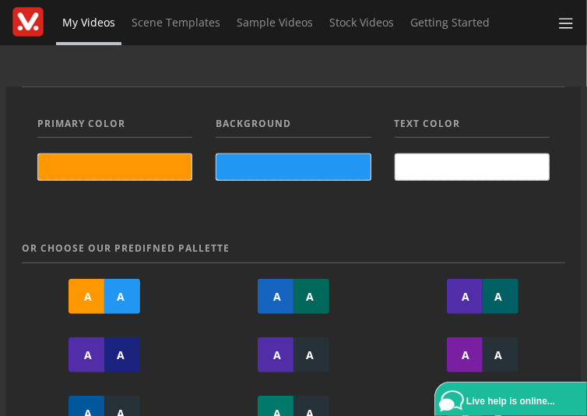
click at [138, 174] on span at bounding box center [114, 167] width 153 height 26
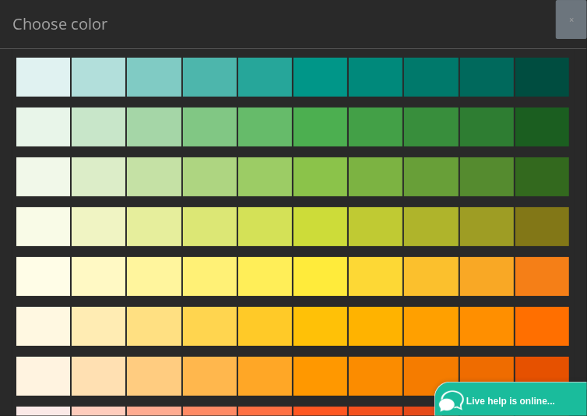
scroll to position [524, 0]
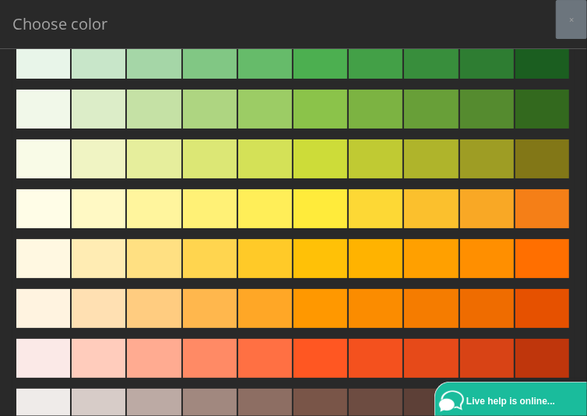
click at [522, 210] on div at bounding box center [543, 208] width 54 height 39
type input "#f57f17"
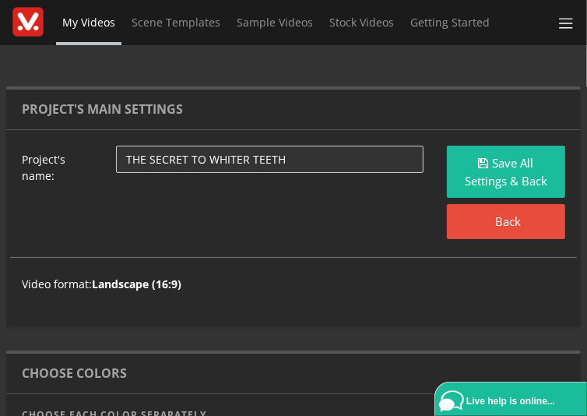
scroll to position [0, 0]
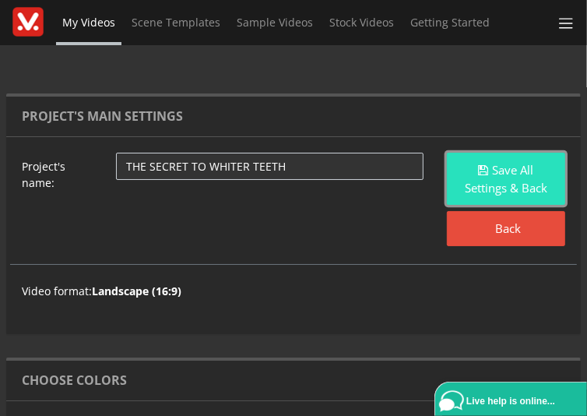
click at [488, 190] on button "Save All Settings & Back" at bounding box center [506, 179] width 118 height 52
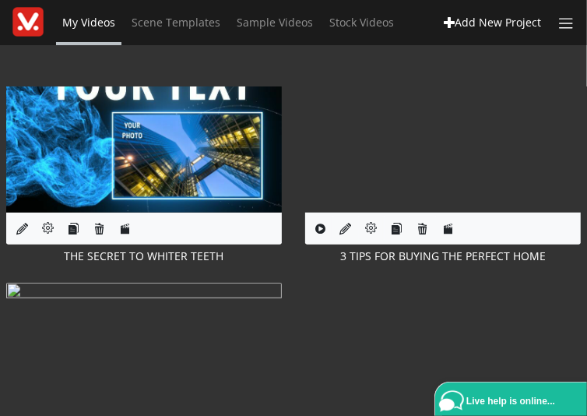
scroll to position [524, 0]
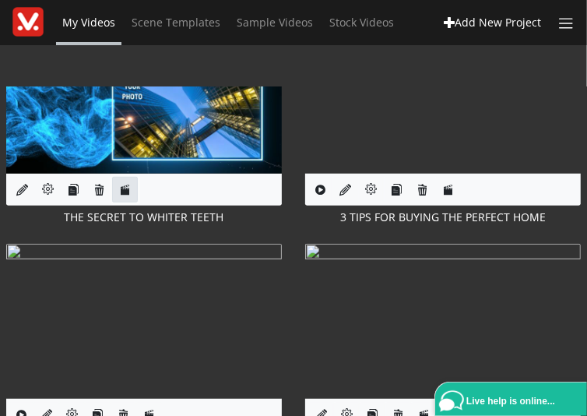
click at [119, 194] on icon at bounding box center [125, 190] width 12 height 12
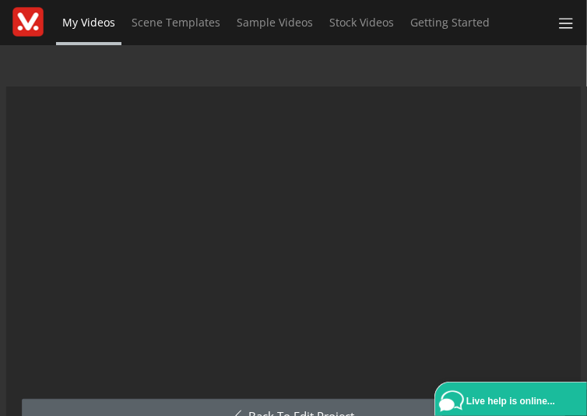
scroll to position [174, 0]
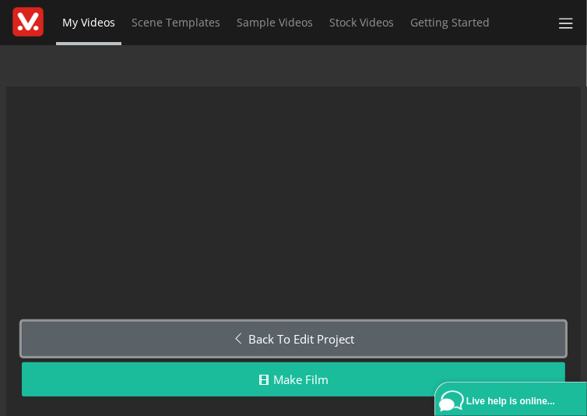
click at [274, 335] on link "Back to Edit Project" at bounding box center [294, 339] width 544 height 35
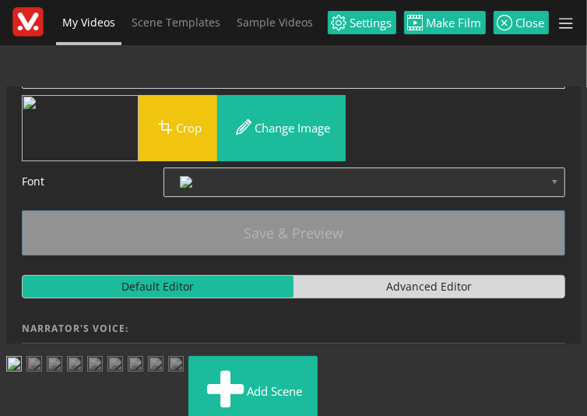
scroll to position [174, 0]
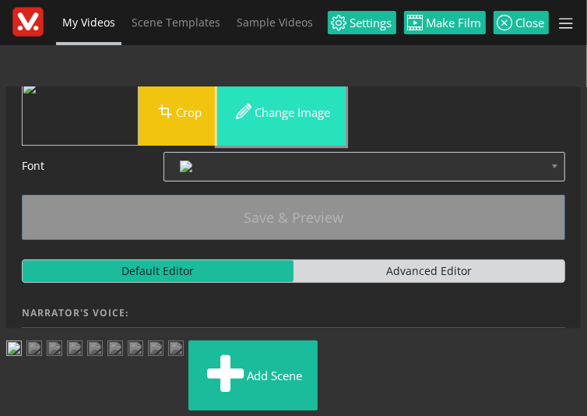
click at [273, 146] on button "Change image" at bounding box center [281, 112] width 129 height 66
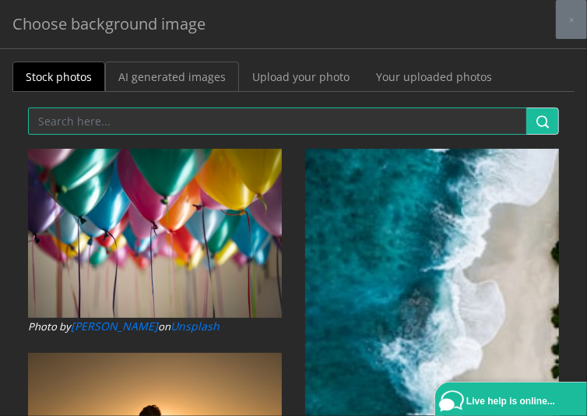
click at [181, 85] on link "AI generated images" at bounding box center [172, 77] width 134 height 30
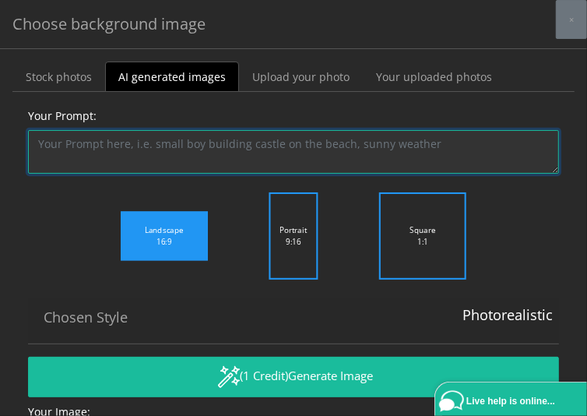
click at [155, 142] on textarea "Your Prompt:" at bounding box center [293, 152] width 531 height 44
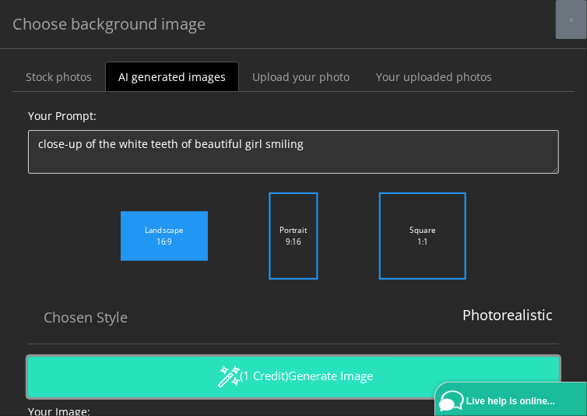
click at [323, 372] on span "Generate Image" at bounding box center [331, 376] width 85 height 16
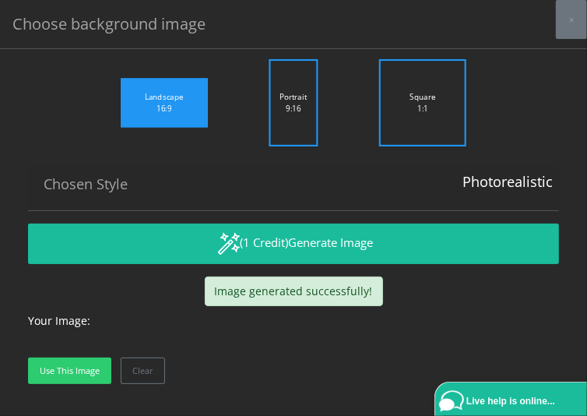
scroll to position [0, 0]
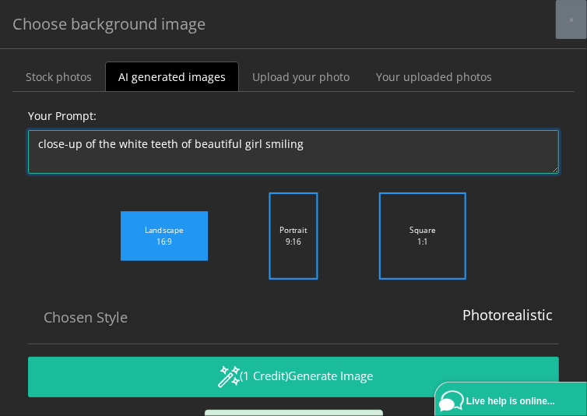
click at [236, 141] on textarea "close-up of the white teeth of beautiful girl smiling" at bounding box center [293, 152] width 531 height 44
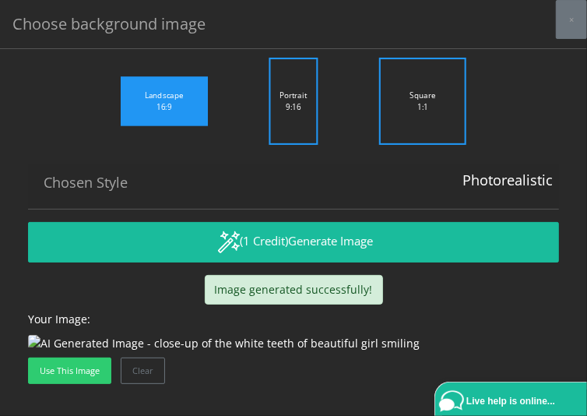
scroll to position [174, 0]
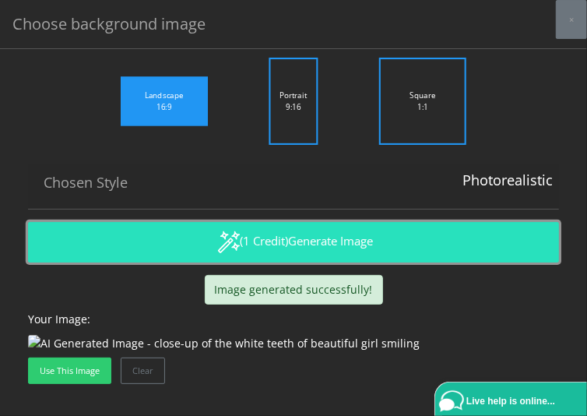
click at [310, 233] on span "Generate Image" at bounding box center [331, 241] width 85 height 16
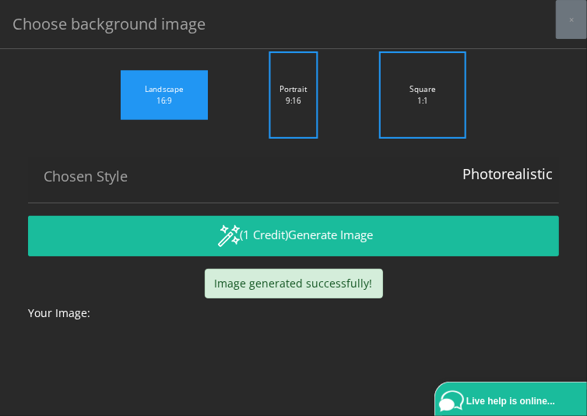
scroll to position [0, 0]
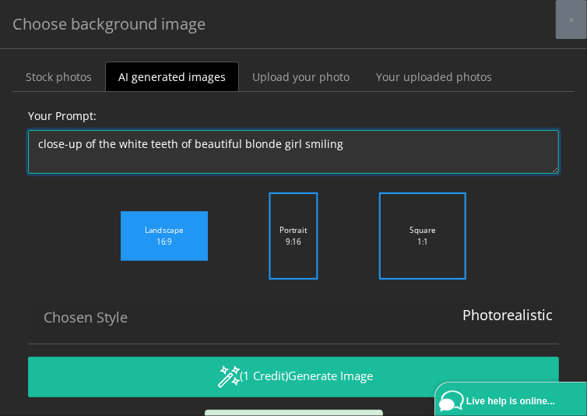
click at [330, 139] on textarea "close-up of the white teeth of beautiful blonde girl smiling" at bounding box center [293, 152] width 531 height 44
drag, startPoint x: 439, startPoint y: 153, endPoint x: 336, endPoint y: 136, distance: 104.4
click at [336, 136] on textarea "close-up of the white teeth of beautiful blonde girl smiling with natural tongue" at bounding box center [293, 152] width 531 height 44
click at [178, 143] on textarea "close-up of the white teeth of beautiful blonde girl smiling" at bounding box center [293, 152] width 531 height 44
paste textarea "with natural tongue"
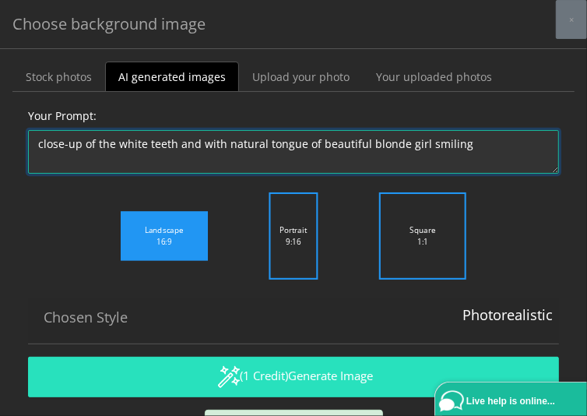
type textarea "close-up of the white teeth and with natural tongue of beautiful blonde girl sm…"
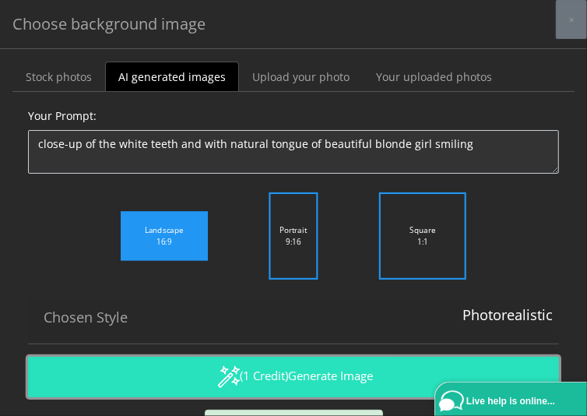
click at [312, 370] on span "Generate Image" at bounding box center [331, 376] width 85 height 16
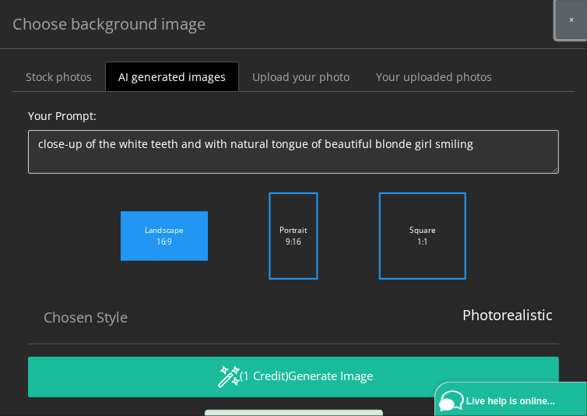
click at [573, 29] on button "×" at bounding box center [571, 19] width 31 height 39
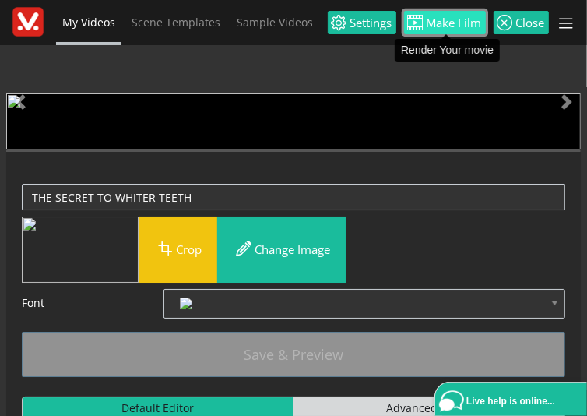
click at [440, 24] on span "Make Film" at bounding box center [453, 23] width 58 height 12
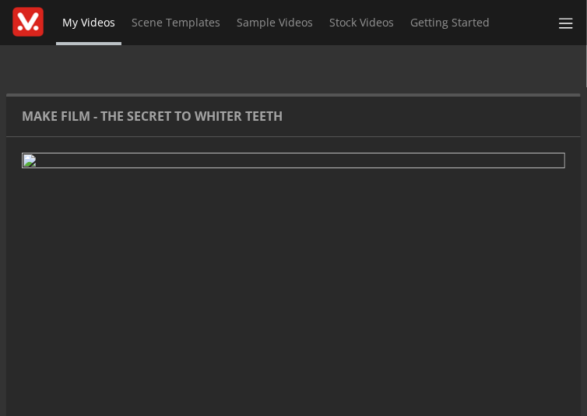
scroll to position [174, 0]
